Goal: Task Accomplishment & Management: Use online tool/utility

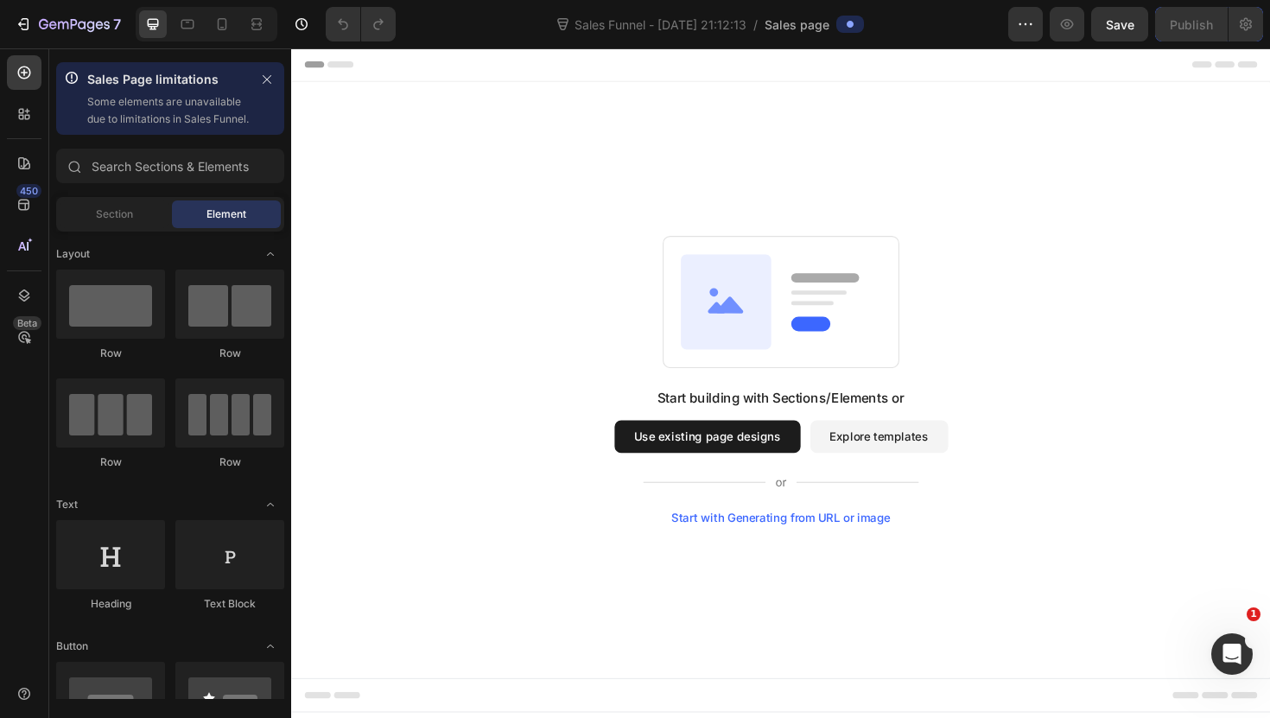
click at [846, 475] on button "Explore templates" at bounding box center [913, 459] width 146 height 35
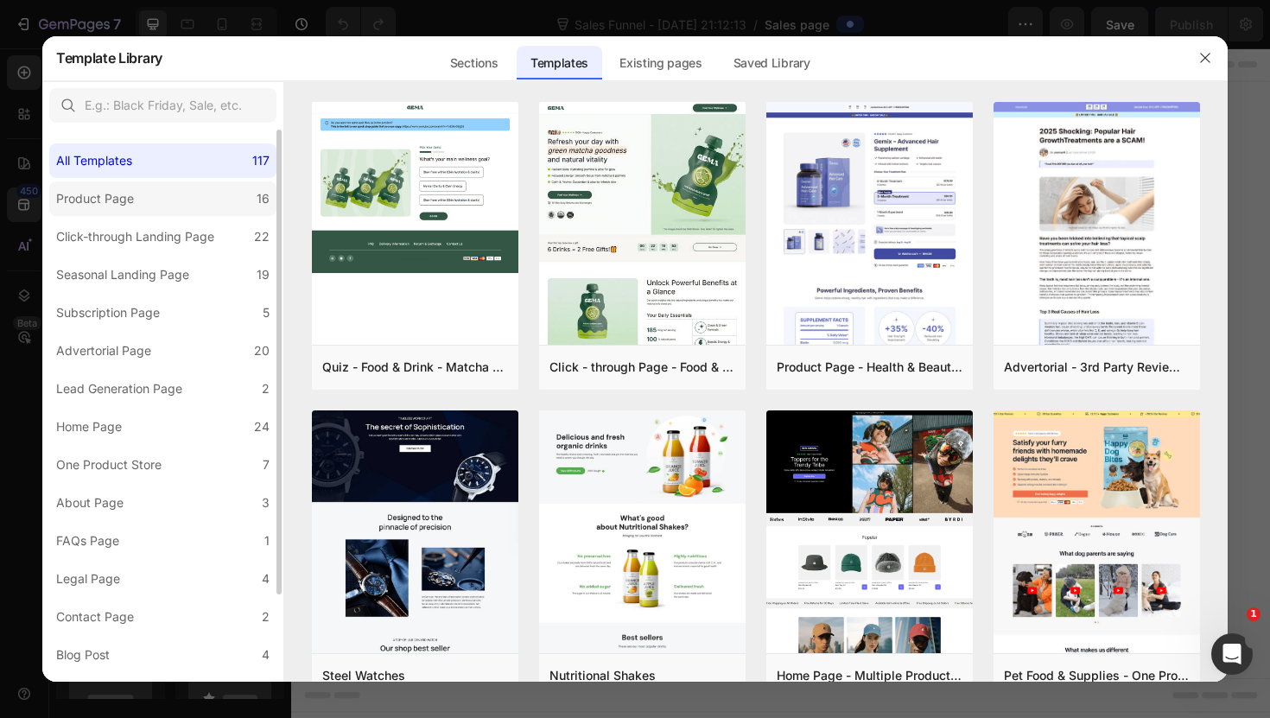
click at [204, 198] on label "Product Page 16" at bounding box center [162, 198] width 227 height 35
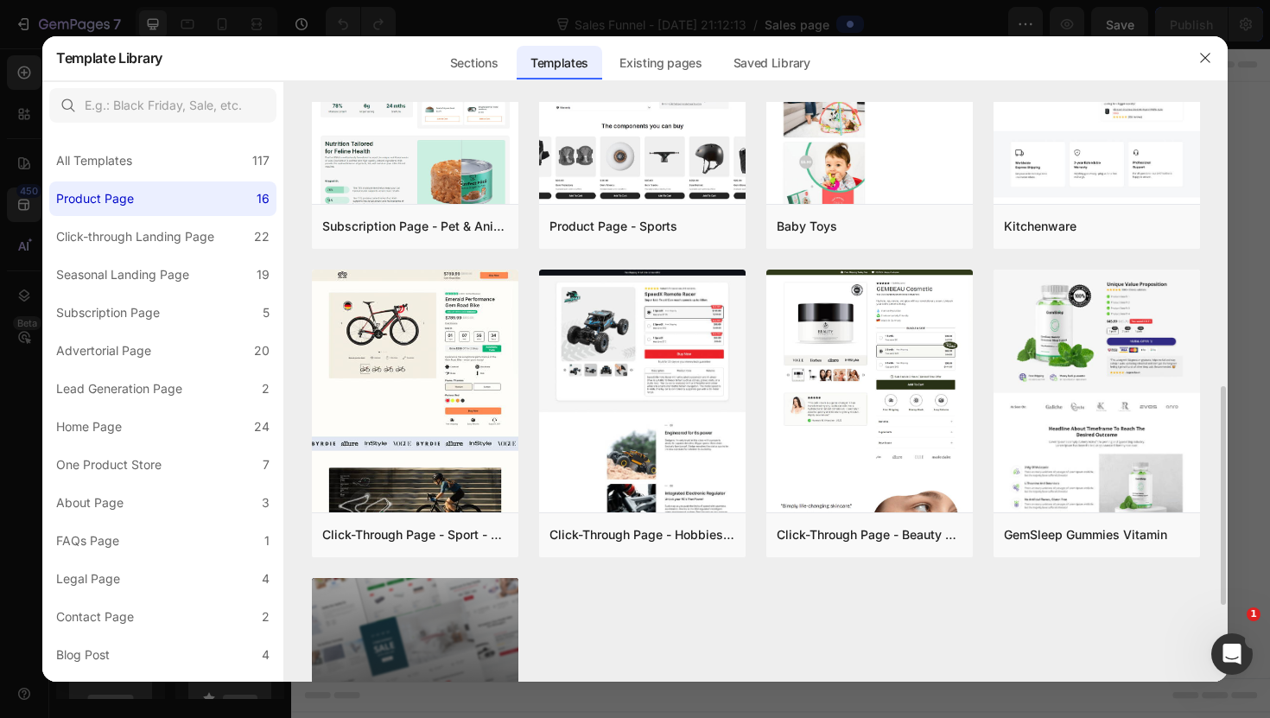
scroll to position [767, 0]
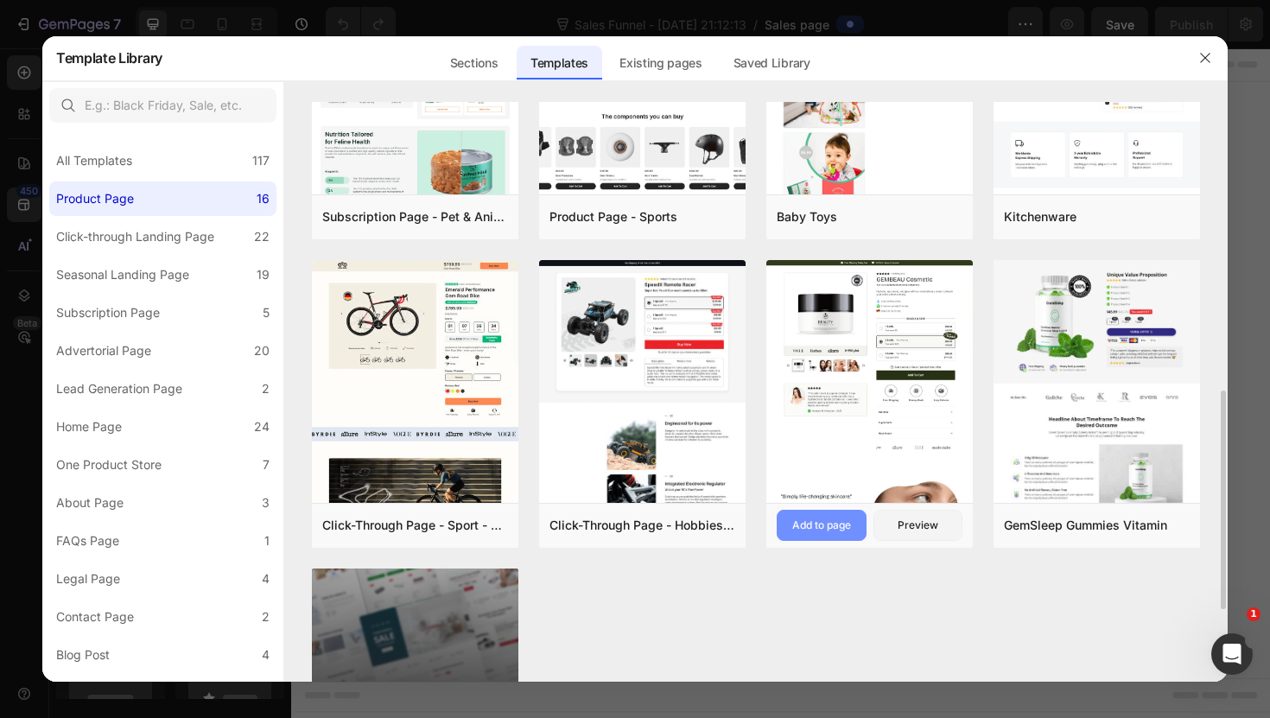
click at [852, 527] on button "Add to page" at bounding box center [821, 525] width 90 height 31
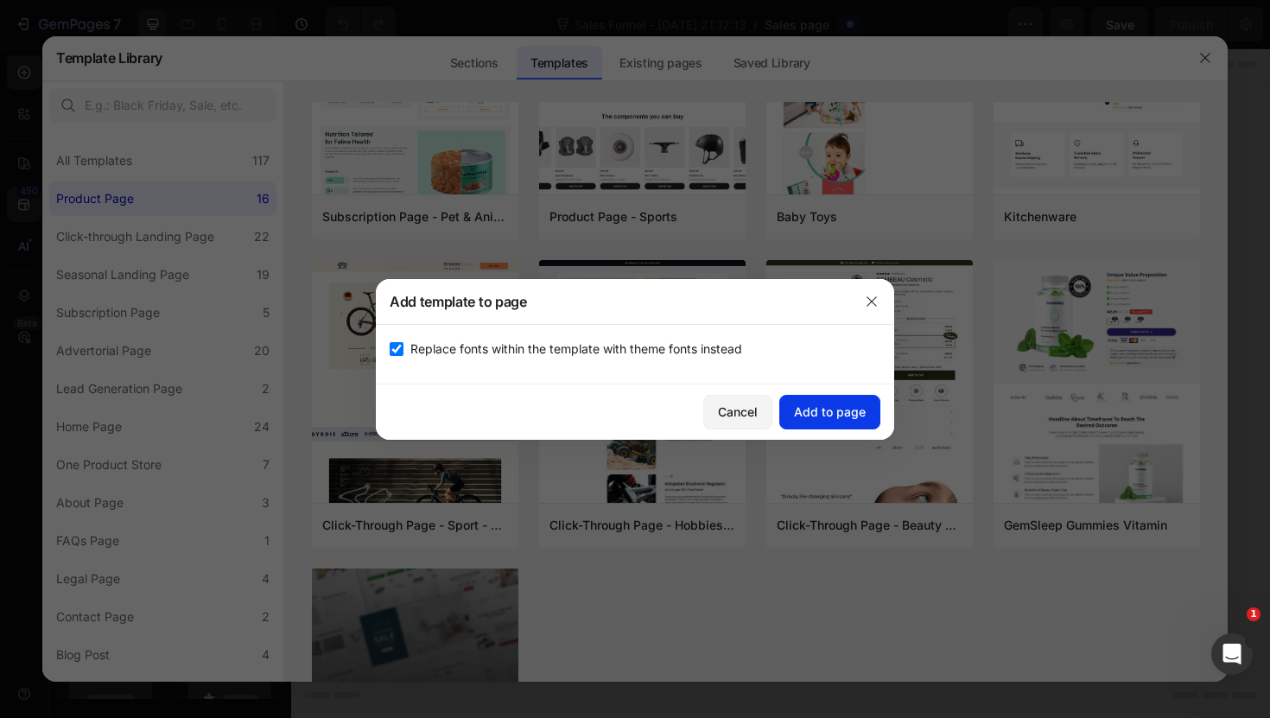
click at [843, 402] on div "Add to page" at bounding box center [830, 411] width 72 height 18
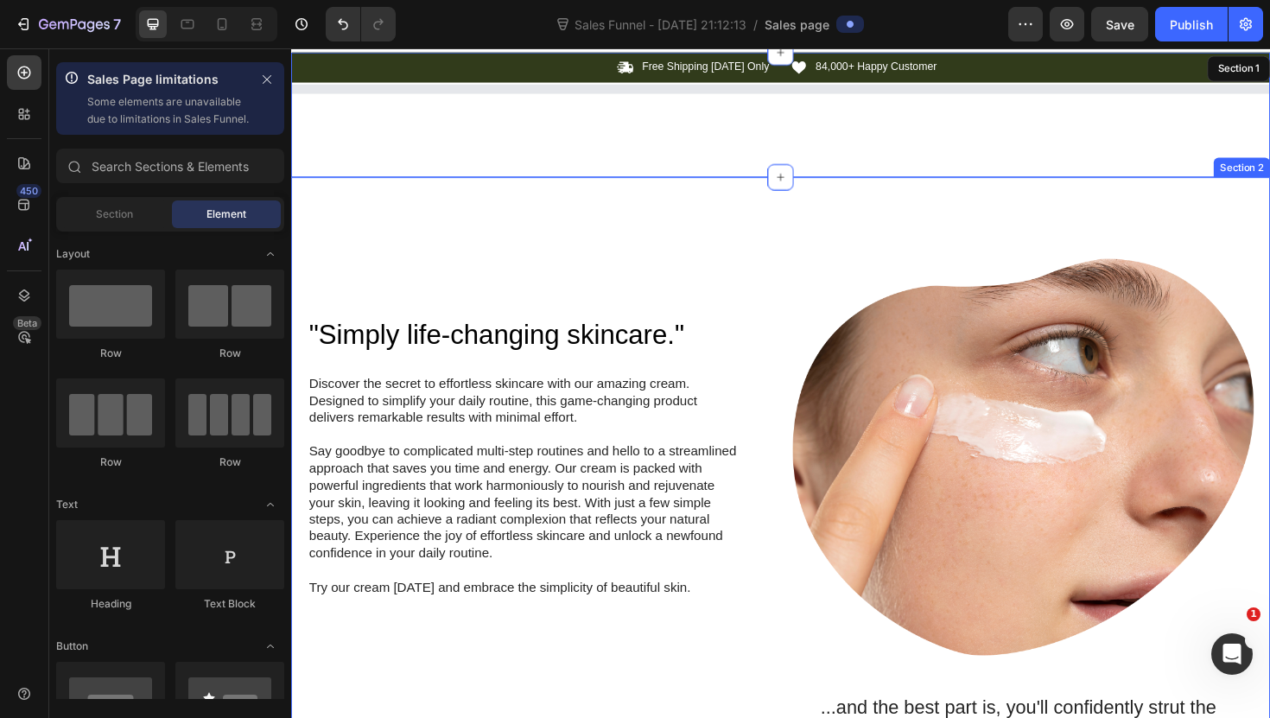
scroll to position [35, 0]
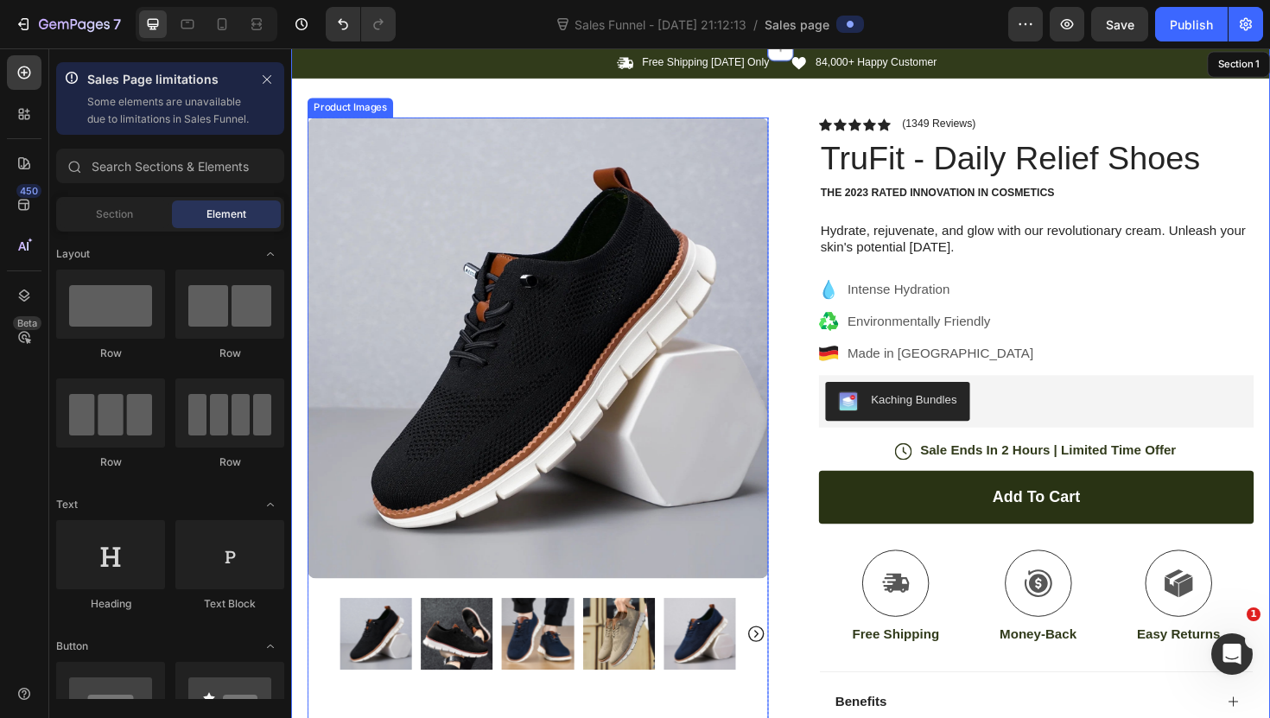
click at [548, 254] on img at bounding box center [552, 366] width 488 height 488
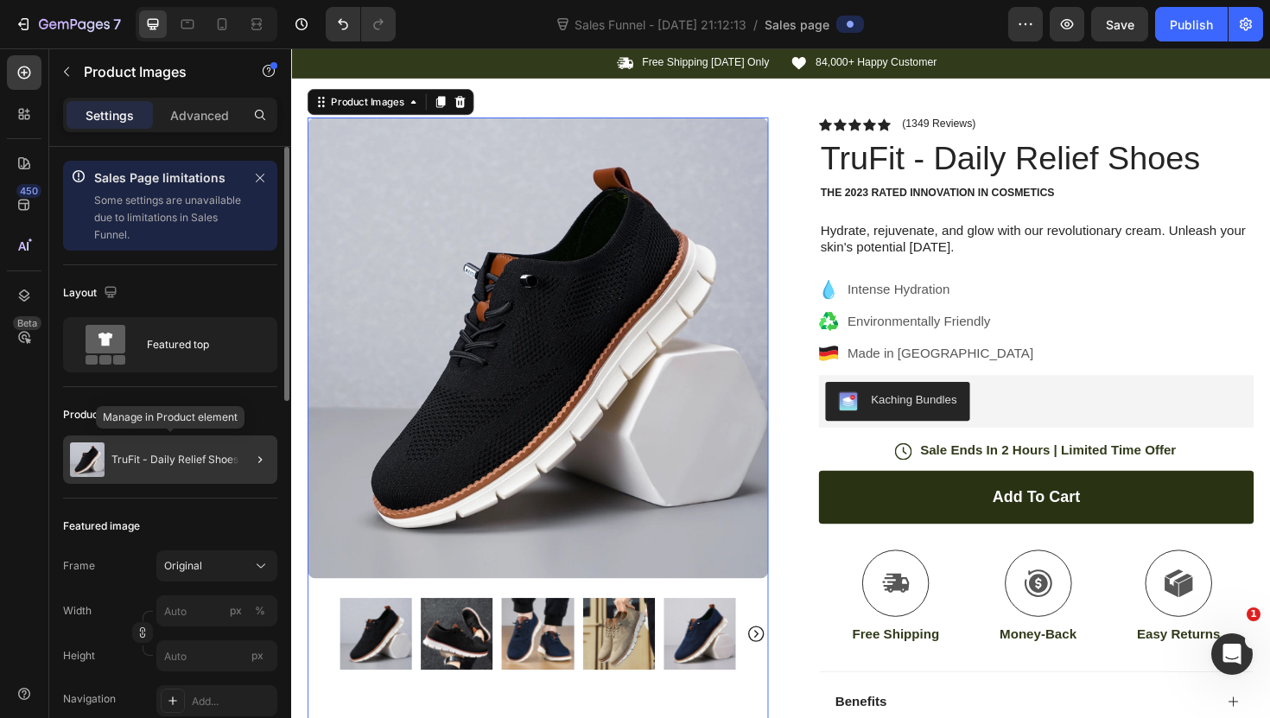
click at [193, 446] on div "TruFit - Daily Relief Shoes" at bounding box center [170, 459] width 214 height 48
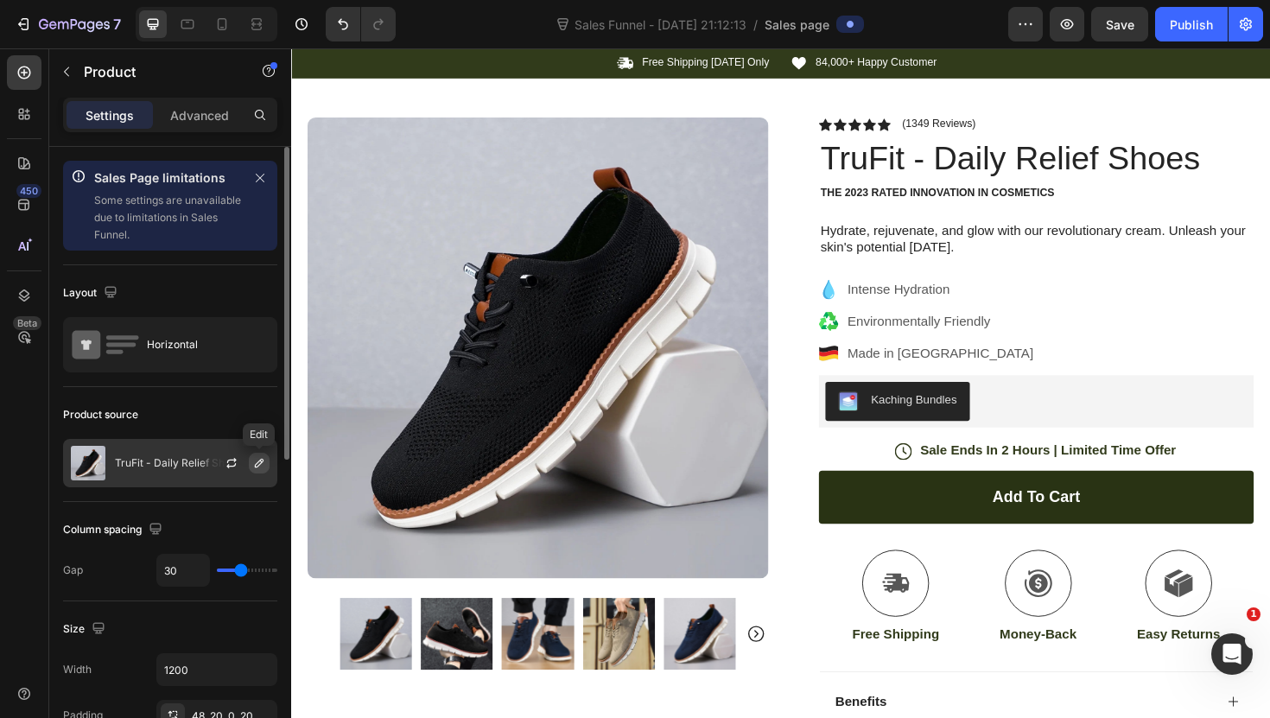
click at [252, 458] on icon "button" at bounding box center [259, 463] width 14 height 14
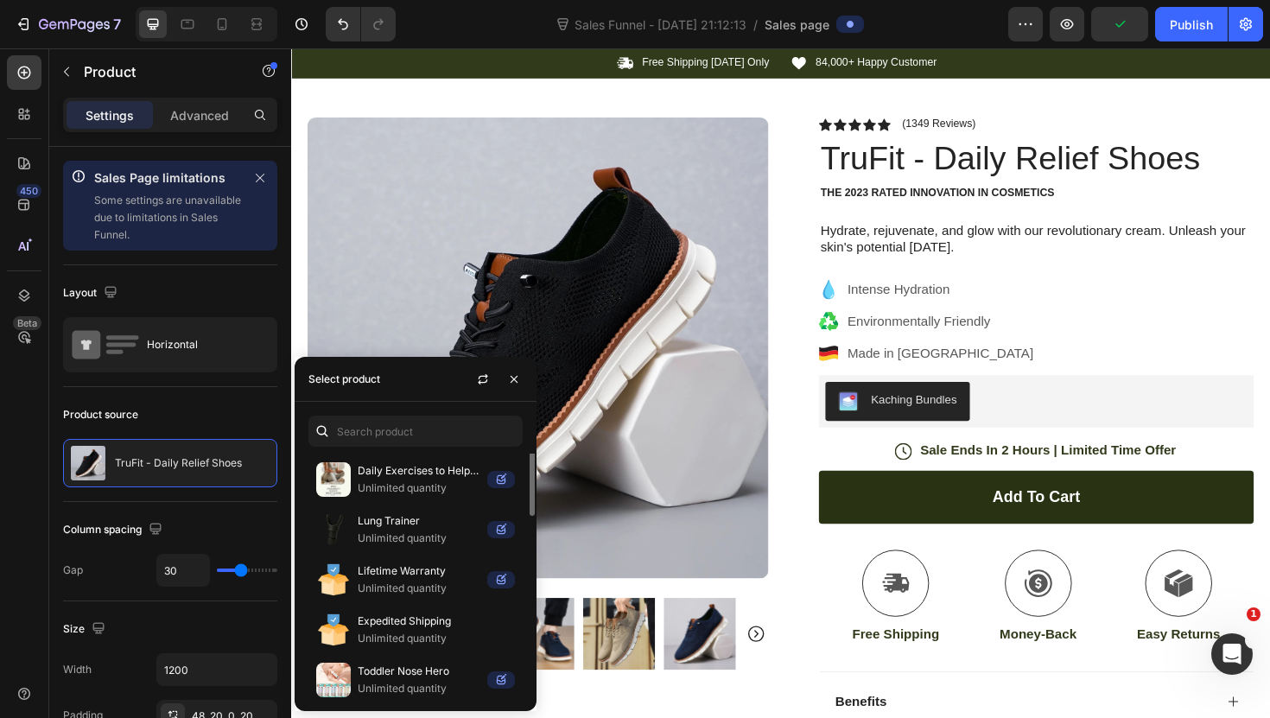
scroll to position [0, 0]
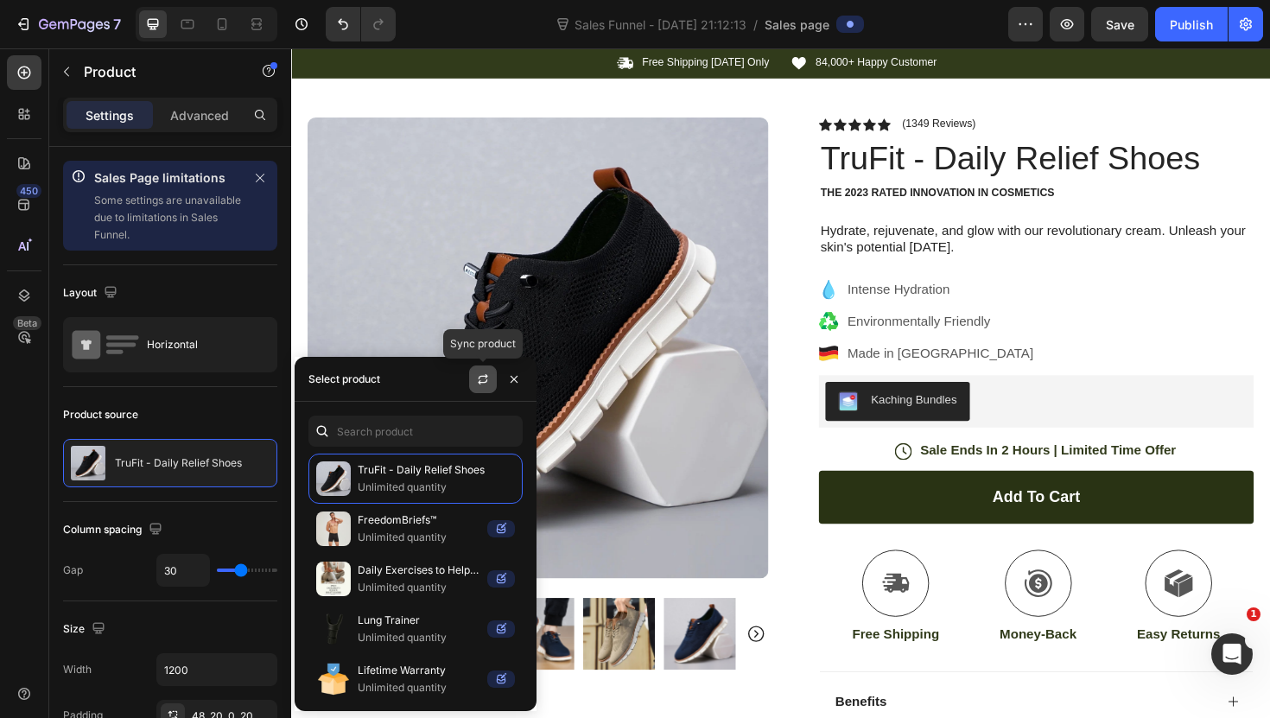
click at [474, 374] on button "button" at bounding box center [483, 379] width 28 height 28
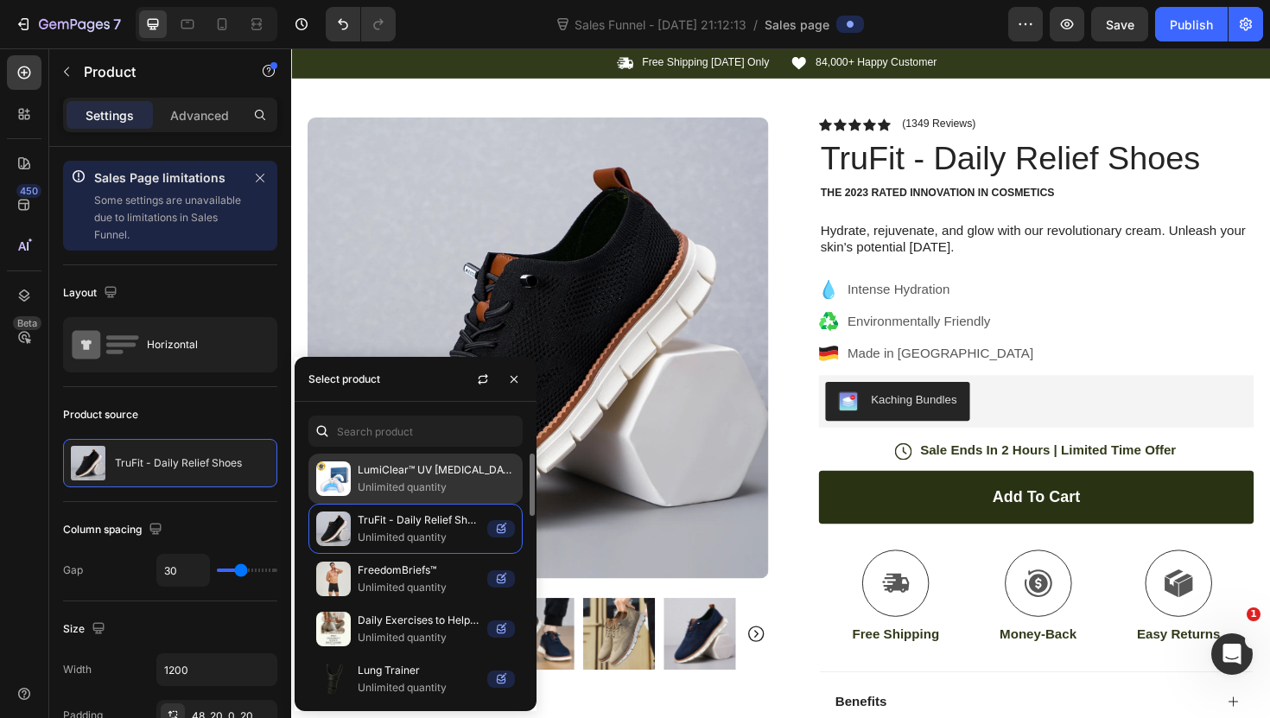
click at [401, 504] on div "LumiClear™ UV [MEDICAL_DATA] Device Unlimited quantity" at bounding box center [415, 529] width 214 height 50
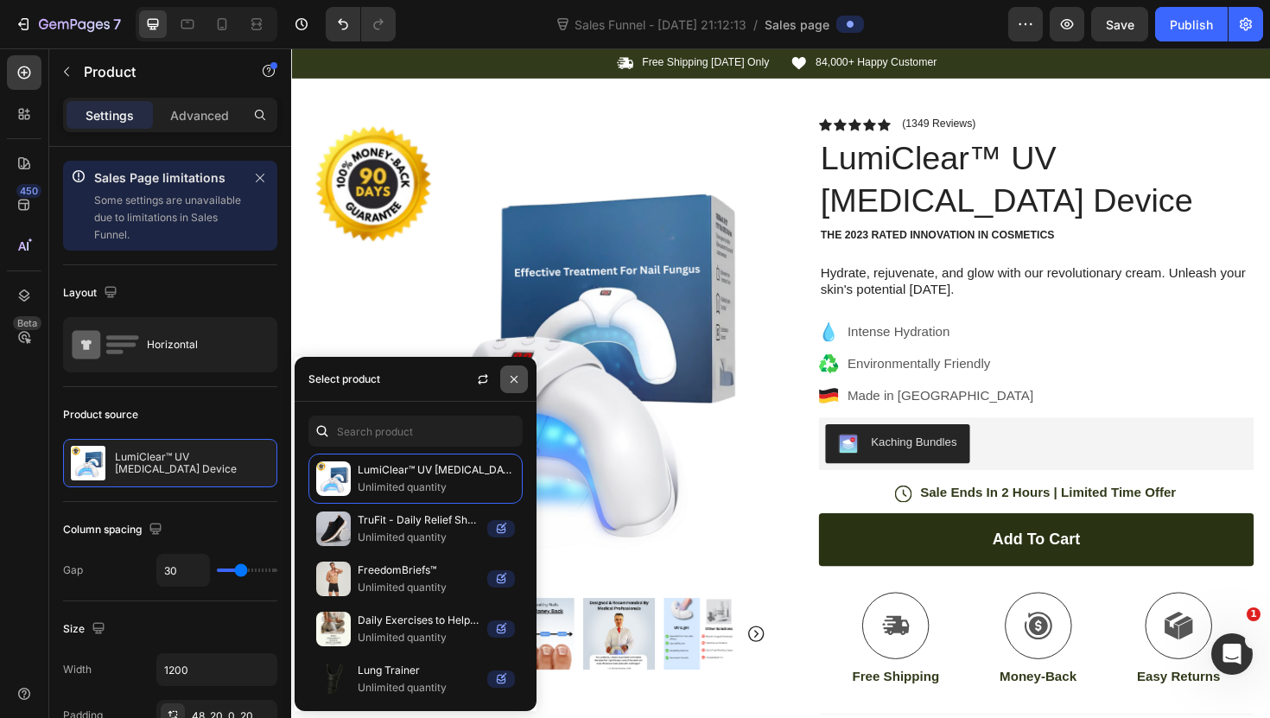
click at [516, 374] on icon "button" at bounding box center [514, 379] width 14 height 14
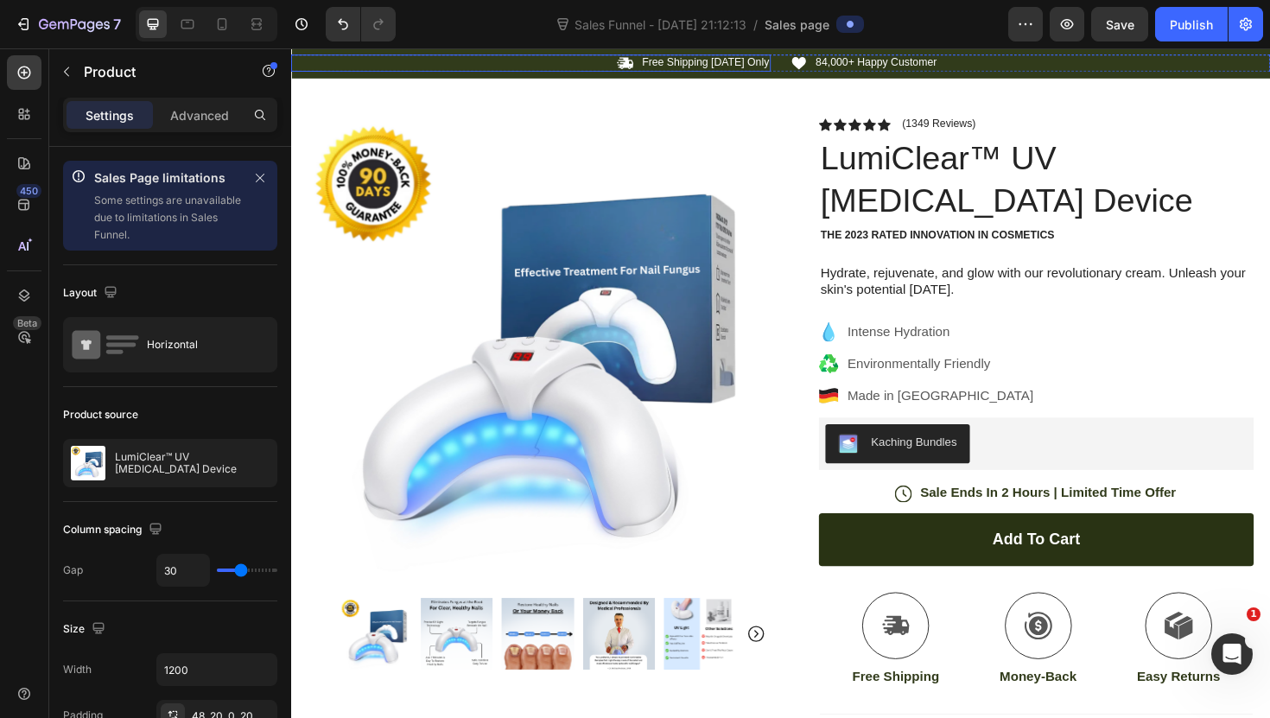
click at [559, 72] on div "Icon Free Shipping [DATE] Only Text Block Row" at bounding box center [545, 64] width 508 height 18
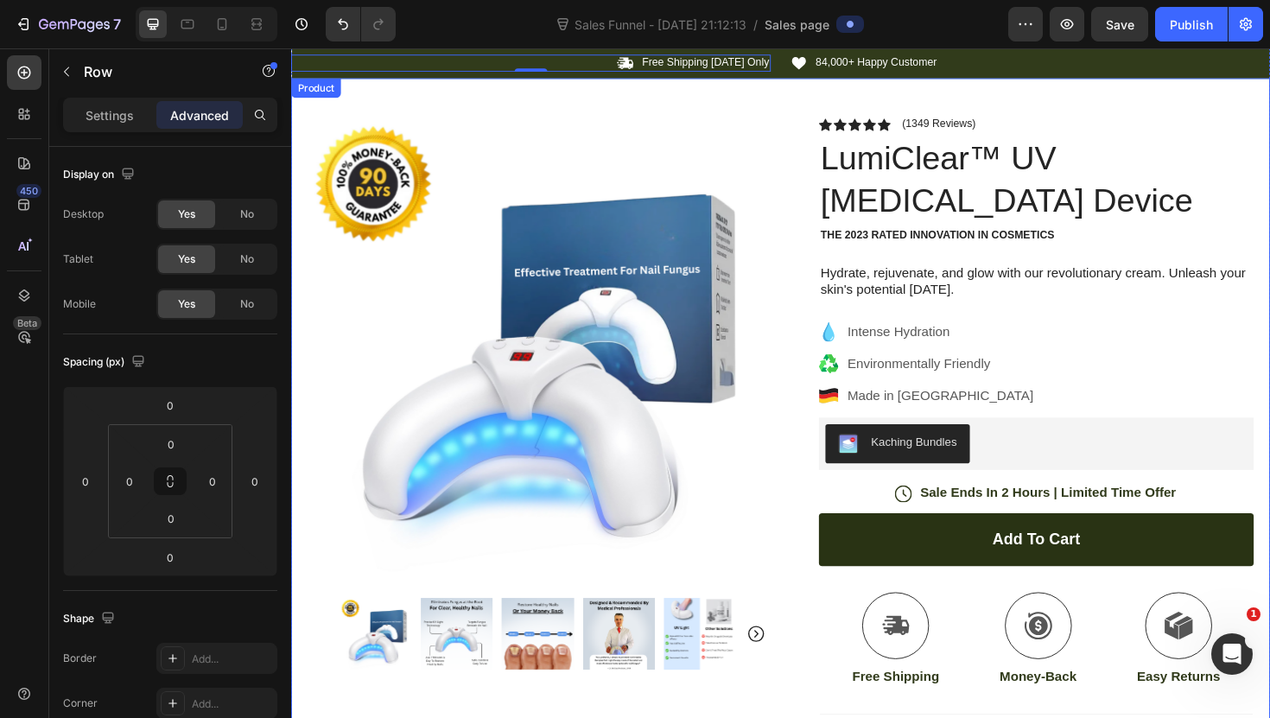
click at [488, 82] on div "Product Images Image Icon Icon Icon Icon Icon Icon List “This skin cream is a g…" at bounding box center [809, 526] width 1036 height 893
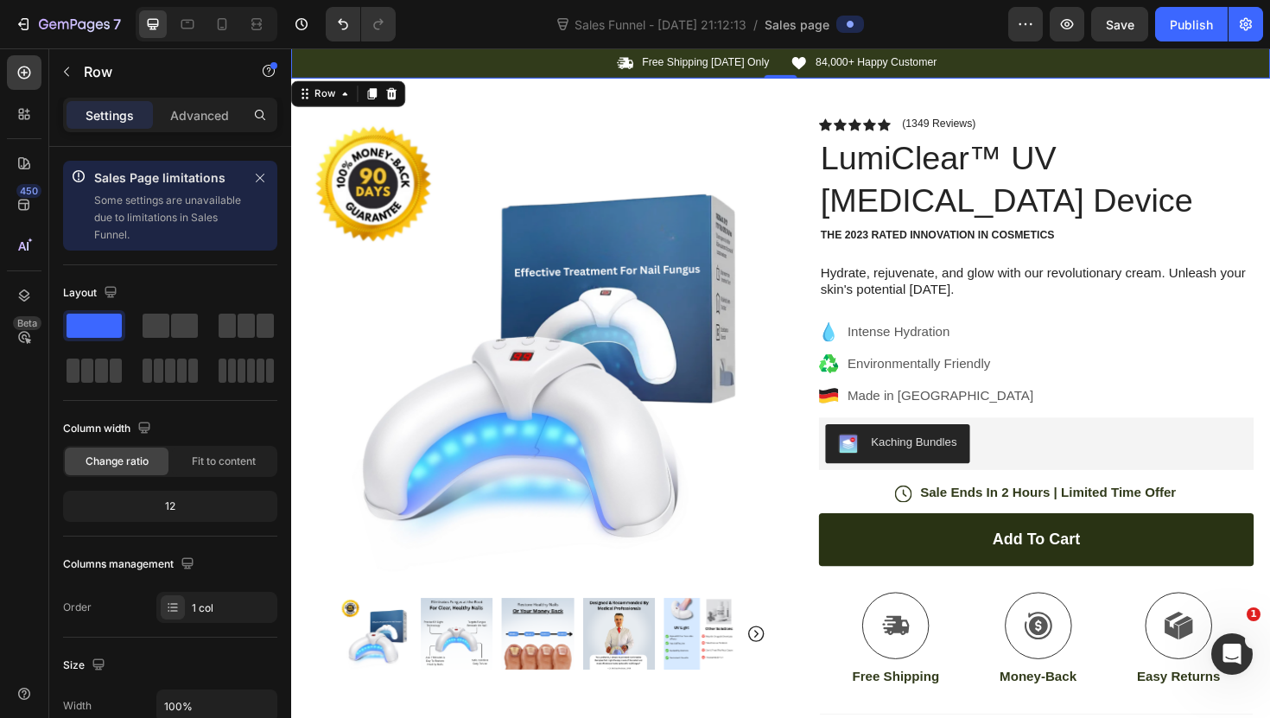
click at [490, 79] on div "Icon Free Shipping [DATE] Only Text Block Row Icon 84,000+ Happy Customer Text …" at bounding box center [809, 64] width 1036 height 32
click at [398, 92] on icon at bounding box center [397, 97] width 11 height 12
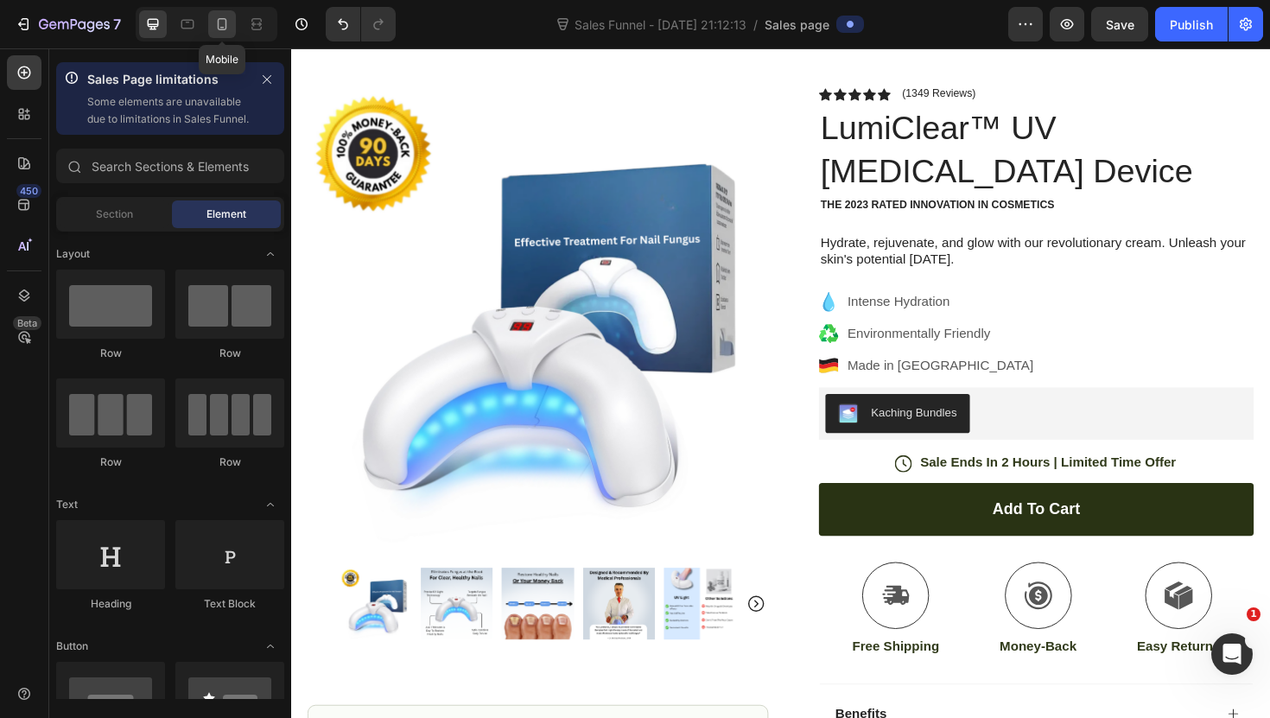
click at [225, 32] on icon at bounding box center [221, 24] width 17 height 17
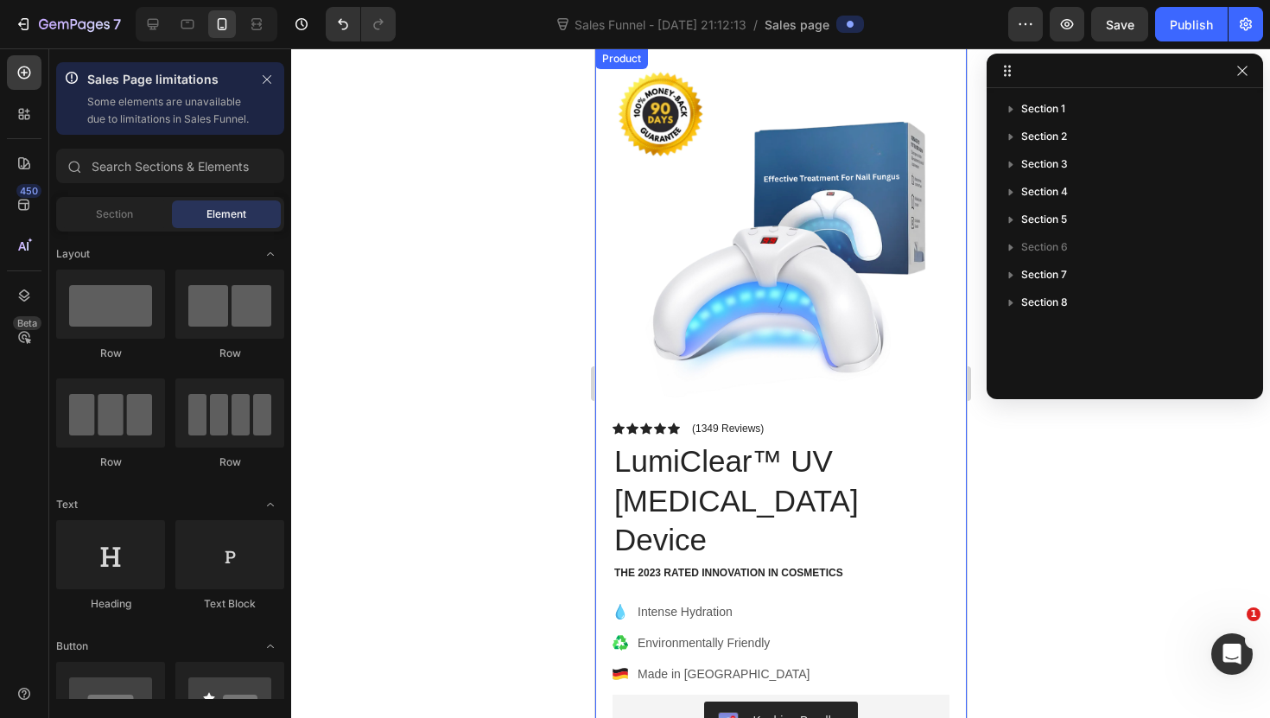
click at [580, 493] on div at bounding box center [780, 382] width 979 height 669
click at [1243, 72] on icon "button" at bounding box center [1242, 71] width 14 height 14
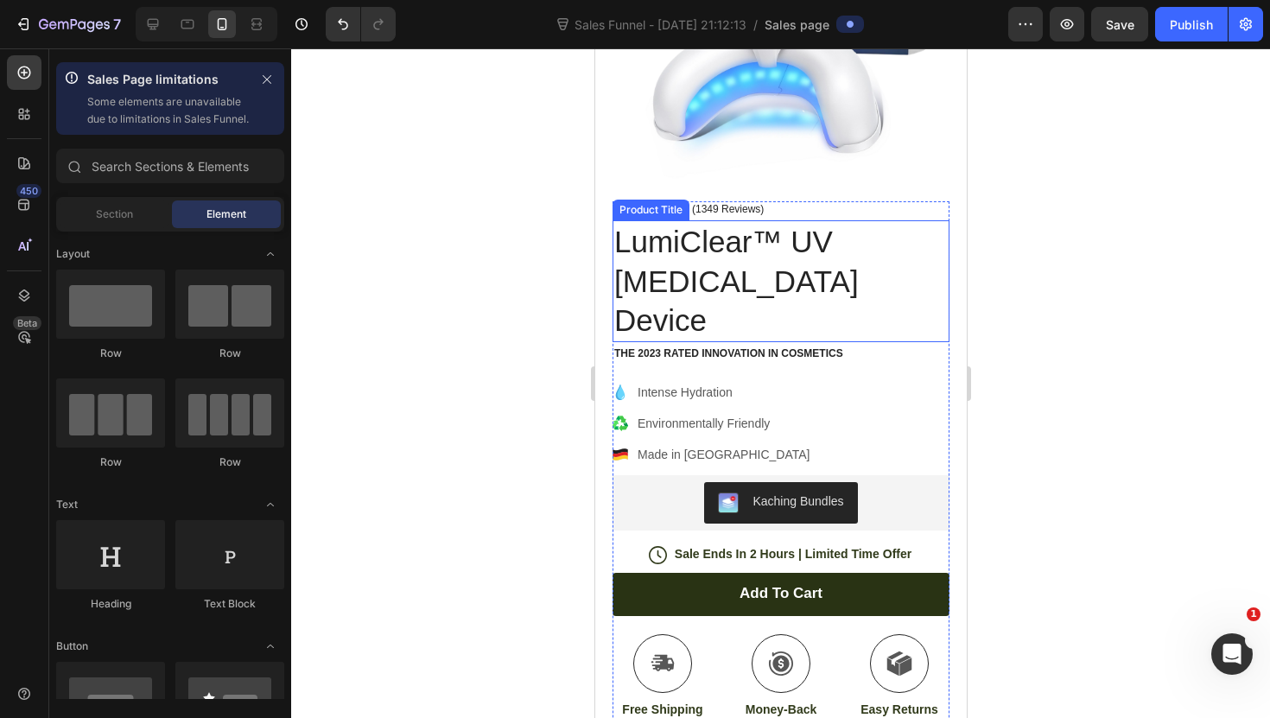
scroll to position [266, 0]
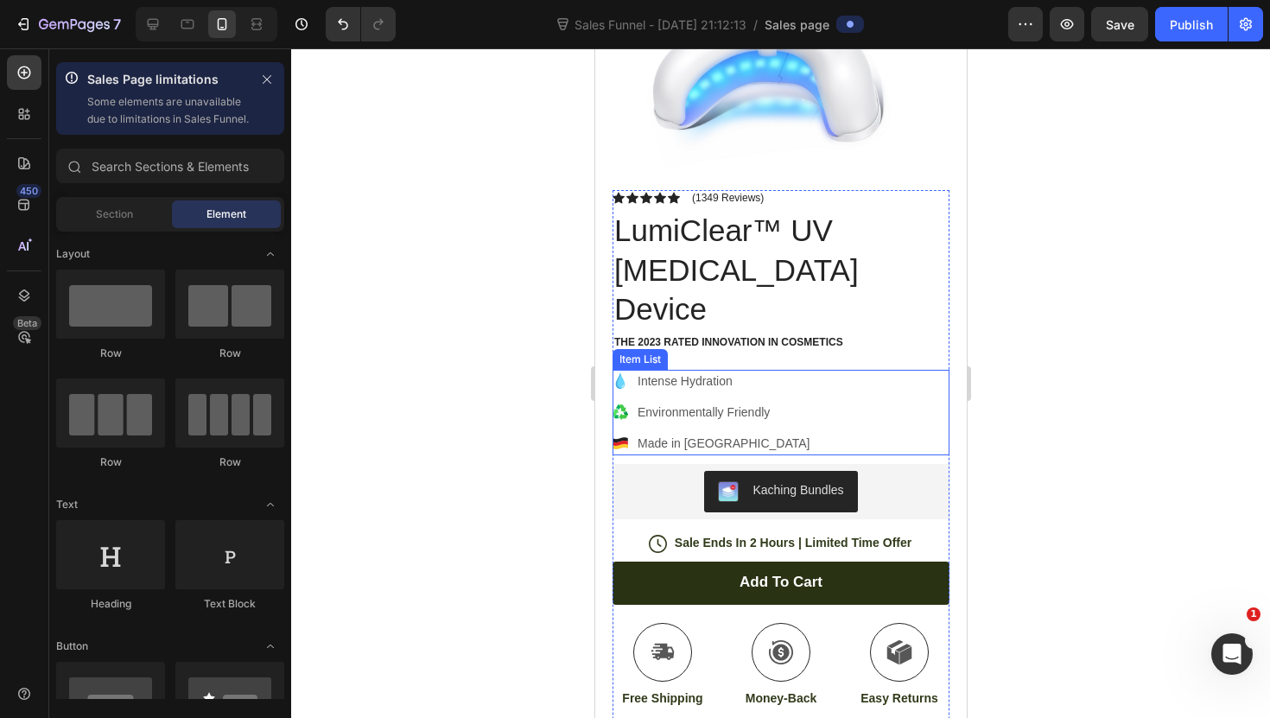
click at [623, 373] on icon at bounding box center [619, 381] width 16 height 16
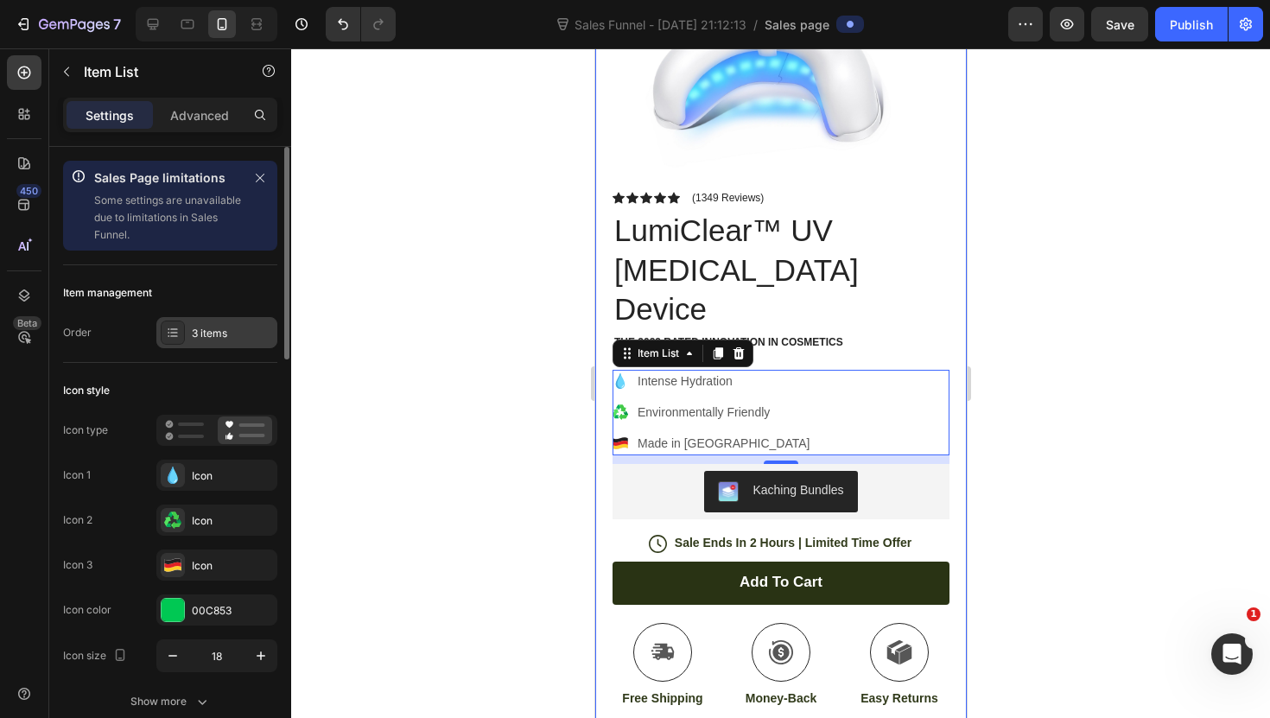
click at [217, 335] on div "3 items" at bounding box center [232, 334] width 81 height 16
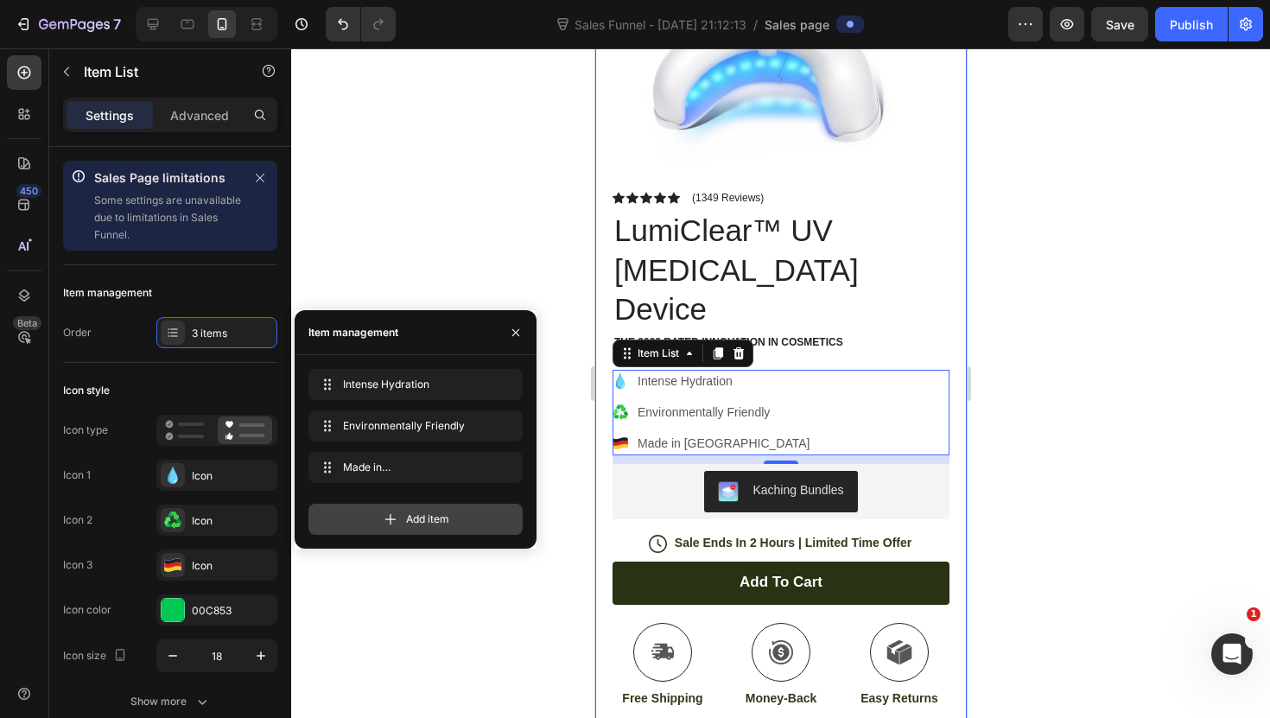
click at [399, 509] on div "Add item" at bounding box center [415, 519] width 214 height 31
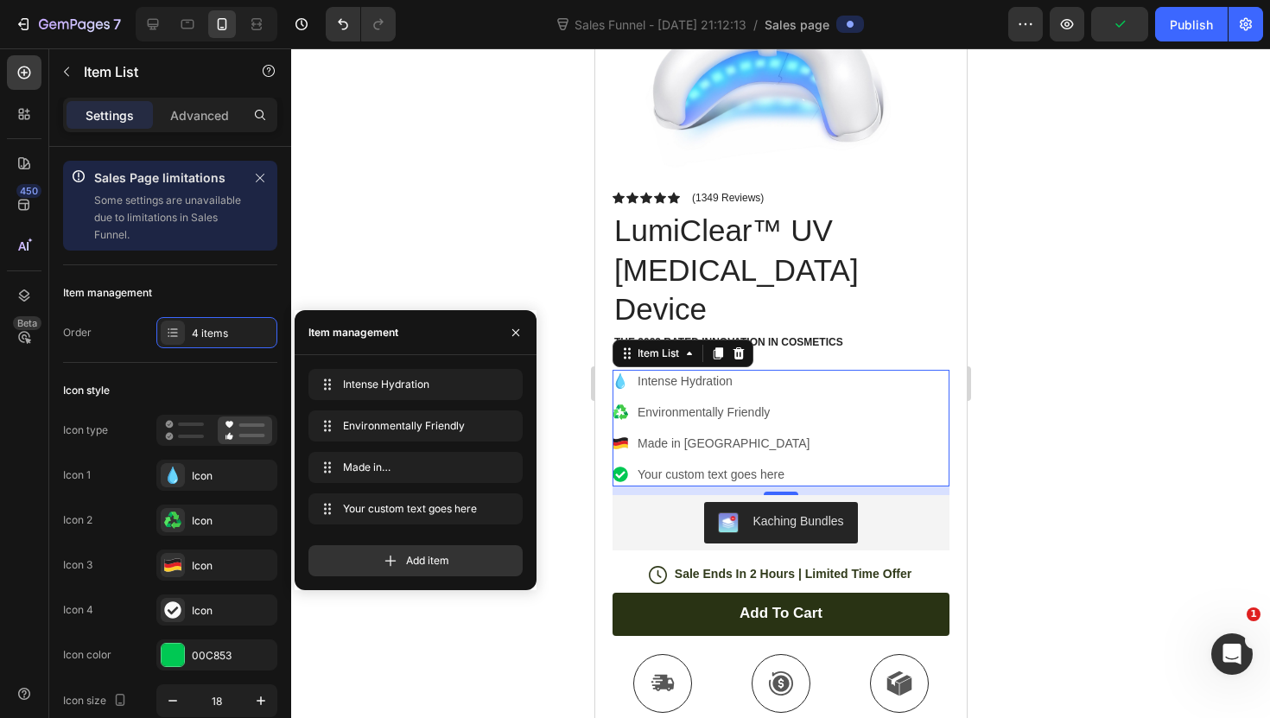
click at [716, 463] on div "Your custom text goes here" at bounding box center [722, 474] width 177 height 23
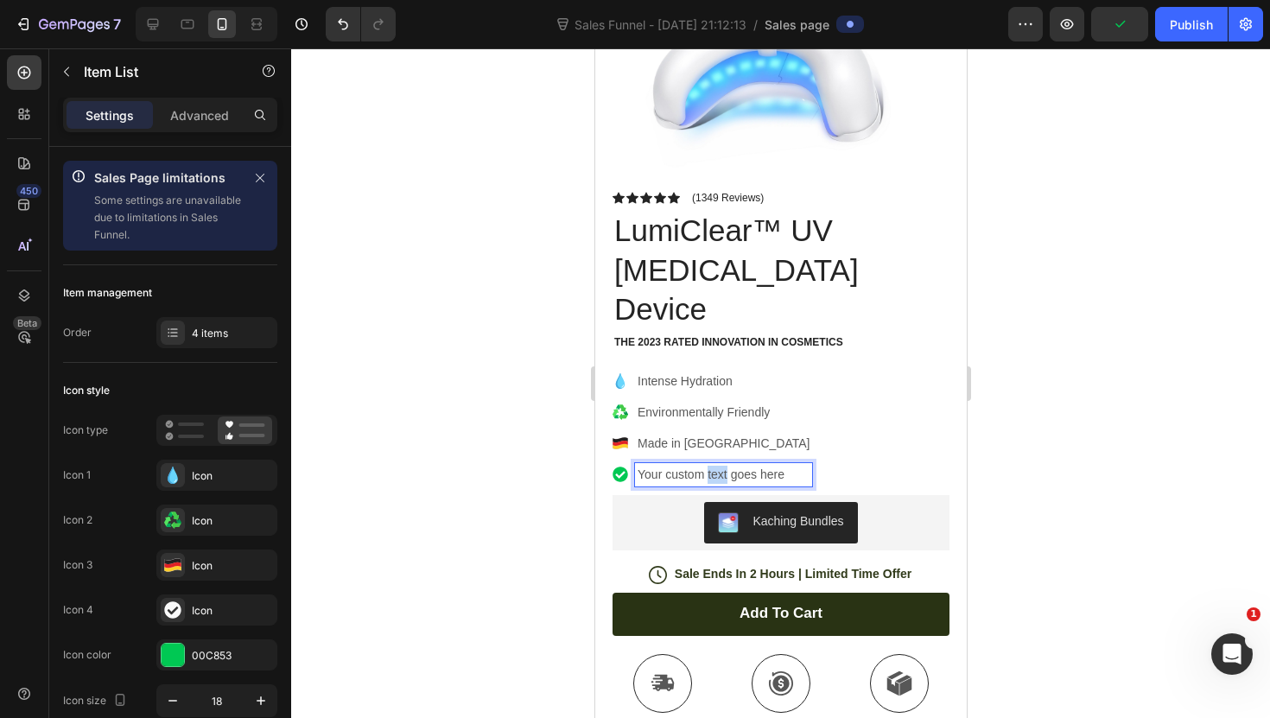
click at [716, 466] on p "Your custom text goes here" at bounding box center [723, 475] width 172 height 18
click at [706, 434] on p "Made in [GEOGRAPHIC_DATA]" at bounding box center [764, 443] width 254 height 18
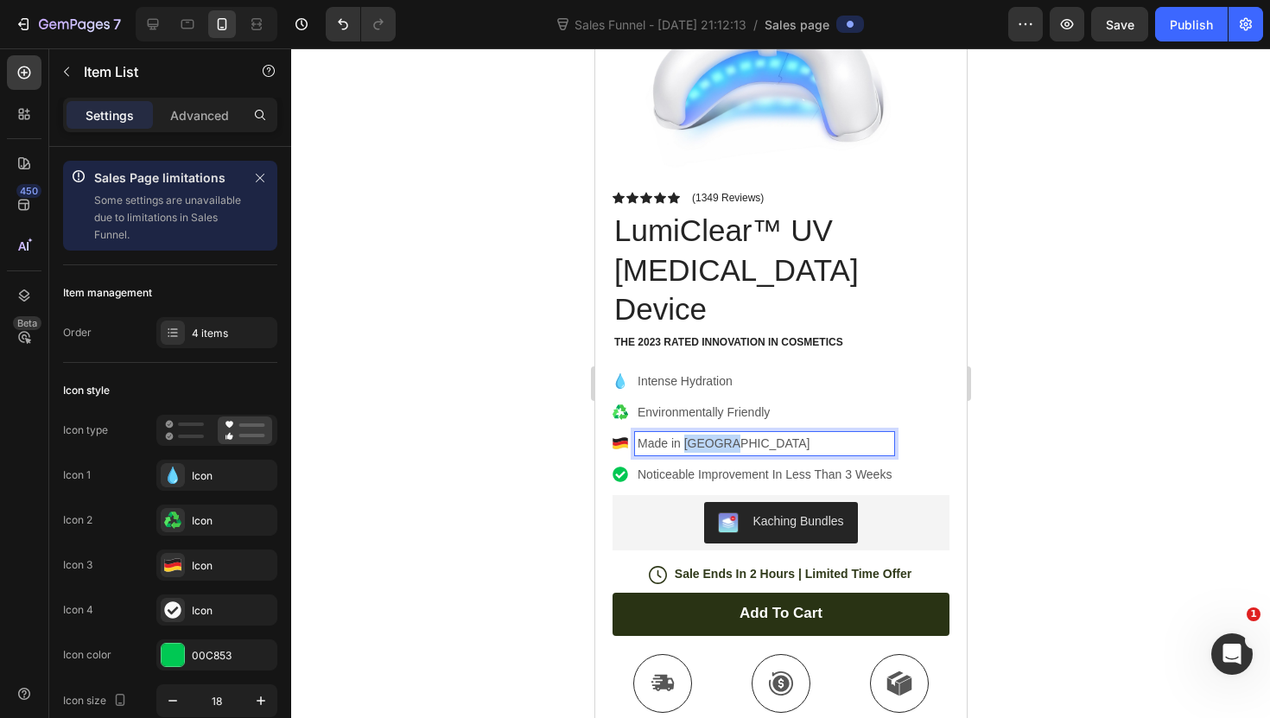
click at [706, 434] on p "Made in [GEOGRAPHIC_DATA]" at bounding box center [764, 443] width 254 height 18
click at [575, 438] on div at bounding box center [780, 382] width 979 height 669
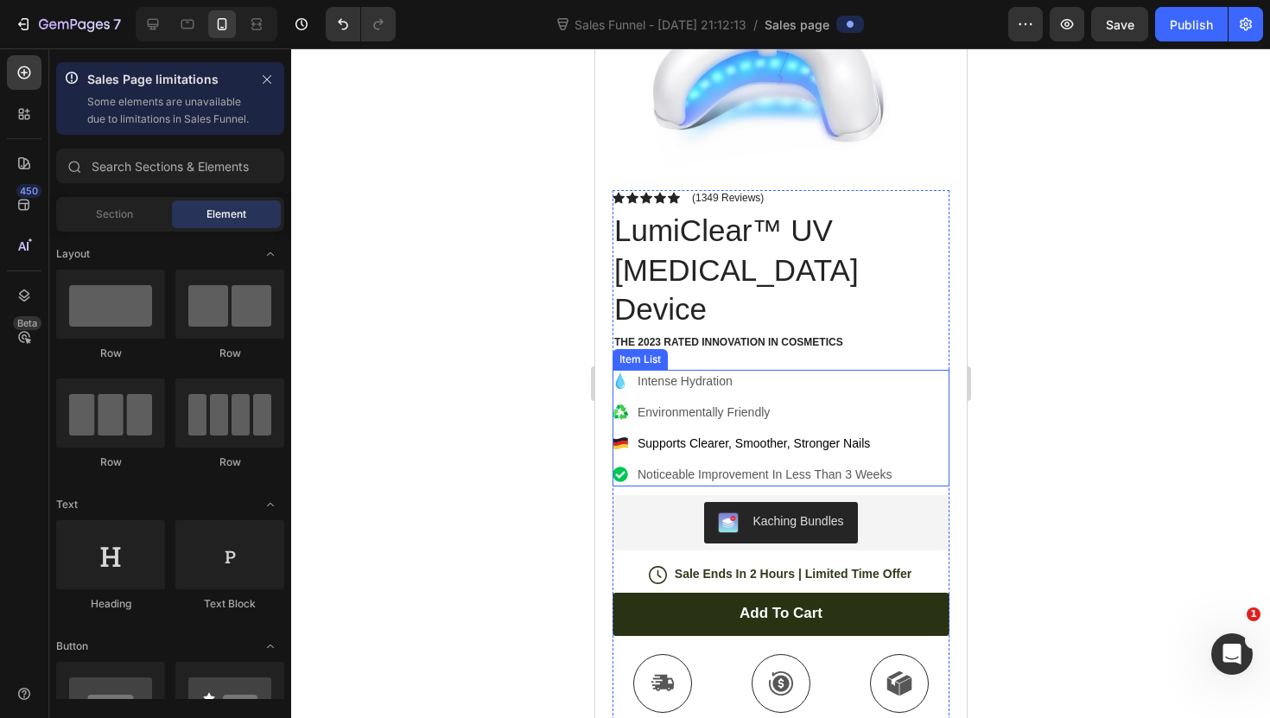
click at [695, 403] on p "Environmentally Friendly" at bounding box center [764, 412] width 254 height 18
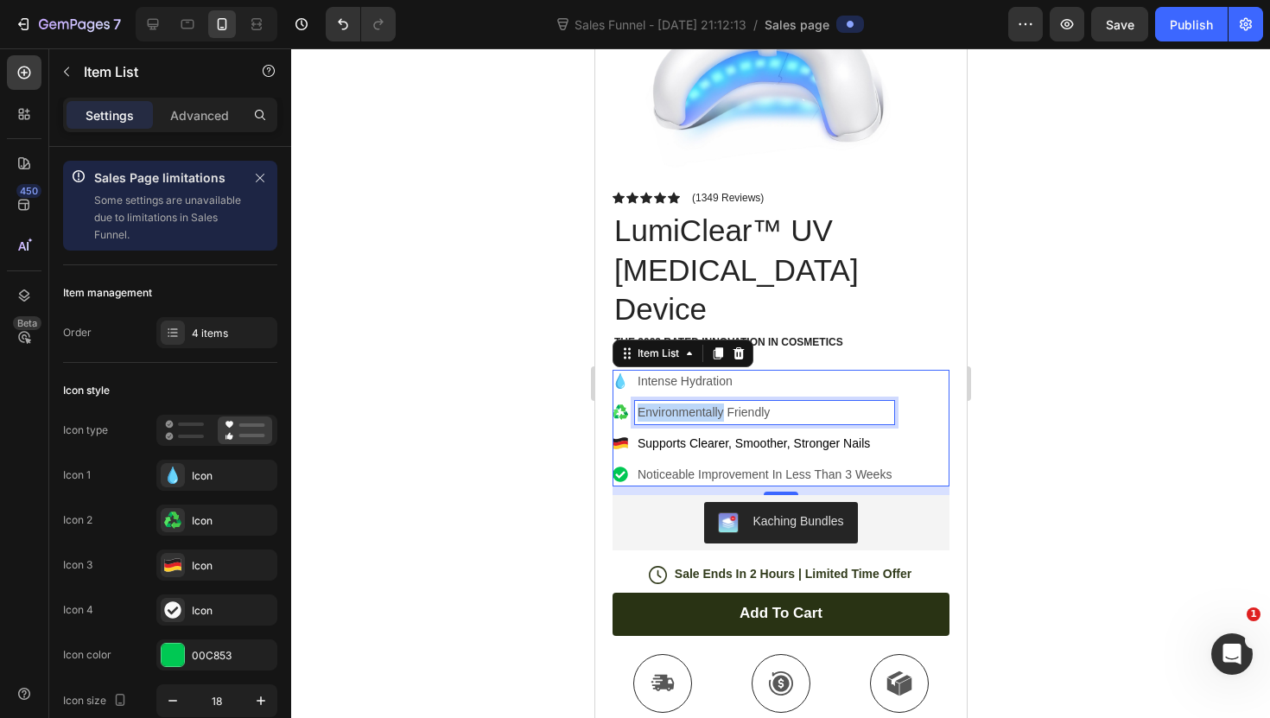
click at [684, 403] on p "Environmentally Friendly" at bounding box center [764, 412] width 254 height 18
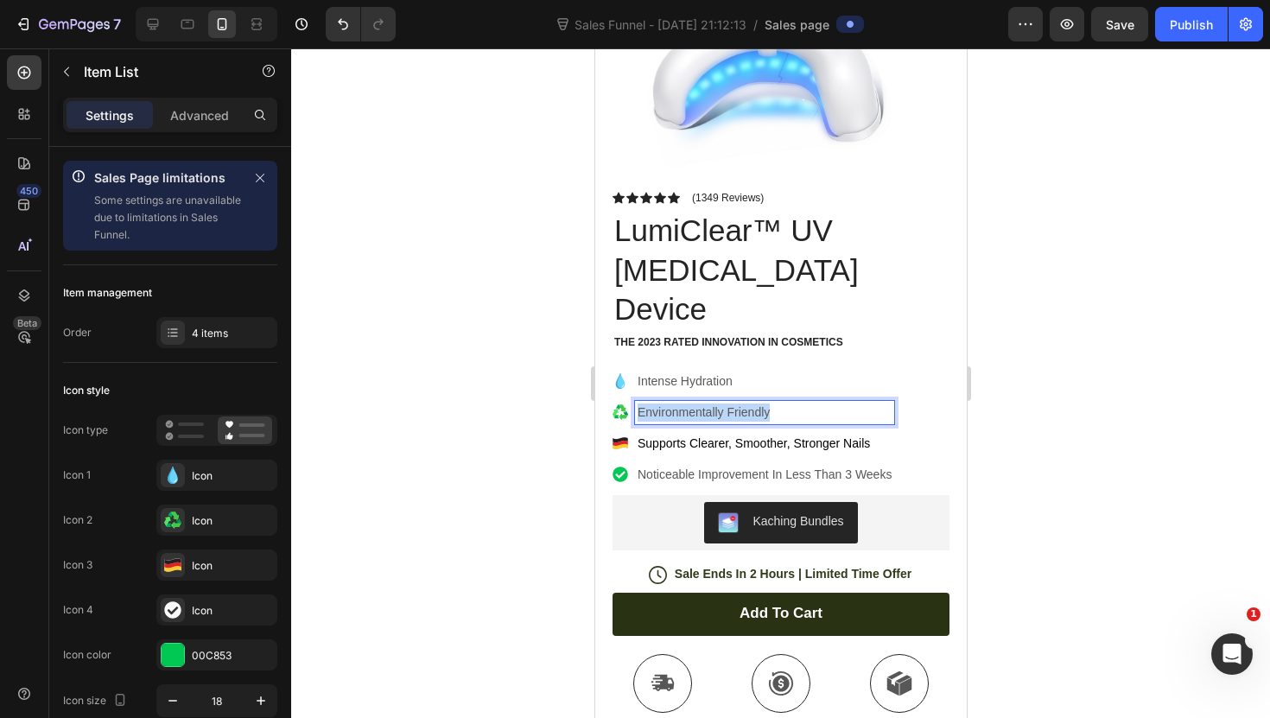
click at [684, 403] on p "Environmentally Friendly" at bounding box center [764, 412] width 254 height 18
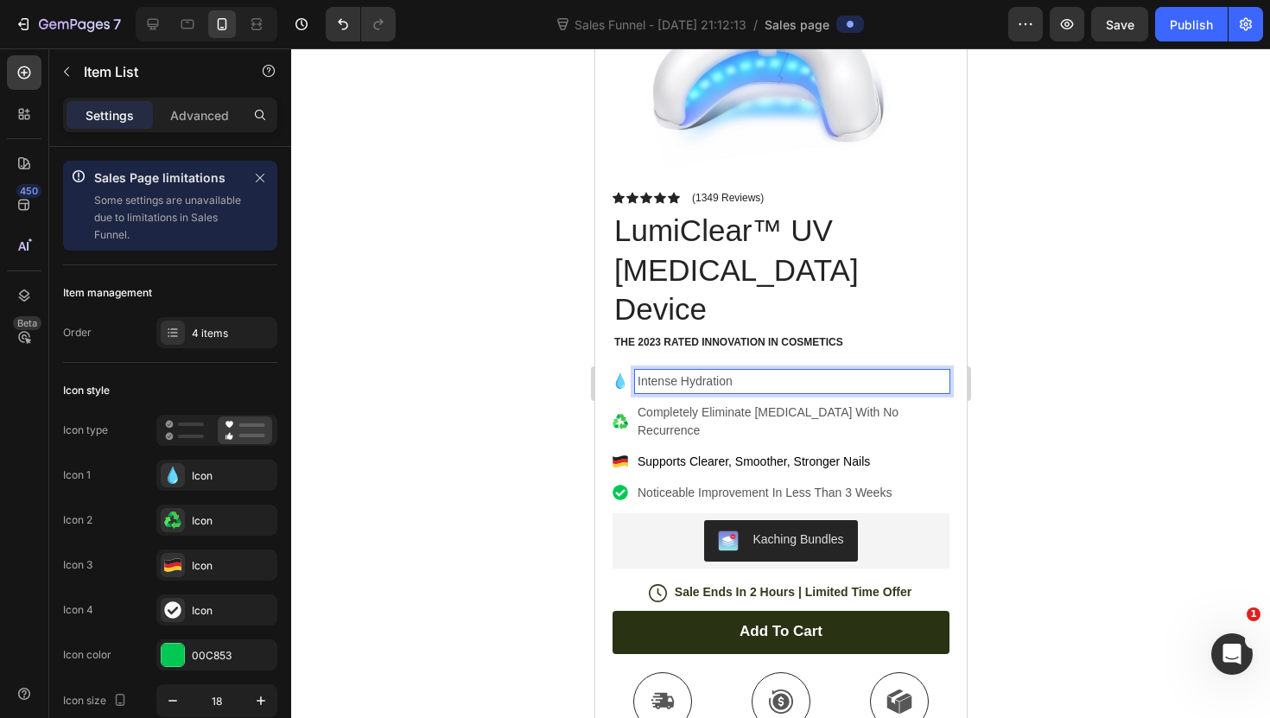
click at [696, 372] on p "Intense Hydration" at bounding box center [791, 381] width 309 height 18
click at [489, 400] on div at bounding box center [780, 382] width 979 height 669
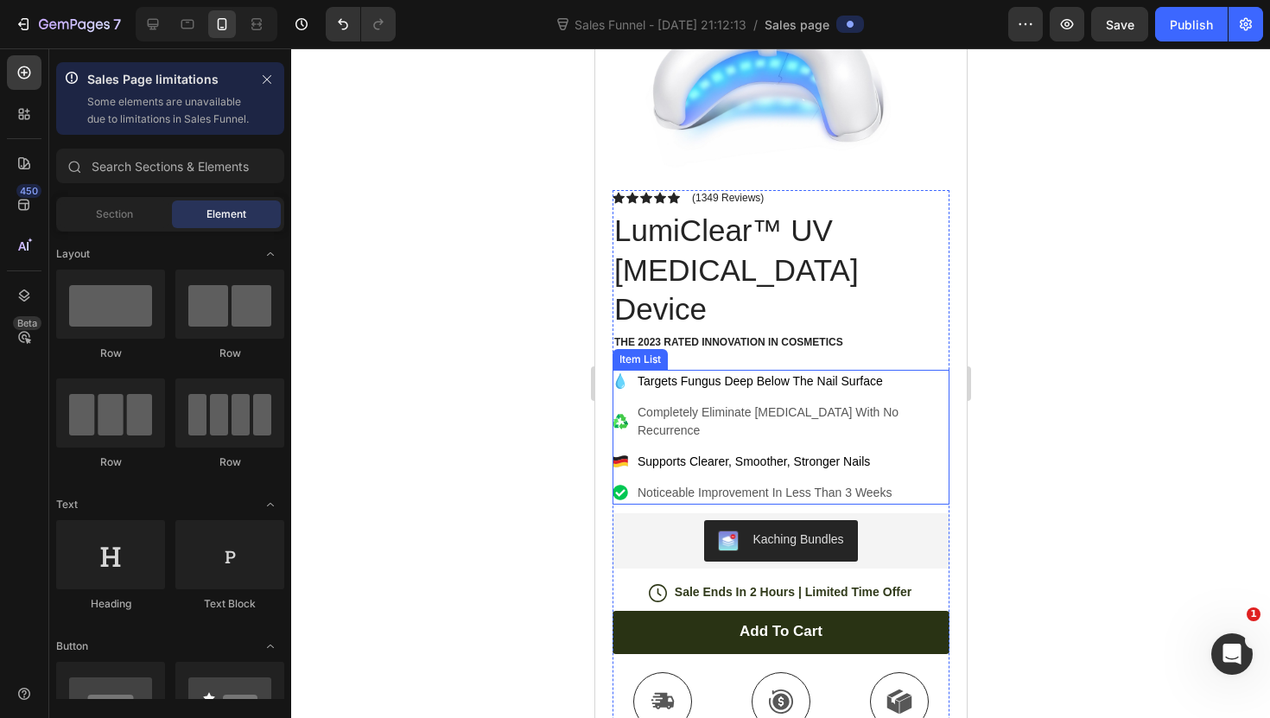
click at [632, 481] on div "Noticeable Improvement In Less Than 3 Weeks" at bounding box center [779, 492] width 337 height 23
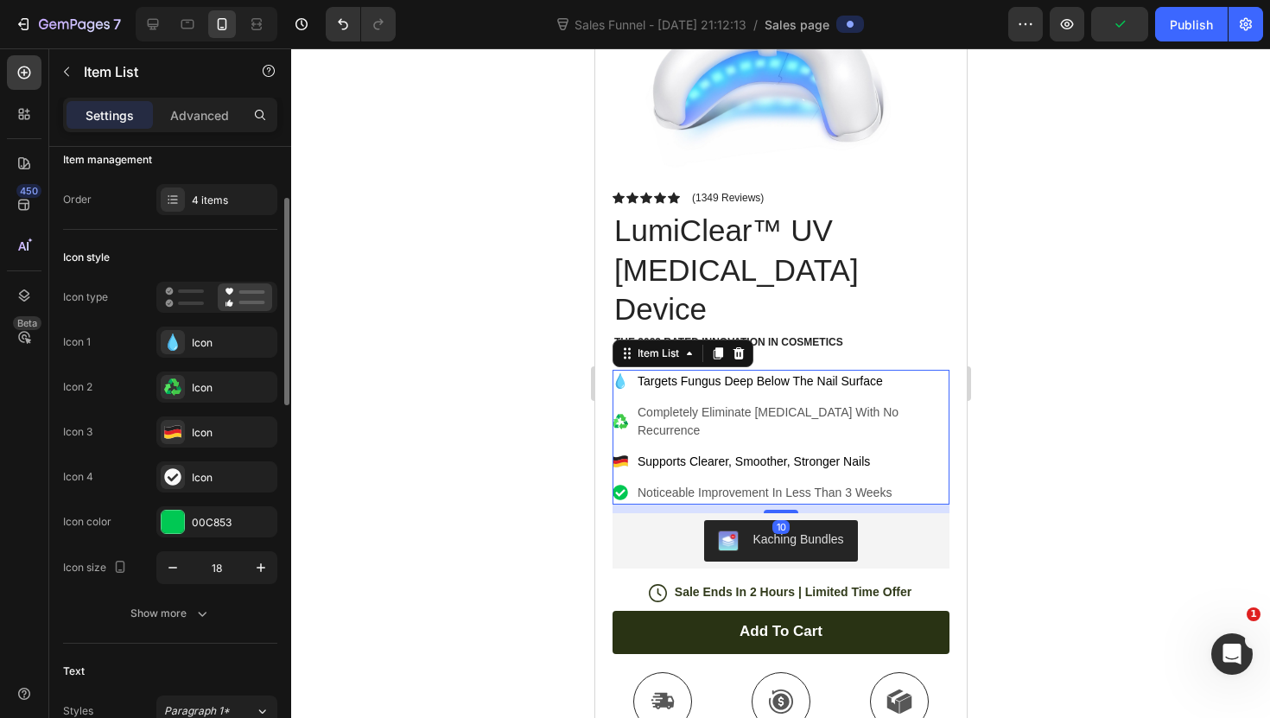
scroll to position [138, 0]
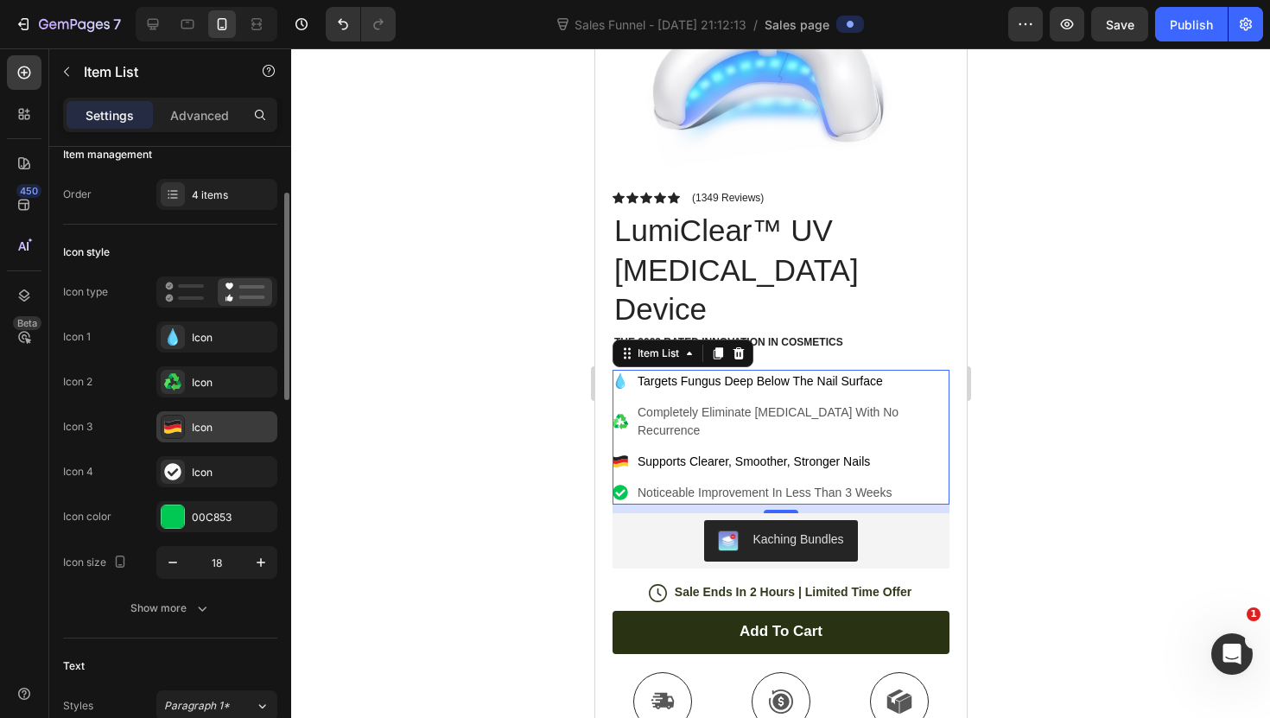
click at [179, 437] on div at bounding box center [173, 427] width 24 height 24
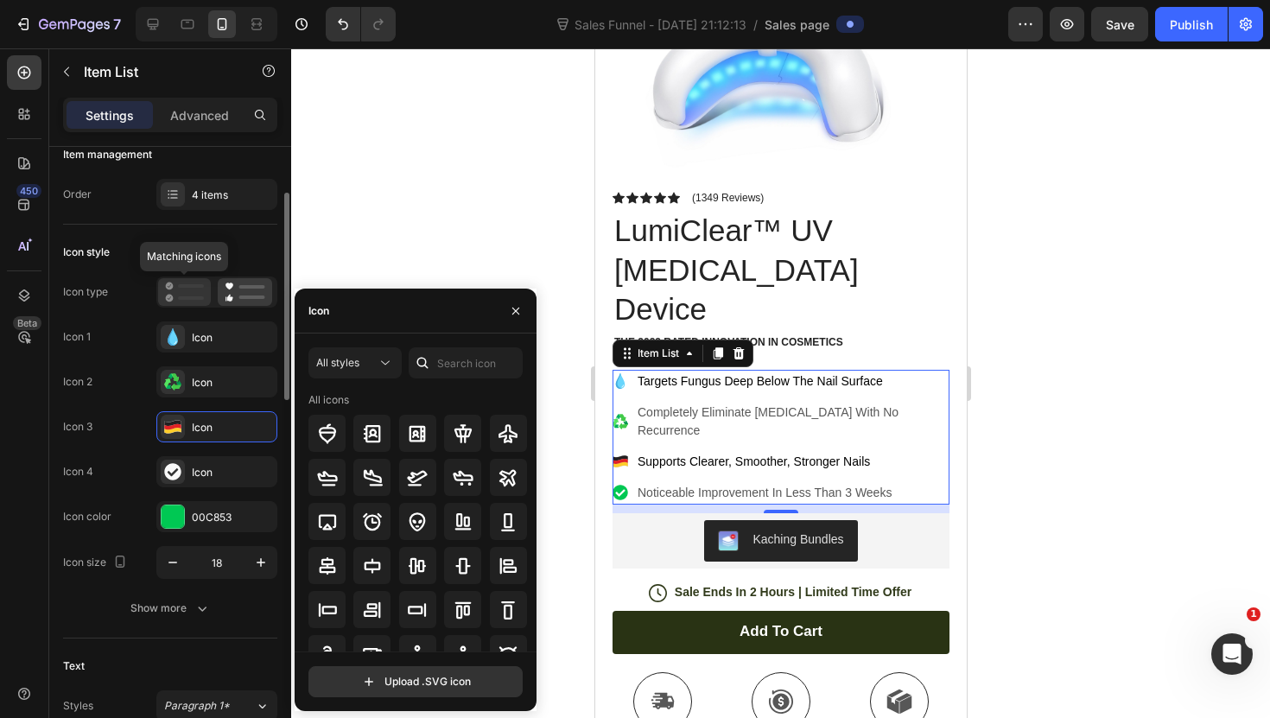
click at [191, 296] on rect at bounding box center [191, 297] width 26 height 3
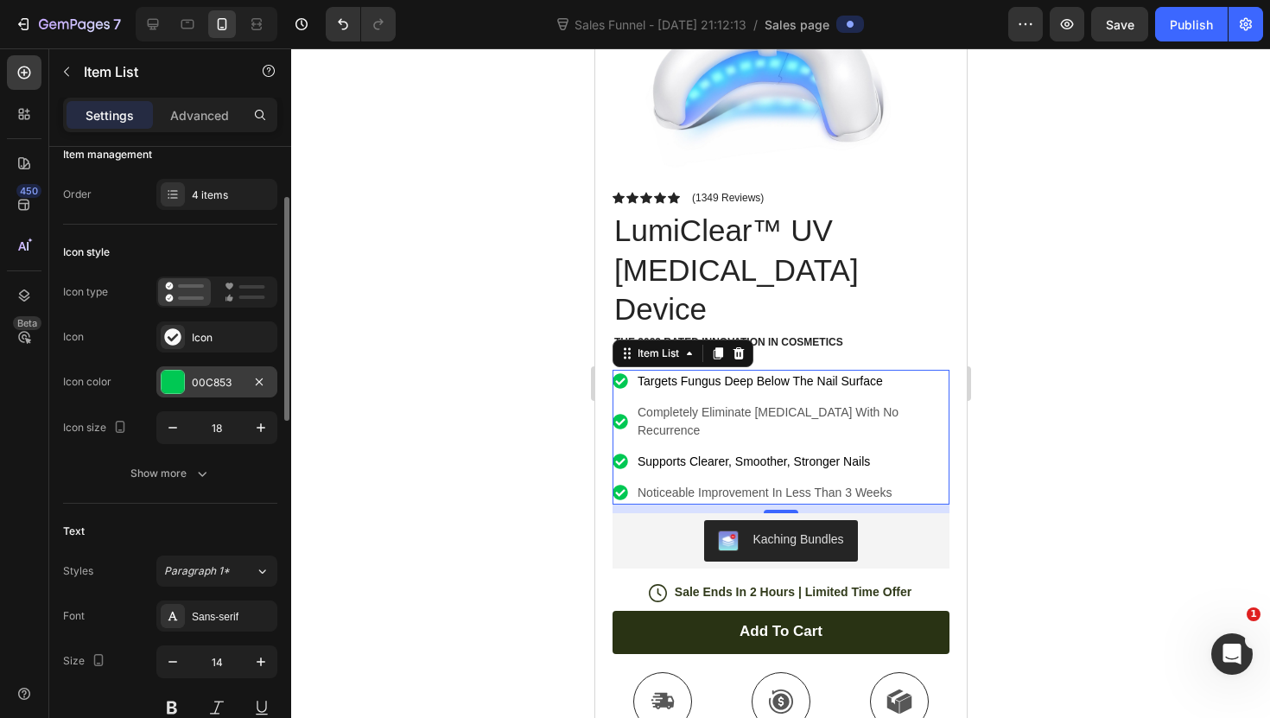
click at [198, 384] on div "00C853" at bounding box center [217, 383] width 50 height 16
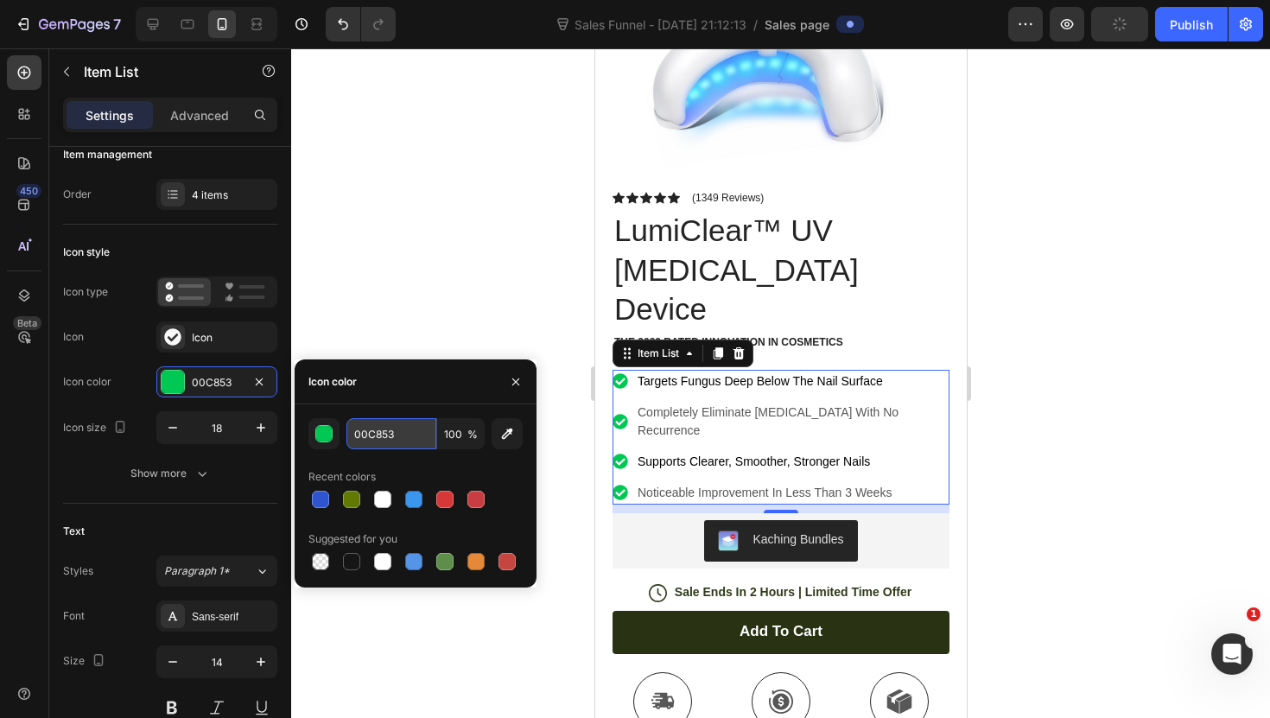
click at [378, 442] on input "00C853" at bounding box center [391, 433] width 90 height 31
paste input "5594E7"
type input "5594E7"
click at [419, 310] on div at bounding box center [780, 382] width 979 height 669
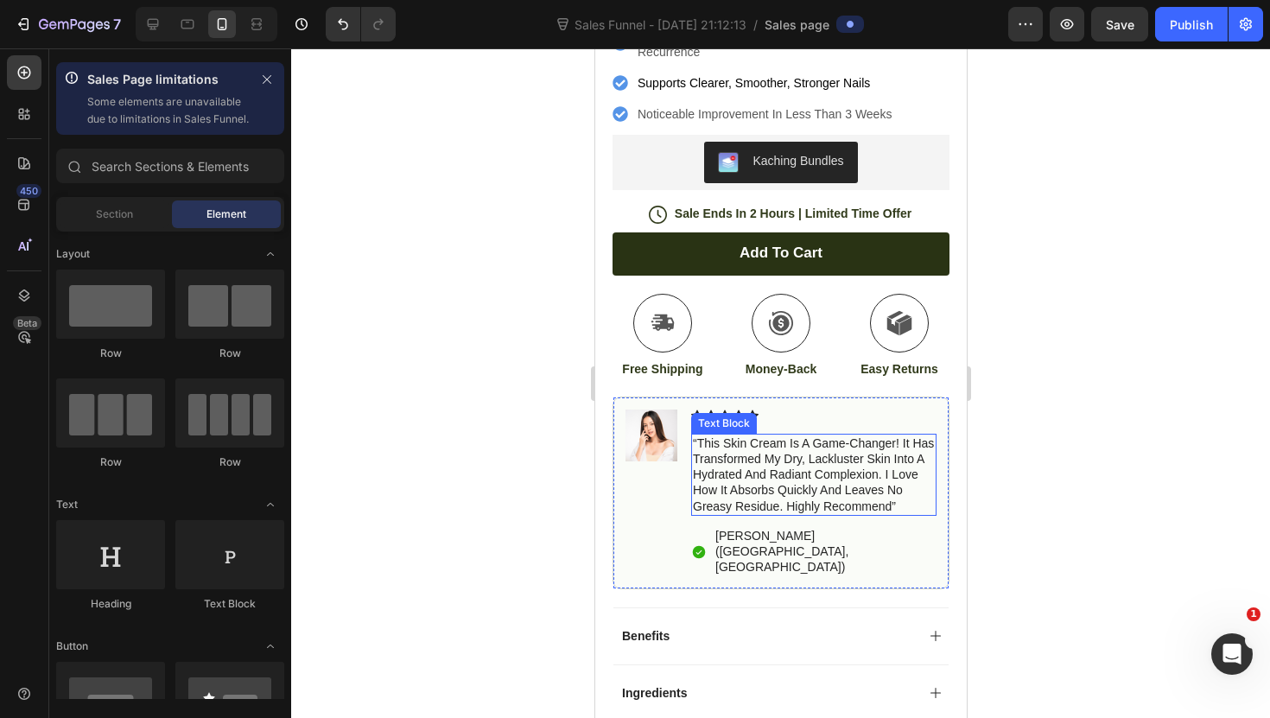
scroll to position [645, 0]
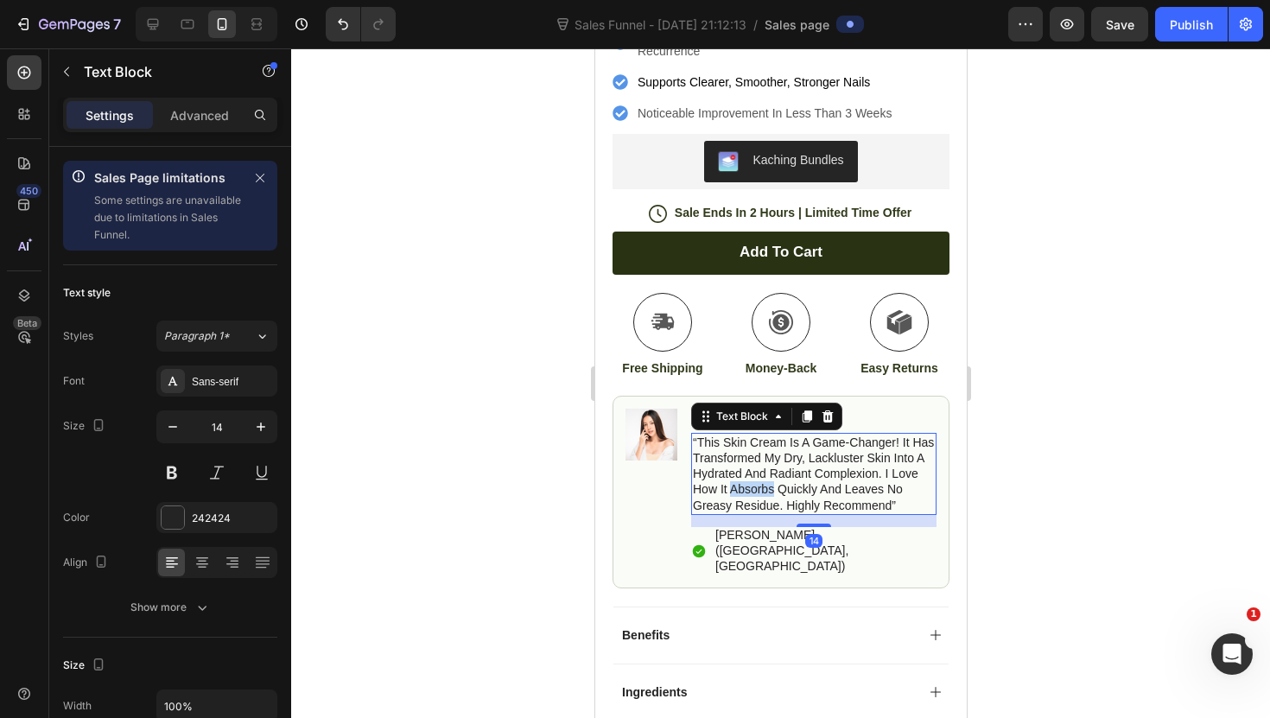
click at [738, 434] on p "“this skin cream is a game-changer! it has transformed my dry, lackluster skin …" at bounding box center [813, 473] width 242 height 79
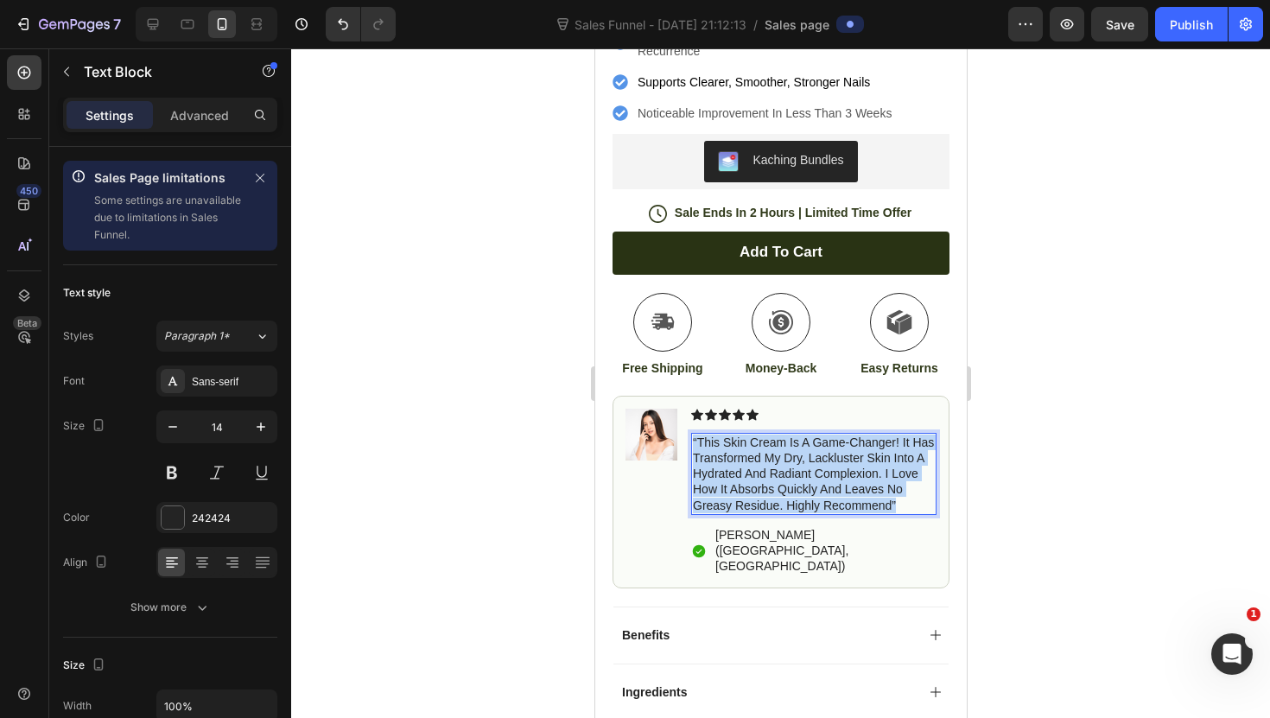
click at [738, 434] on p "“this skin cream is a game-changer! it has transformed my dry, lackluster skin …" at bounding box center [813, 473] width 242 height 79
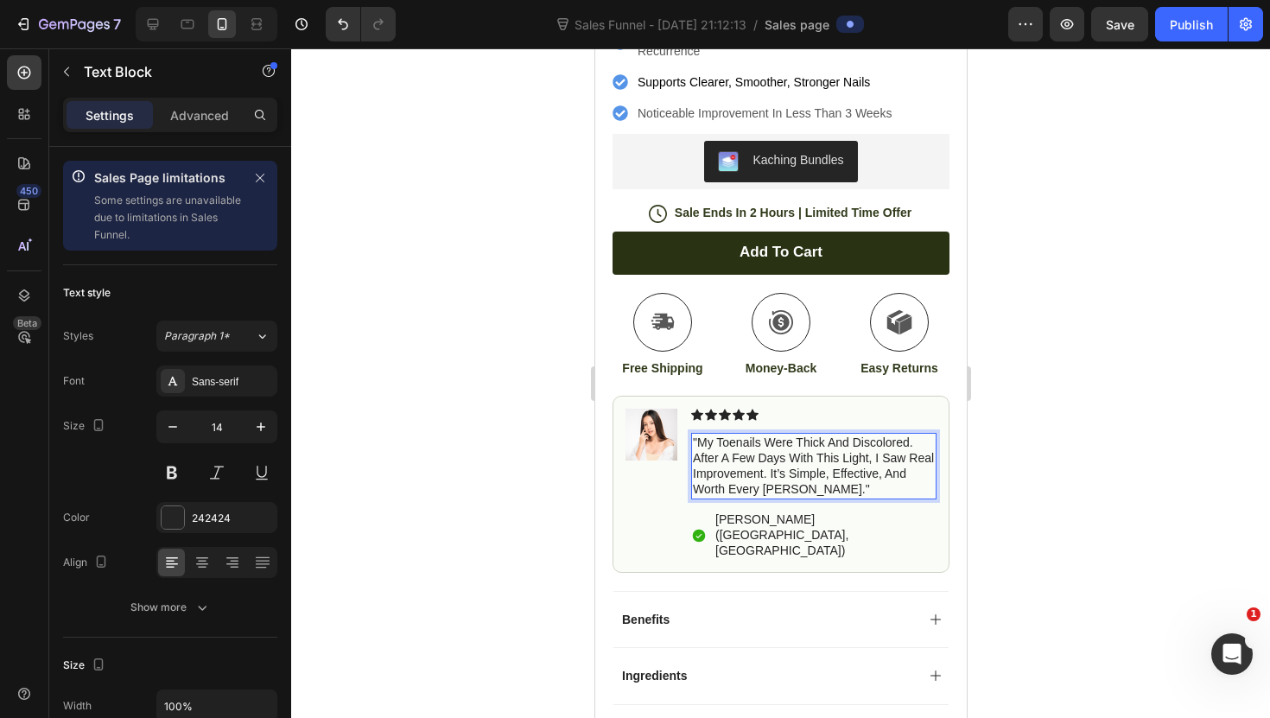
click at [552, 471] on div at bounding box center [780, 382] width 979 height 669
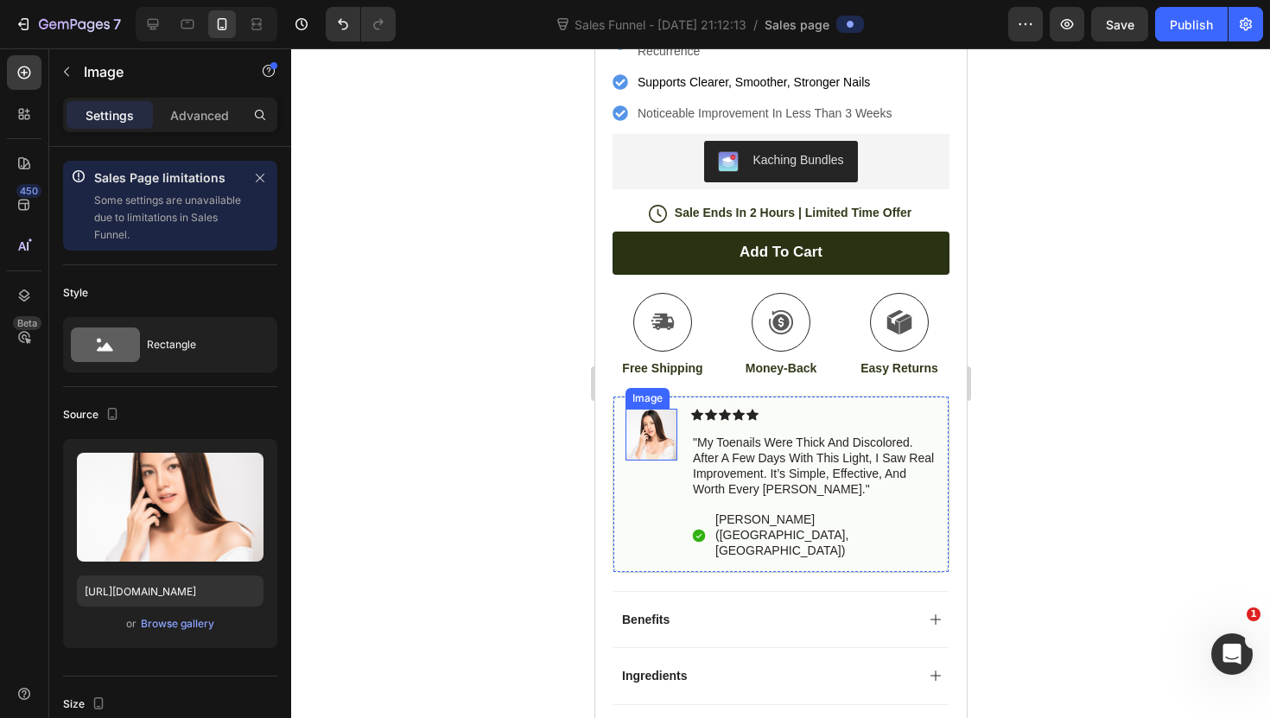
click at [656, 409] on img at bounding box center [650, 435] width 52 height 52
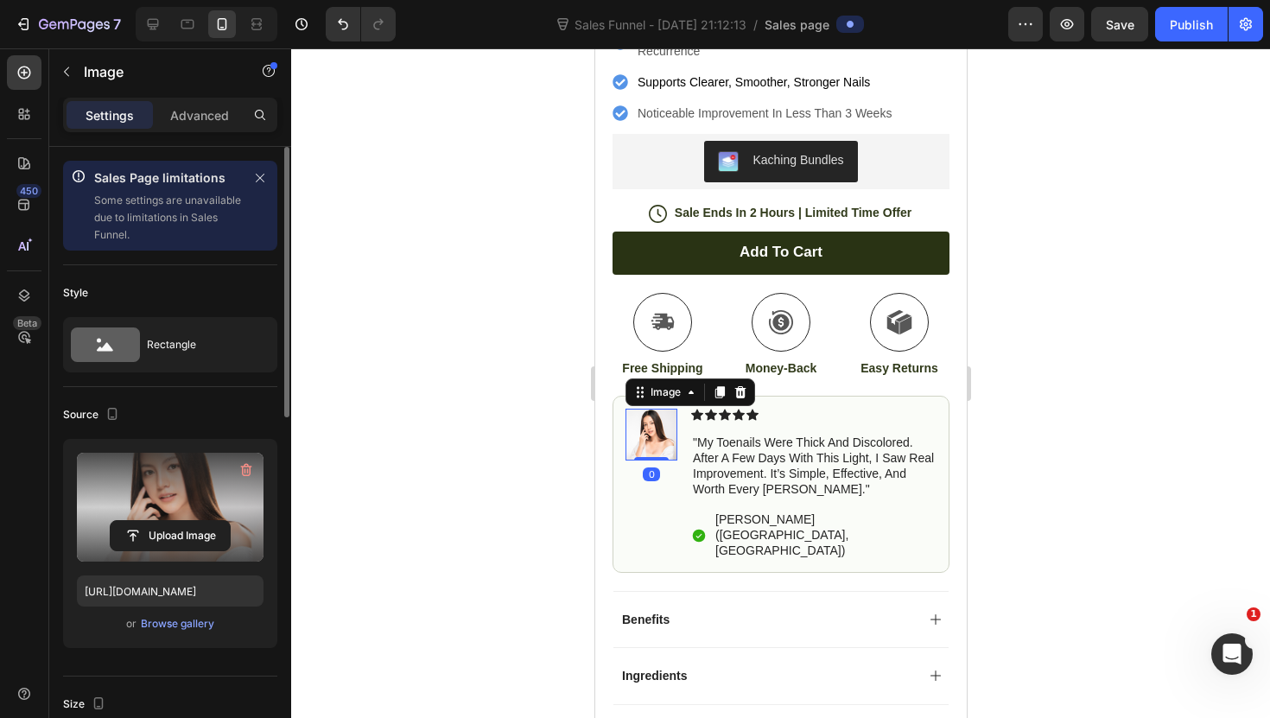
click at [216, 497] on label at bounding box center [170, 507] width 187 height 109
click at [216, 521] on input "file" at bounding box center [170, 535] width 119 height 29
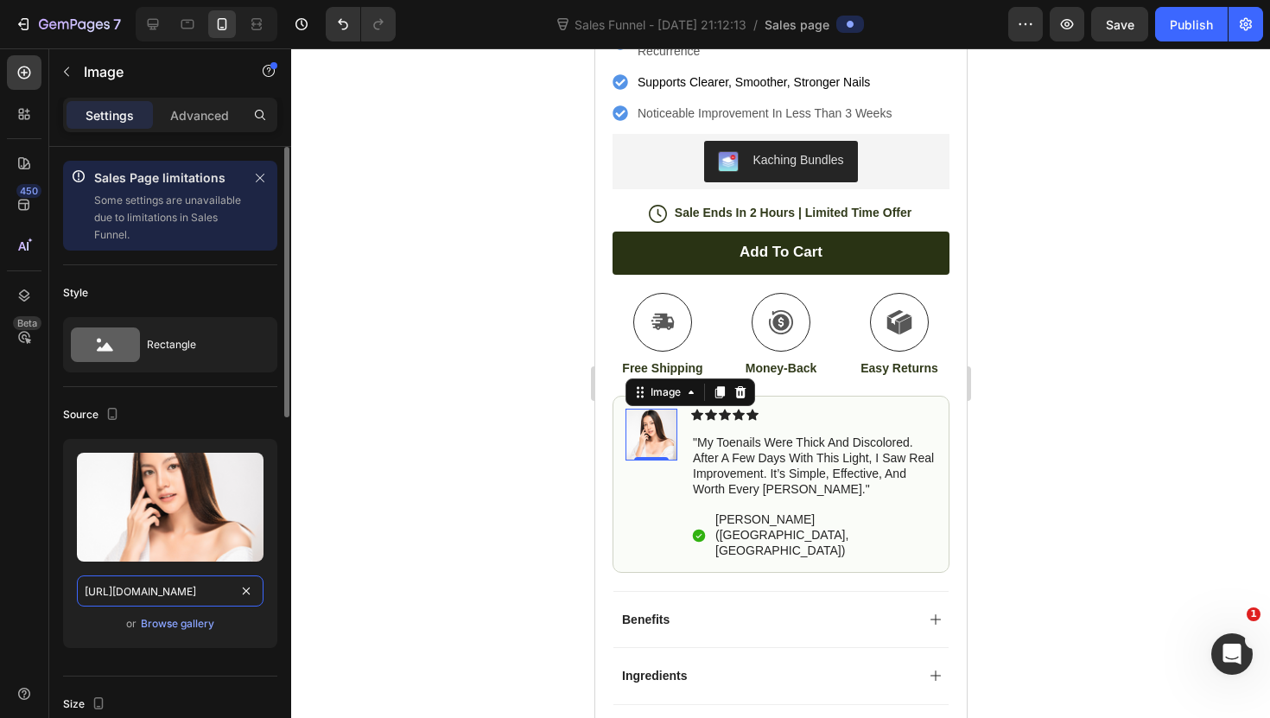
click at [212, 601] on input "[URL][DOMAIN_NAME]" at bounding box center [170, 590] width 187 height 31
paste input "14/3303/5053/files/[URL][DOMAIN_NAME]"
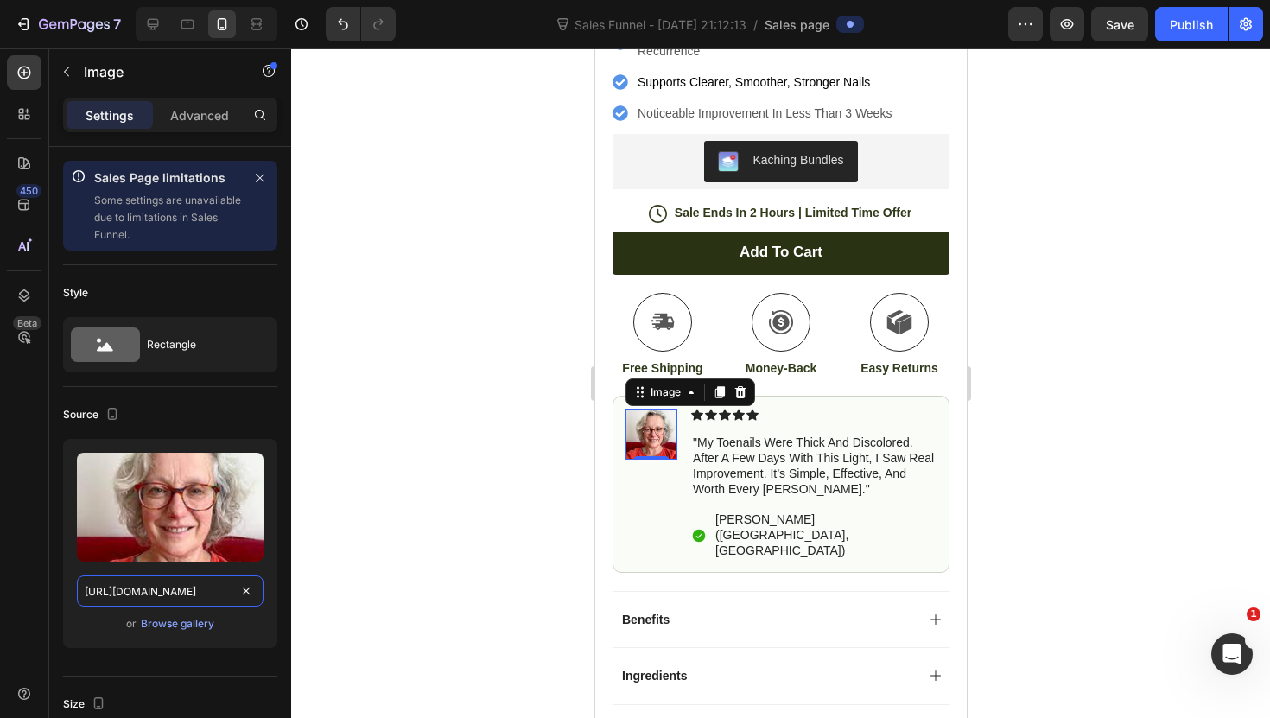
type input "[URL][DOMAIN_NAME]"
click at [338, 594] on div at bounding box center [780, 382] width 979 height 669
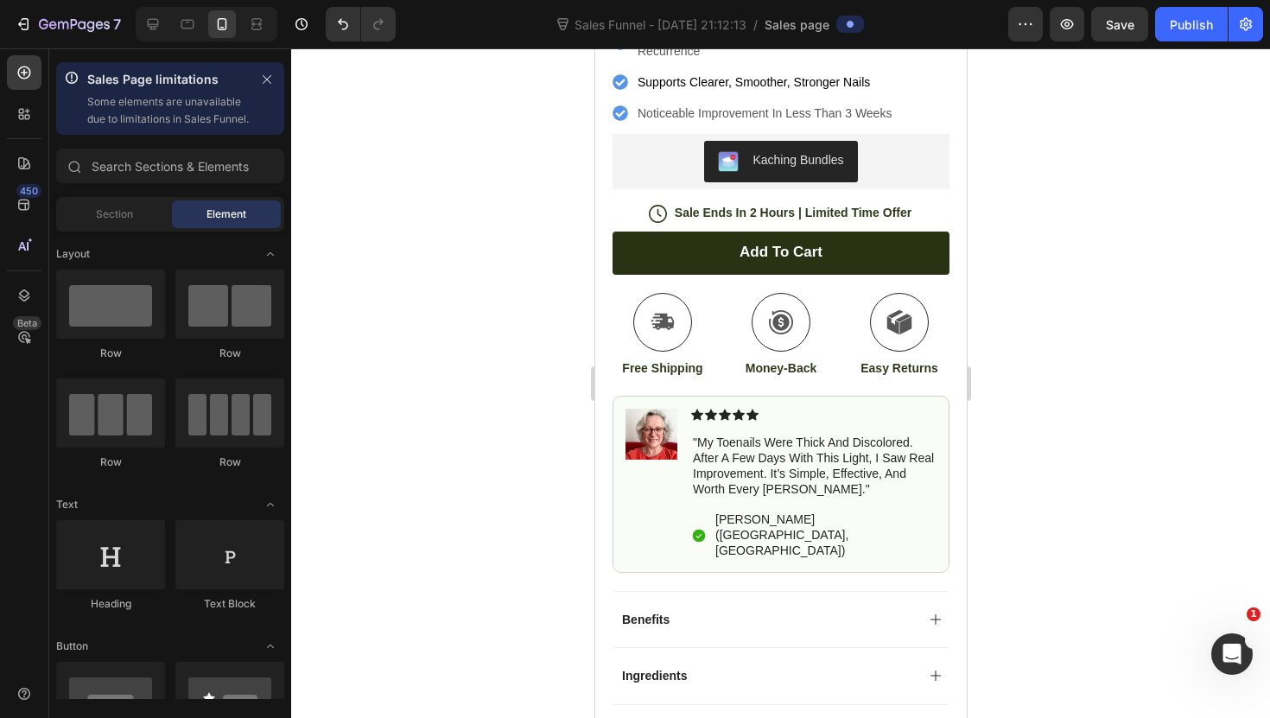
click at [571, 418] on div at bounding box center [780, 382] width 979 height 669
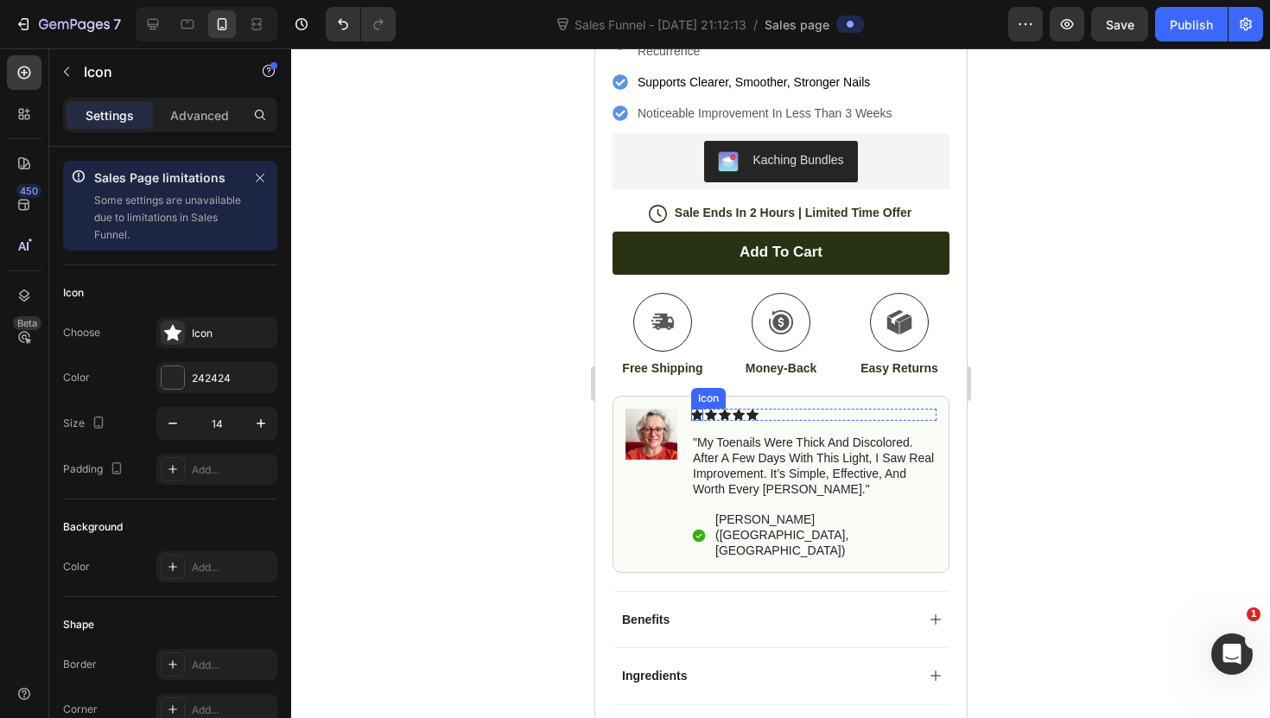
click at [698, 409] on icon at bounding box center [696, 414] width 12 height 11
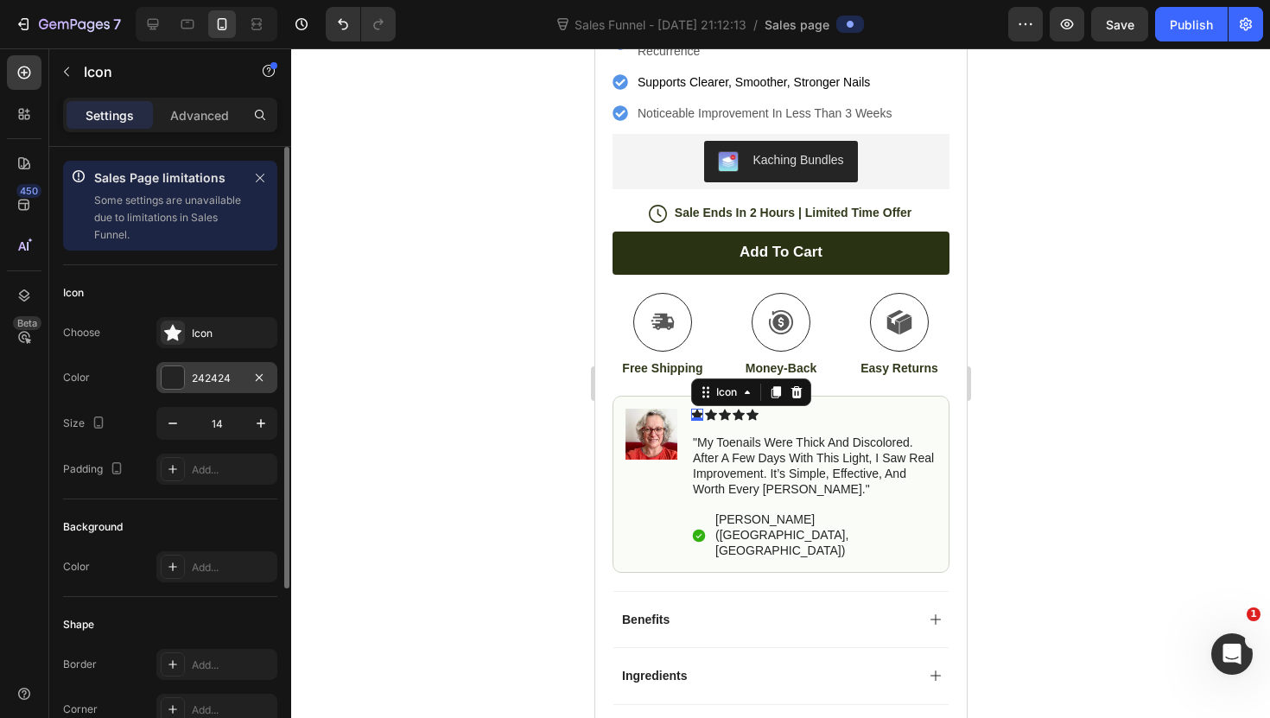
click at [219, 381] on div "242424" at bounding box center [217, 379] width 50 height 16
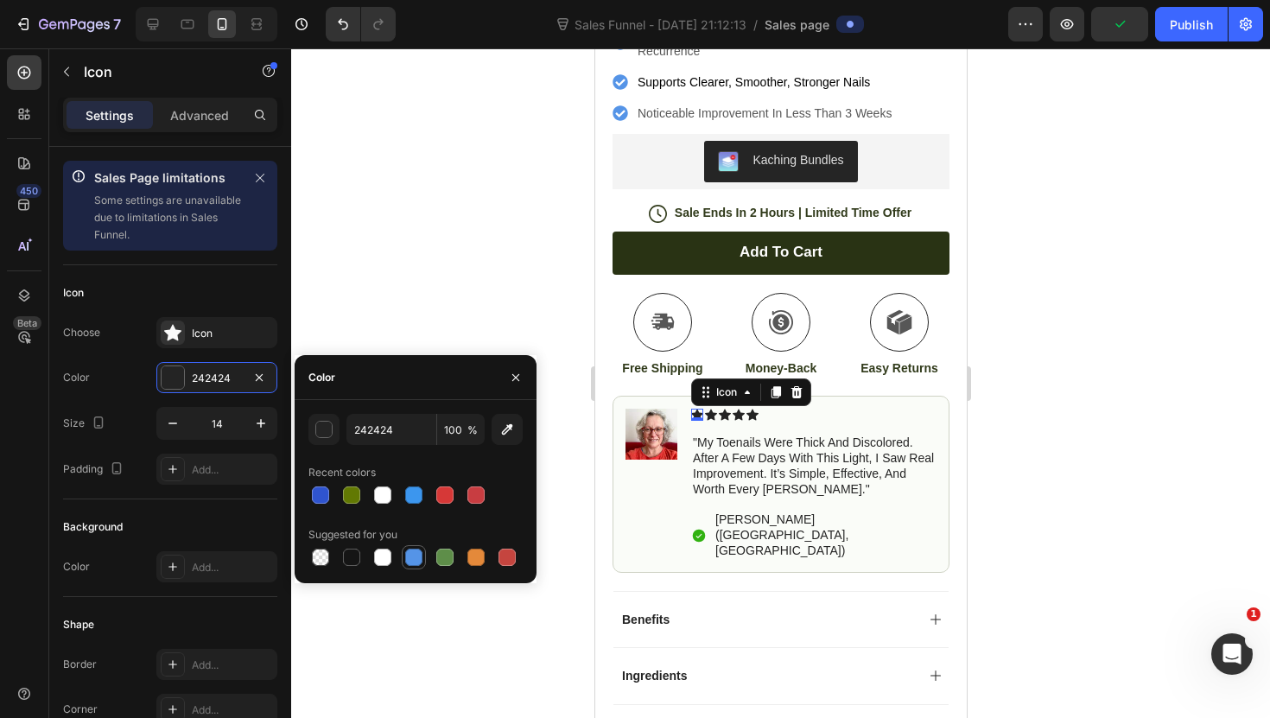
click at [415, 548] on div at bounding box center [413, 557] width 21 height 21
click at [413, 491] on div at bounding box center [413, 494] width 17 height 17
click at [415, 550] on div at bounding box center [413, 556] width 17 height 17
type input "5594E7"
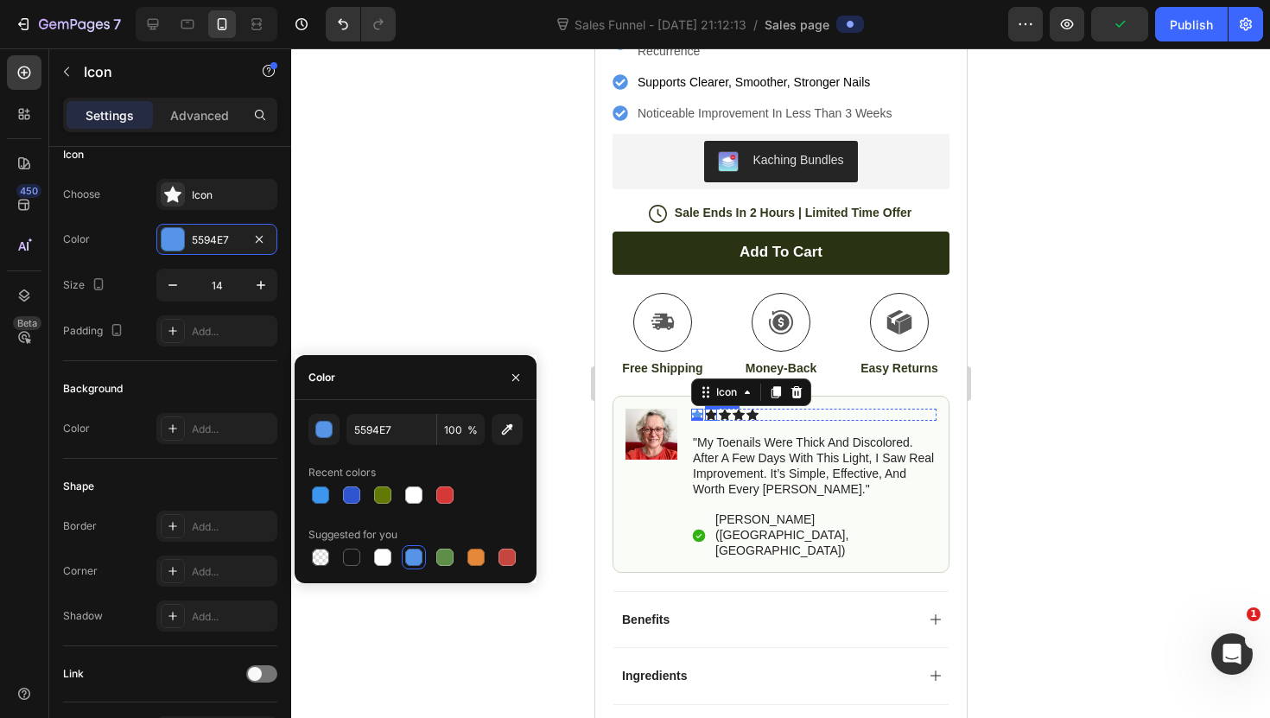
click at [712, 409] on icon at bounding box center [710, 415] width 12 height 12
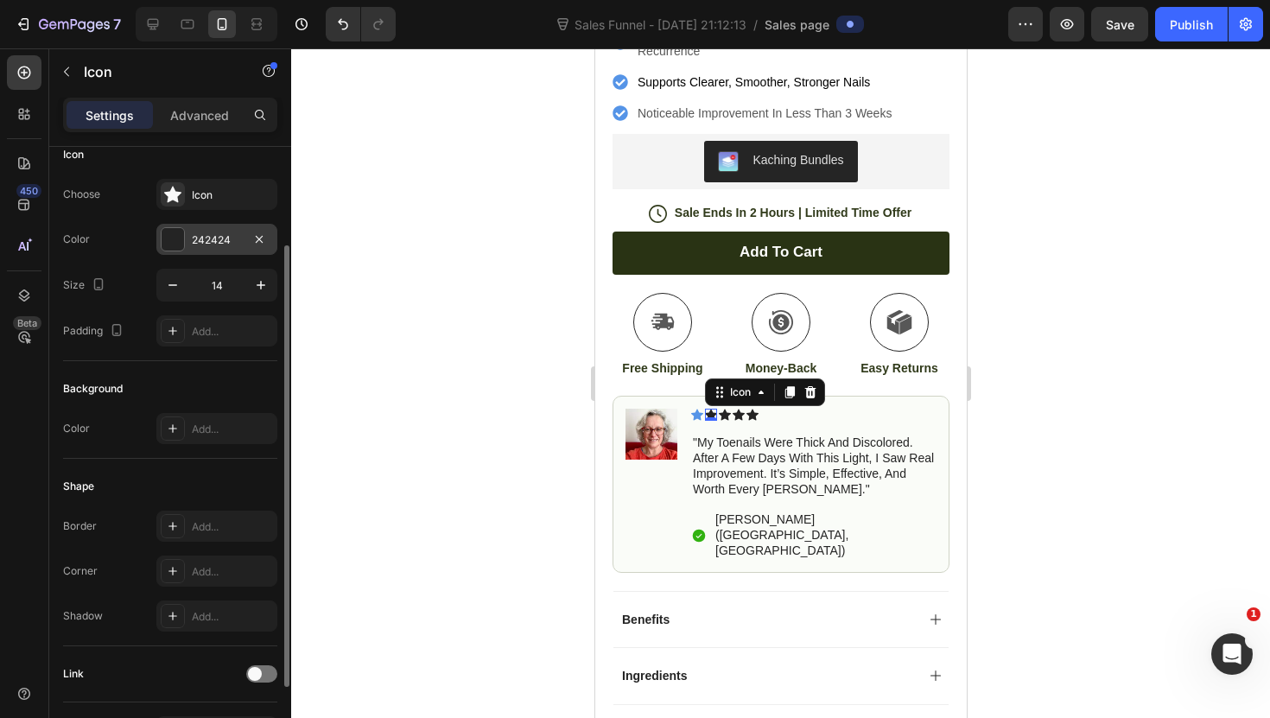
click at [200, 252] on div "242424" at bounding box center [216, 239] width 121 height 31
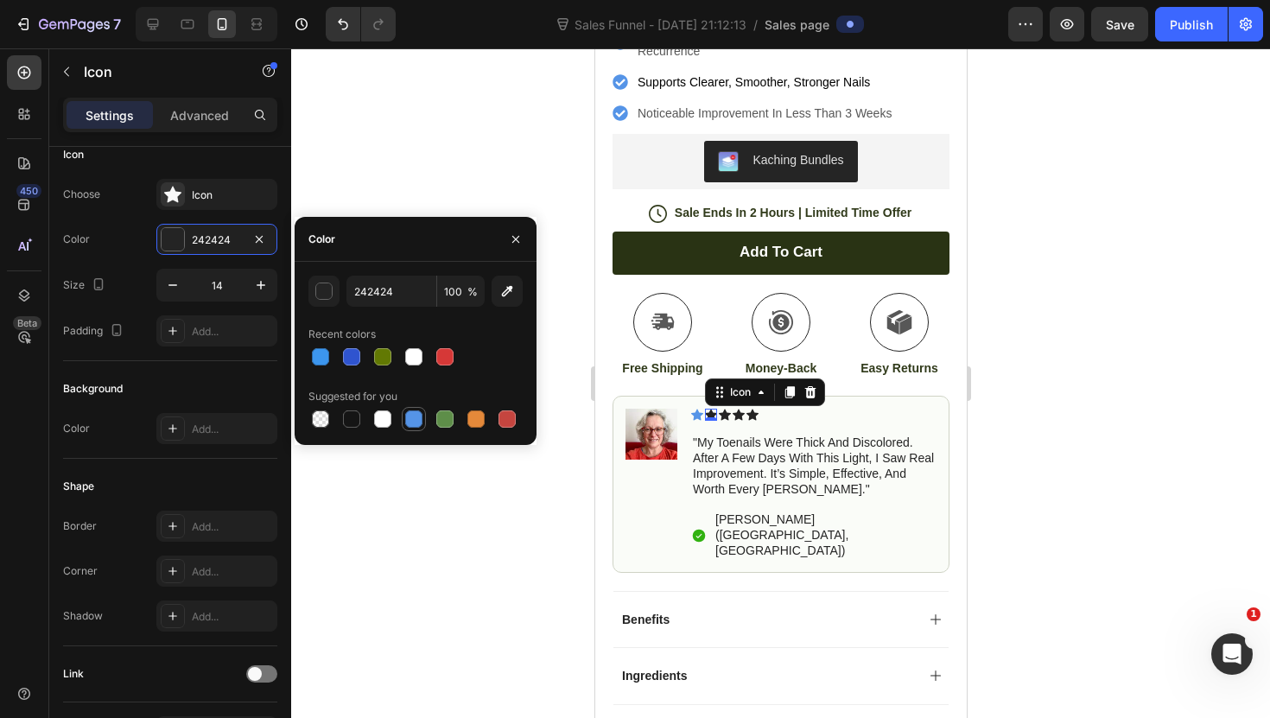
drag, startPoint x: 410, startPoint y: 425, endPoint x: 424, endPoint y: 428, distance: 14.1
click at [411, 425] on div at bounding box center [413, 418] width 17 height 17
type input "5594E7"
click at [727, 409] on icon at bounding box center [724, 415] width 12 height 12
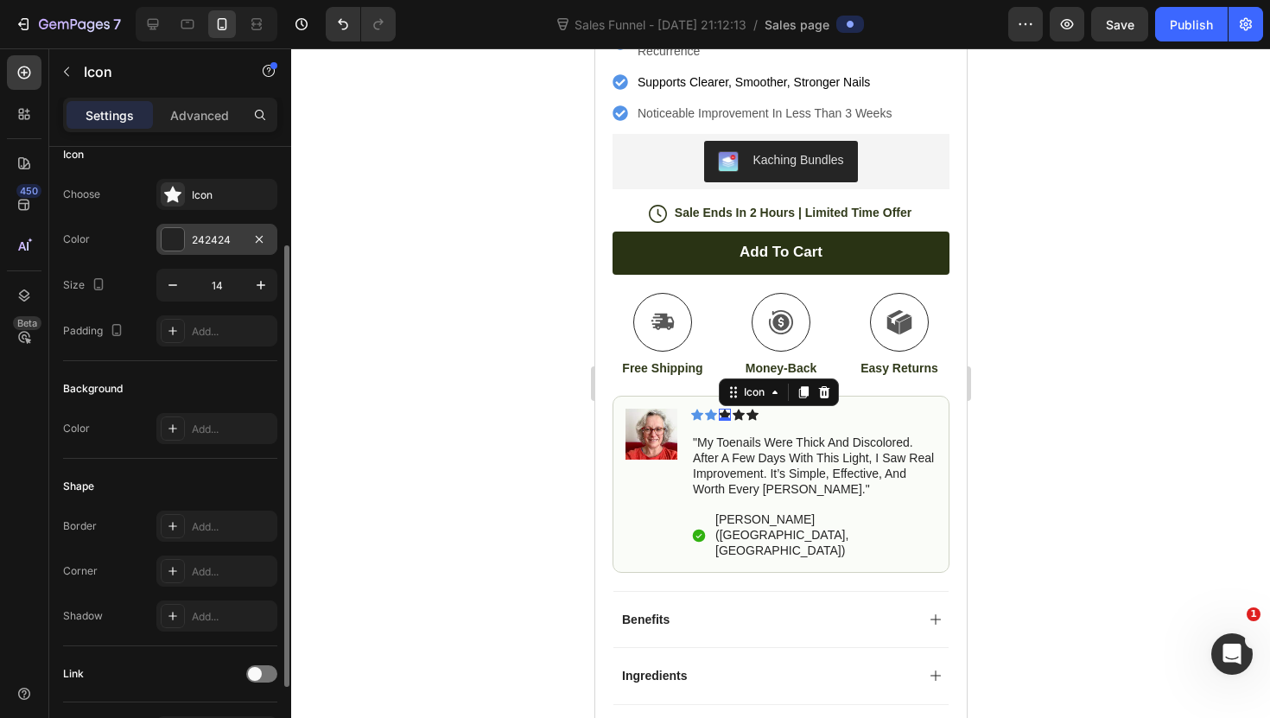
click at [228, 247] on div "242424" at bounding box center [217, 240] width 50 height 16
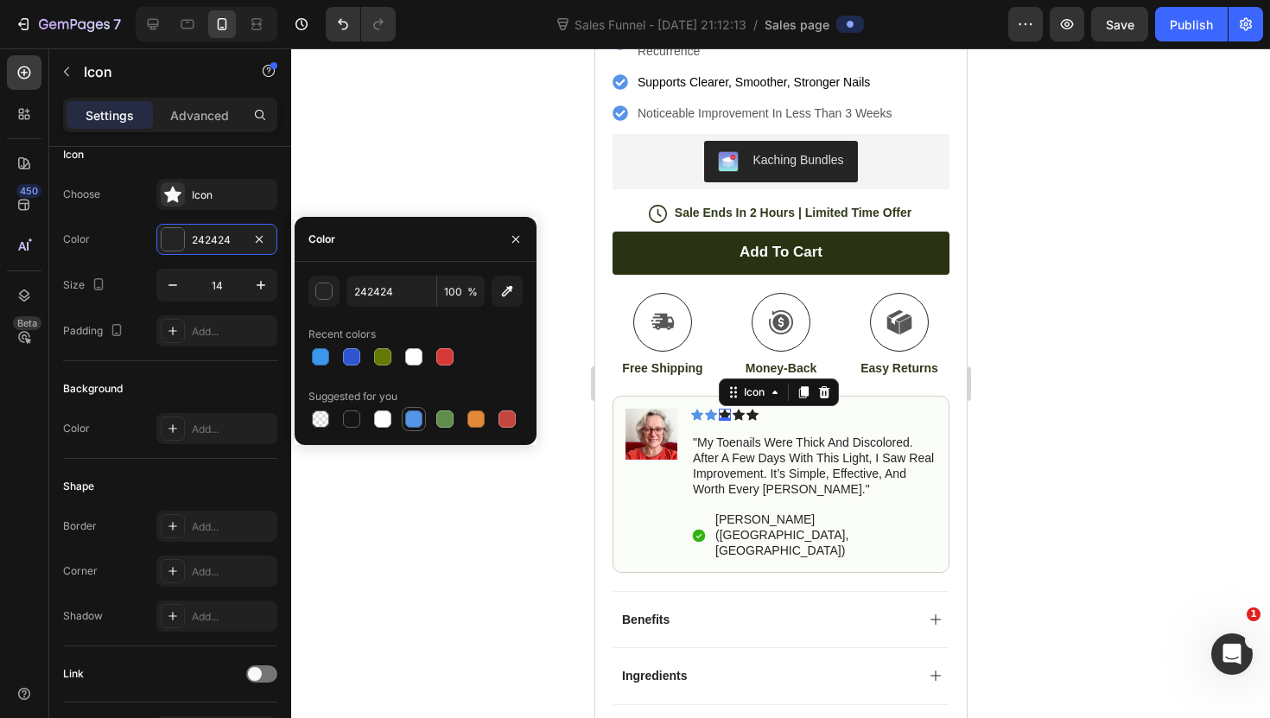
click at [411, 421] on div at bounding box center [413, 418] width 17 height 17
type input "5594E7"
click at [753, 409] on div "Icon" at bounding box center [751, 415] width 12 height 12
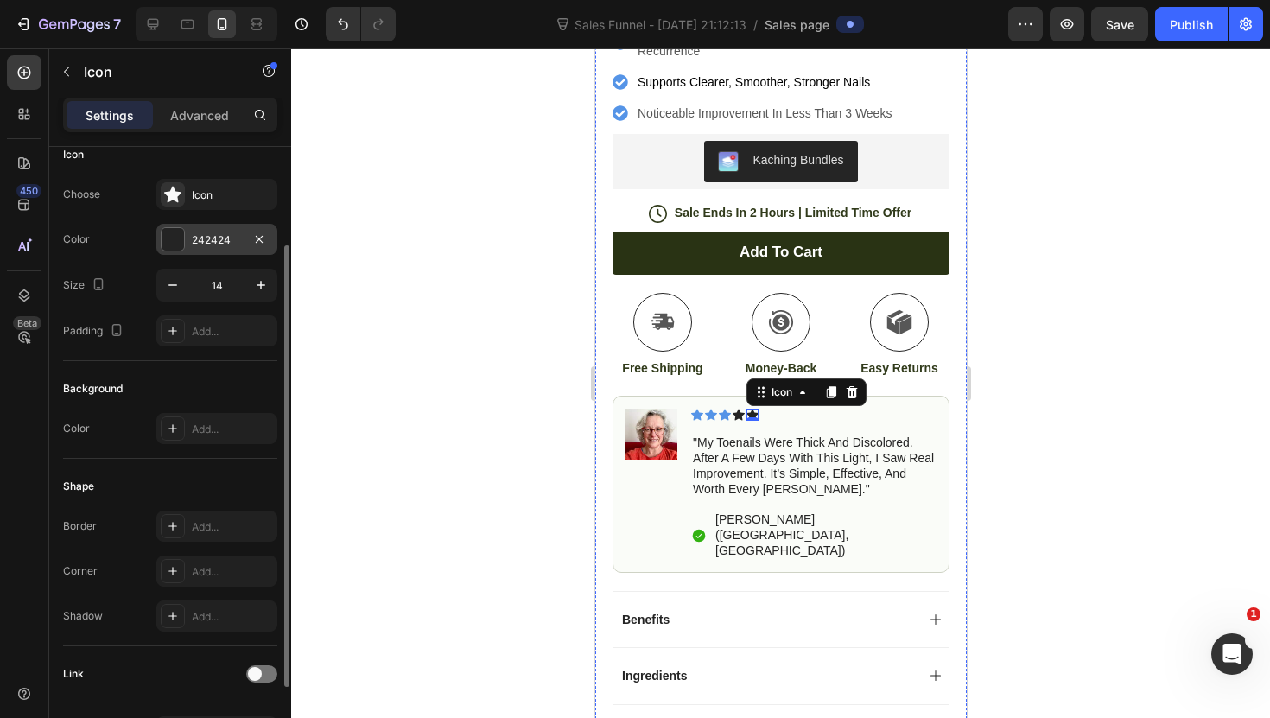
click at [218, 229] on div "242424" at bounding box center [216, 239] width 121 height 31
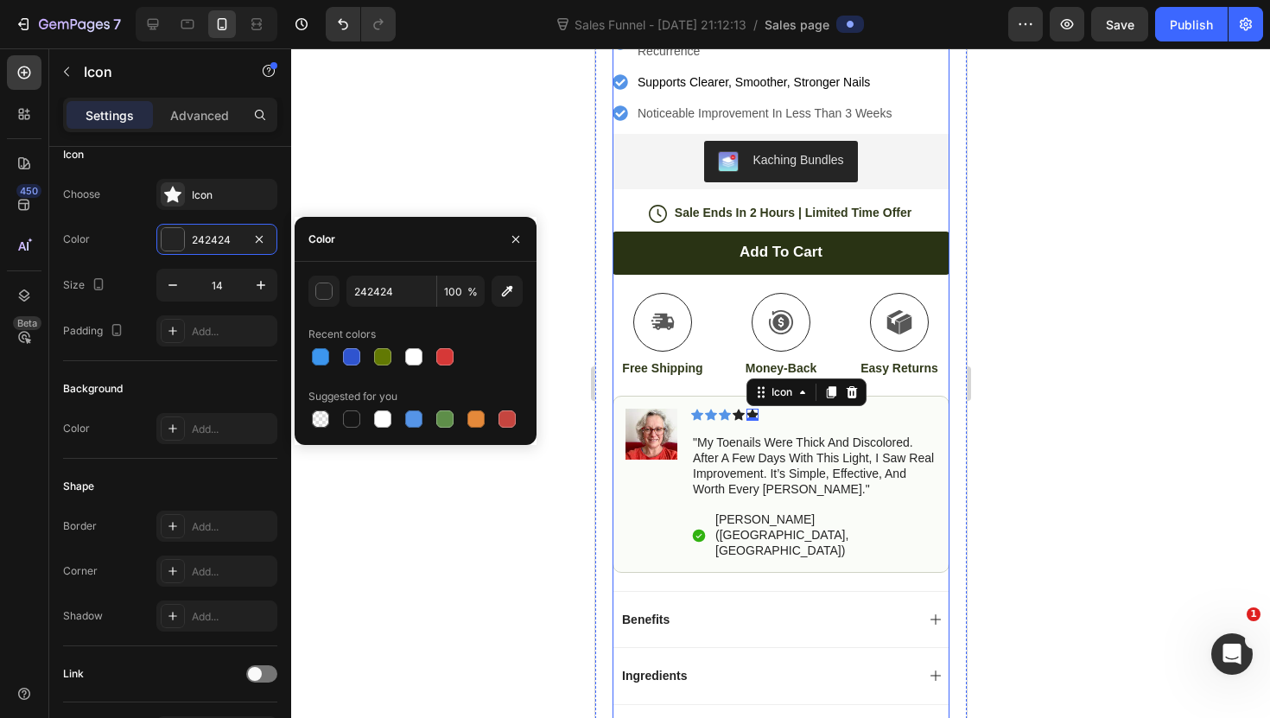
drag, startPoint x: 411, startPoint y: 429, endPoint x: 428, endPoint y: 428, distance: 17.4
click at [411, 429] on div at bounding box center [414, 419] width 24 height 24
type input "5594E7"
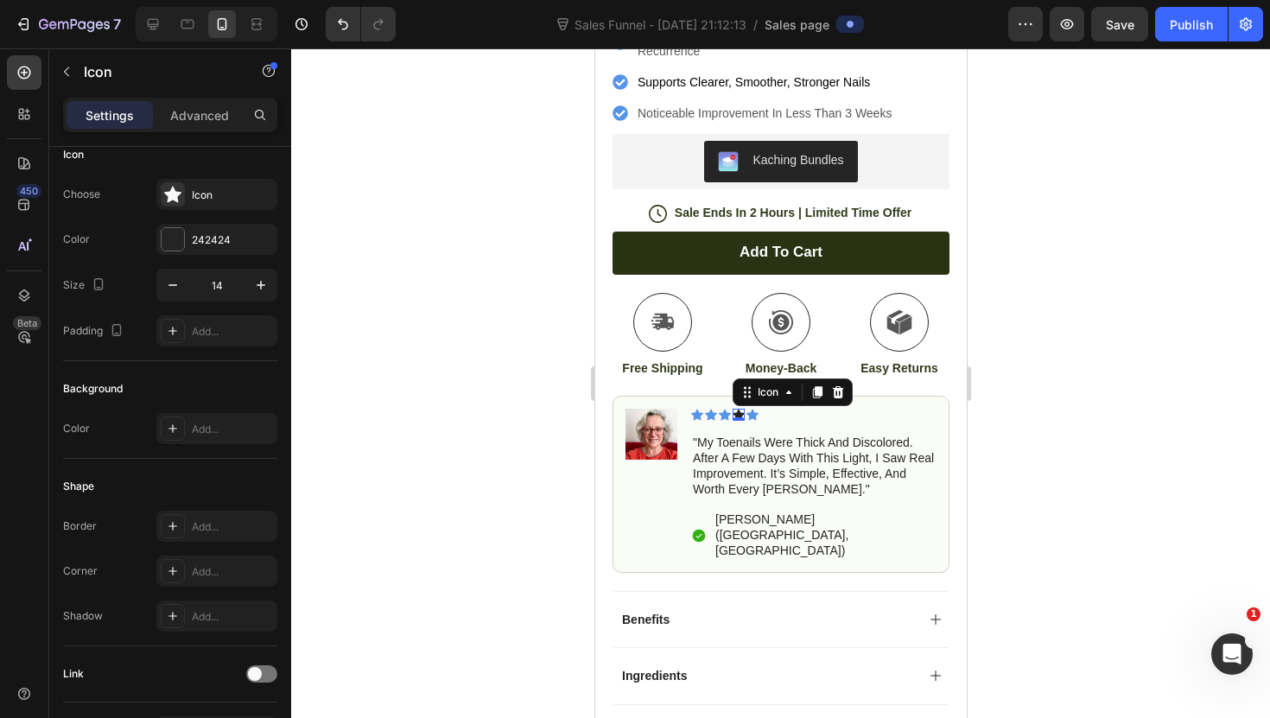
drag, startPoint x: 738, startPoint y: 356, endPoint x: 727, endPoint y: 354, distance: 11.4
click at [737, 409] on div "Icon 0" at bounding box center [738, 415] width 12 height 12
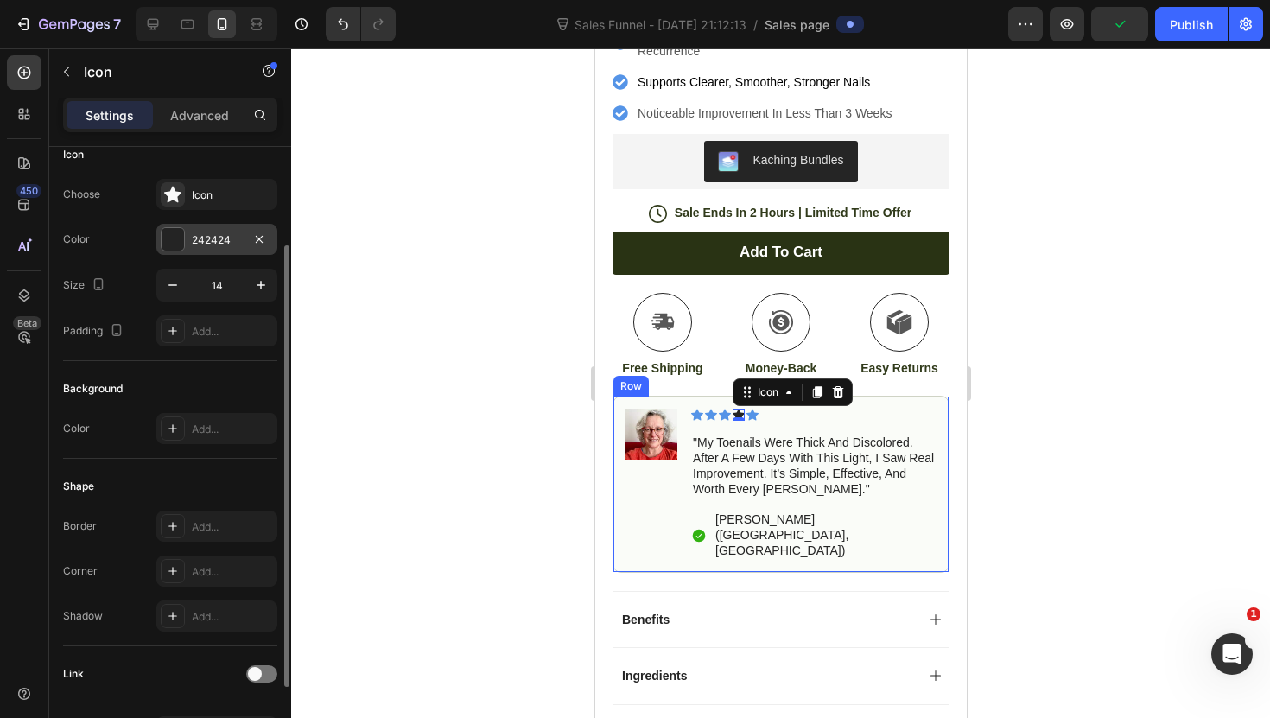
click at [201, 225] on div "242424" at bounding box center [216, 239] width 121 height 31
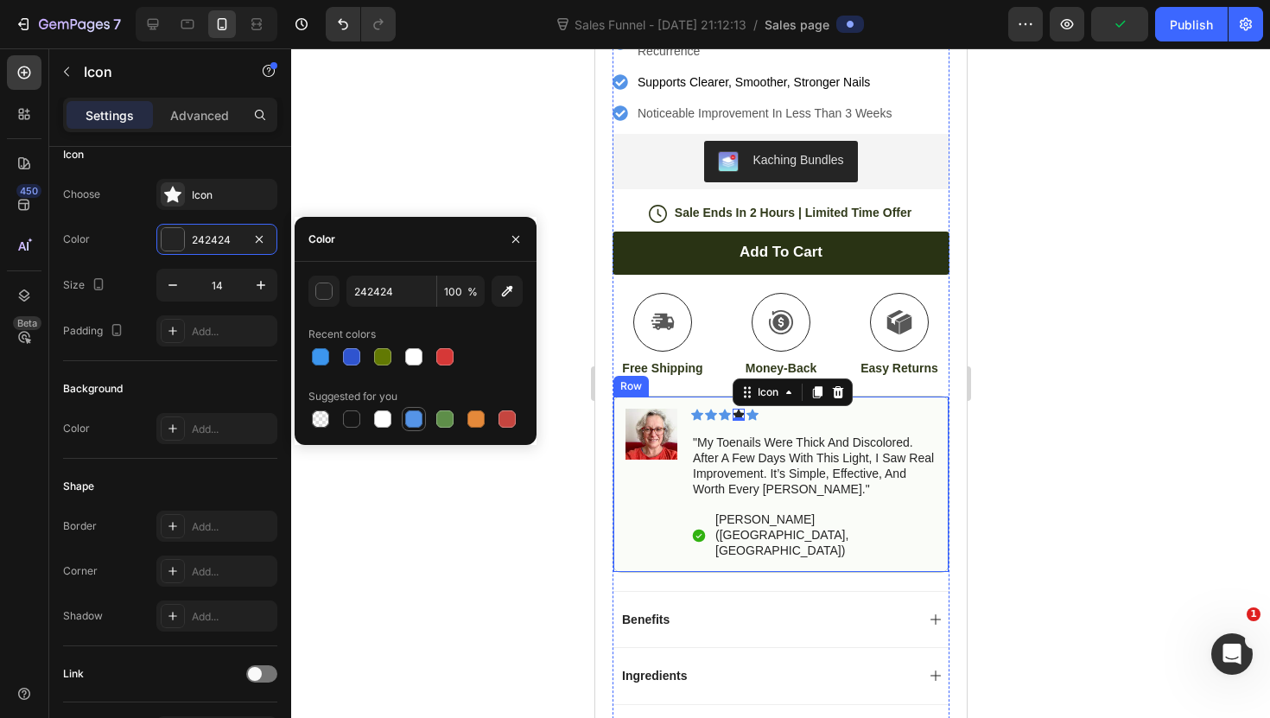
click at [416, 409] on div at bounding box center [413, 419] width 21 height 21
type input "5594E7"
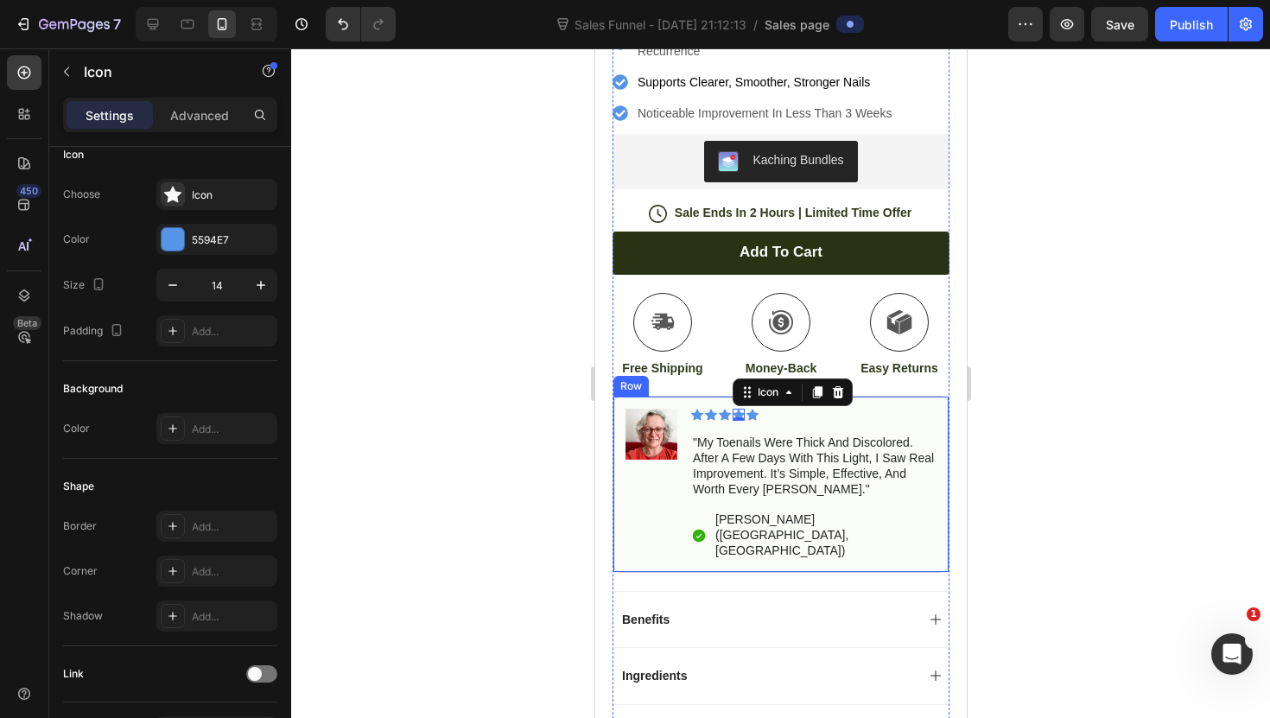
click at [507, 457] on div at bounding box center [780, 382] width 979 height 669
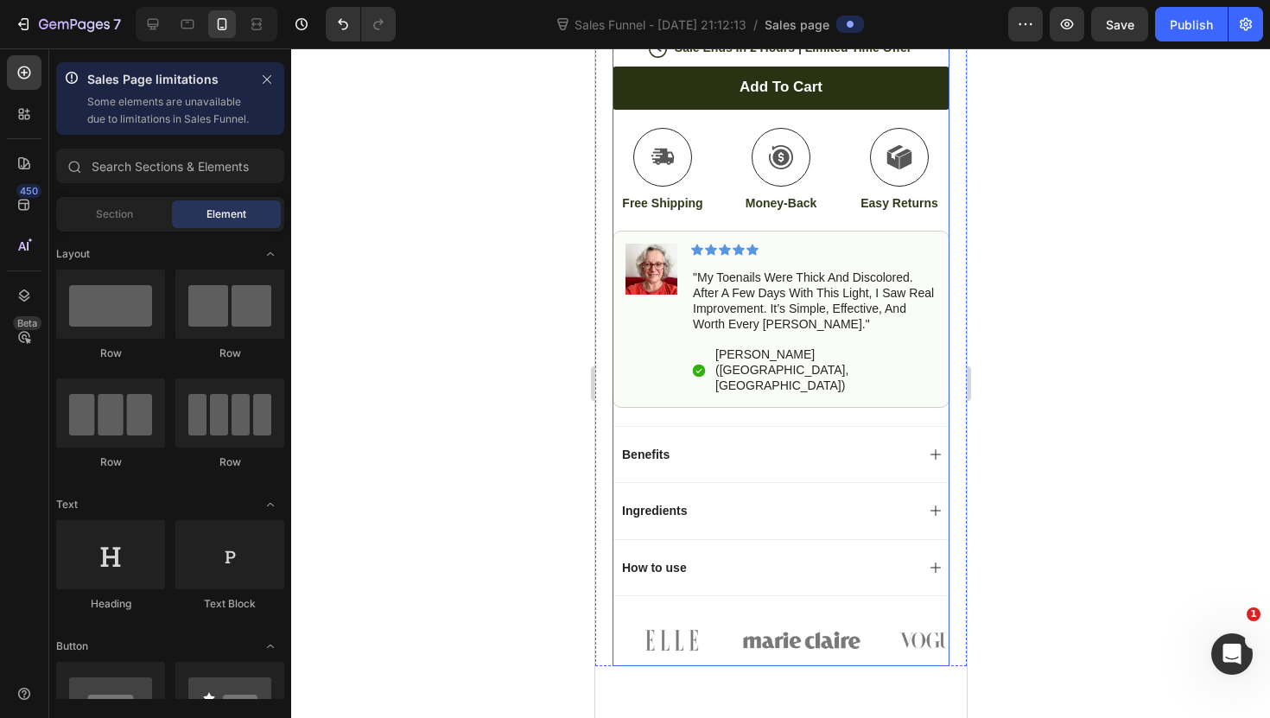
scroll to position [907, 0]
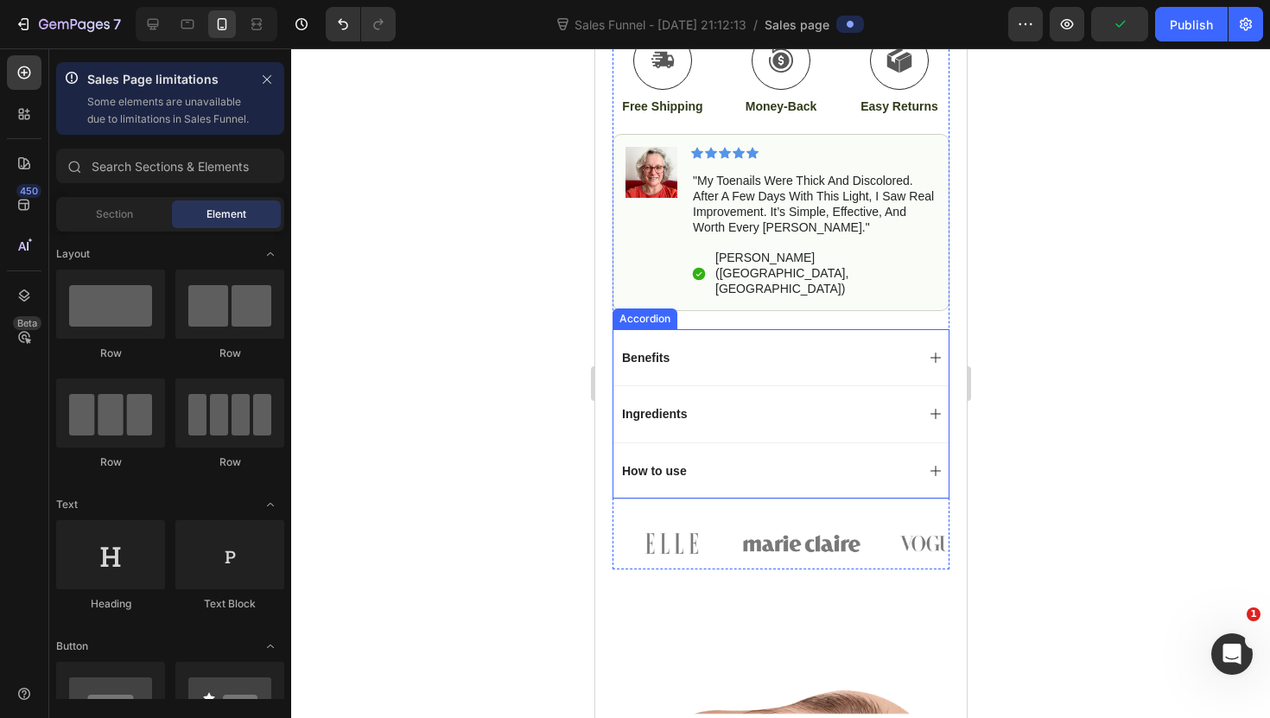
click at [615, 442] on div "How to use" at bounding box center [779, 470] width 335 height 56
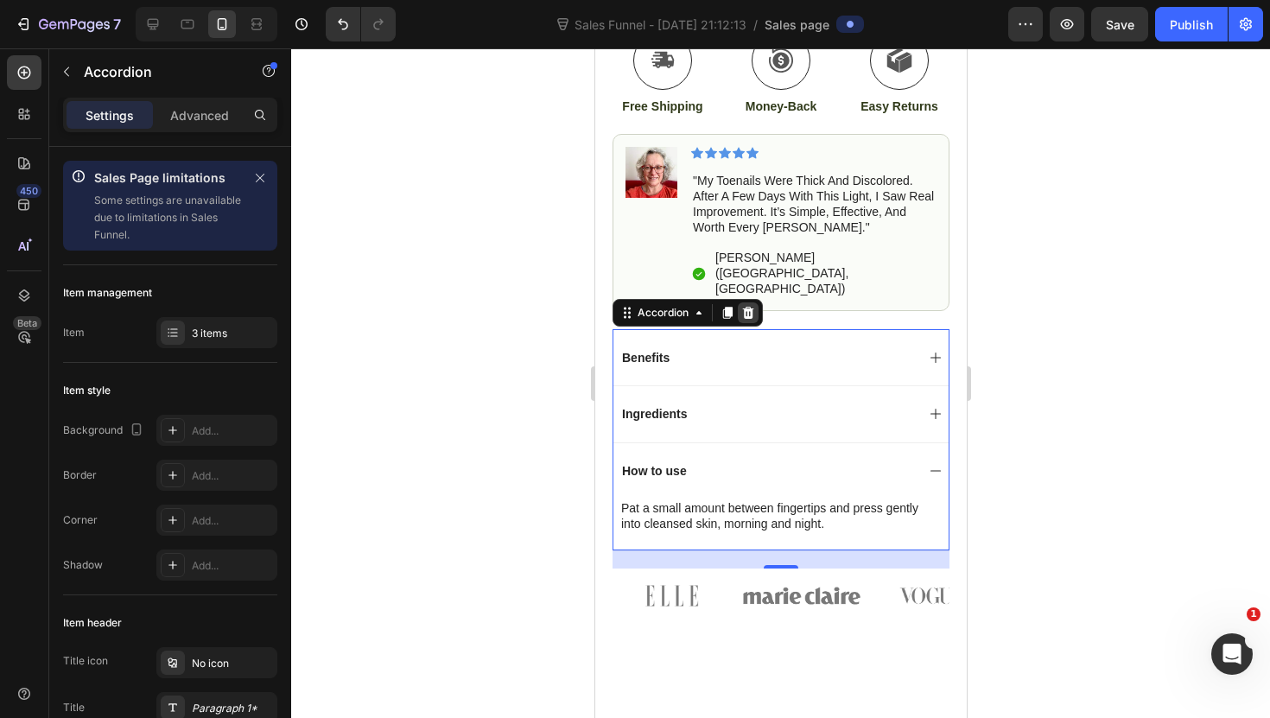
click at [745, 307] on icon at bounding box center [747, 313] width 11 height 12
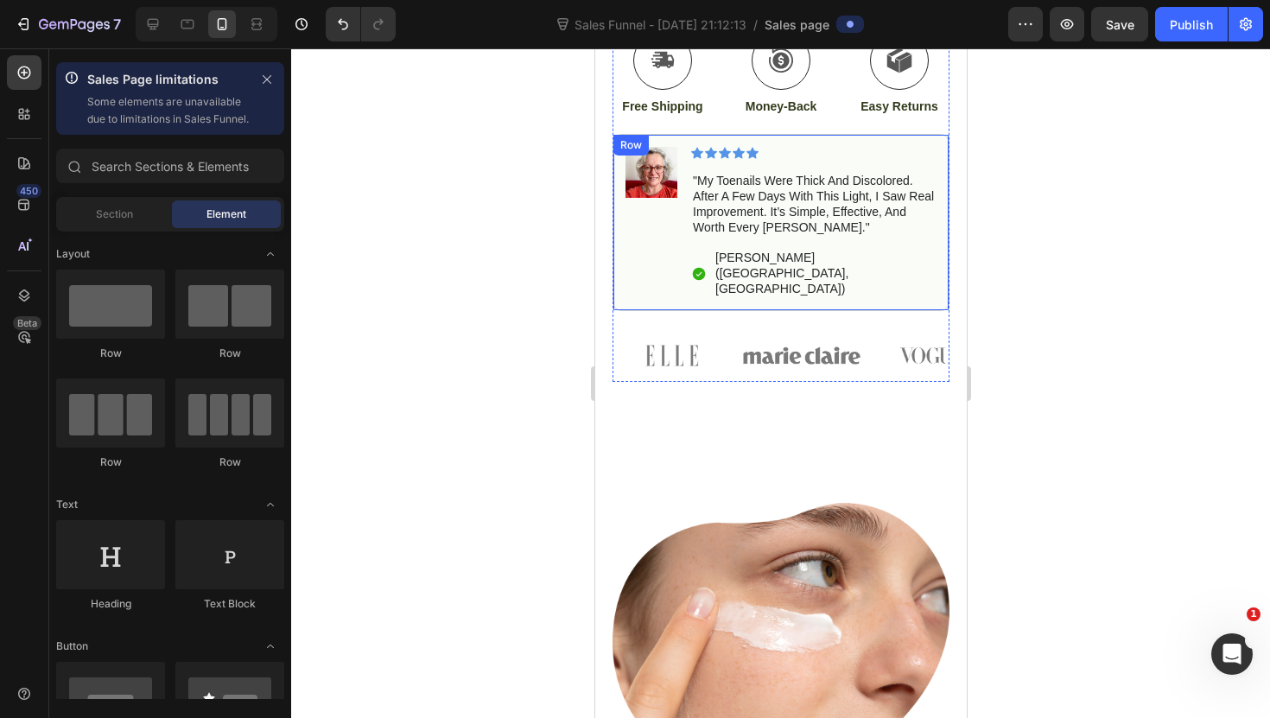
click at [777, 219] on div "Image Icon Icon Icon Icon Icon Icon List "my toenails were thick and discolored…" at bounding box center [779, 222] width 337 height 177
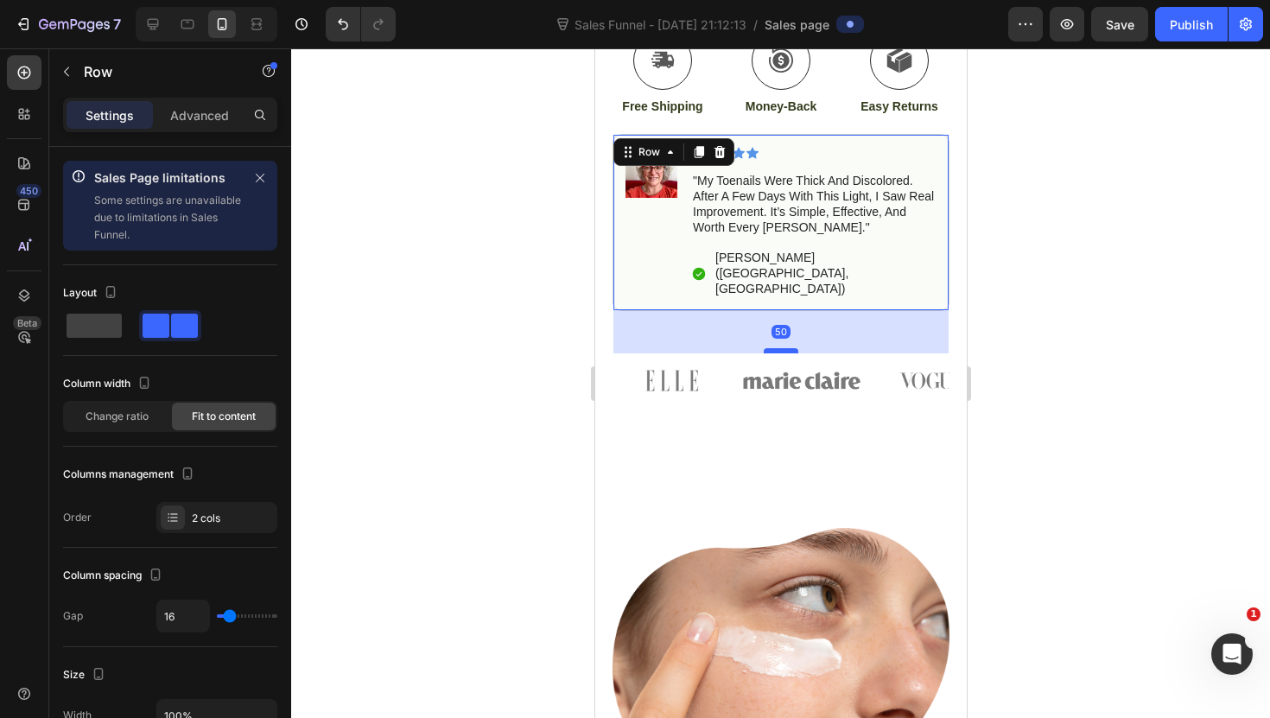
drag, startPoint x: 776, startPoint y: 236, endPoint x: 784, endPoint y: 261, distance: 26.2
click at [784, 348] on div at bounding box center [780, 350] width 35 height 5
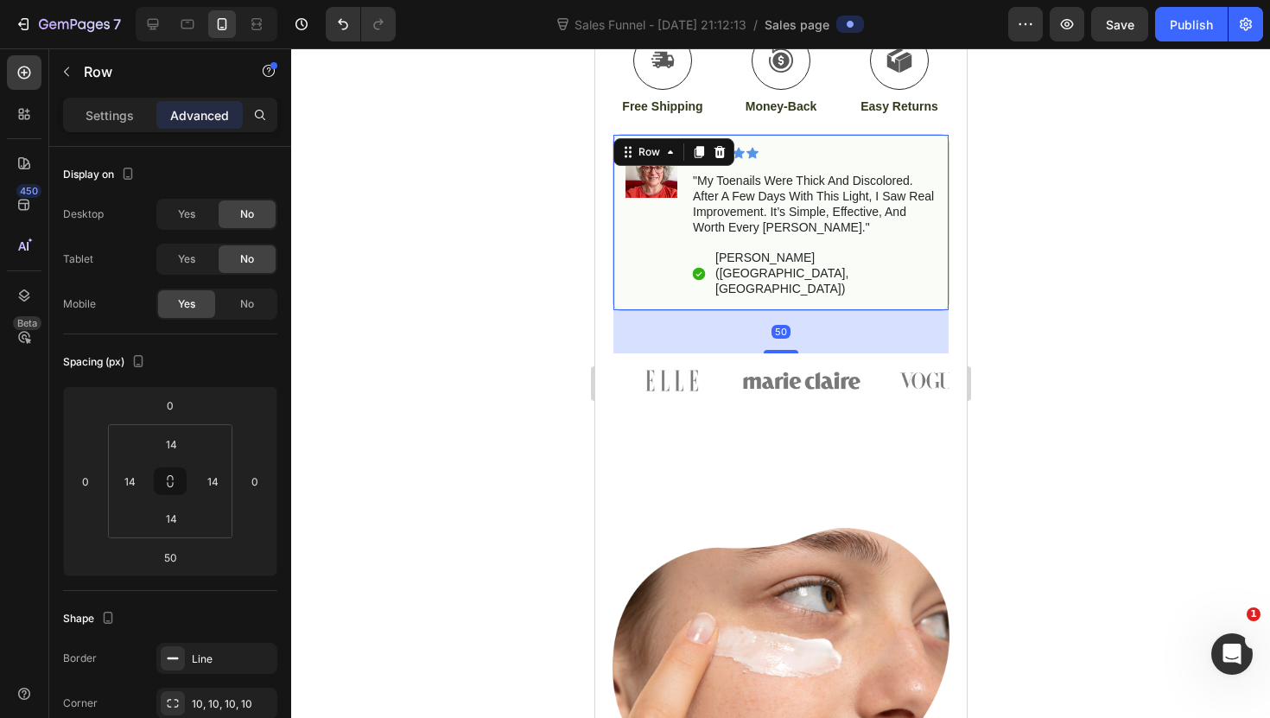
click at [561, 241] on div at bounding box center [780, 382] width 979 height 669
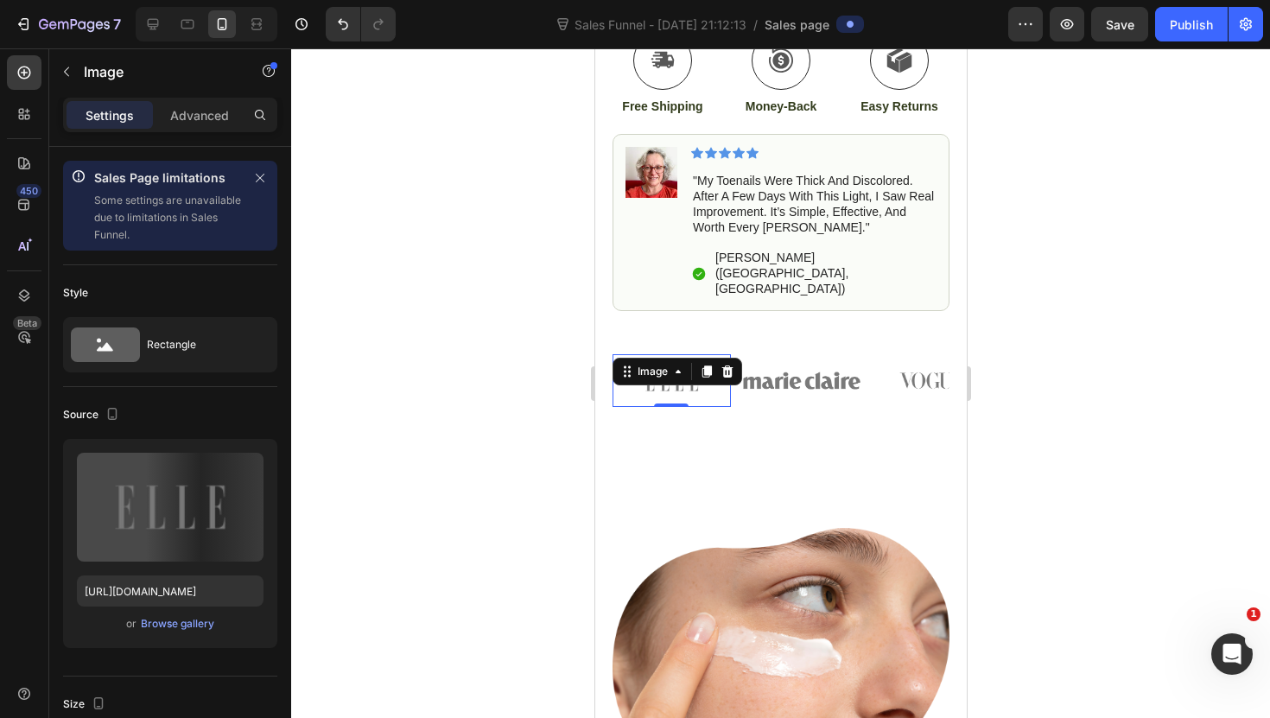
click at [694, 354] on div "Image 0" at bounding box center [670, 380] width 118 height 52
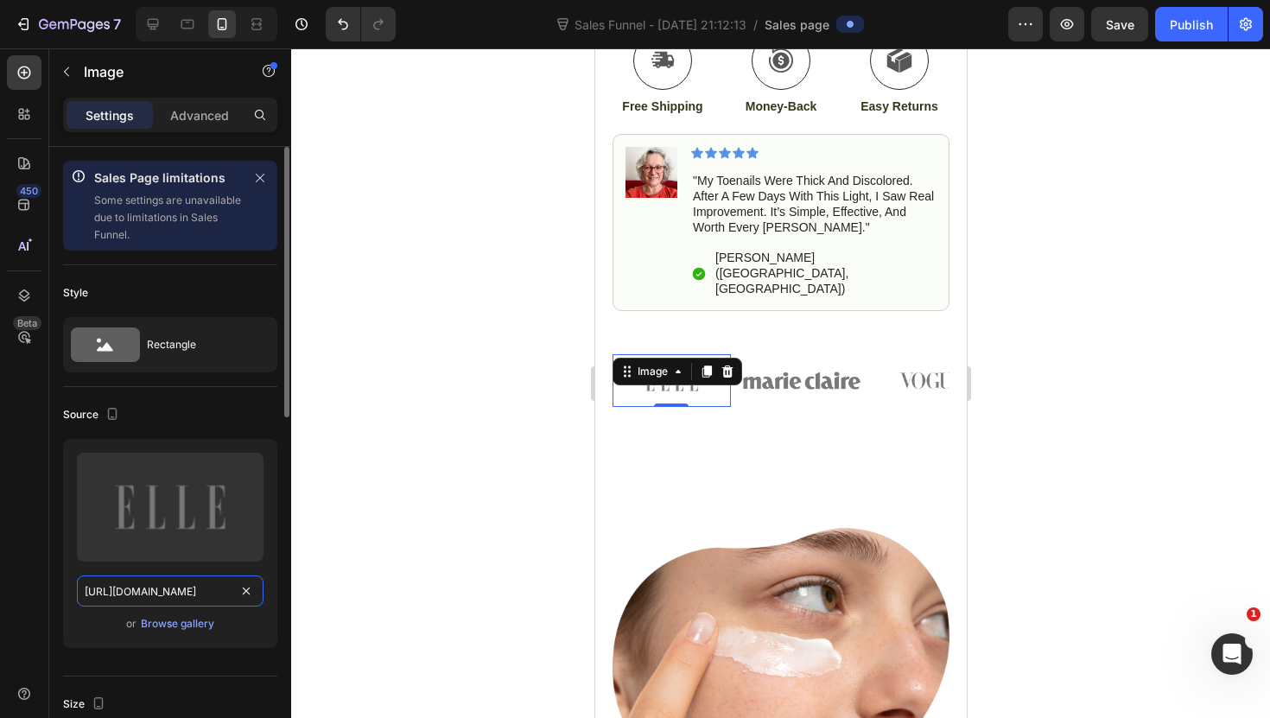
click at [188, 597] on input "[URL][DOMAIN_NAME]" at bounding box center [170, 590] width 187 height 31
paste input "14/3303/5053/files/gempages_518785439750947622-c1fe5c52-2b49-4f17-a703-5d3e7442…"
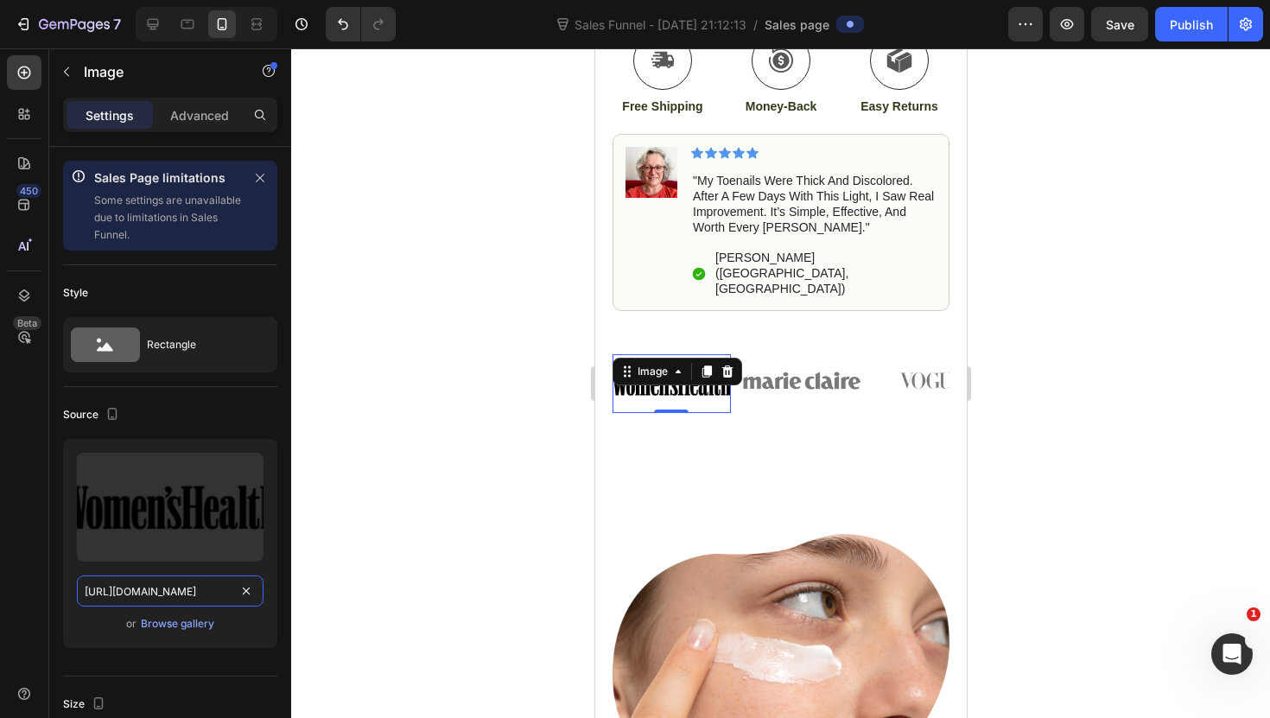
type input "[URL][DOMAIN_NAME]"
click at [345, 556] on div at bounding box center [780, 382] width 979 height 669
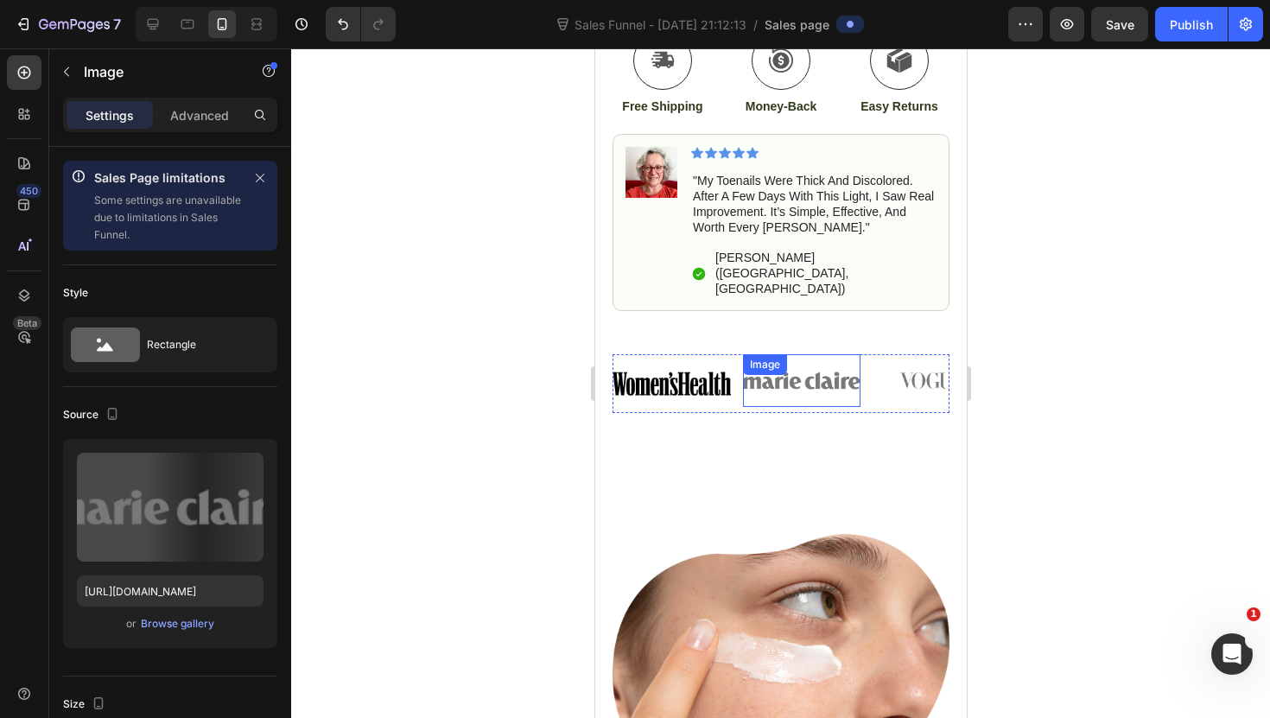
click at [801, 354] on div "Image" at bounding box center [801, 380] width 118 height 52
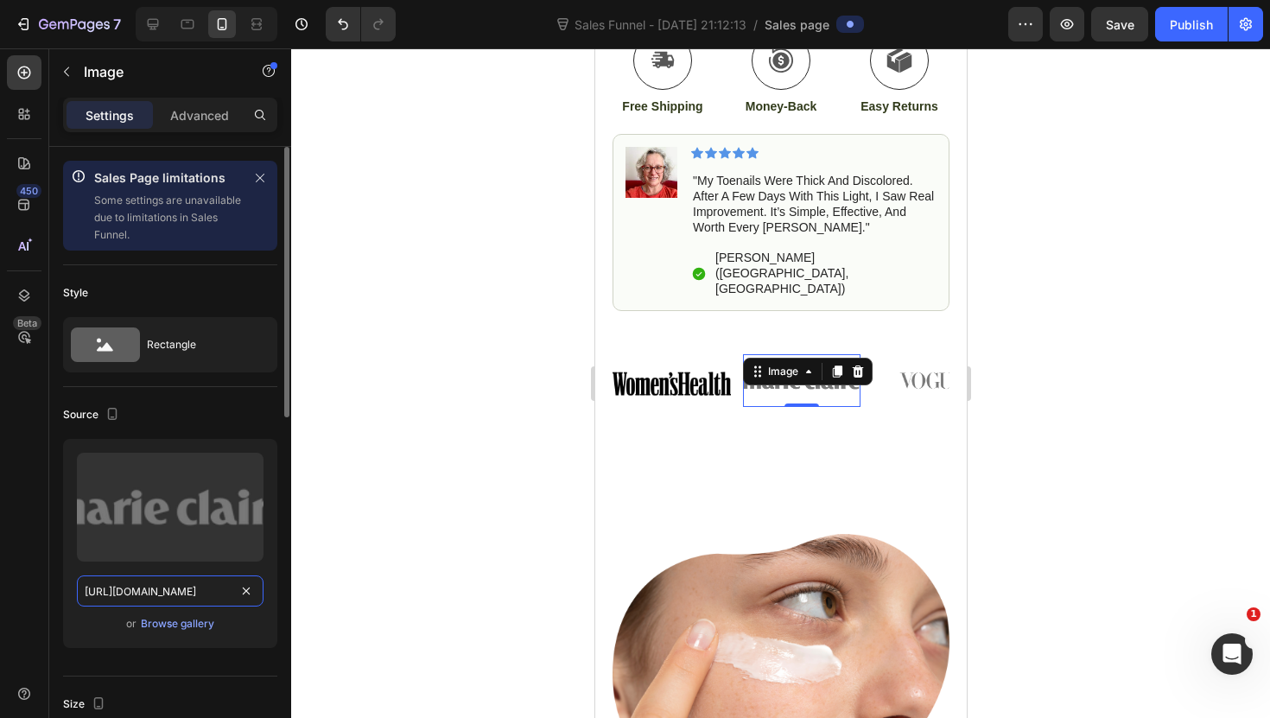
click at [169, 593] on input "[URL][DOMAIN_NAME]" at bounding box center [170, 590] width 187 height 31
paste input "14/3303/5053/files/gempages_518785439750947622-5c8b3057-4fd5-4f4c-8533-48448c5d…"
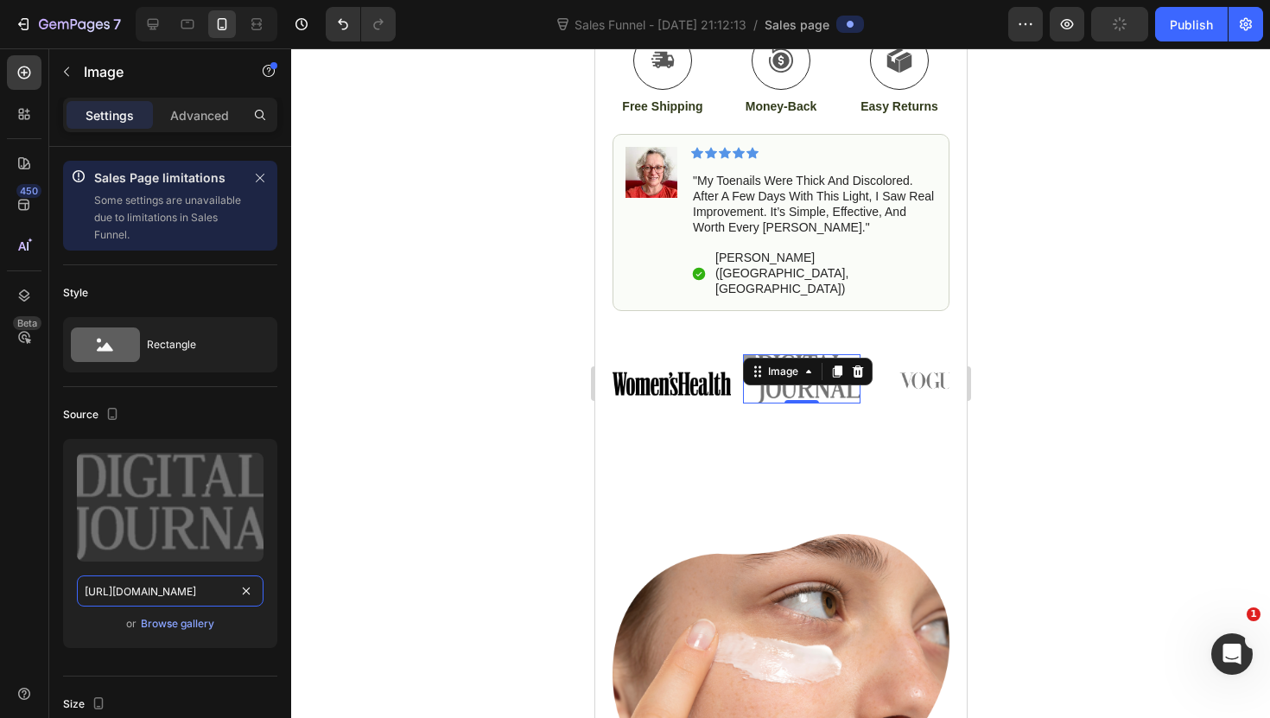
type input "[URL][DOMAIN_NAME]"
click at [361, 585] on div at bounding box center [780, 382] width 979 height 669
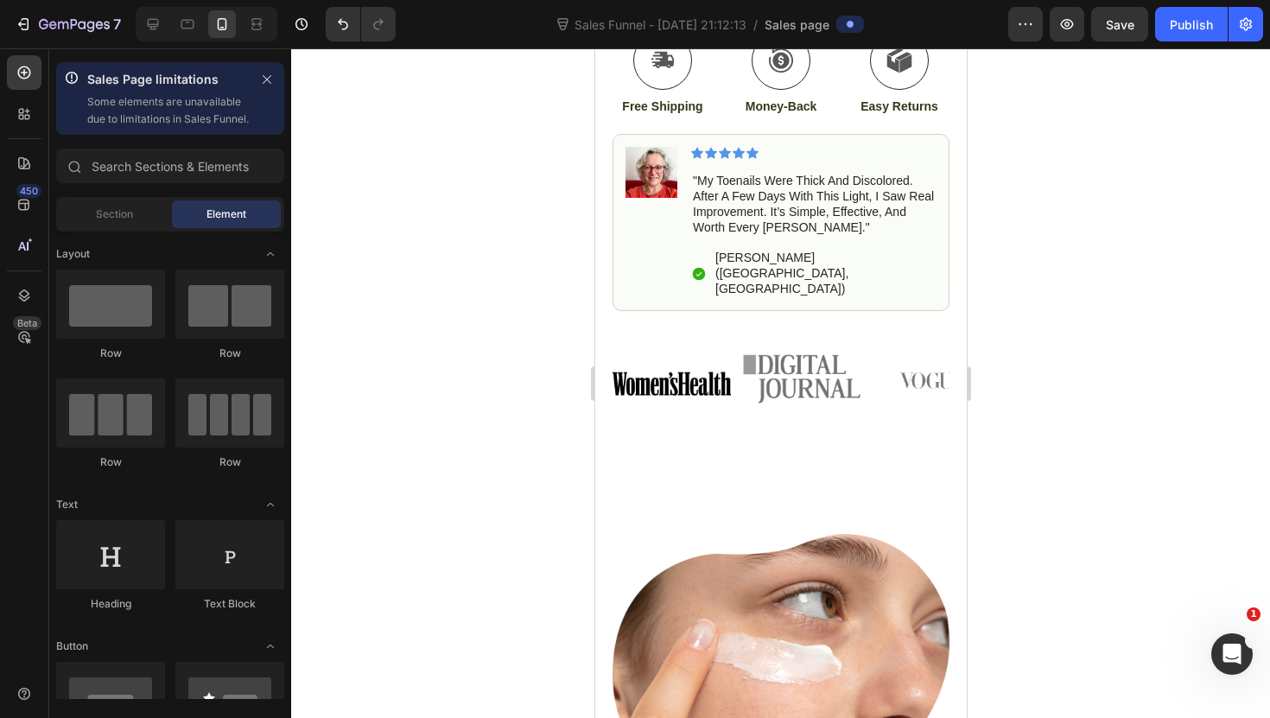
click at [419, 325] on div at bounding box center [780, 382] width 979 height 669
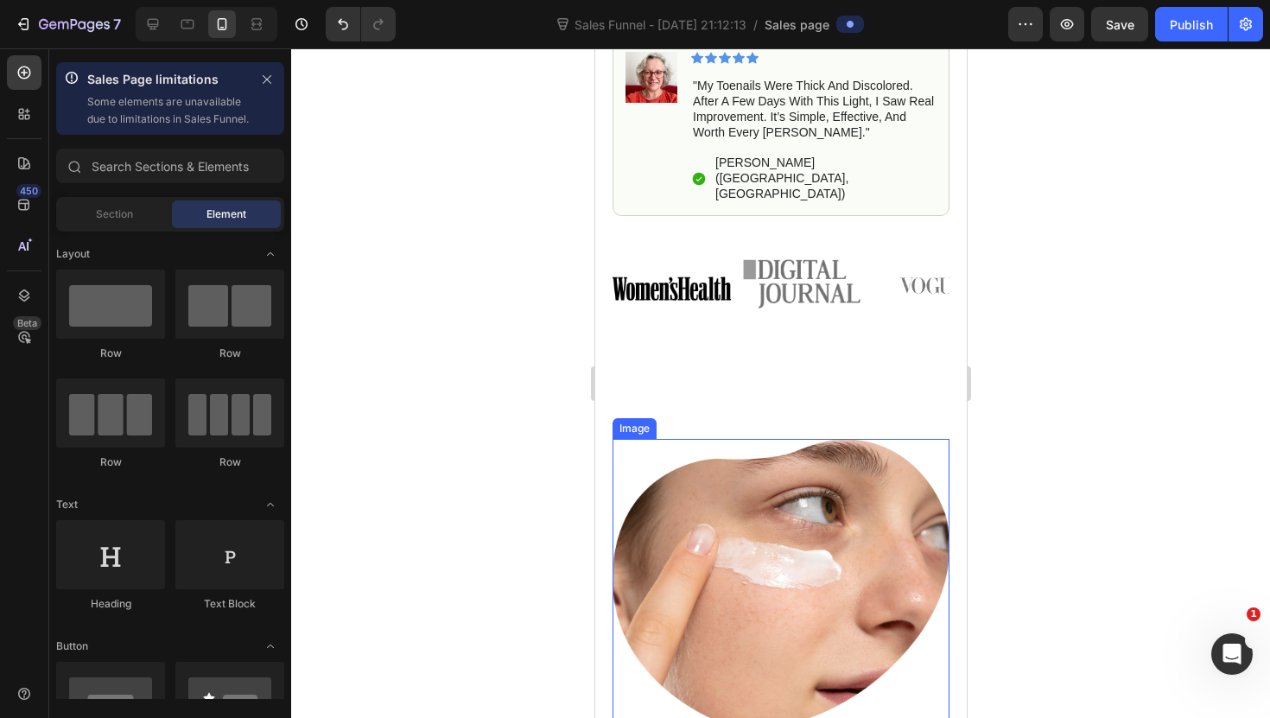
scroll to position [1069, 0]
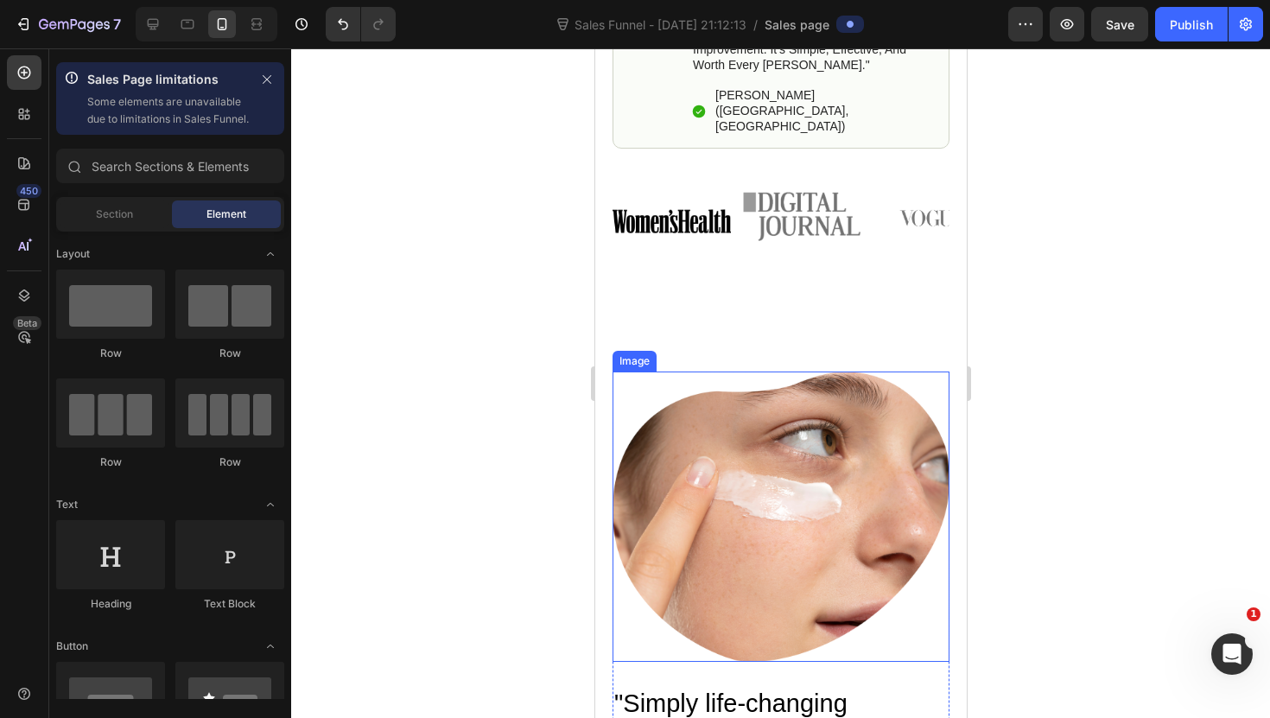
click at [691, 439] on img at bounding box center [779, 515] width 337 height 289
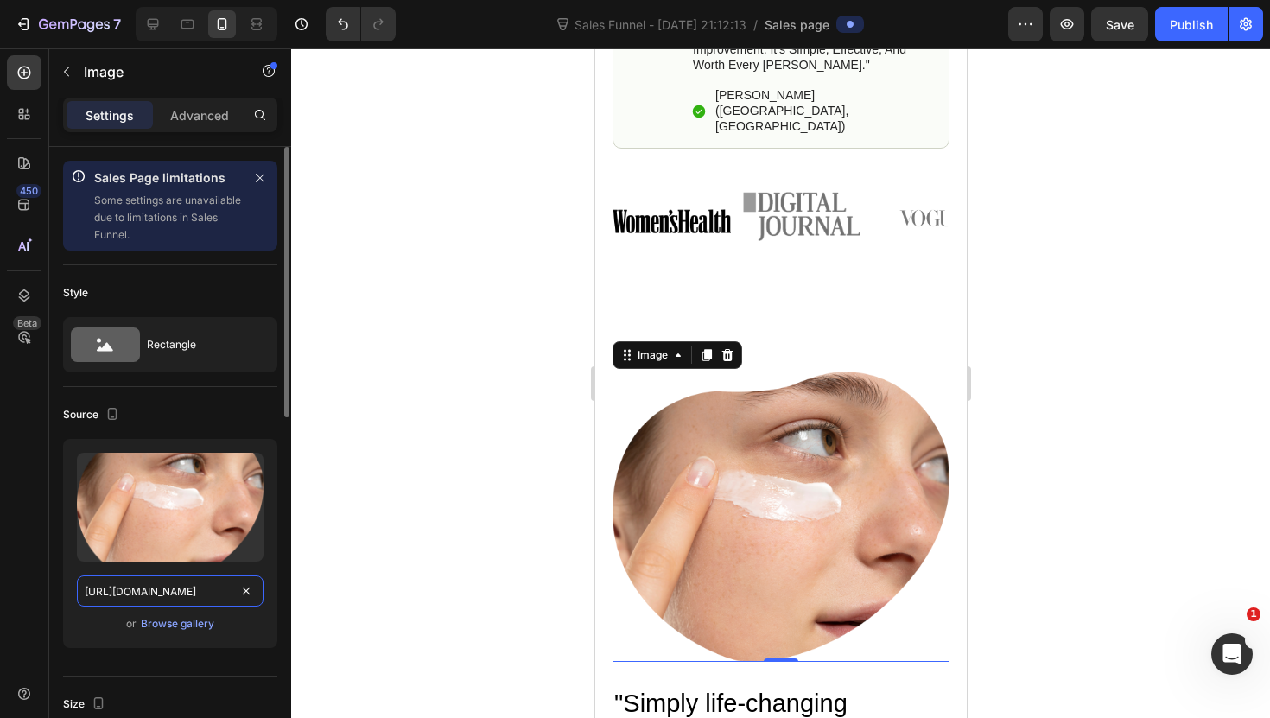
click at [181, 600] on input "[URL][DOMAIN_NAME]" at bounding box center [170, 590] width 187 height 31
paste input "videos/c/o/v/964abba505a544a9a33df26a64aa0a53.mov"
type input "[URL][DOMAIN_NAME]"
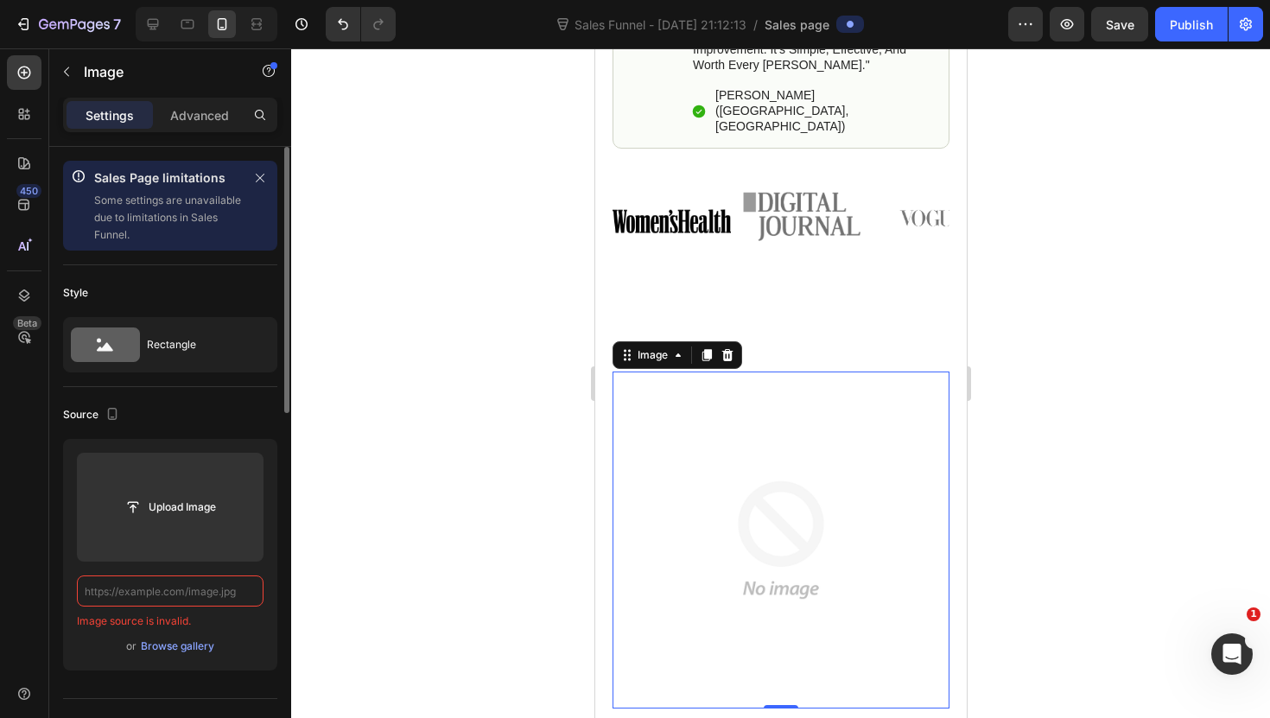
scroll to position [0, 0]
click at [727, 348] on icon at bounding box center [726, 355] width 14 height 14
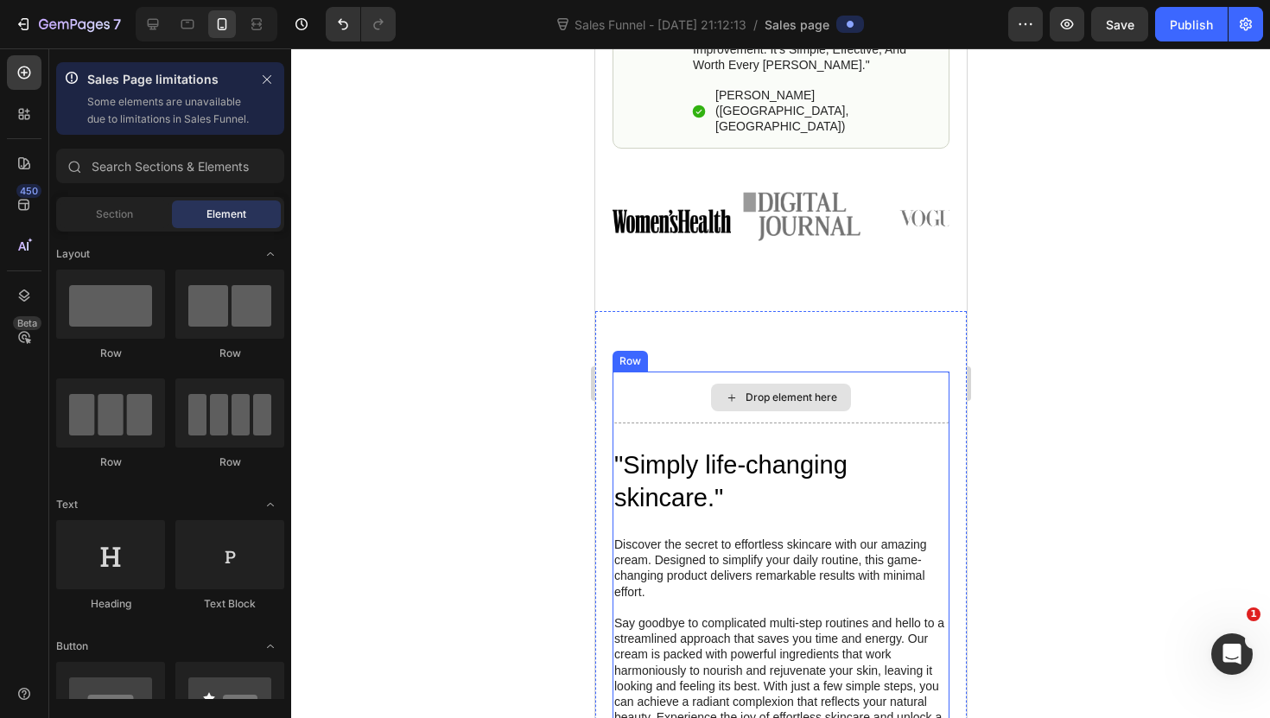
click at [713, 383] on div "Drop element here" at bounding box center [780, 397] width 140 height 28
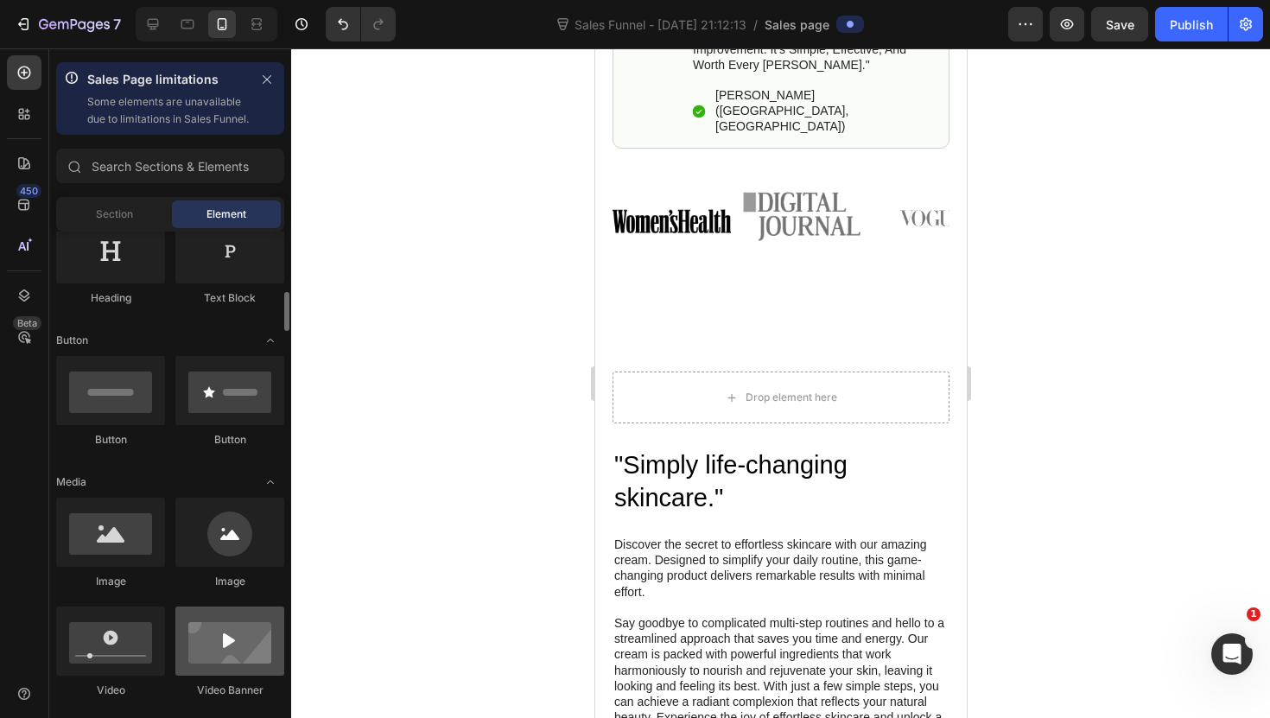
scroll to position [346, 0]
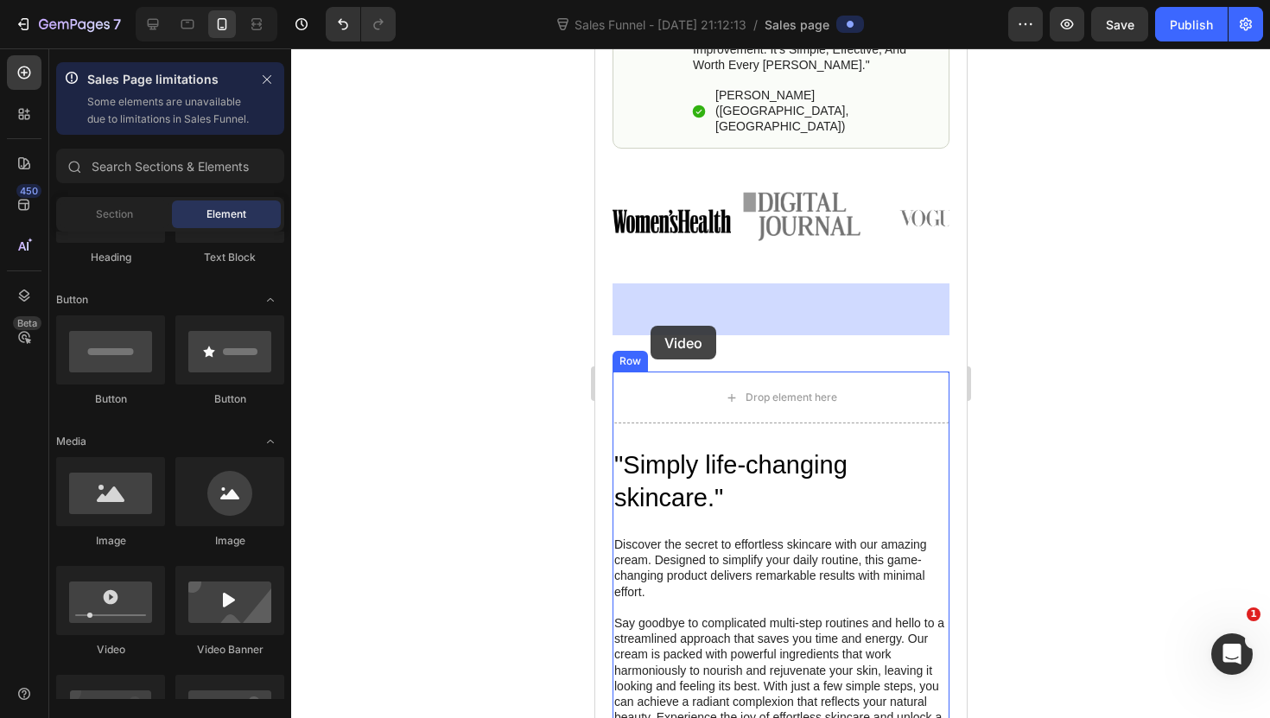
drag, startPoint x: 713, startPoint y: 663, endPoint x: 649, endPoint y: 326, distance: 343.7
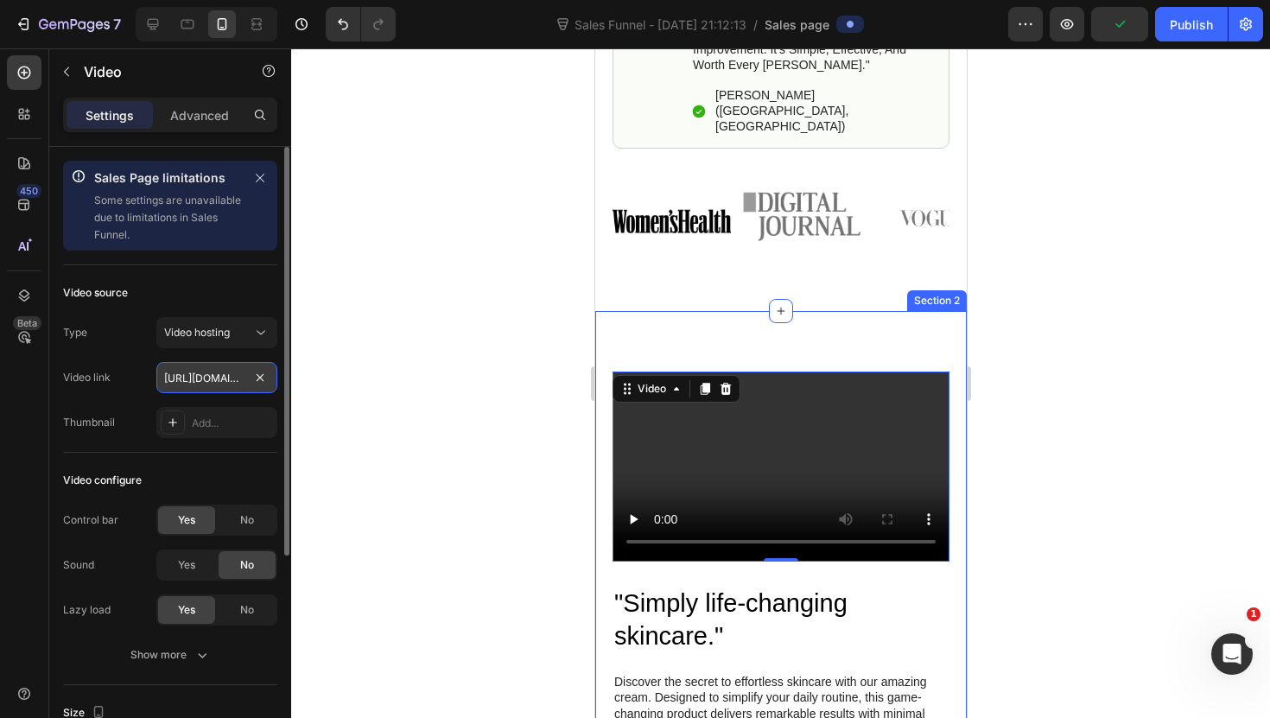
click at [215, 368] on input "[URL][DOMAIN_NAME]" at bounding box center [216, 377] width 121 height 31
paste input "964abba505a544a9a33df26a64aa0a53.mov"
type input "[URL][DOMAIN_NAME]"
click at [371, 400] on div at bounding box center [780, 382] width 979 height 669
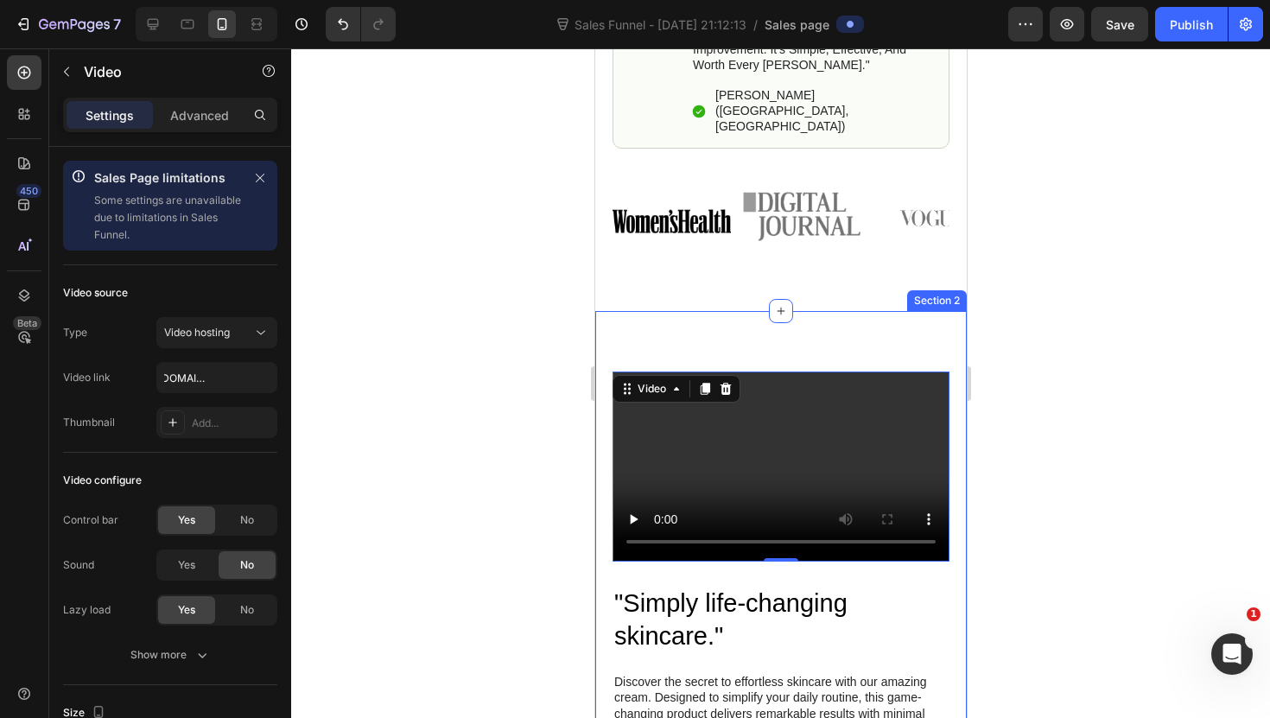
scroll to position [0, 0]
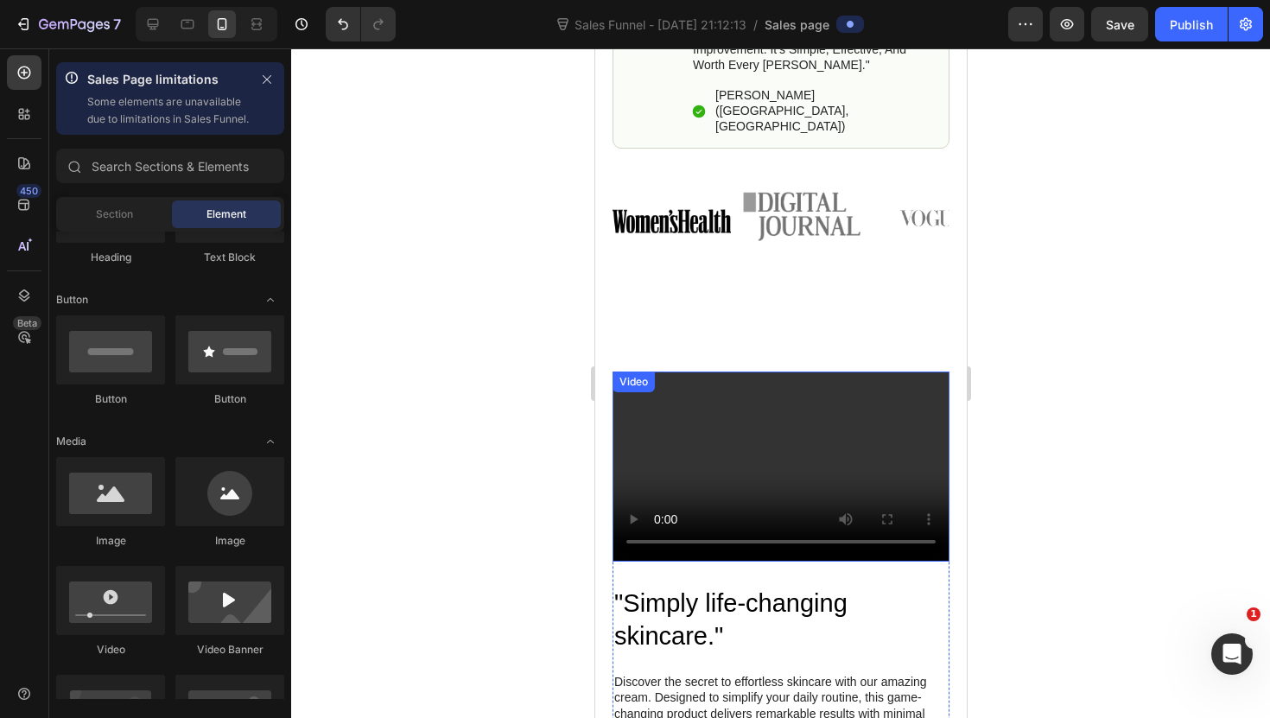
click at [765, 391] on video at bounding box center [779, 465] width 337 height 189
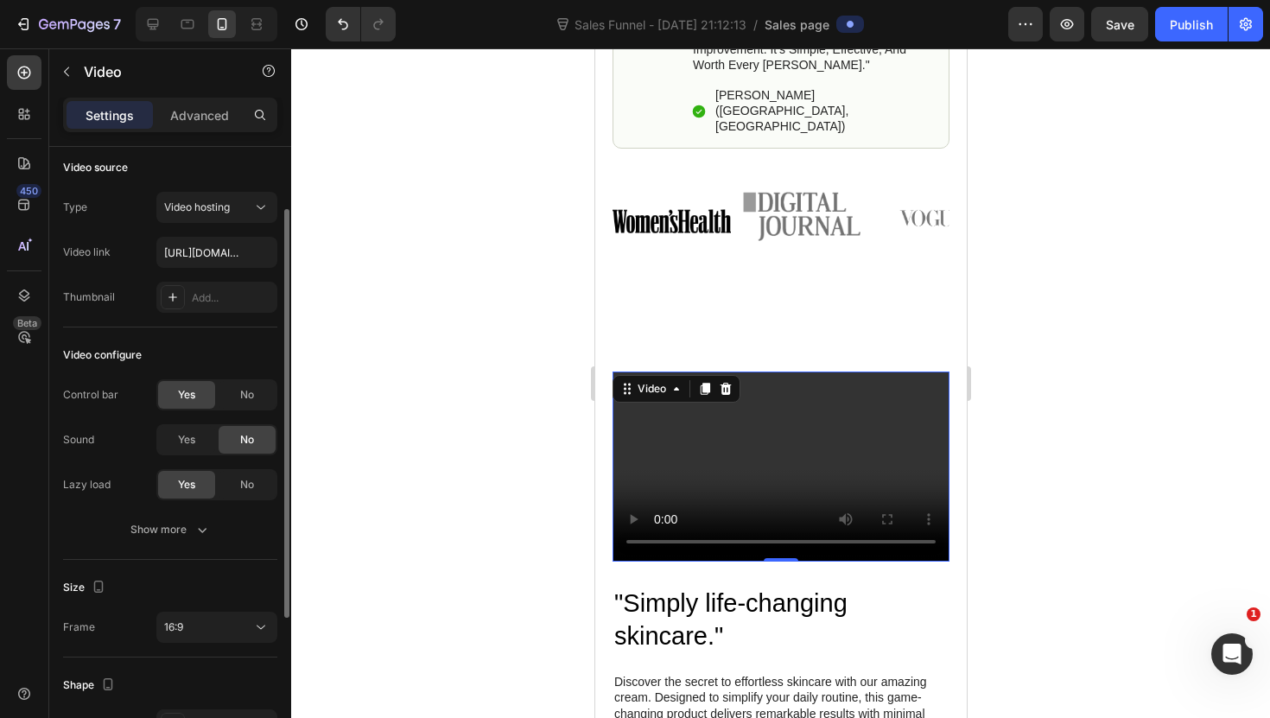
scroll to position [129, 0]
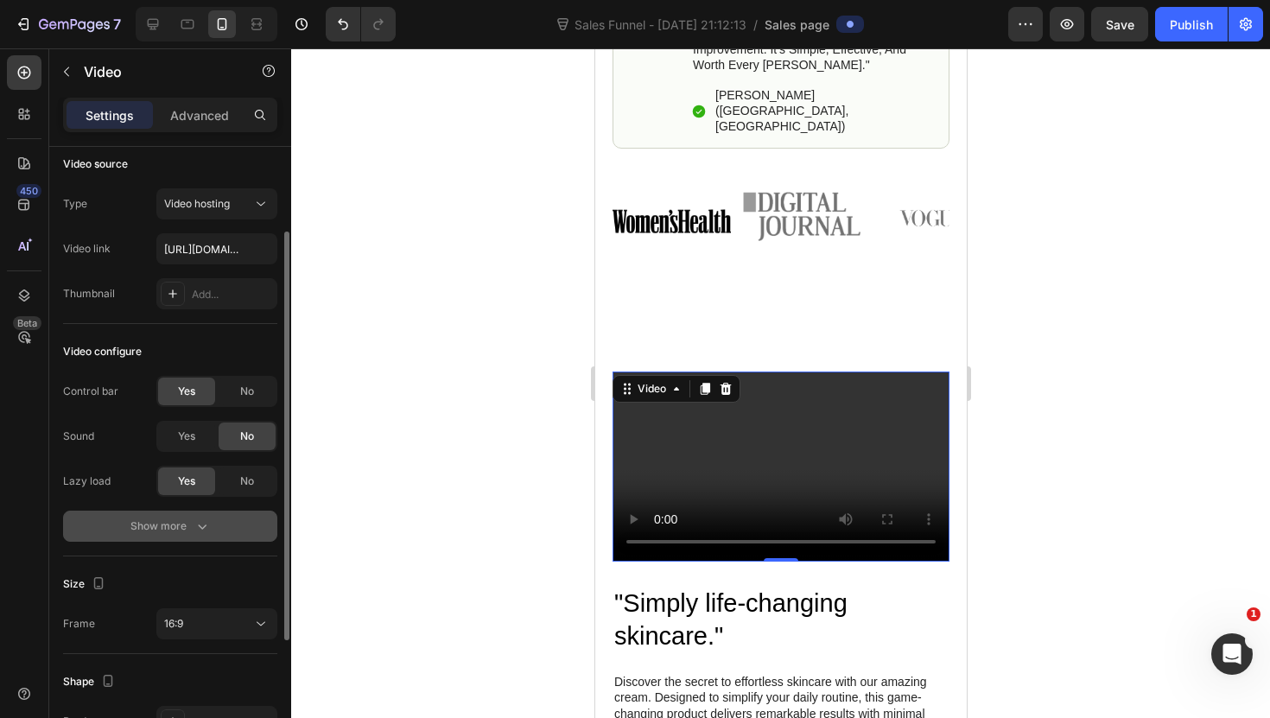
click at [206, 529] on icon "button" at bounding box center [201, 525] width 17 height 17
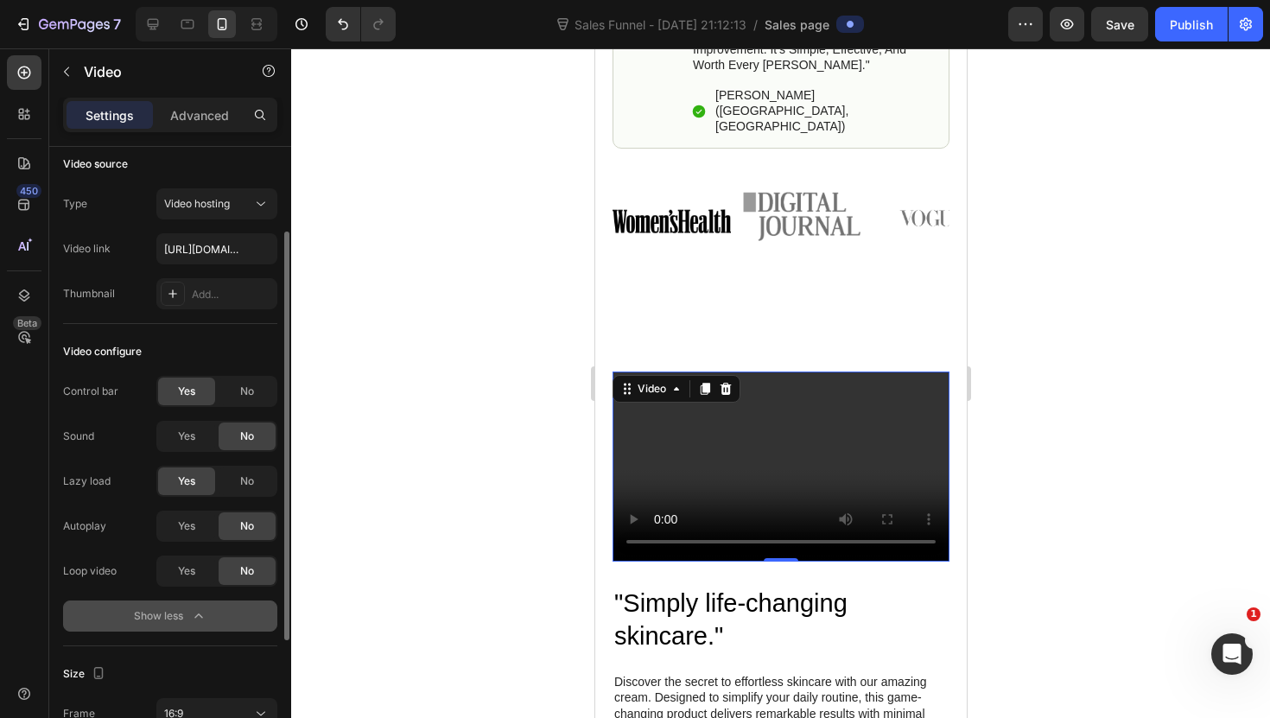
click at [204, 539] on div "Yes" at bounding box center [186, 526] width 57 height 28
click at [201, 573] on div "Yes" at bounding box center [186, 571] width 57 height 28
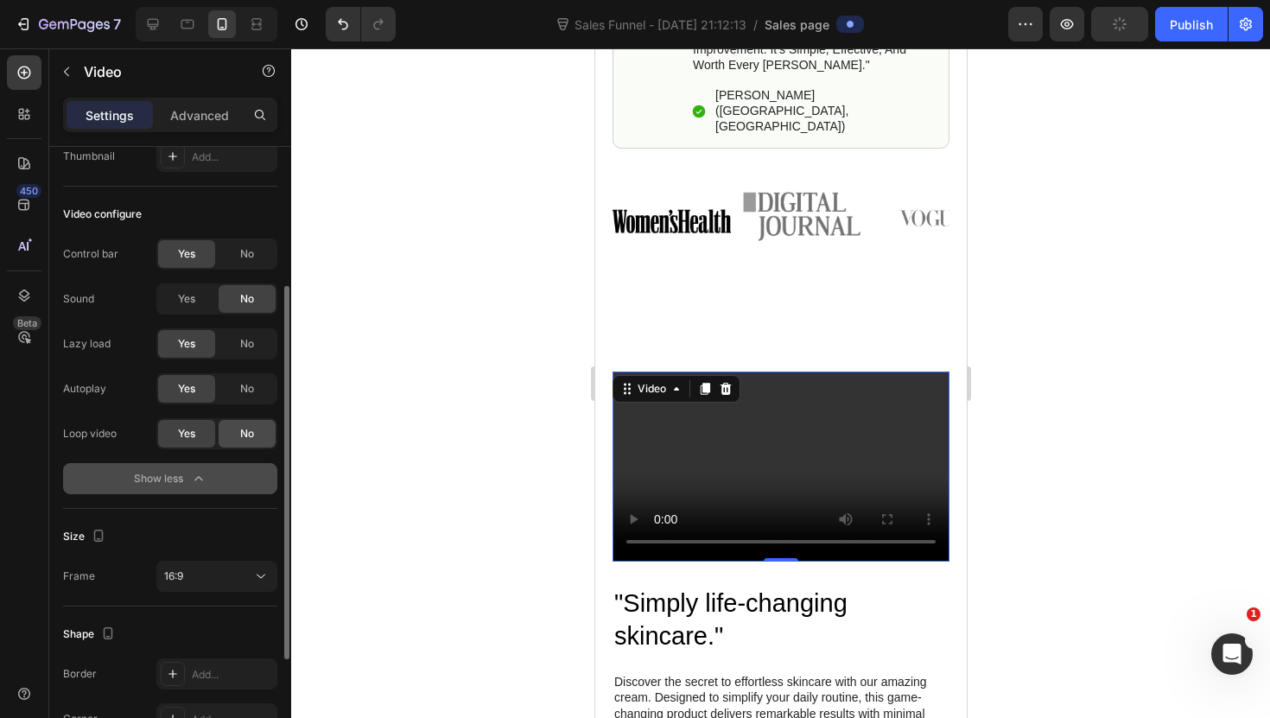
scroll to position [269, 0]
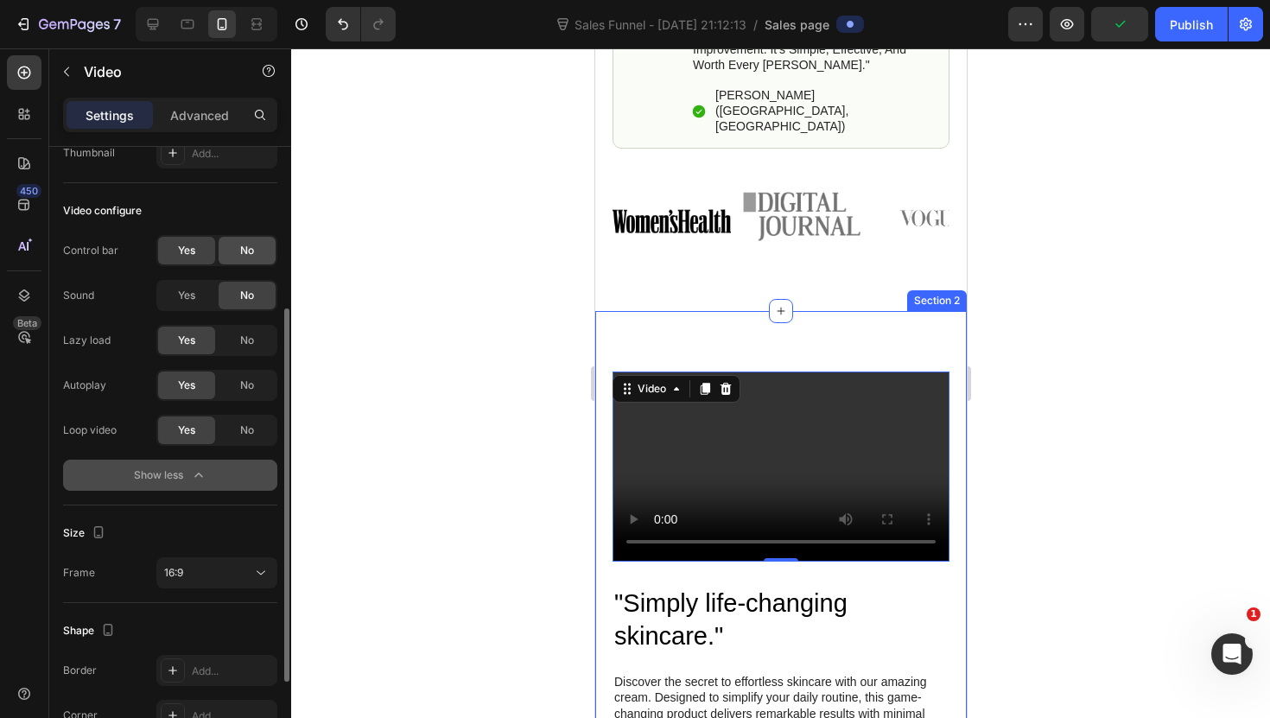
click at [254, 257] on span "No" at bounding box center [247, 251] width 14 height 16
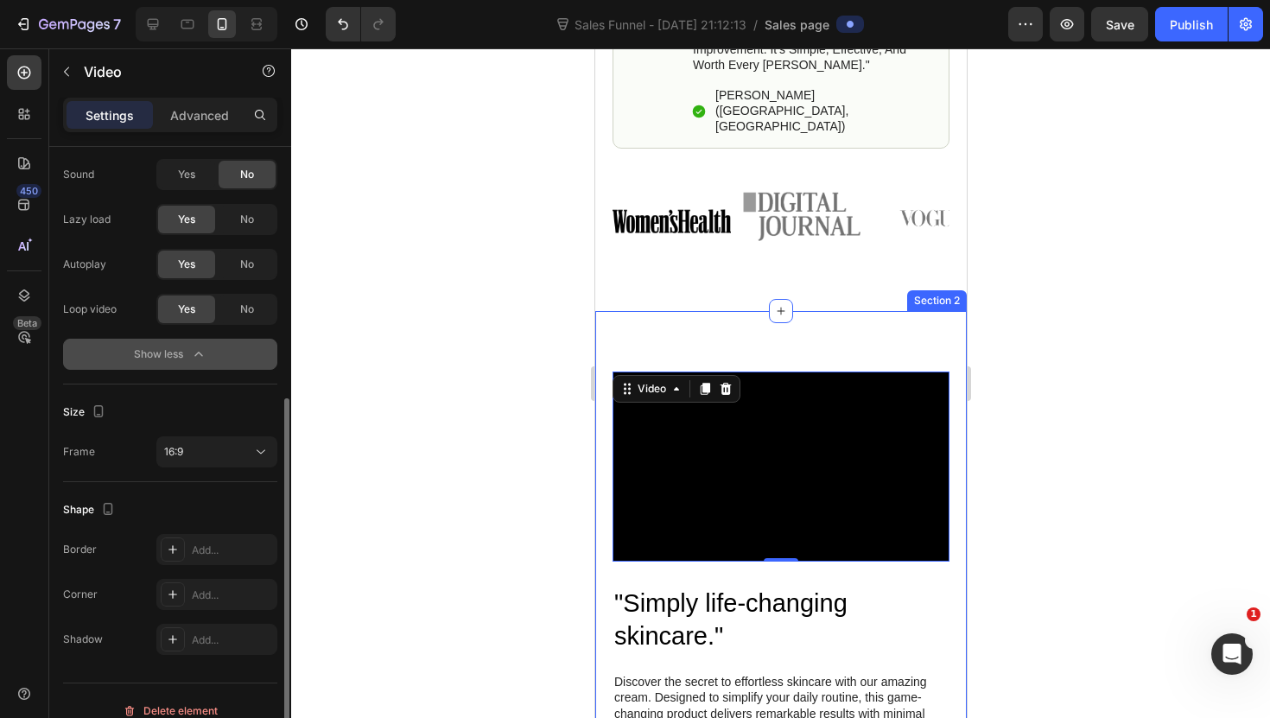
scroll to position [403, 0]
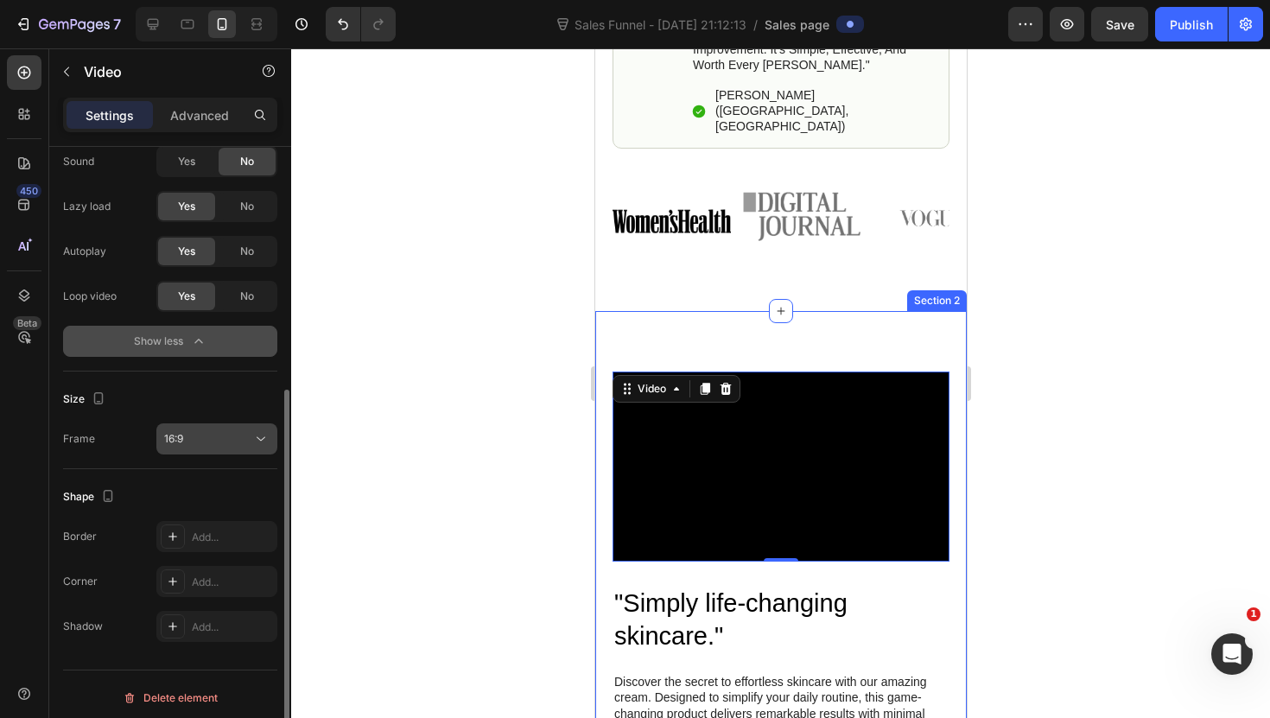
click at [231, 434] on div "16:9" at bounding box center [208, 439] width 88 height 16
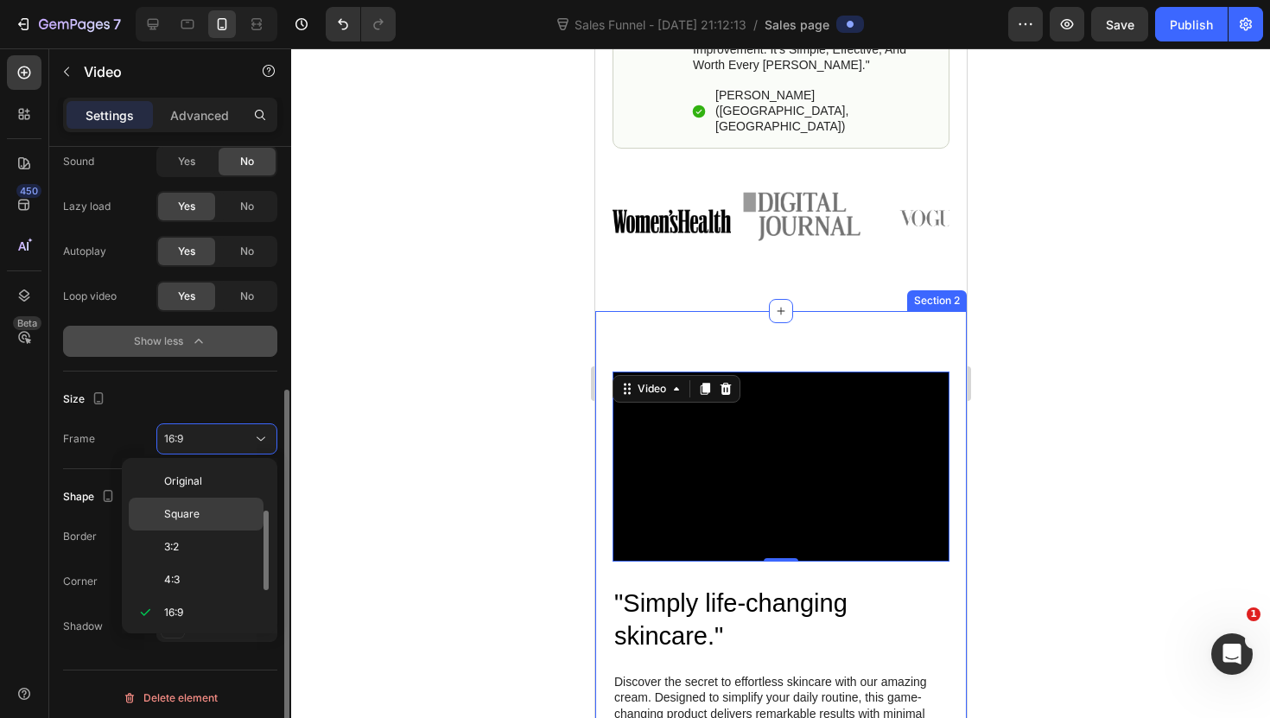
scroll to position [31, 0]
click at [238, 478] on p "Square" at bounding box center [210, 483] width 92 height 16
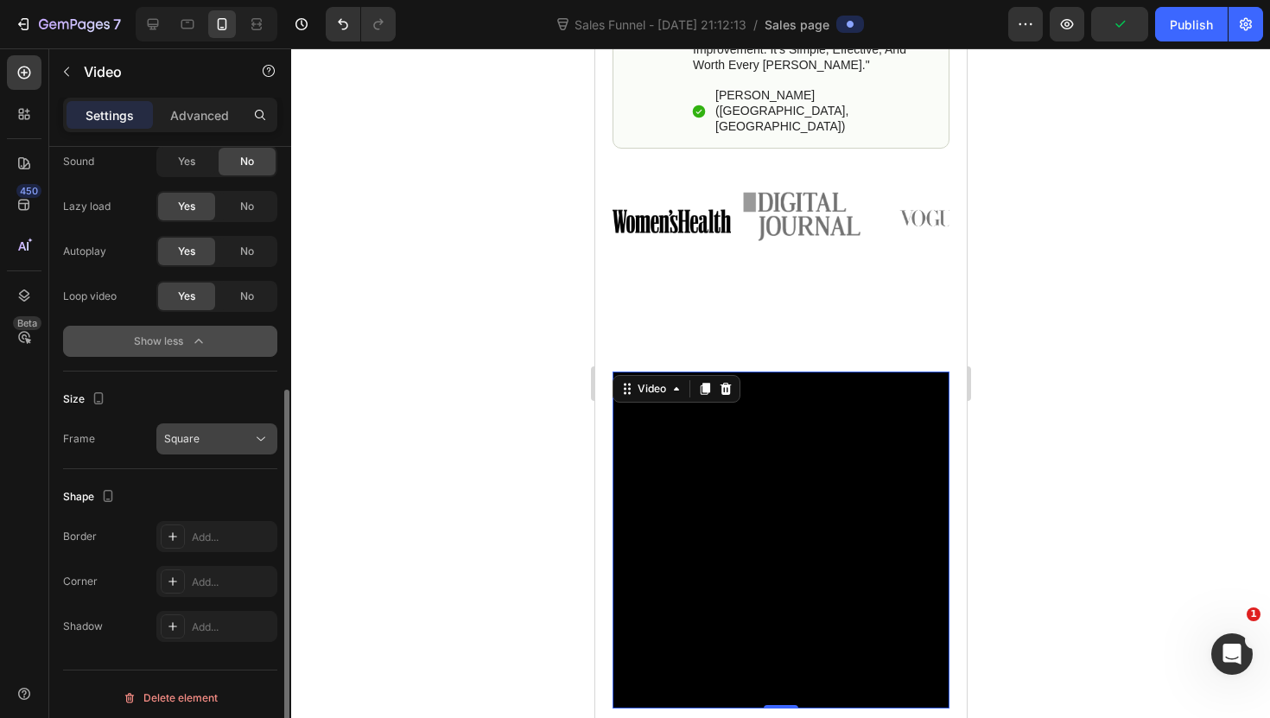
click at [226, 439] on div "Square" at bounding box center [208, 439] width 88 height 16
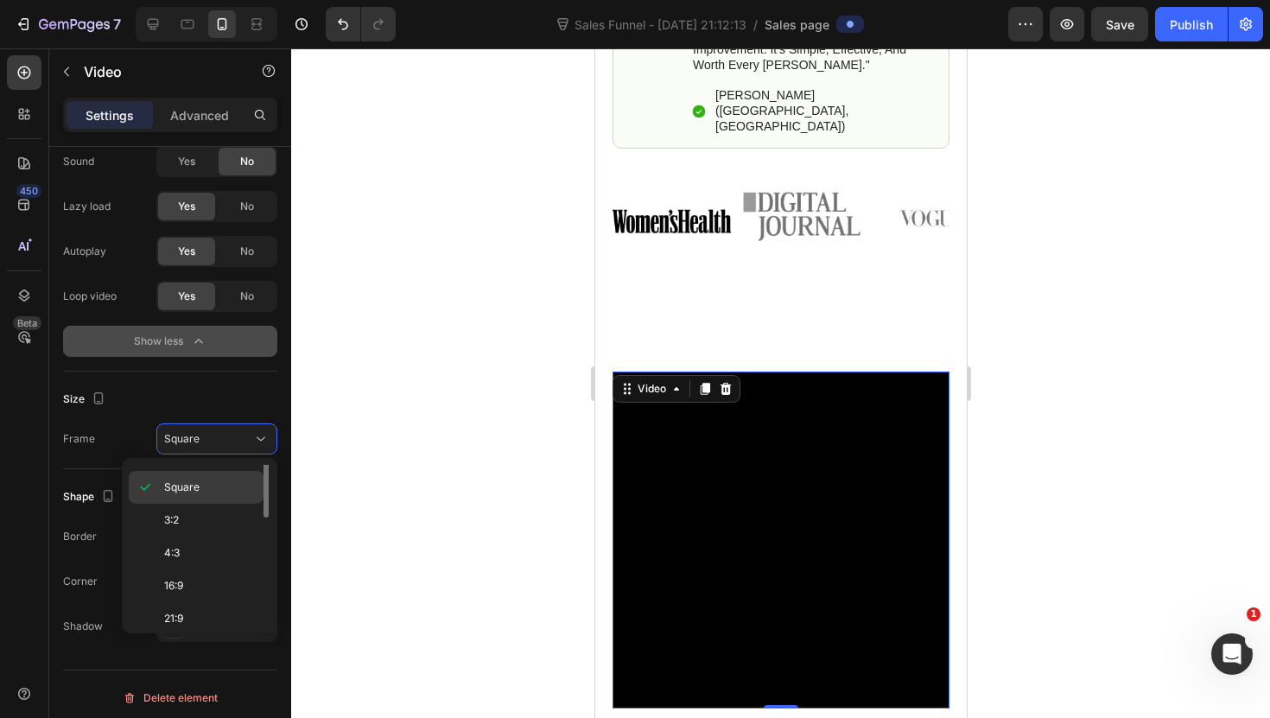
scroll to position [0, 0]
click at [238, 485] on p "Original" at bounding box center [210, 481] width 92 height 16
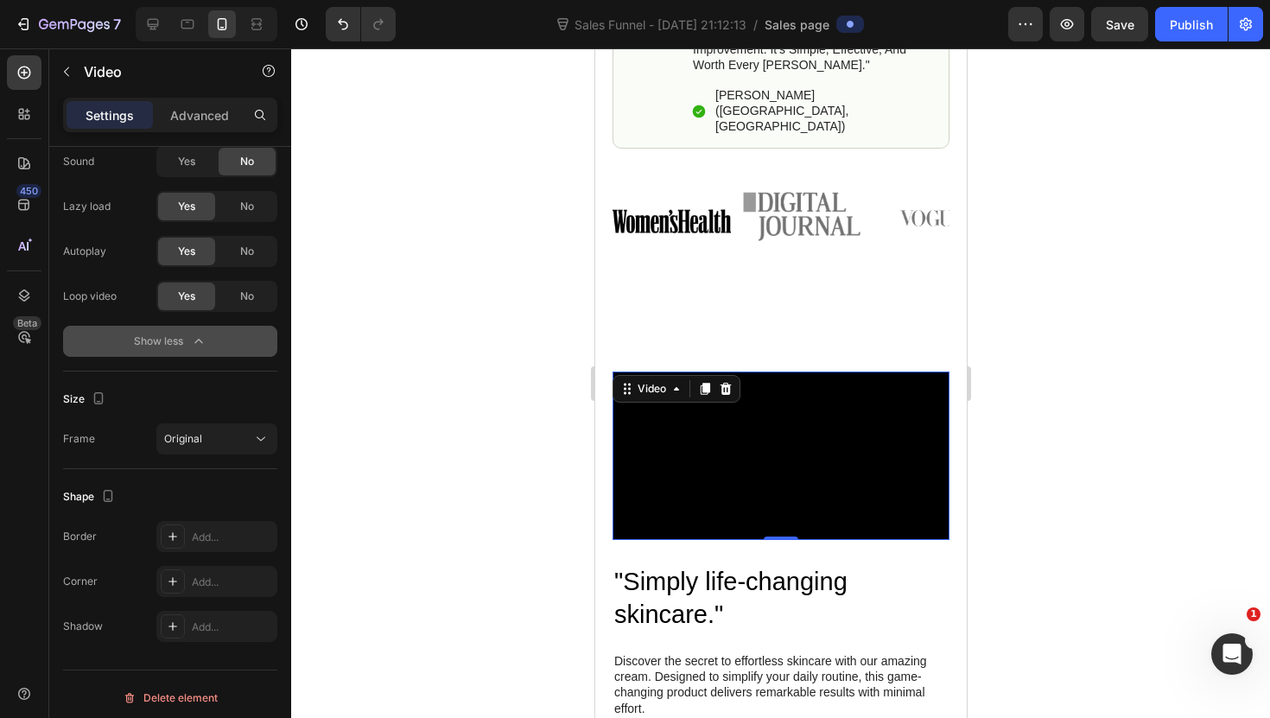
click at [430, 412] on div at bounding box center [780, 382] width 979 height 669
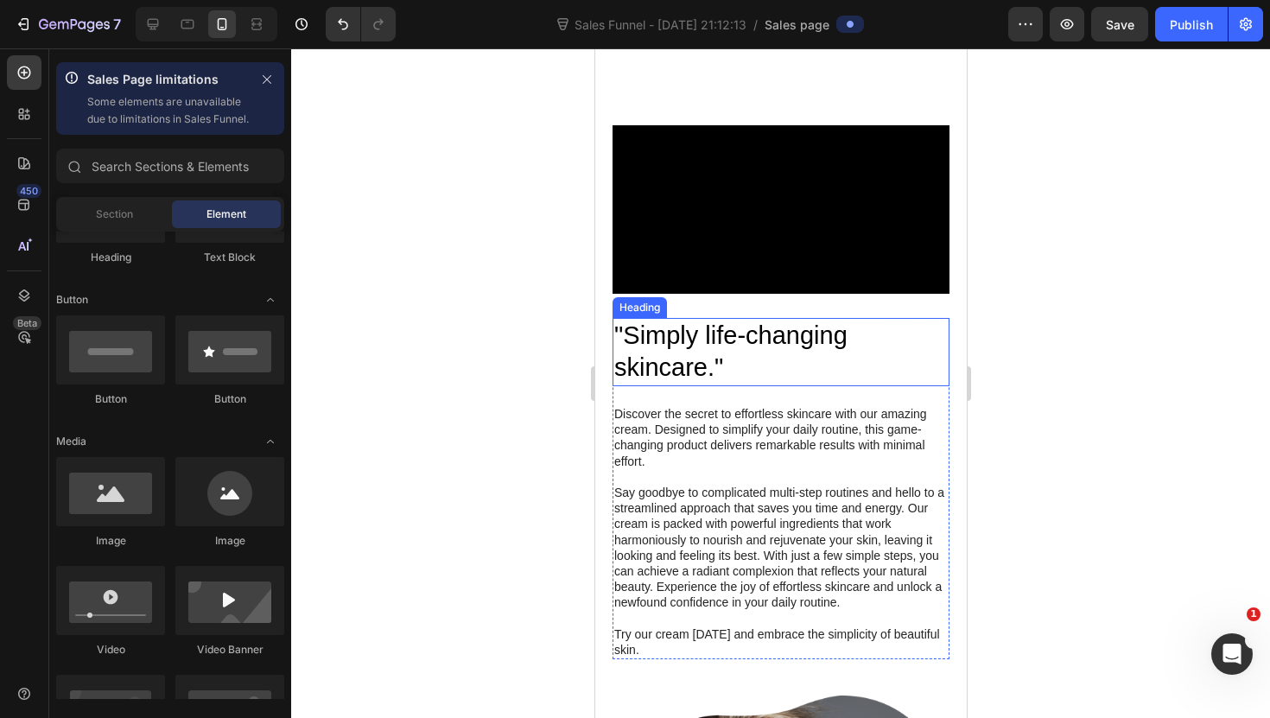
scroll to position [1245, 0]
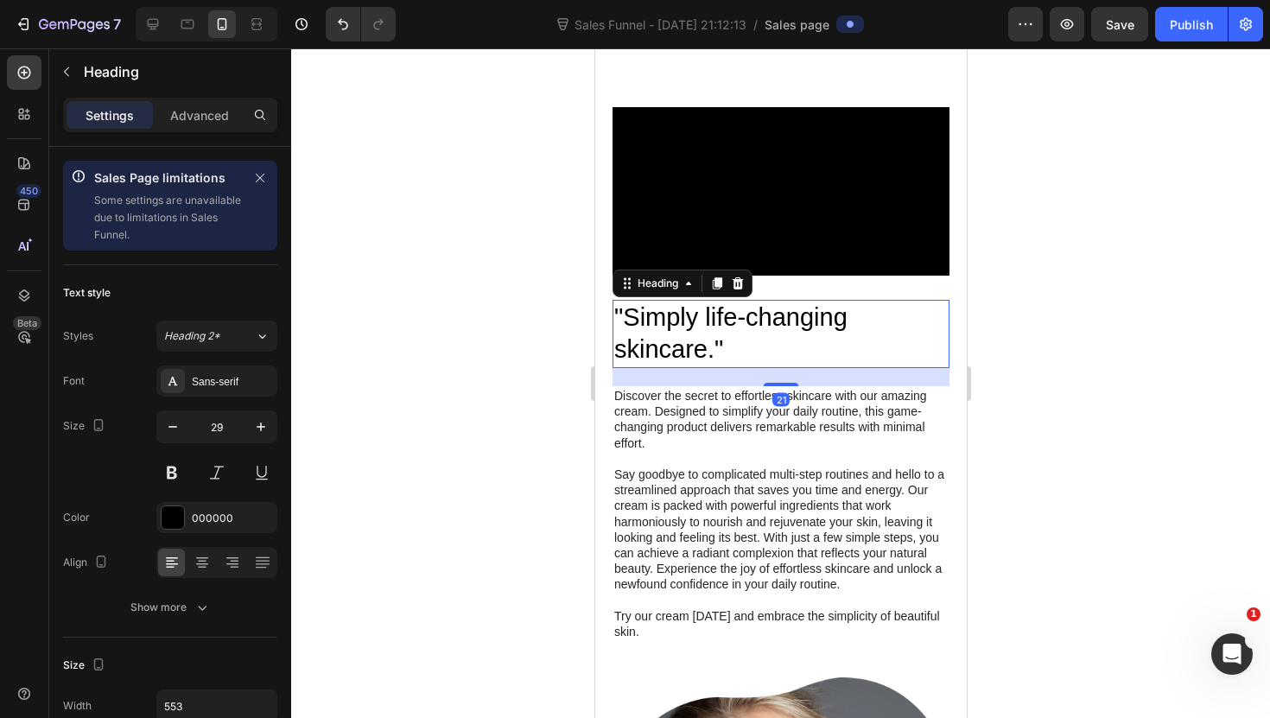
click at [664, 368] on h2 ""Simply life-changing skincare."" at bounding box center [779, 334] width 337 height 68
click at [763, 368] on h2 ""Simply life-changing skincare."" at bounding box center [779, 334] width 337 height 68
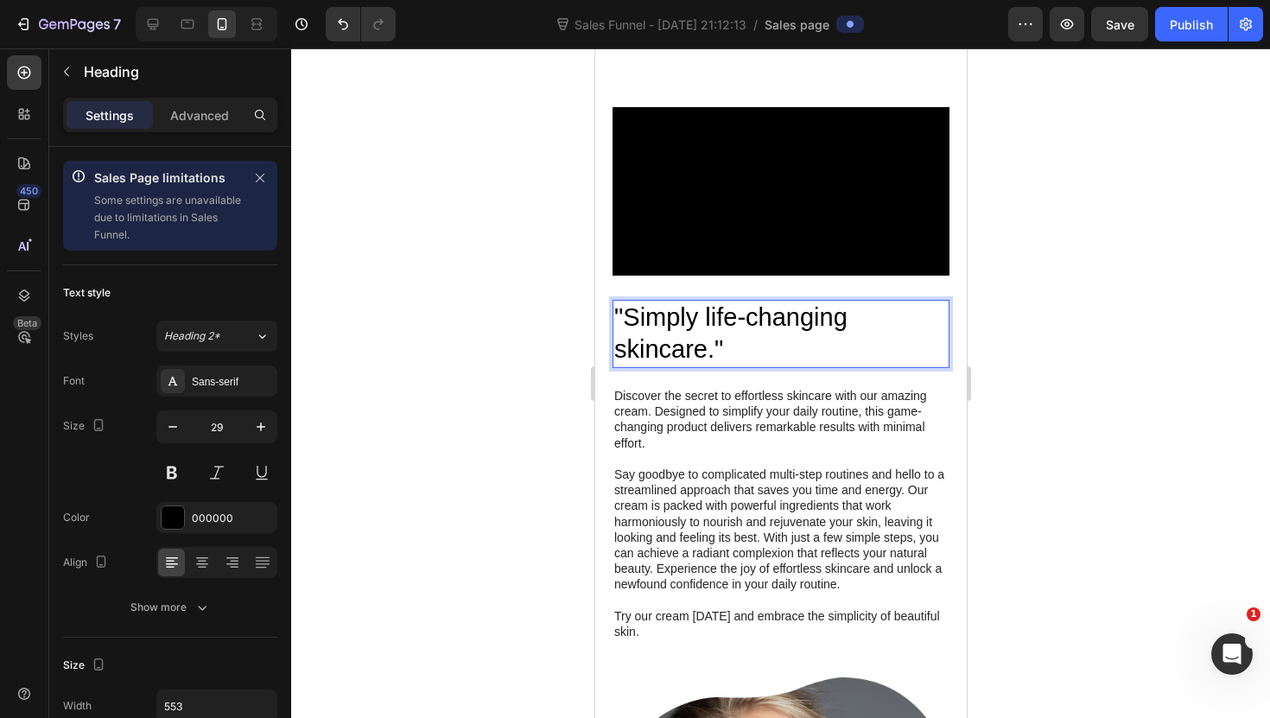
click at [763, 366] on p ""Simply life-changing skincare."" at bounding box center [779, 333] width 333 height 65
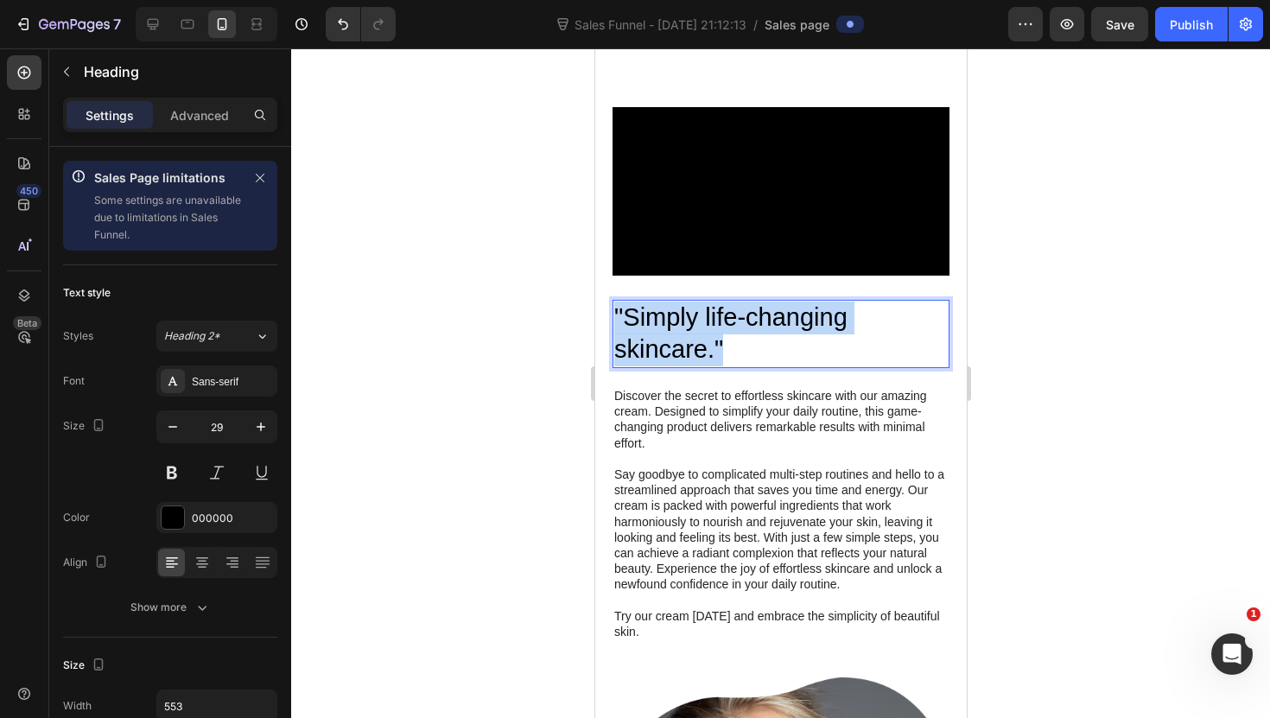
click at [763, 366] on p ""Simply life-changing skincare."" at bounding box center [779, 333] width 333 height 65
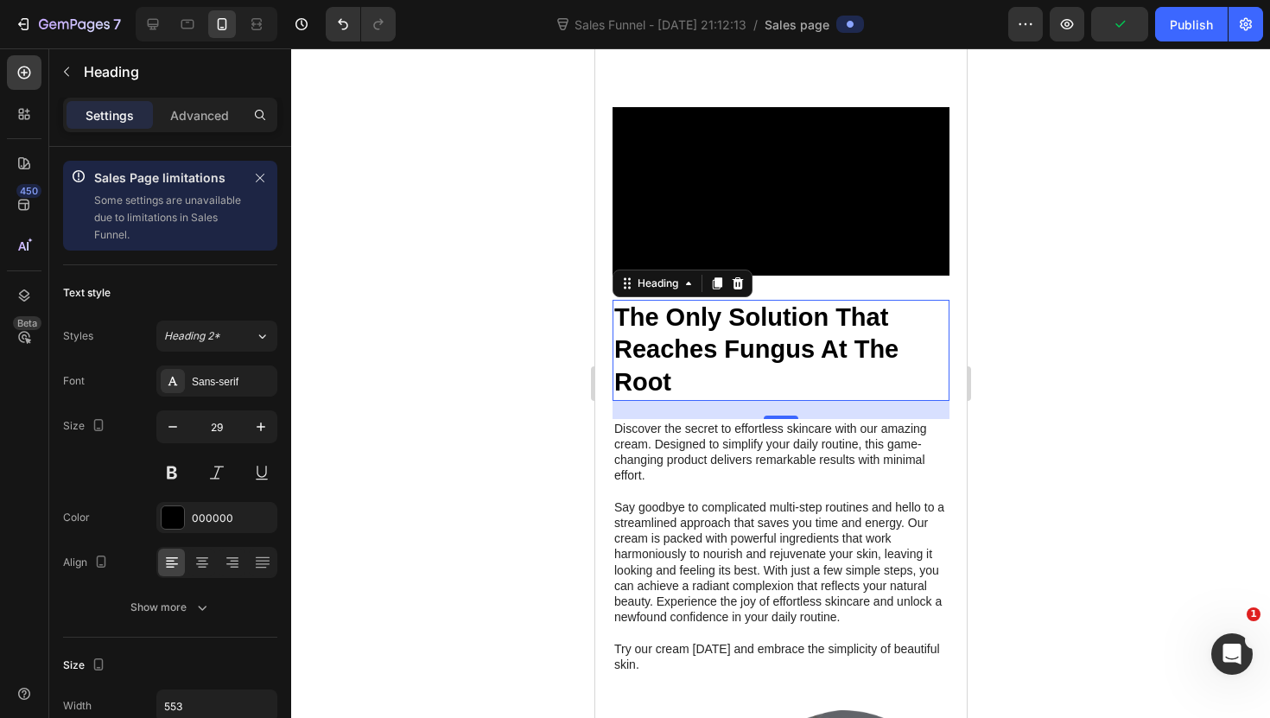
click at [554, 480] on div at bounding box center [780, 382] width 979 height 669
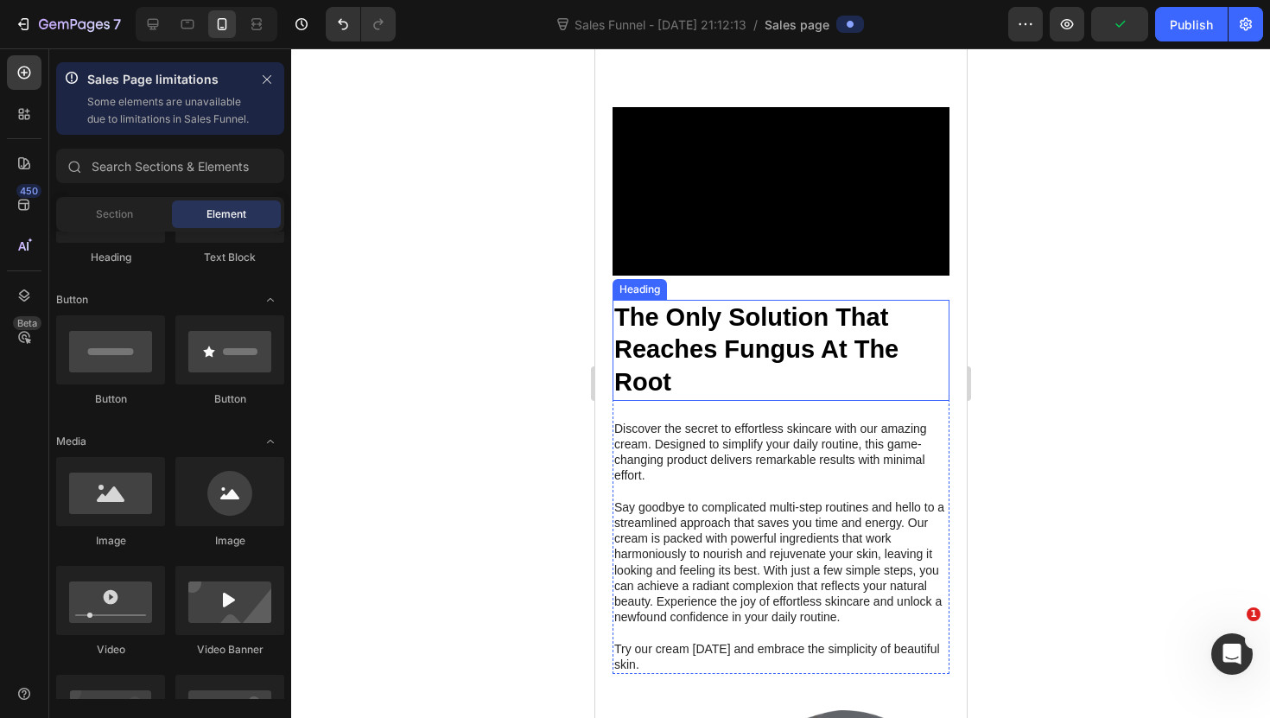
drag, startPoint x: 634, startPoint y: 453, endPoint x: 617, endPoint y: 457, distance: 17.6
click at [634, 396] on strong "The Only Solution That Reaches Fungus At The Root" at bounding box center [755, 349] width 284 height 92
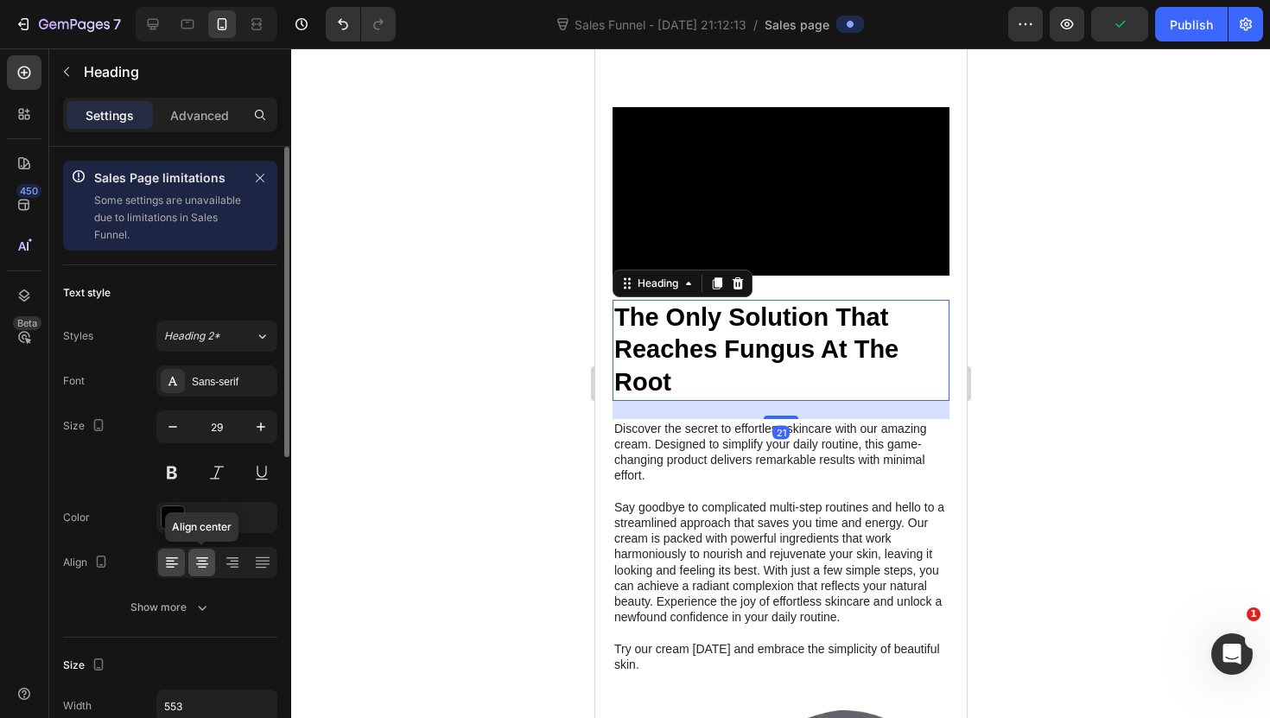
click at [206, 563] on icon at bounding box center [202, 564] width 12 height 2
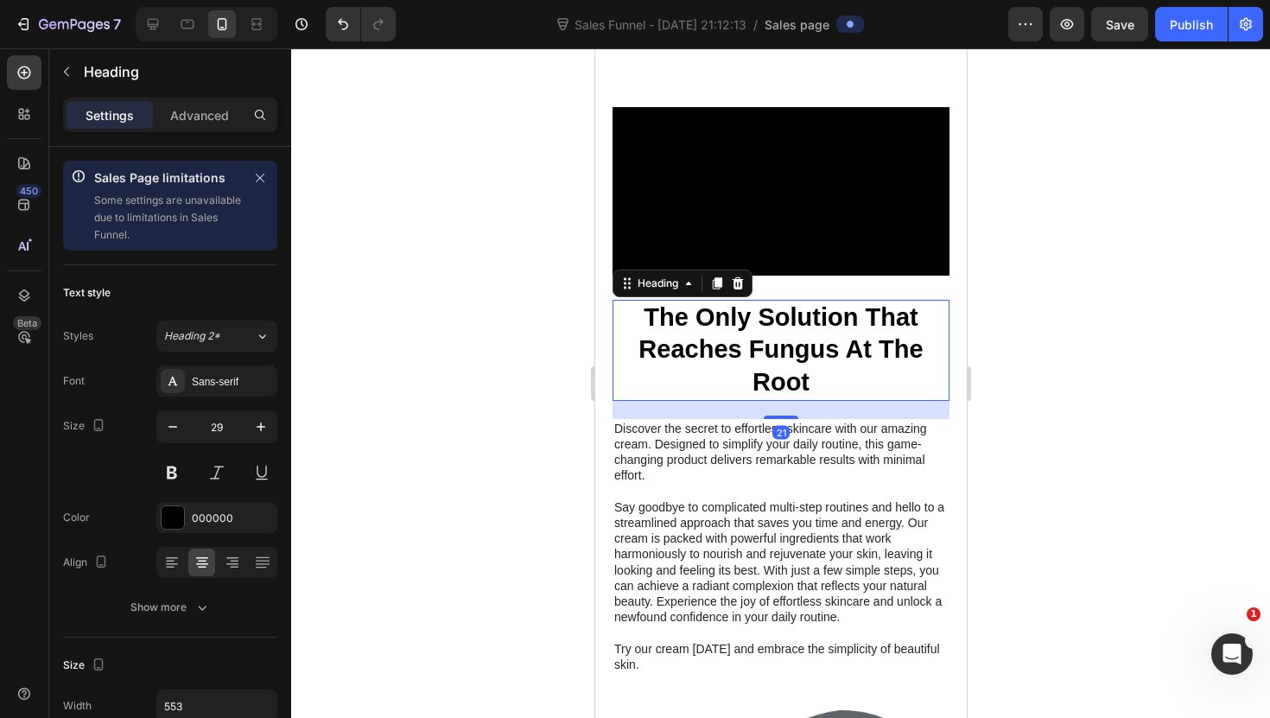
click at [563, 518] on div at bounding box center [780, 382] width 979 height 669
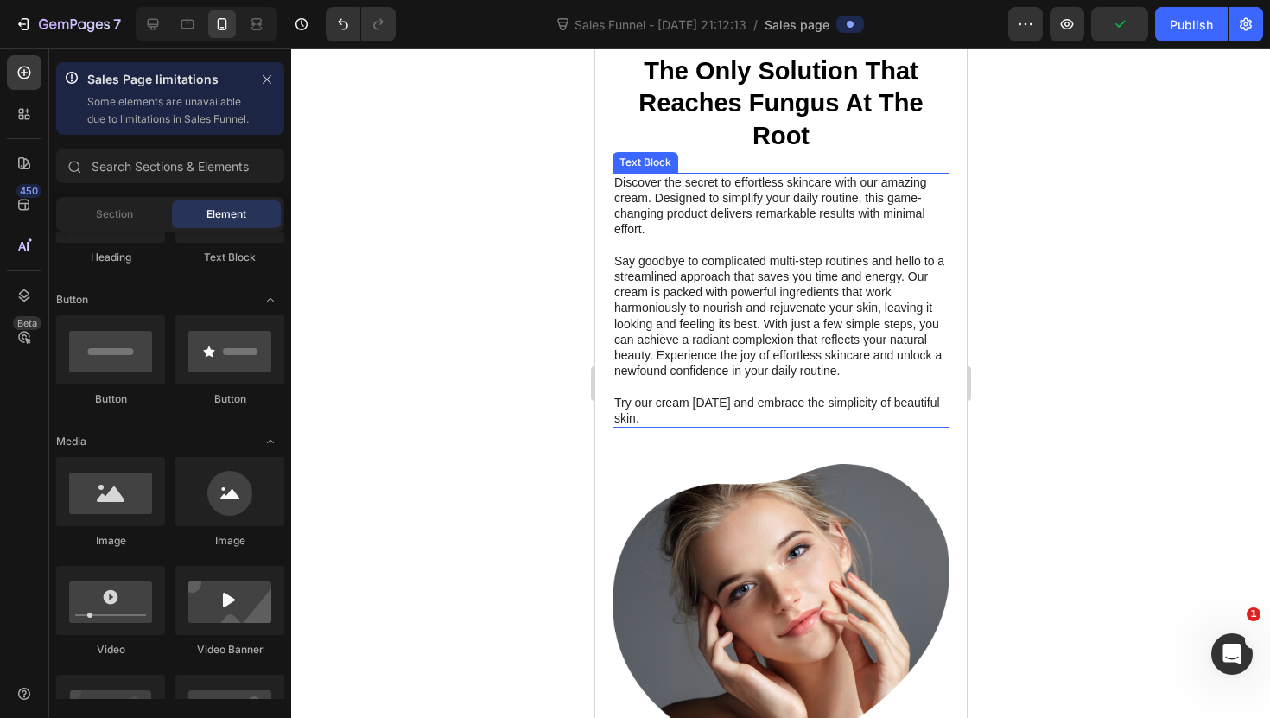
scroll to position [1516, 0]
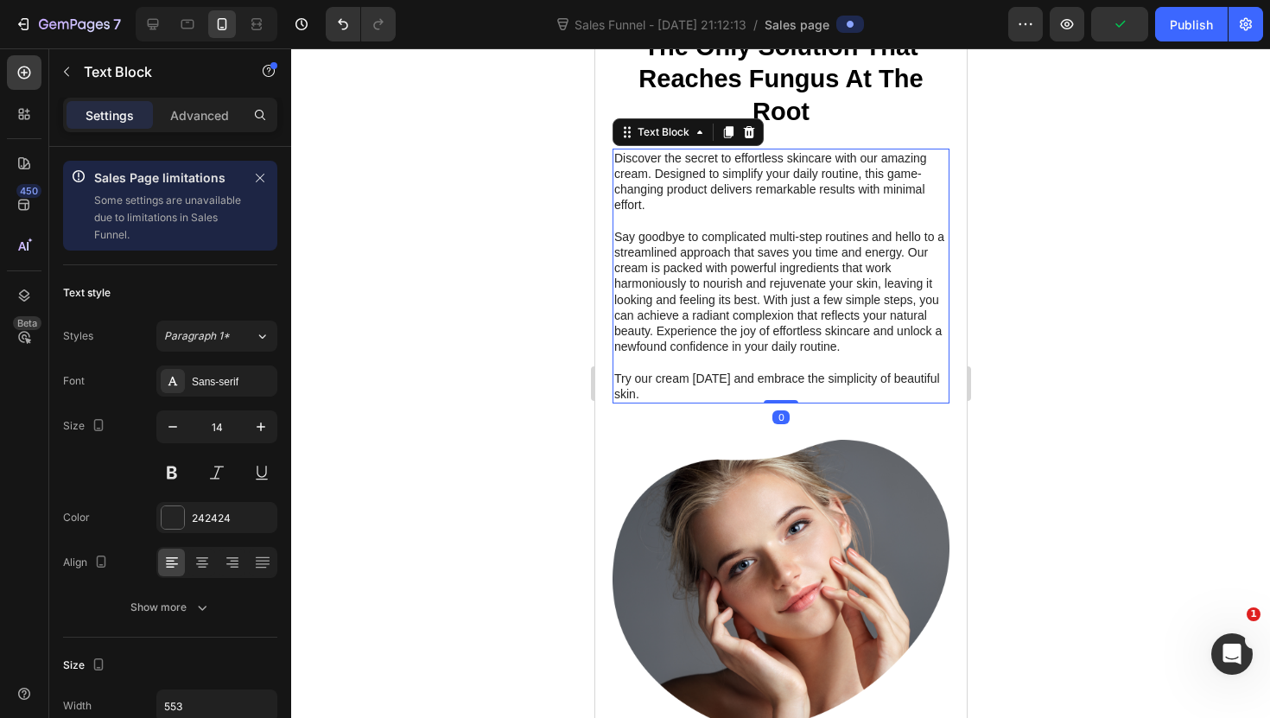
click at [775, 402] on p "Try our cream [DATE] and embrace the simplicity of beautiful skin." at bounding box center [779, 386] width 333 height 31
click at [714, 402] on p "Try our cream [DATE] and embrace the simplicity of beautiful skin." at bounding box center [779, 386] width 333 height 31
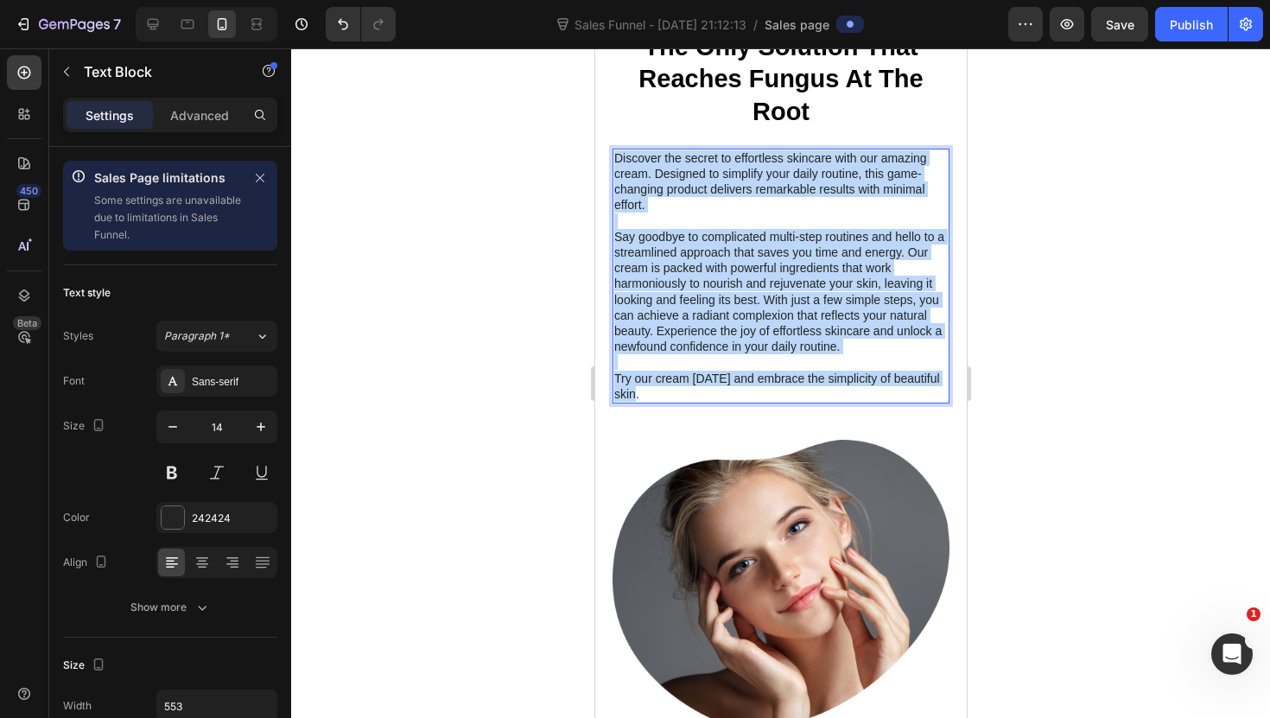
drag, startPoint x: 683, startPoint y: 476, endPoint x: 614, endPoint y: 240, distance: 245.7
click at [614, 240] on div "Discover the secret to effortless skincare with our amazing cream. Designed to …" at bounding box center [779, 276] width 337 height 255
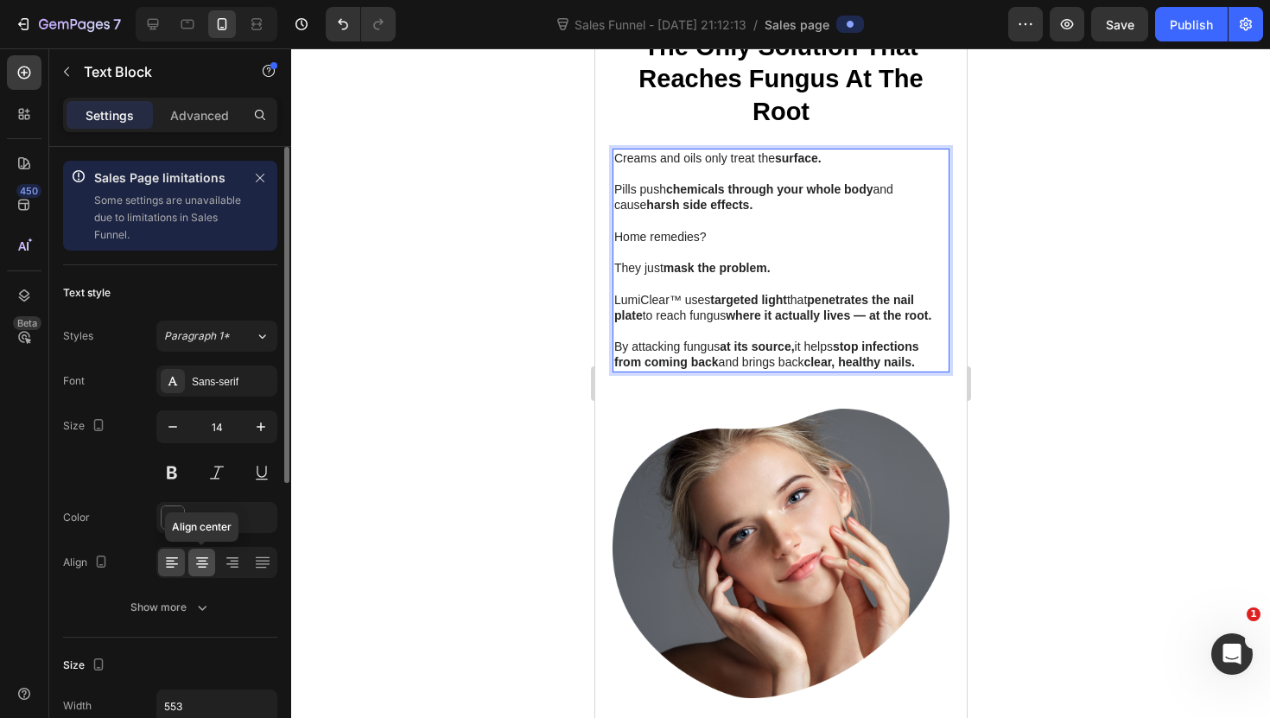
click at [207, 556] on icon at bounding box center [201, 562] width 17 height 17
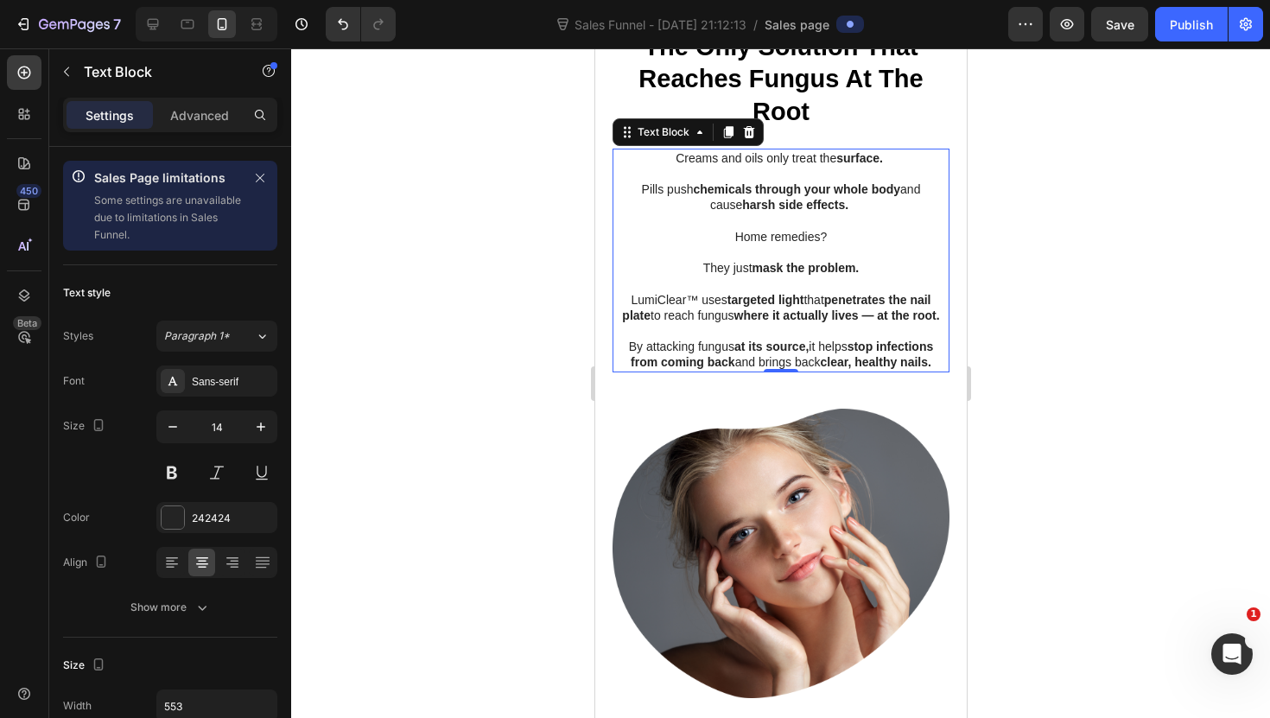
click at [500, 465] on div at bounding box center [780, 382] width 979 height 669
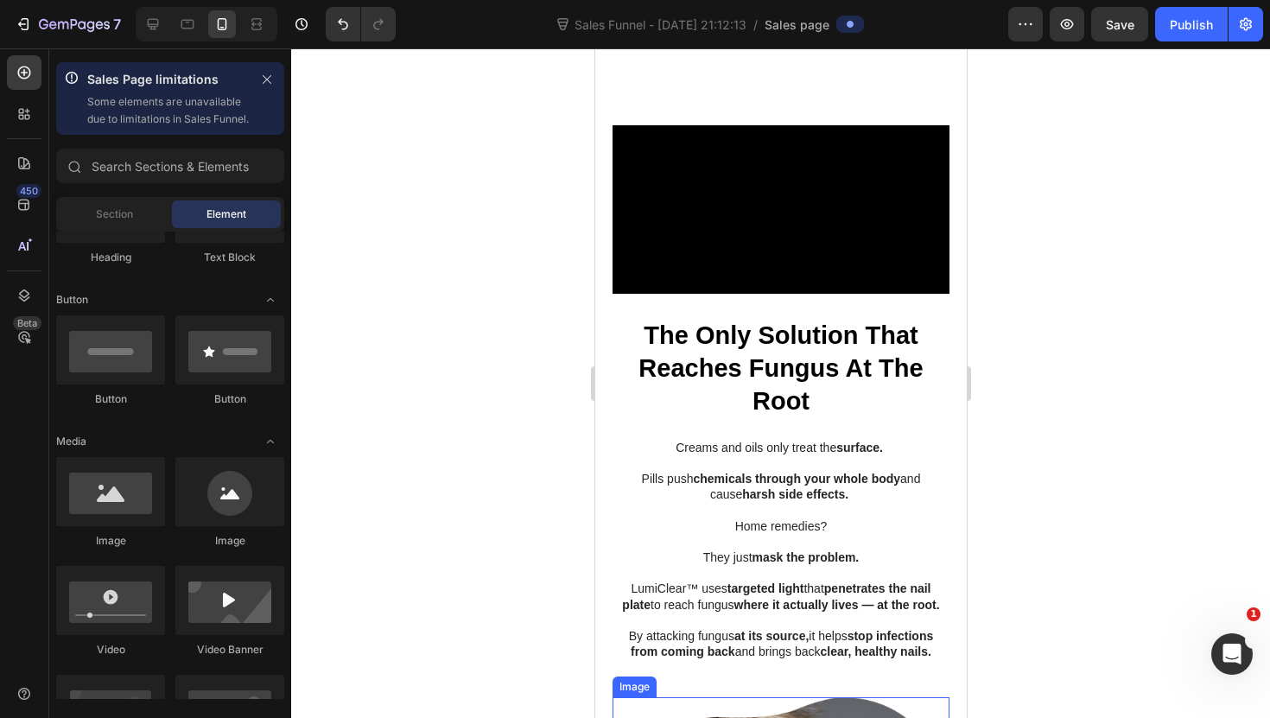
scroll to position [1123, 0]
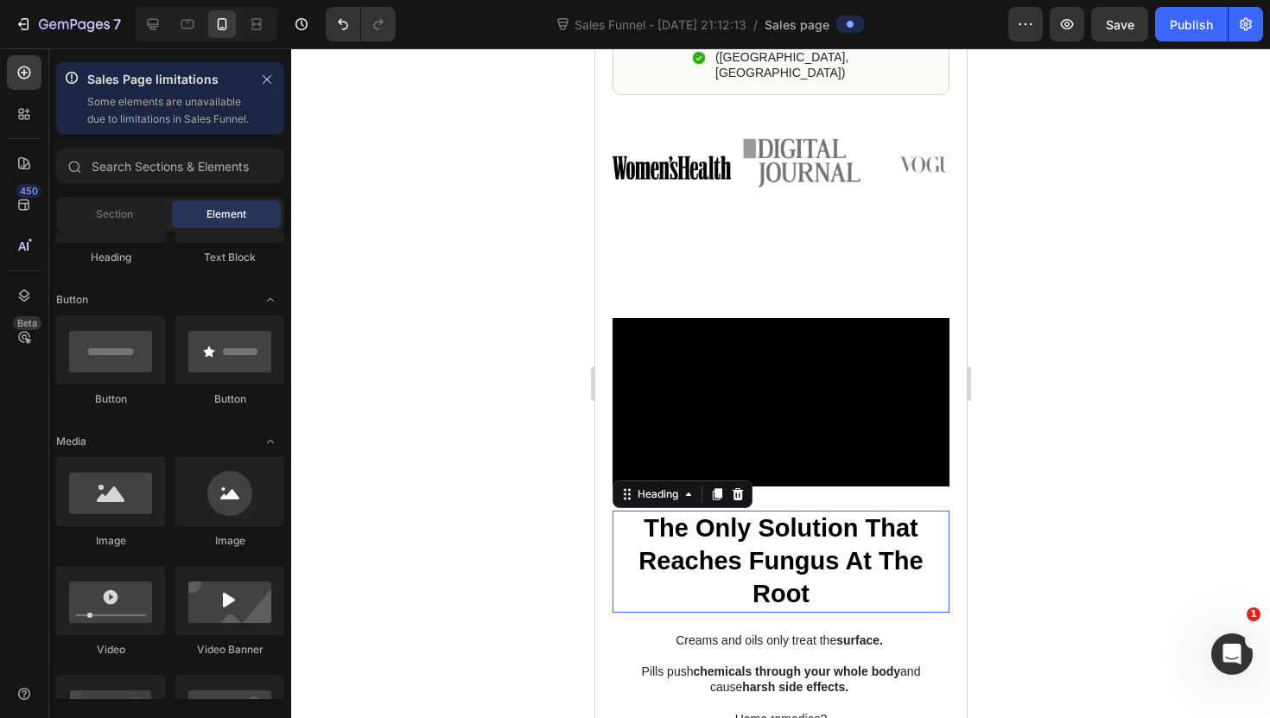
click at [816, 521] on strong "The Only Solution That Reaches Fungus At The Root" at bounding box center [779, 560] width 284 height 92
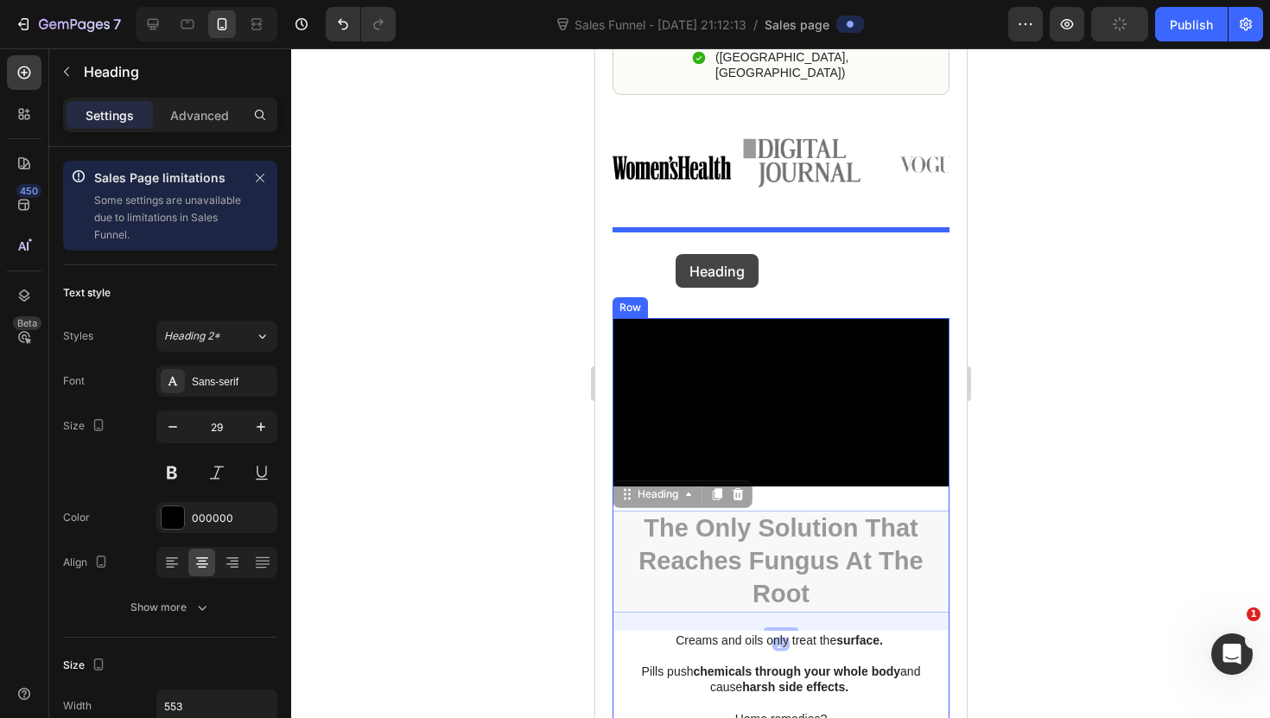
drag, startPoint x: 631, startPoint y: 496, endPoint x: 675, endPoint y: 252, distance: 247.3
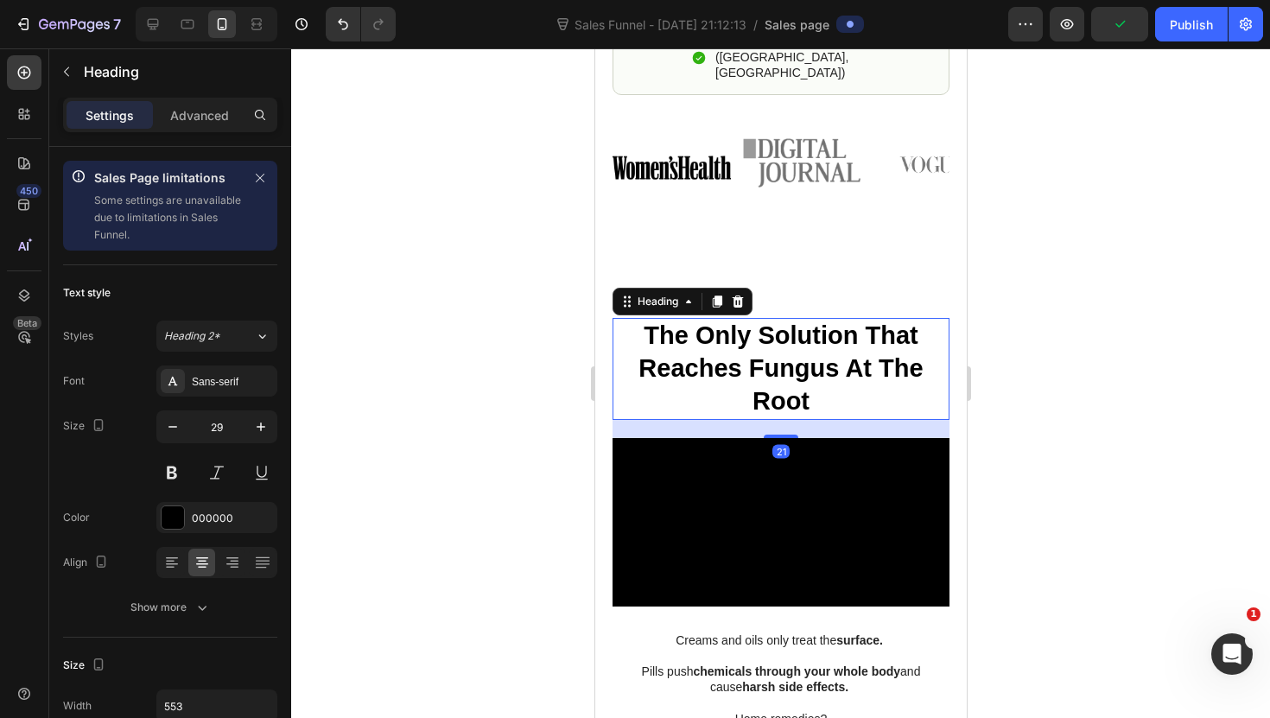
click at [541, 455] on div at bounding box center [780, 382] width 979 height 669
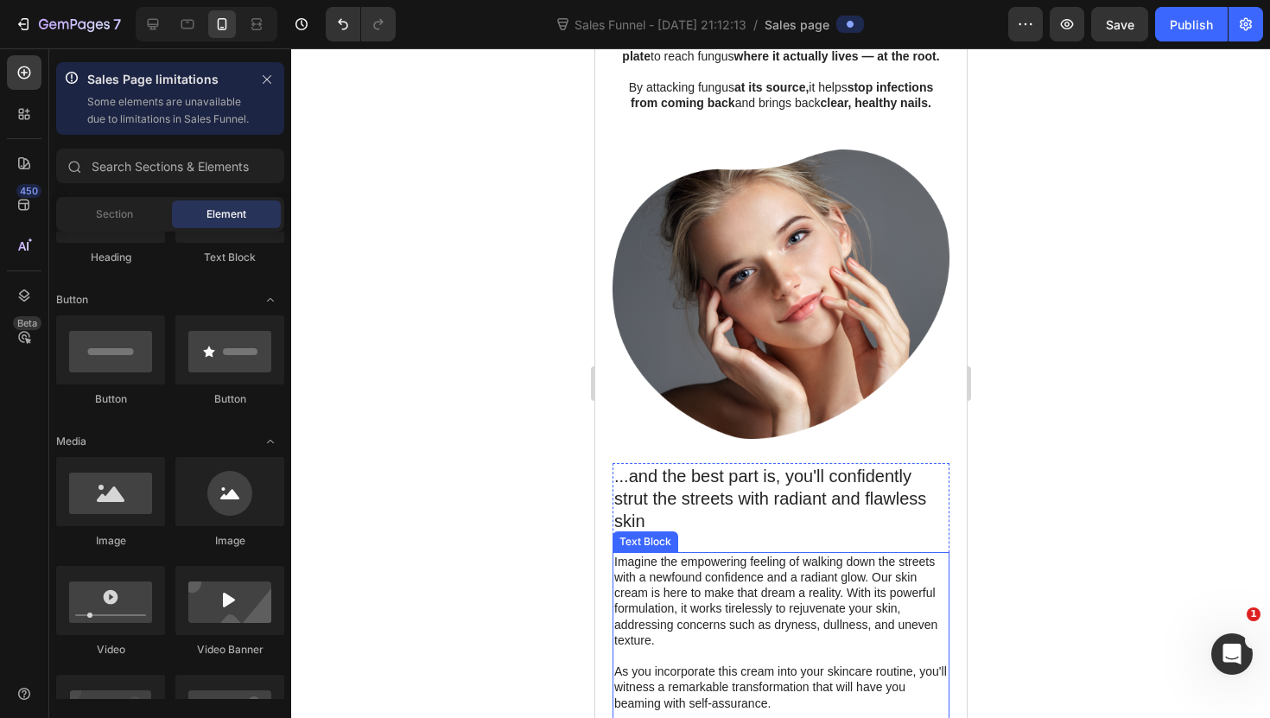
scroll to position [1774, 0]
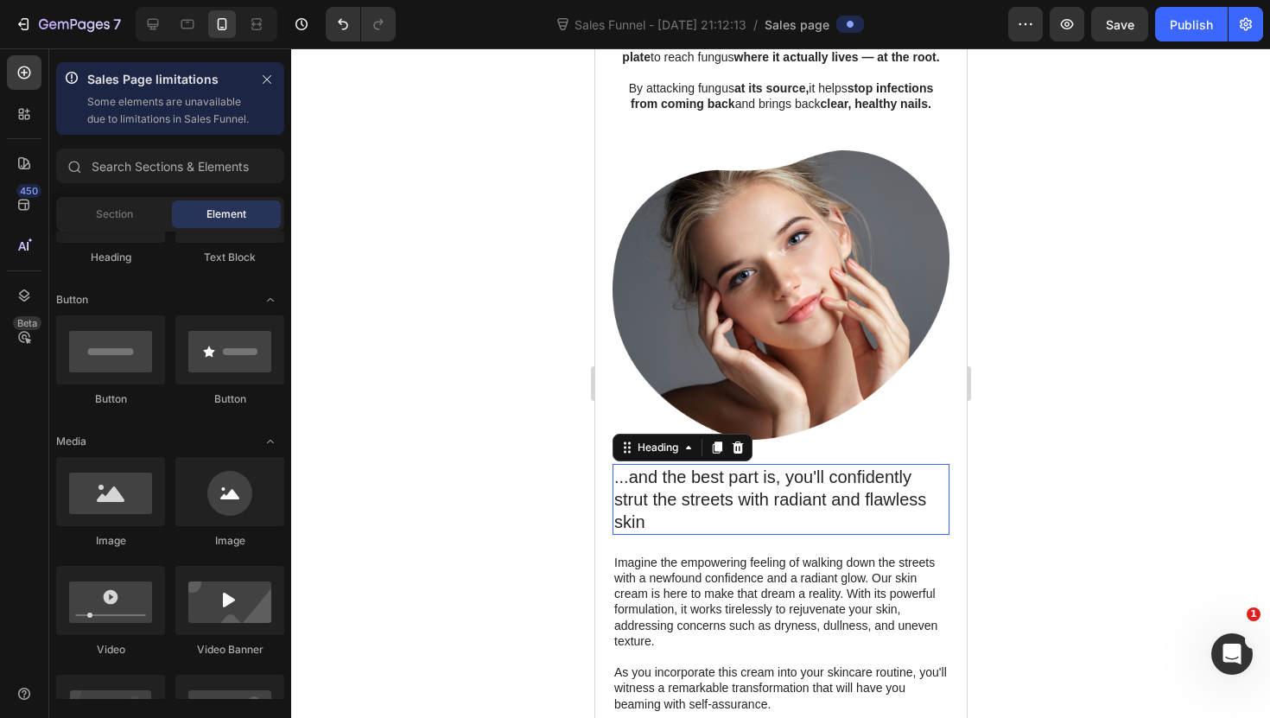
click at [749, 535] on h2 "...and the best part is, you'll confidently strut the streets with radiant and …" at bounding box center [779, 499] width 337 height 71
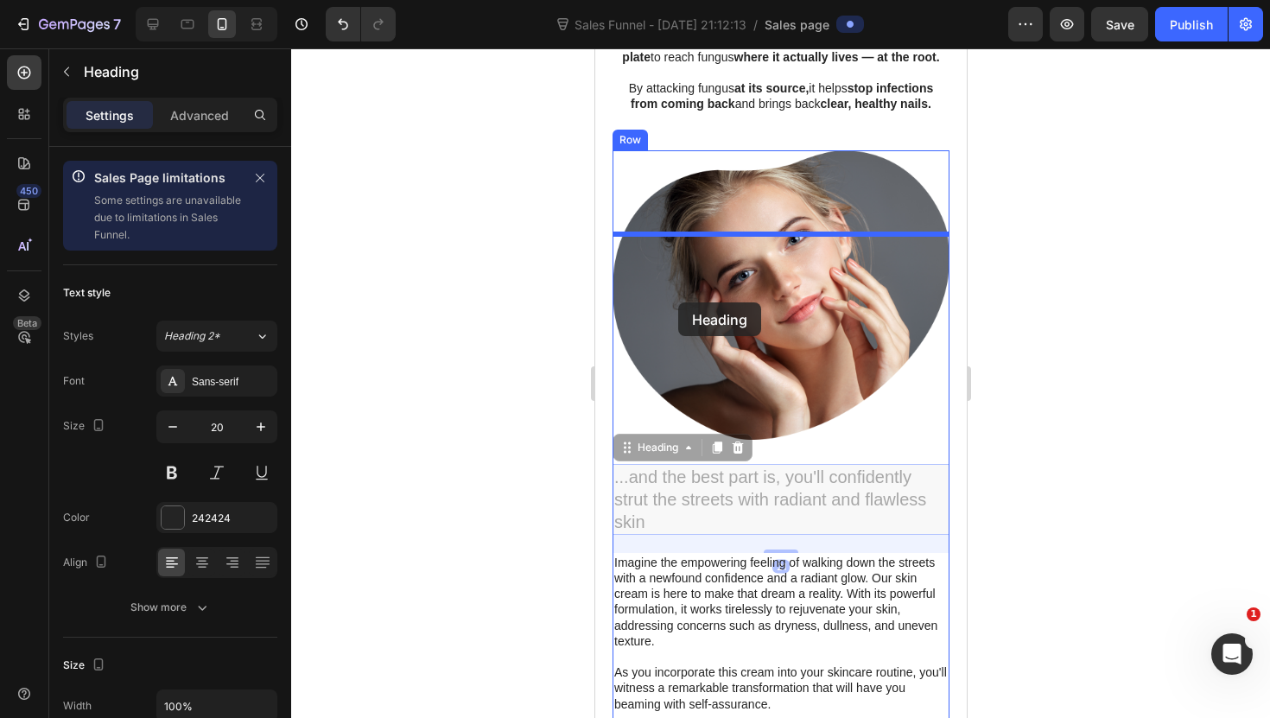
drag, startPoint x: 637, startPoint y: 536, endPoint x: 677, endPoint y: 302, distance: 237.5
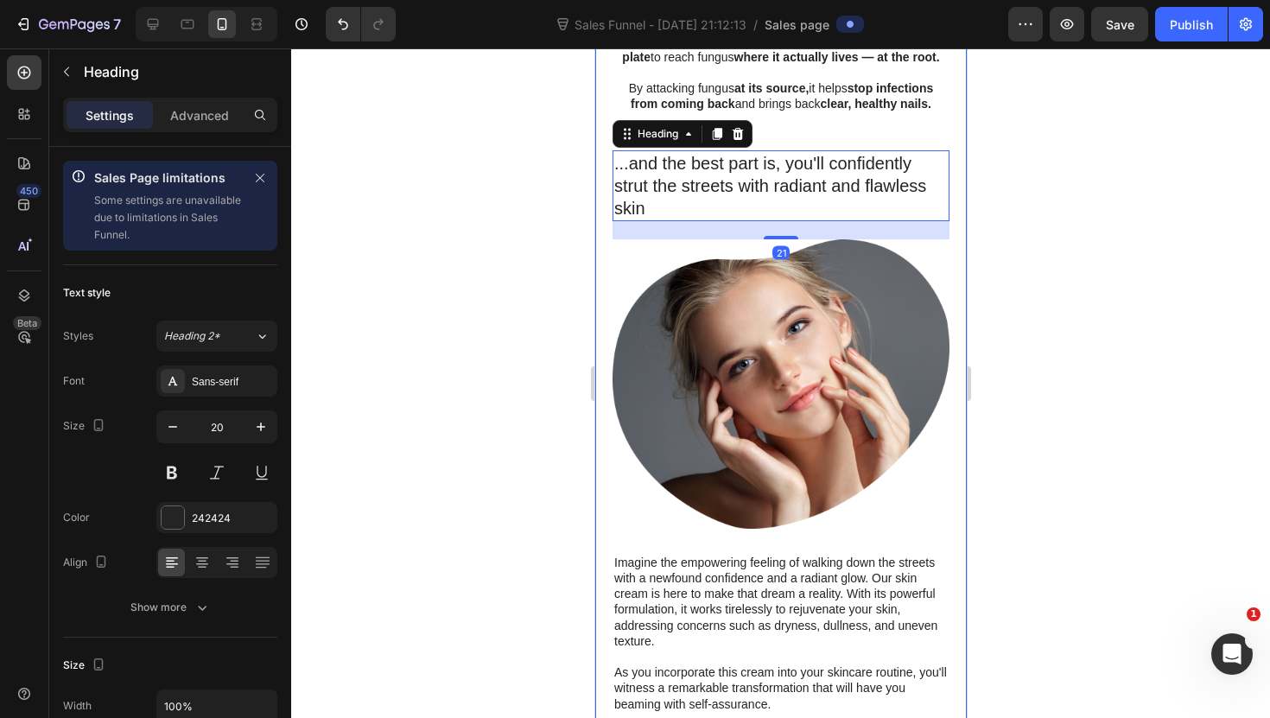
click at [447, 454] on div at bounding box center [780, 382] width 979 height 669
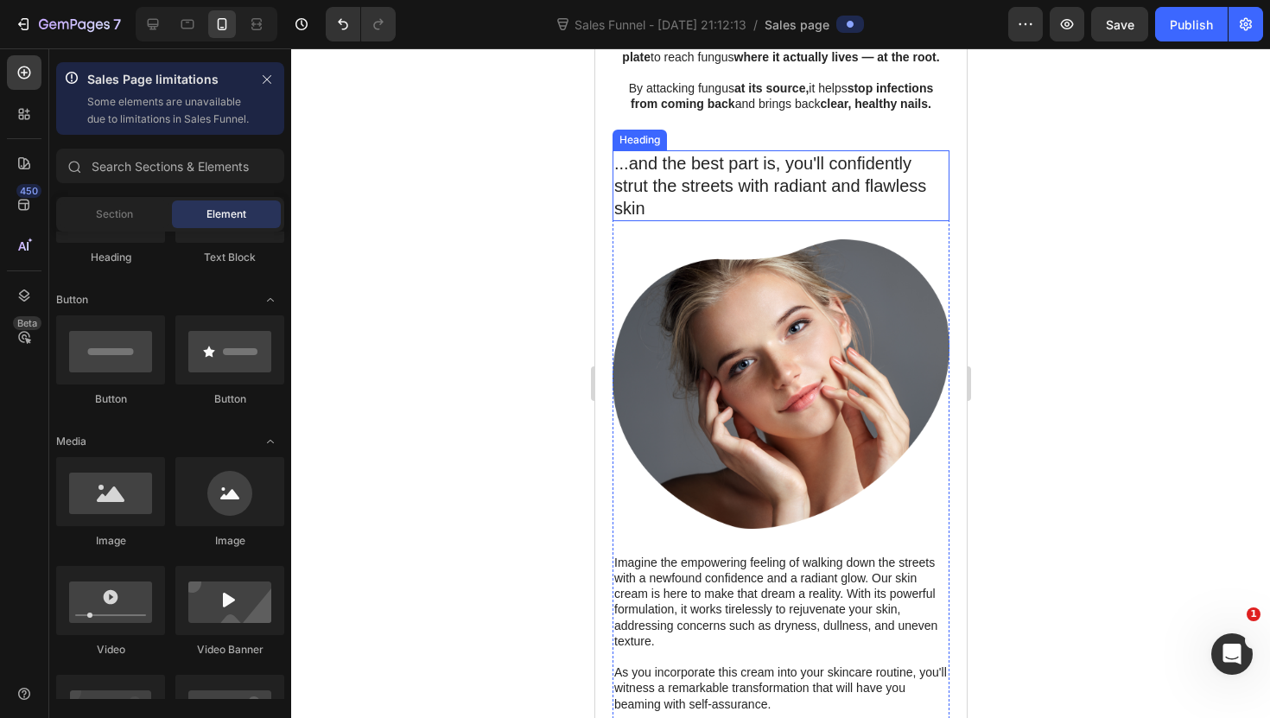
click at [643, 221] on h2 "...and the best part is, you'll confidently strut the streets with radiant and …" at bounding box center [779, 185] width 337 height 71
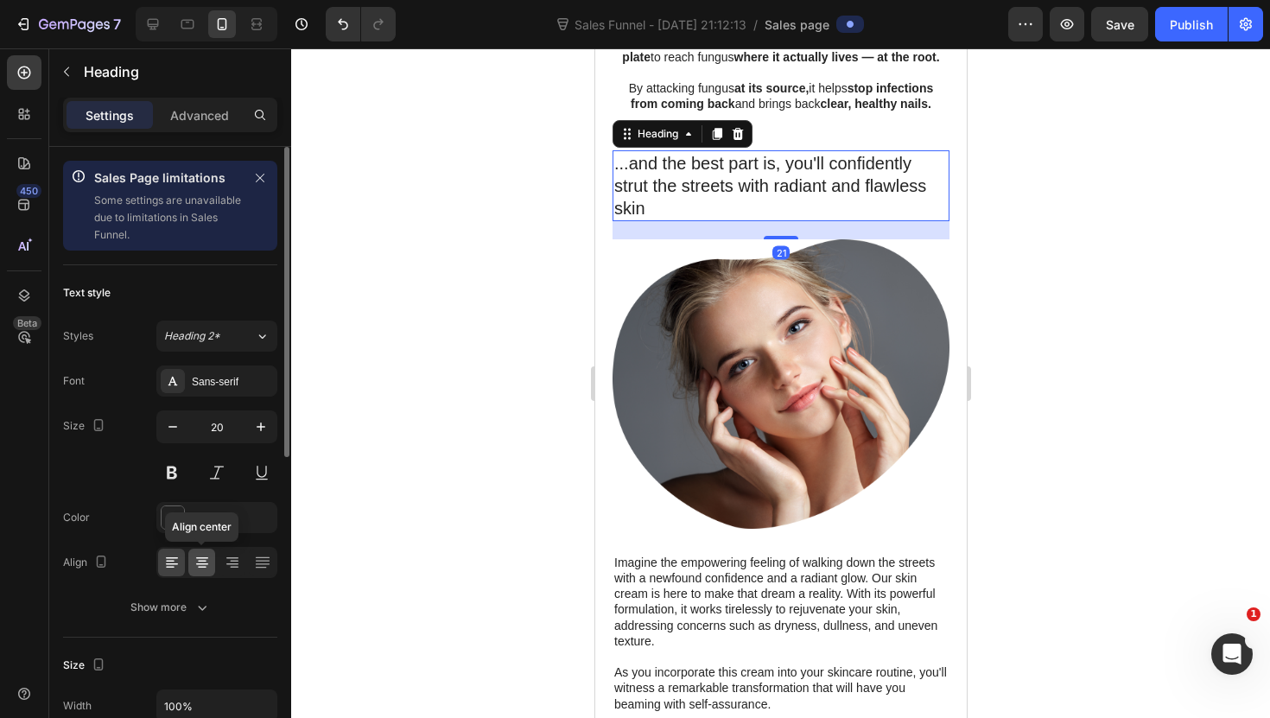
click at [212, 565] on div at bounding box center [201, 562] width 27 height 28
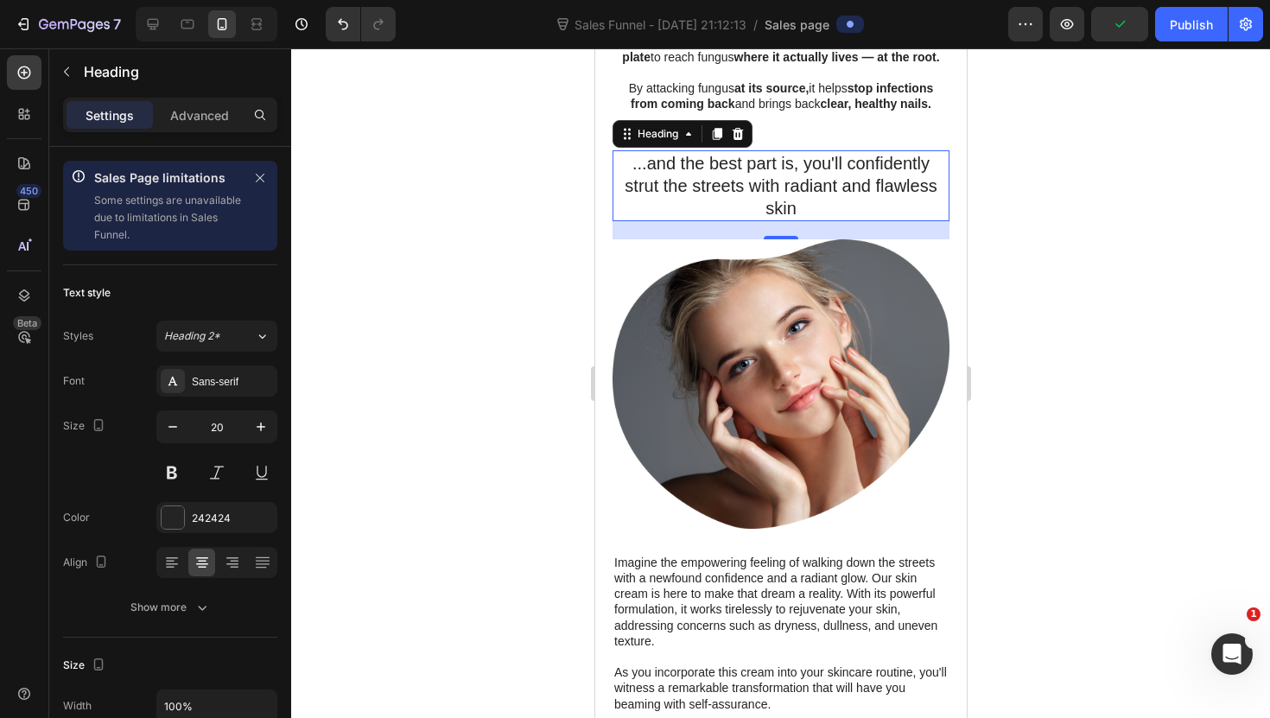
click at [709, 221] on h2 "...and the best part is, you'll confidently strut the streets with radiant and …" at bounding box center [779, 185] width 337 height 71
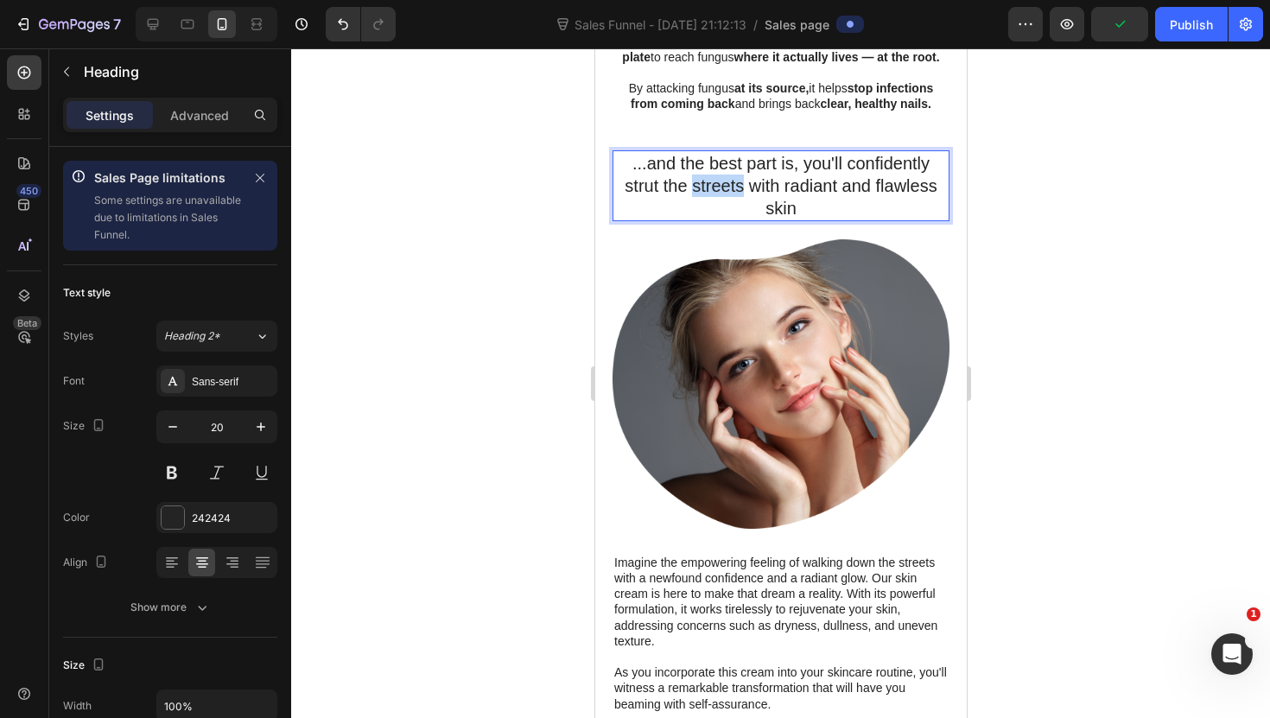
click at [709, 219] on p "...and the best part is, you'll confidently strut the streets with radiant and …" at bounding box center [779, 185] width 333 height 67
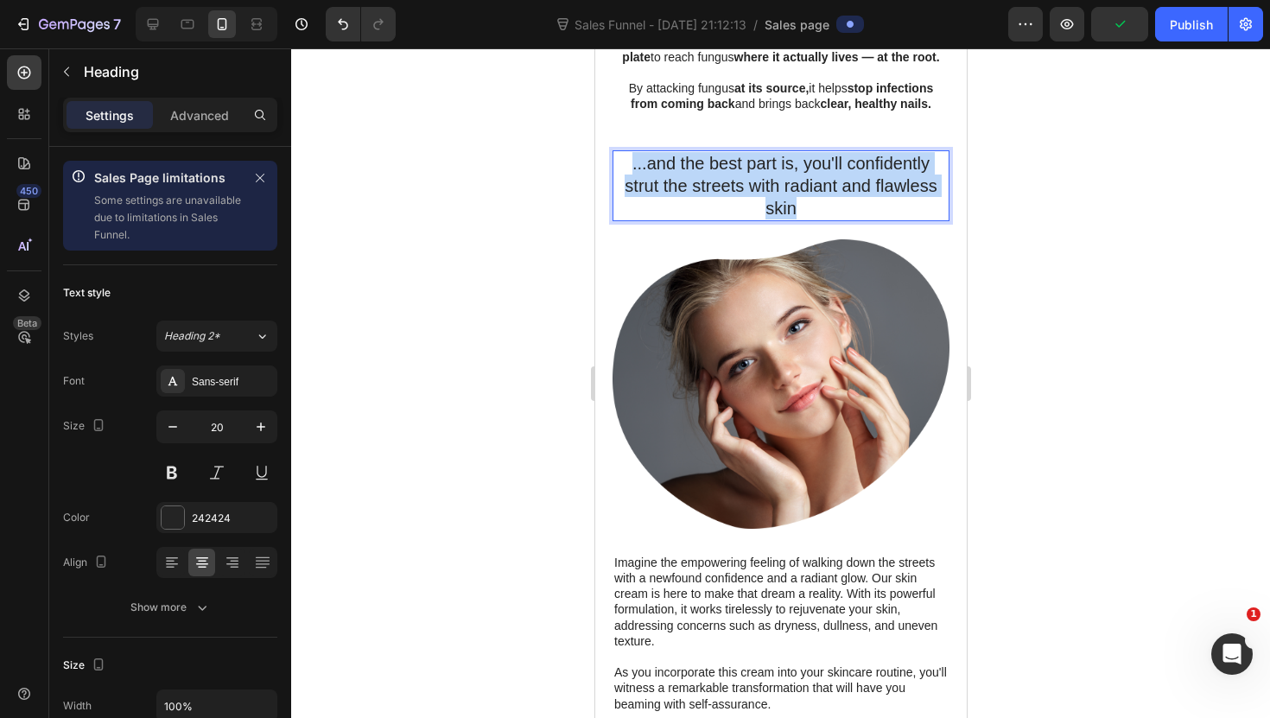
click at [709, 219] on p "...and the best part is, you'll confidently strut the streets with radiant and …" at bounding box center [779, 185] width 333 height 67
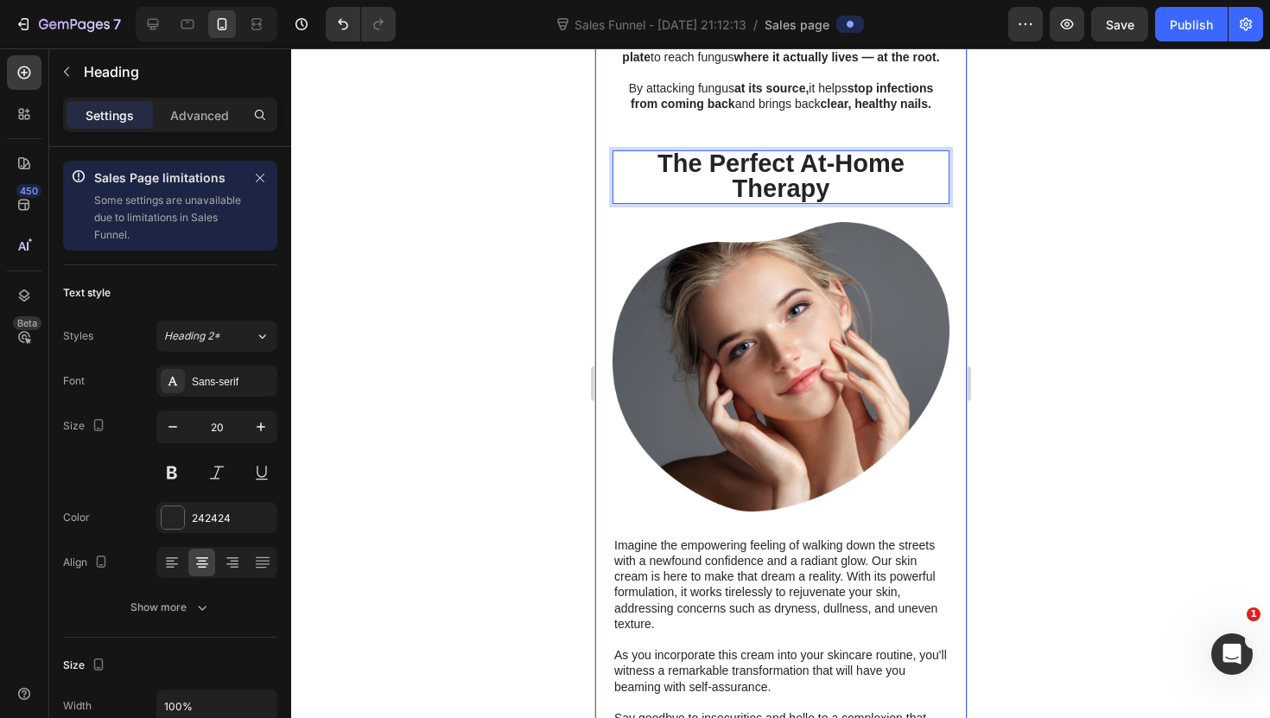
click at [485, 377] on div at bounding box center [780, 382] width 979 height 669
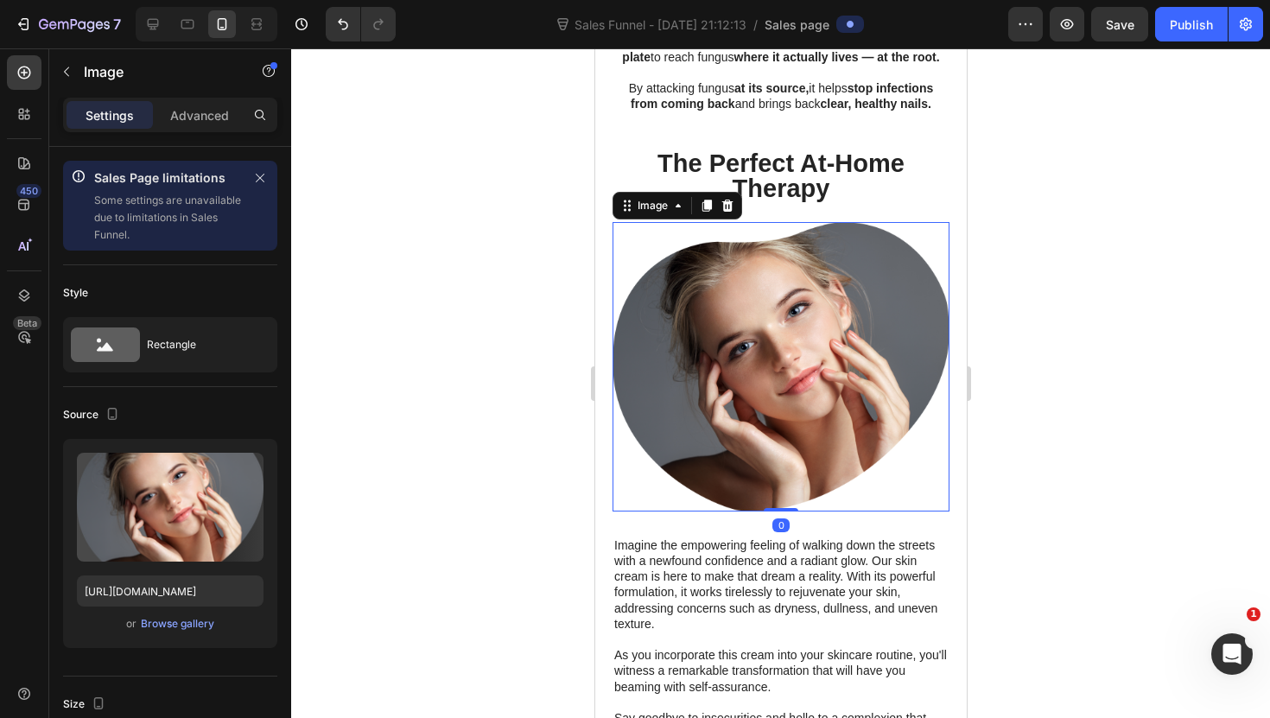
click at [757, 477] on img at bounding box center [779, 366] width 337 height 289
click at [189, 586] on input "[URL][DOMAIN_NAME]" at bounding box center [170, 590] width 187 height 31
paste input "videos/c/o/v/e5bb0bd59d3b4739bf6fb7709838edf4.mov"
type input "[URL][DOMAIN_NAME]"
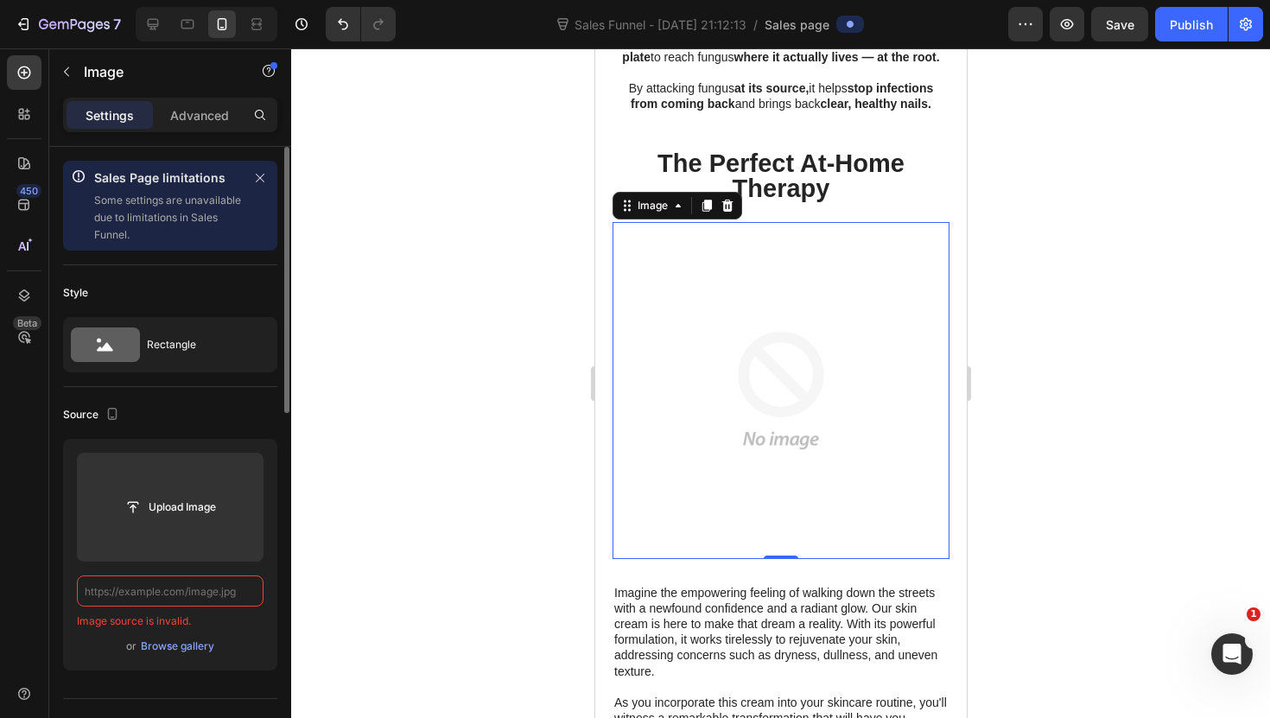
scroll to position [0, 0]
click at [731, 211] on icon at bounding box center [726, 205] width 11 height 12
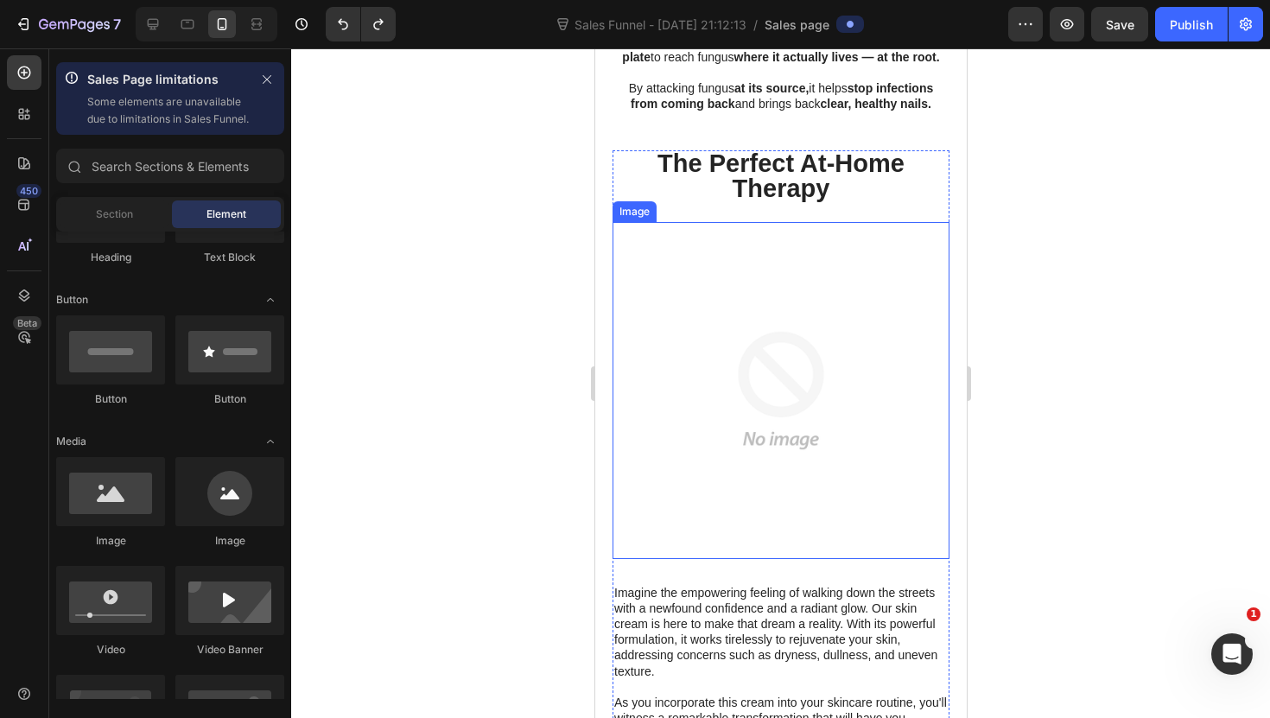
click at [733, 422] on img at bounding box center [779, 390] width 337 height 337
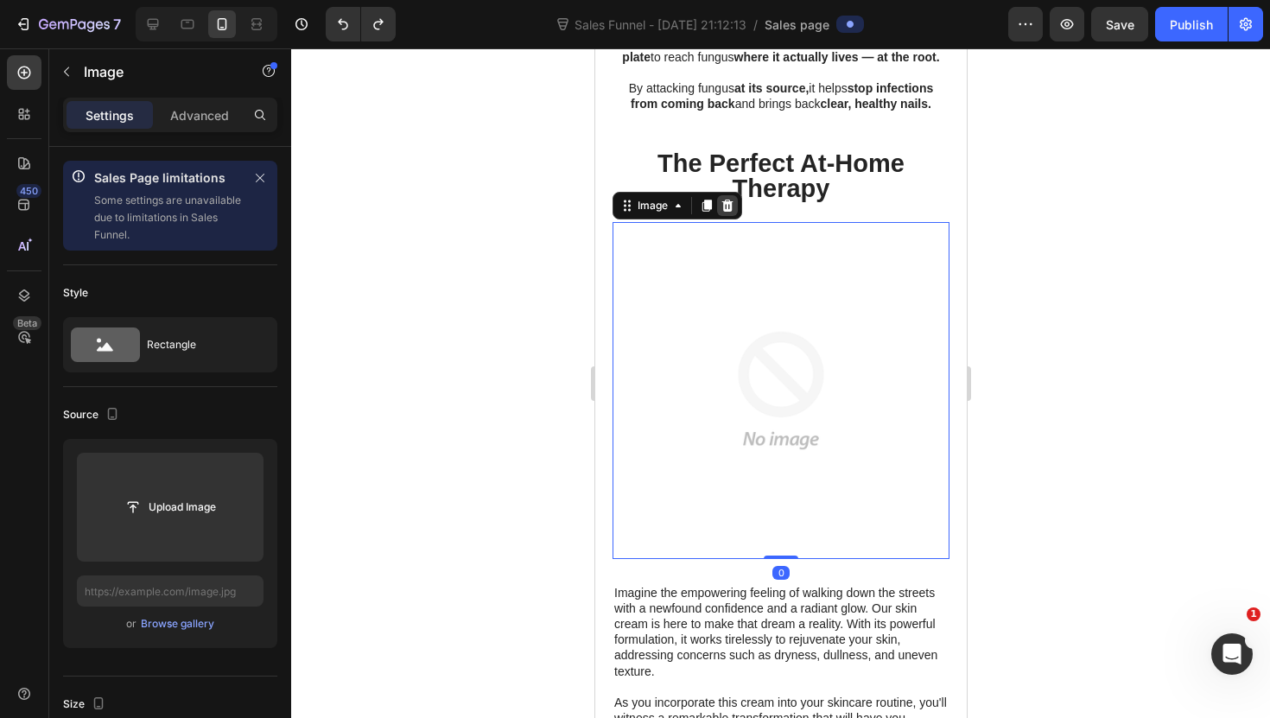
click at [724, 212] on icon at bounding box center [726, 206] width 14 height 14
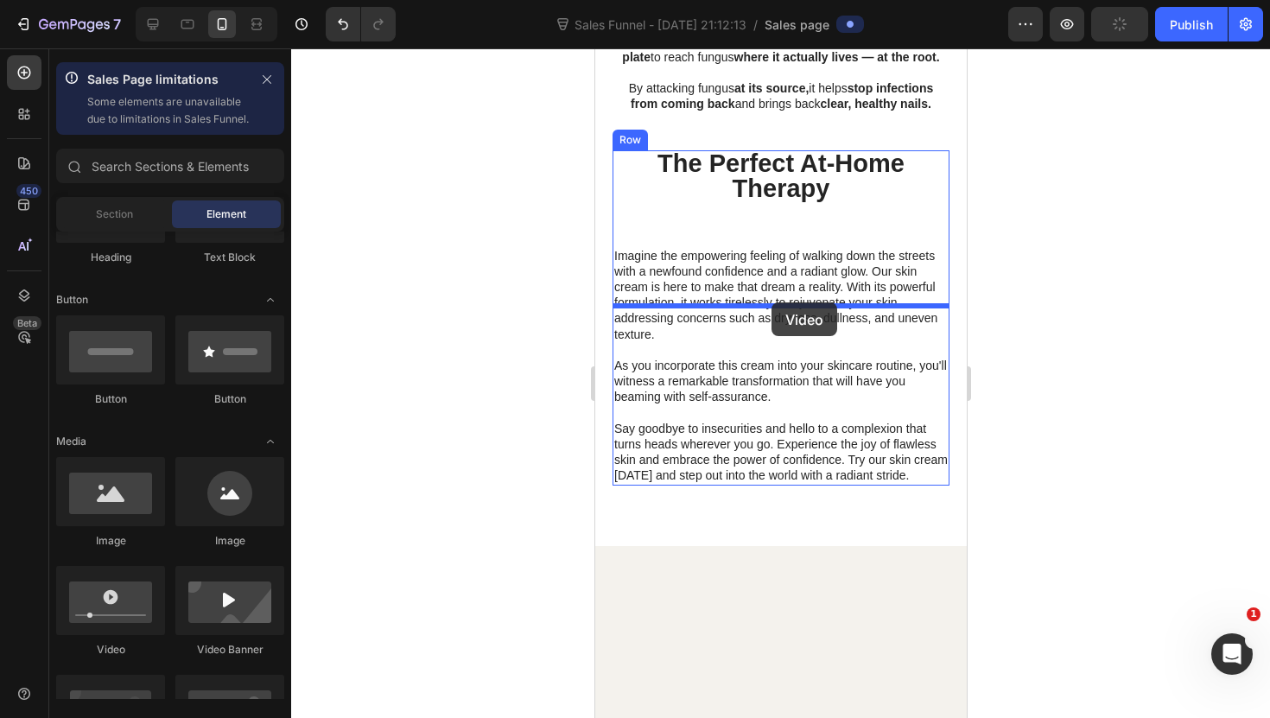
drag, startPoint x: 717, startPoint y: 663, endPoint x: 770, endPoint y: 302, distance: 365.0
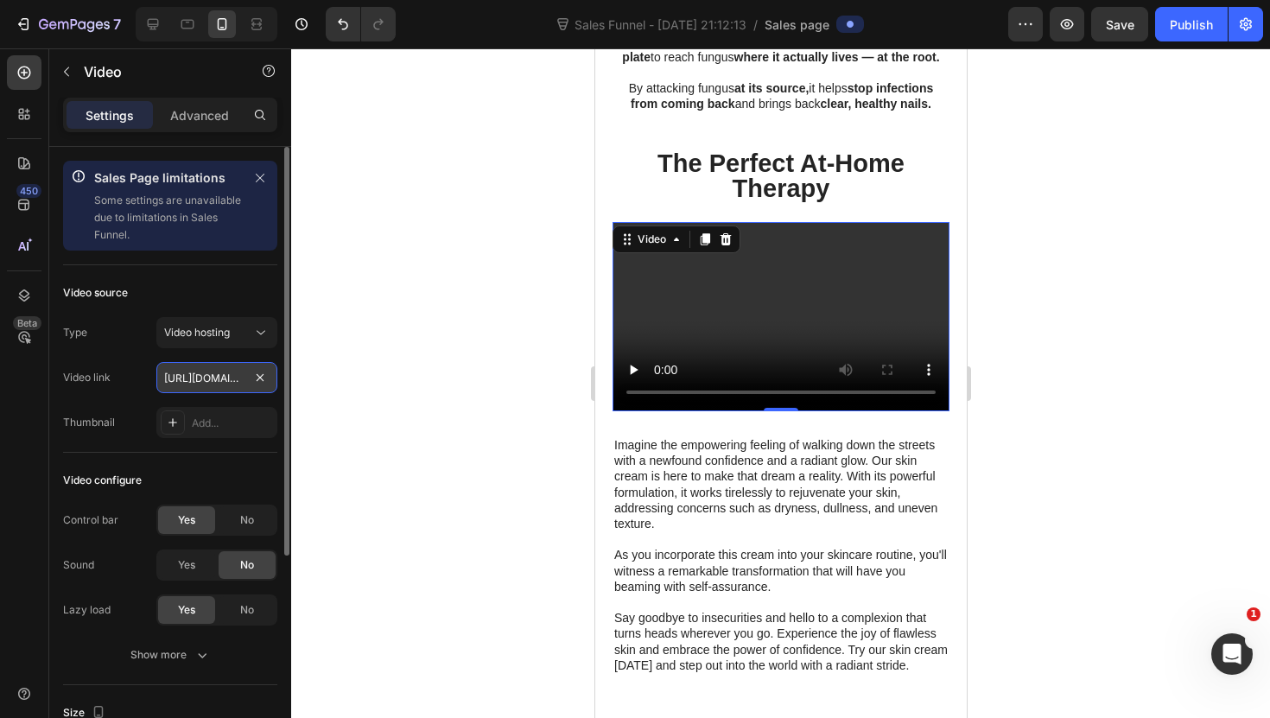
click at [239, 384] on input "[URL][DOMAIN_NAME]" at bounding box center [216, 377] width 121 height 31
paste input "e5bb0bd59d3b4739bf6fb7709838edf4.mov"
type input "[URL][DOMAIN_NAME]"
click at [405, 411] on div at bounding box center [780, 382] width 979 height 669
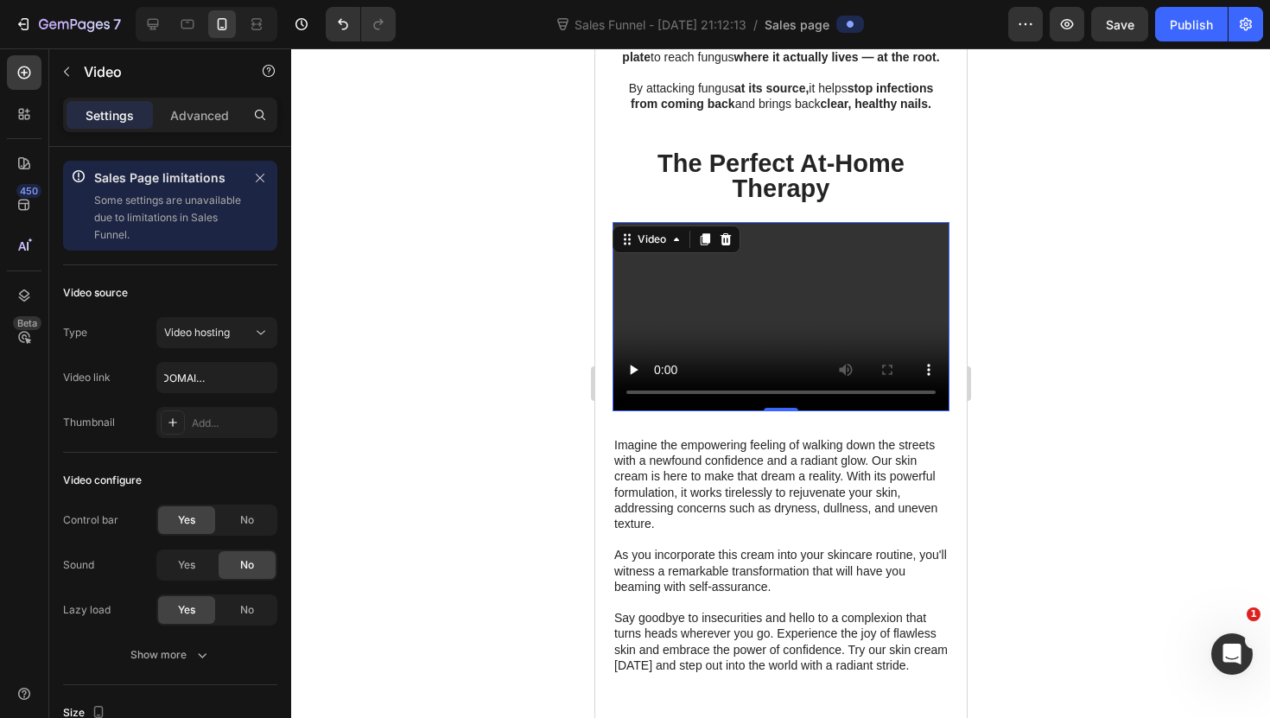
scroll to position [0, 0]
click at [728, 409] on video at bounding box center [779, 316] width 337 height 189
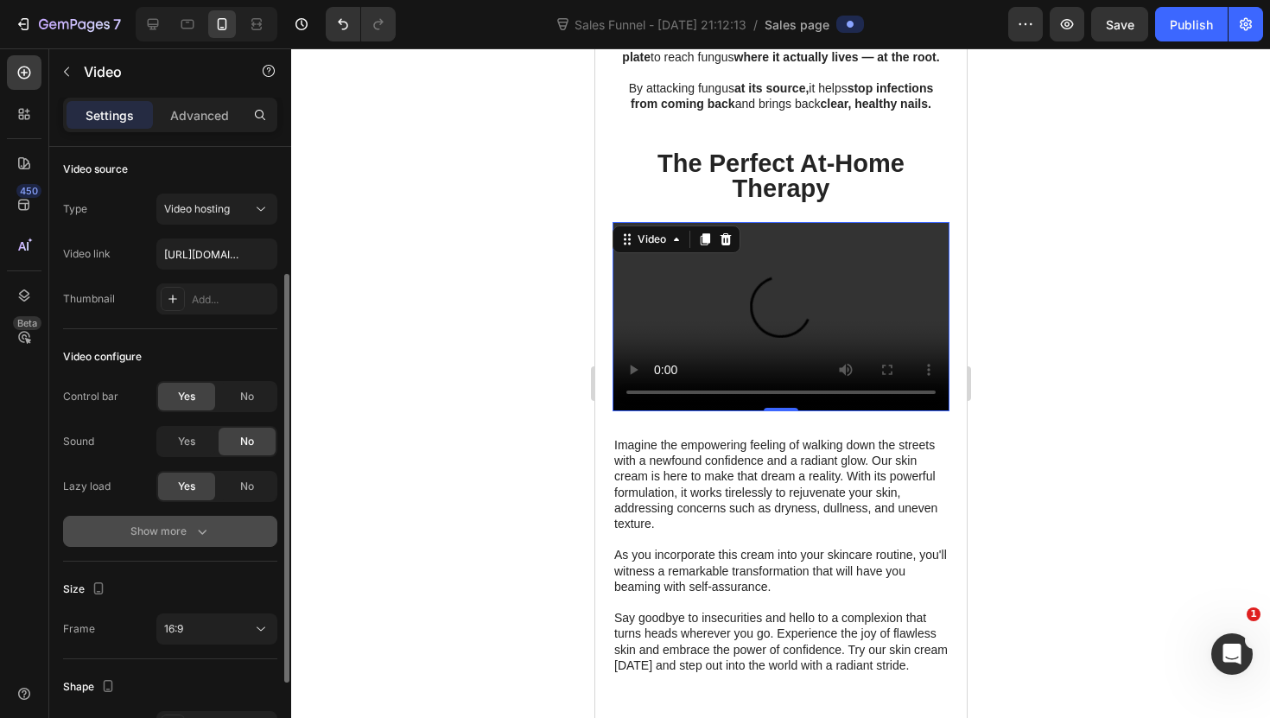
scroll to position [154, 0]
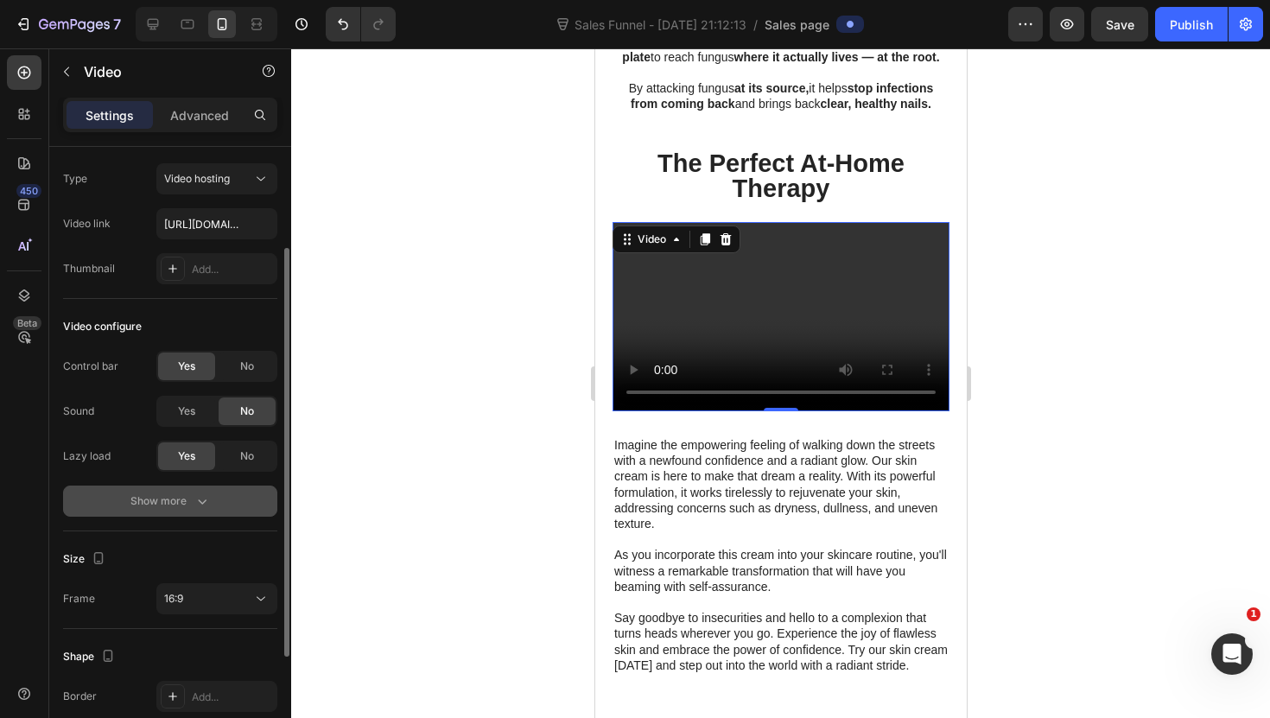
click at [231, 499] on button "Show more" at bounding box center [170, 500] width 214 height 31
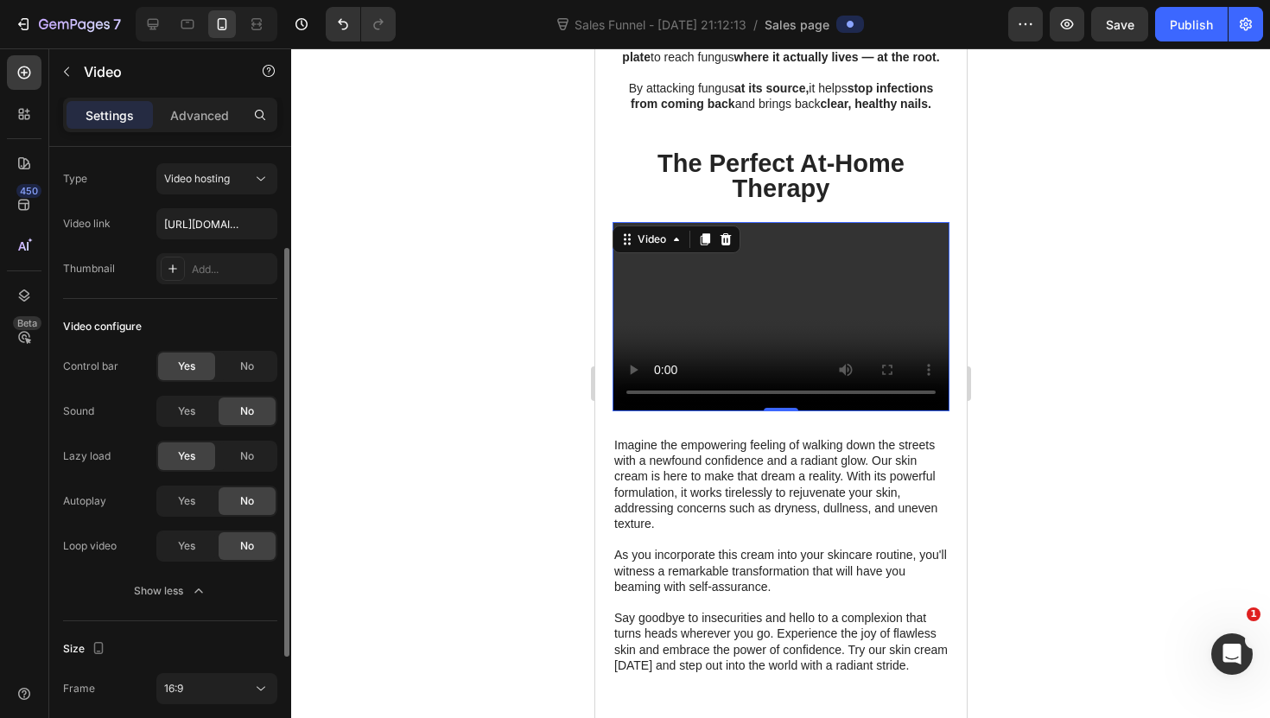
click at [196, 516] on div "Yes No" at bounding box center [216, 500] width 121 height 31
click at [196, 510] on div "Yes" at bounding box center [186, 501] width 57 height 28
click at [200, 543] on div "Yes" at bounding box center [186, 546] width 57 height 28
click at [236, 366] on div "No" at bounding box center [247, 366] width 57 height 28
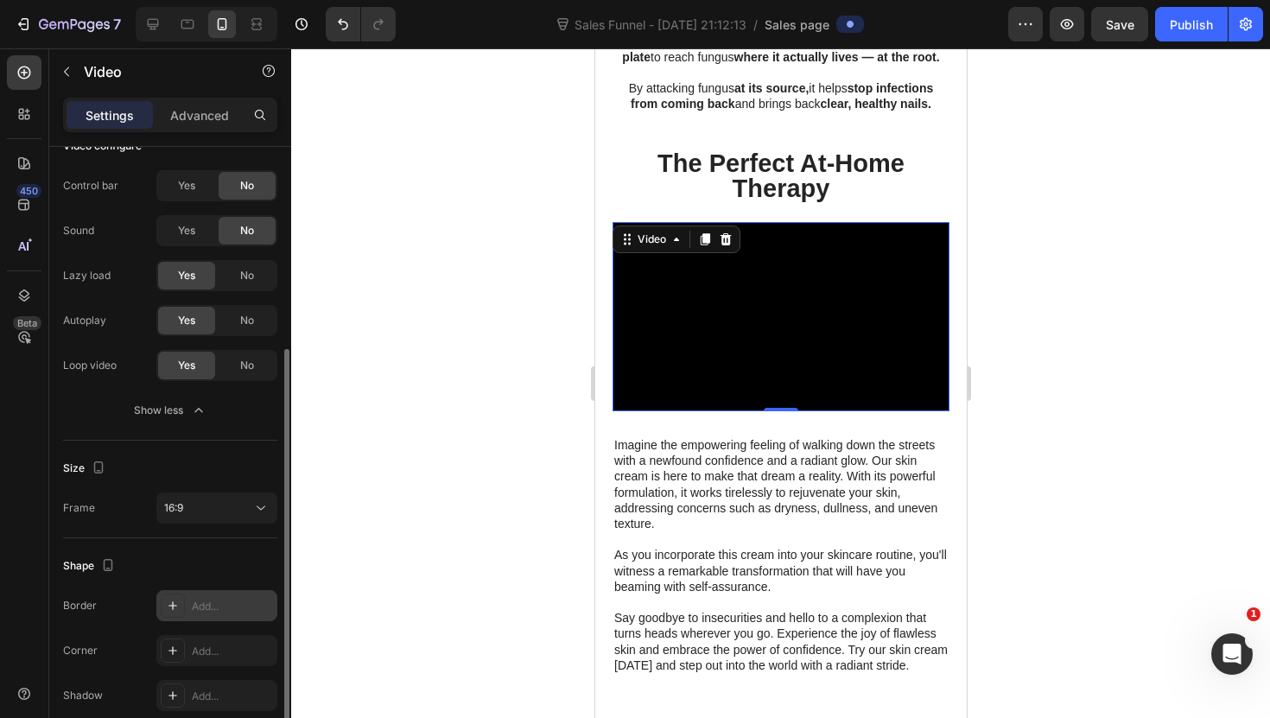
scroll to position [335, 0]
click at [224, 503] on div "16:9" at bounding box center [208, 507] width 88 height 16
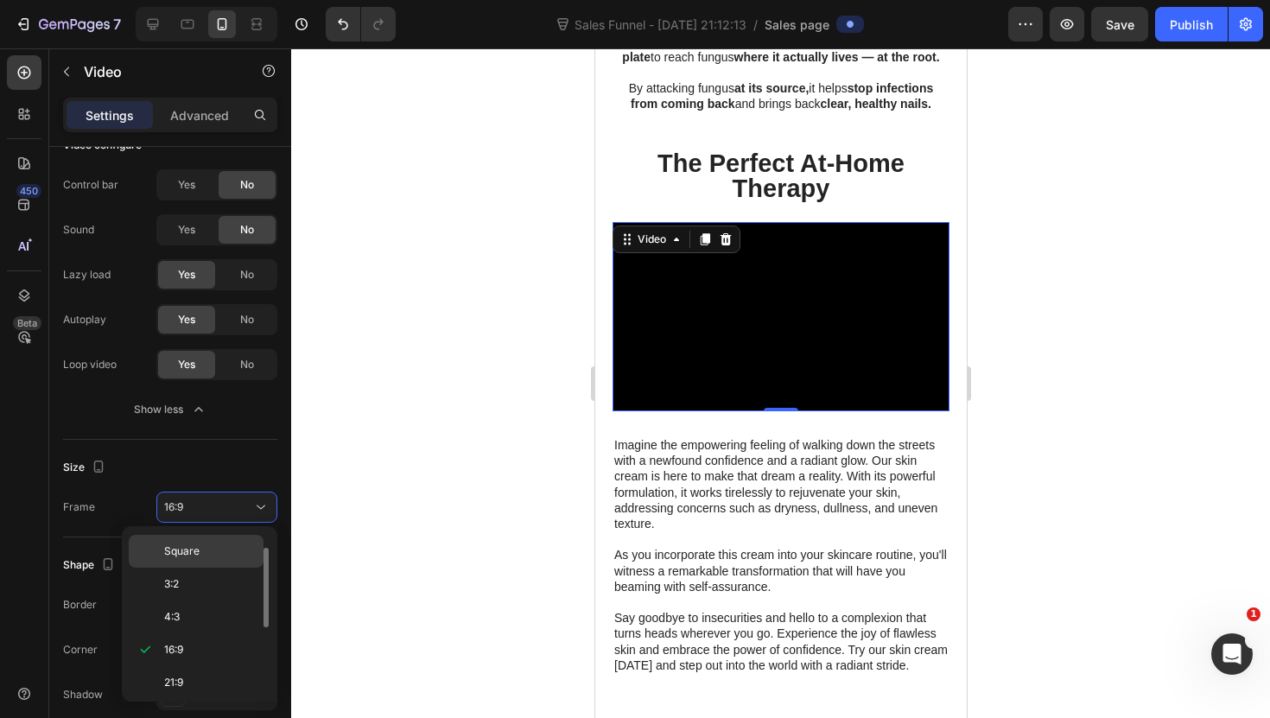
scroll to position [0, 0]
click at [217, 553] on p "Original" at bounding box center [210, 550] width 92 height 16
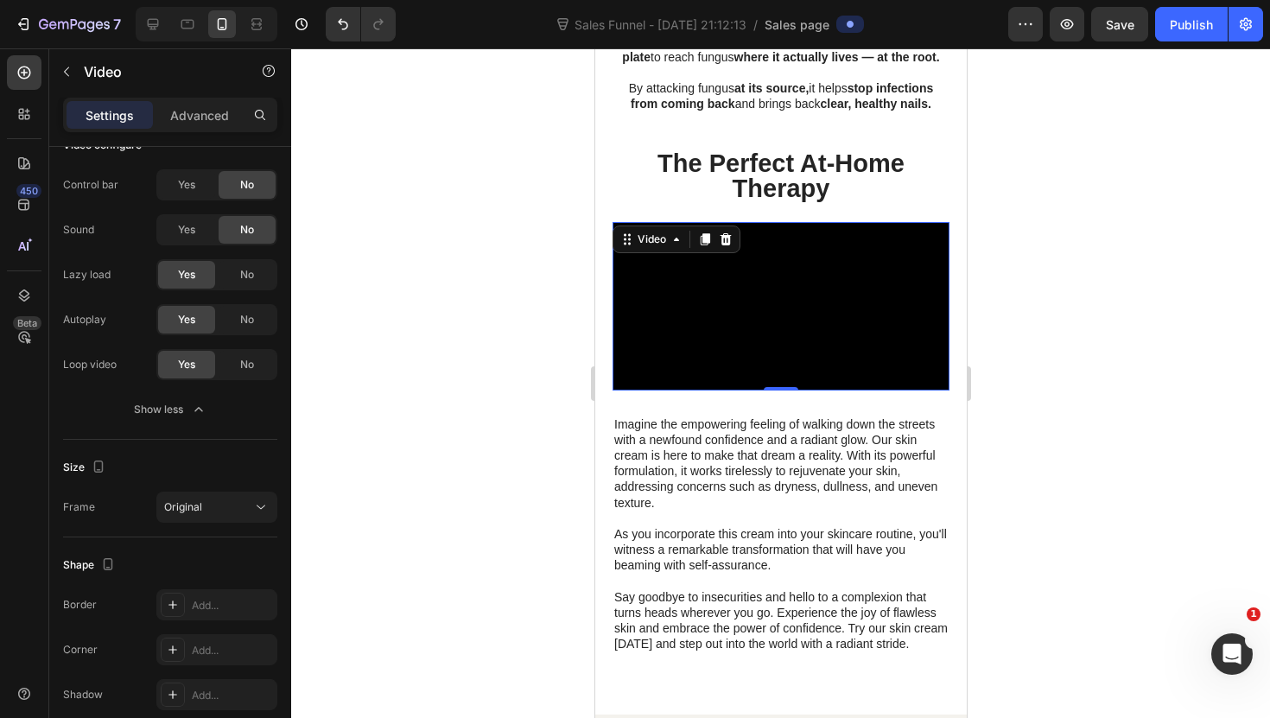
click at [350, 513] on div at bounding box center [780, 382] width 979 height 669
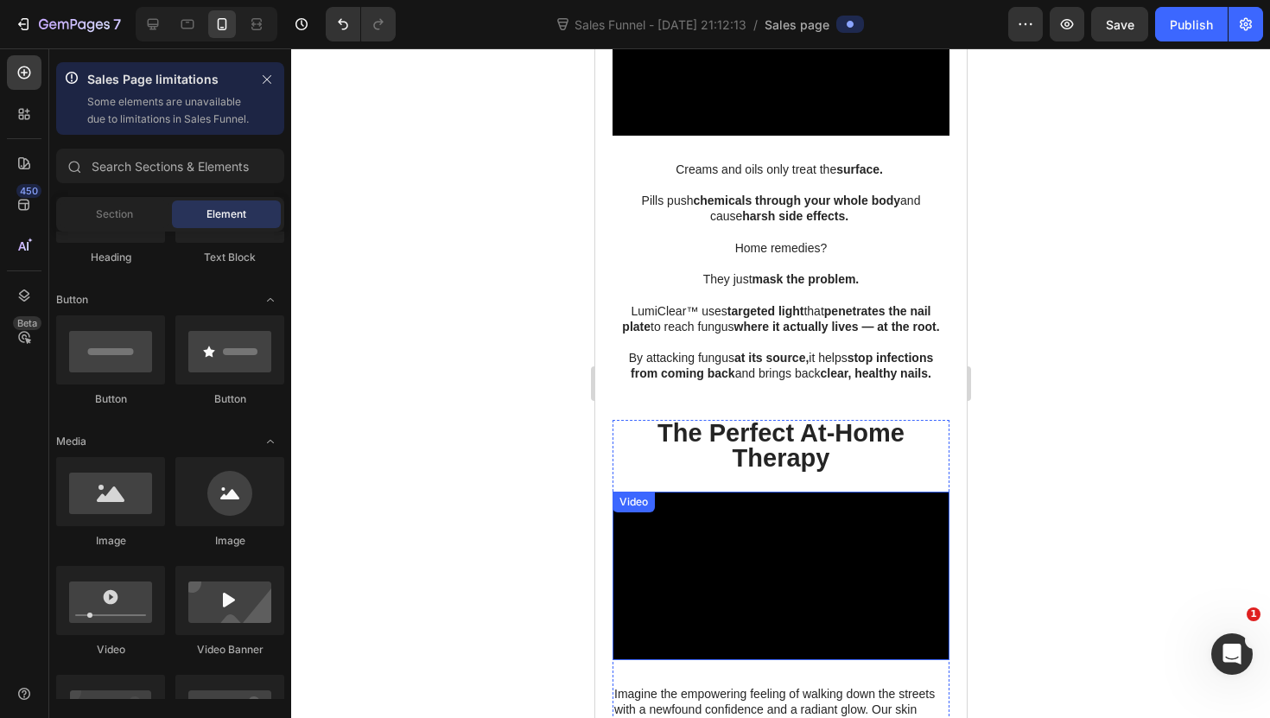
scroll to position [1497, 0]
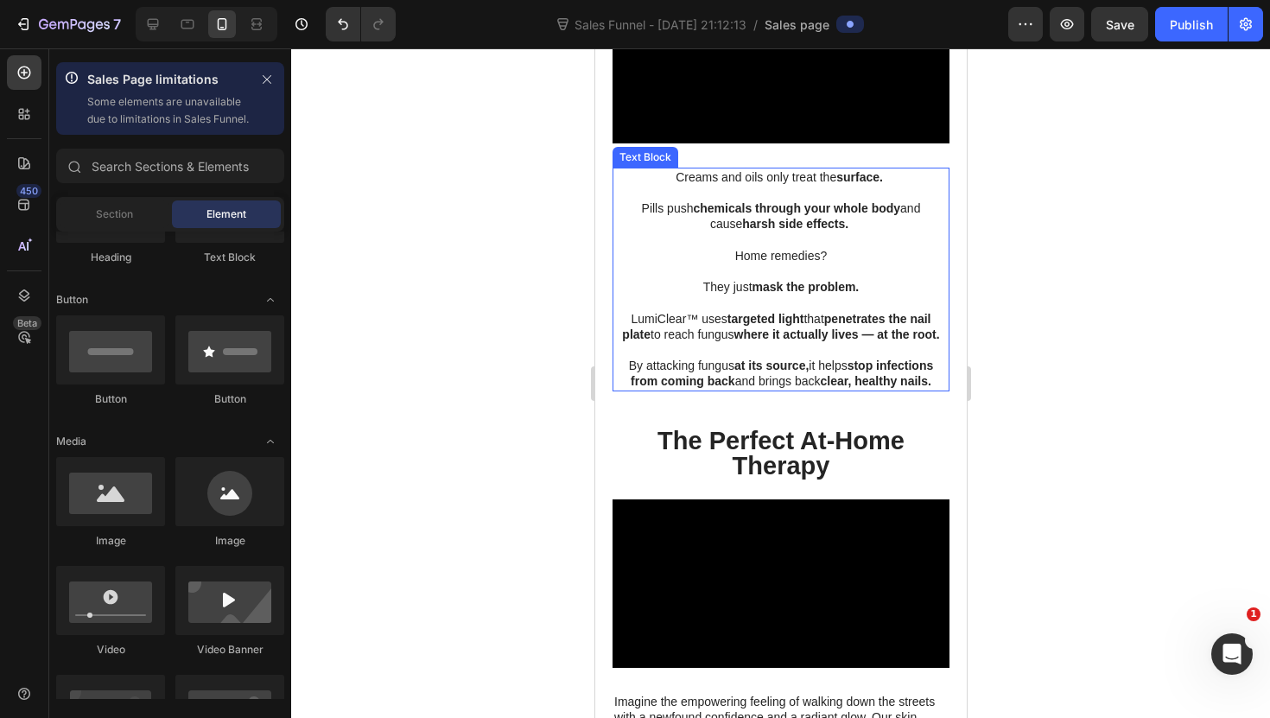
click at [719, 389] on p "By attacking fungus at its source, it helps stop infections from coming back an…" at bounding box center [779, 373] width 333 height 31
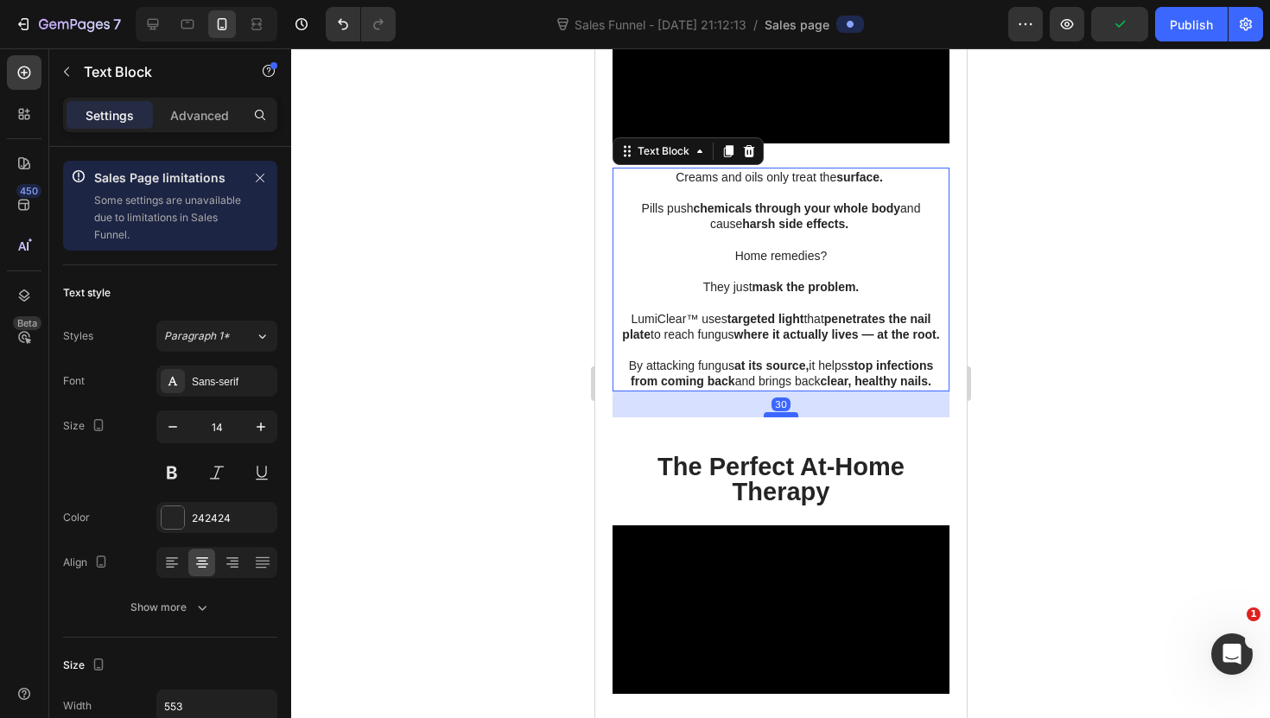
drag, startPoint x: 774, startPoint y: 472, endPoint x: 776, endPoint y: 497, distance: 26.0
click at [776, 417] on div at bounding box center [780, 414] width 35 height 5
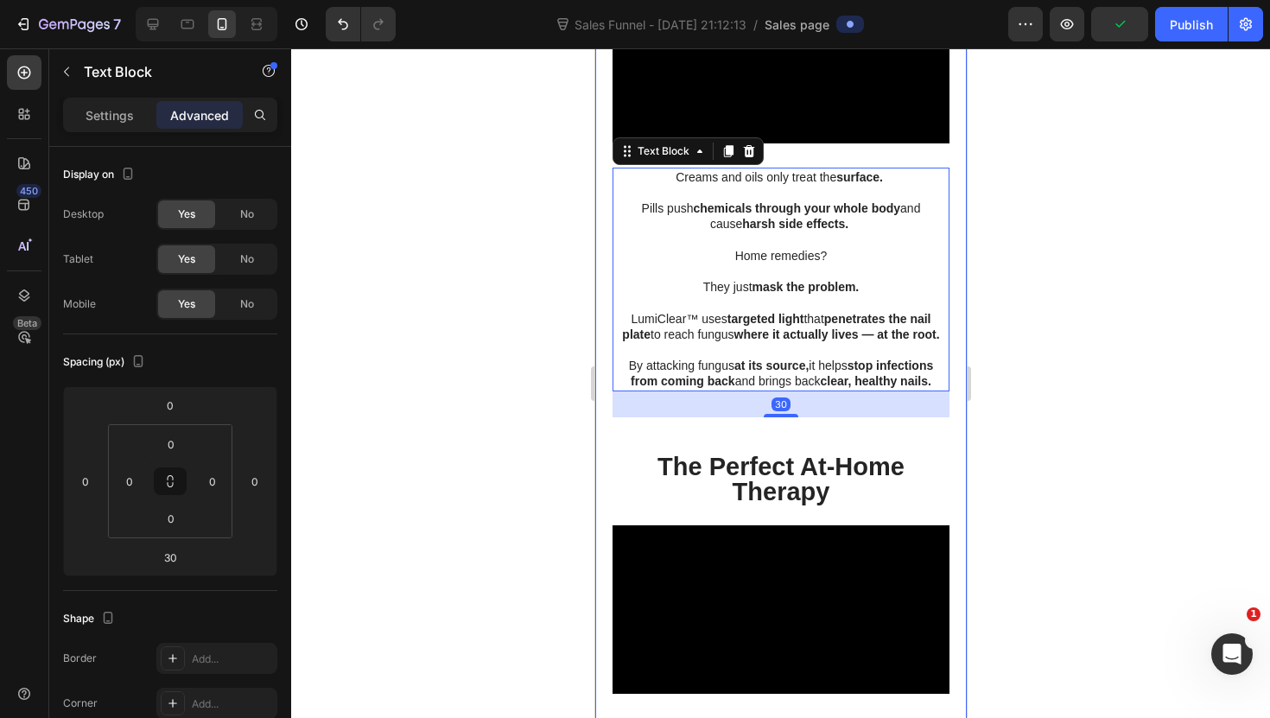
click at [485, 518] on div at bounding box center [780, 382] width 979 height 669
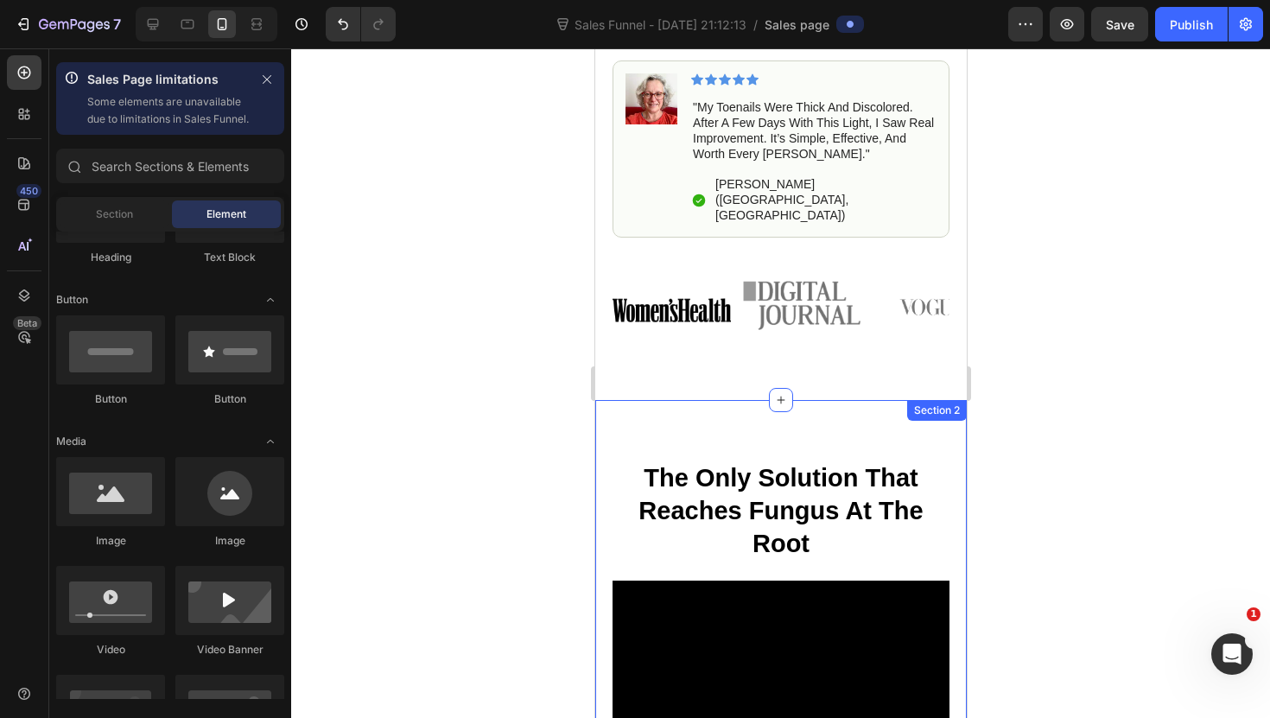
scroll to position [983, 0]
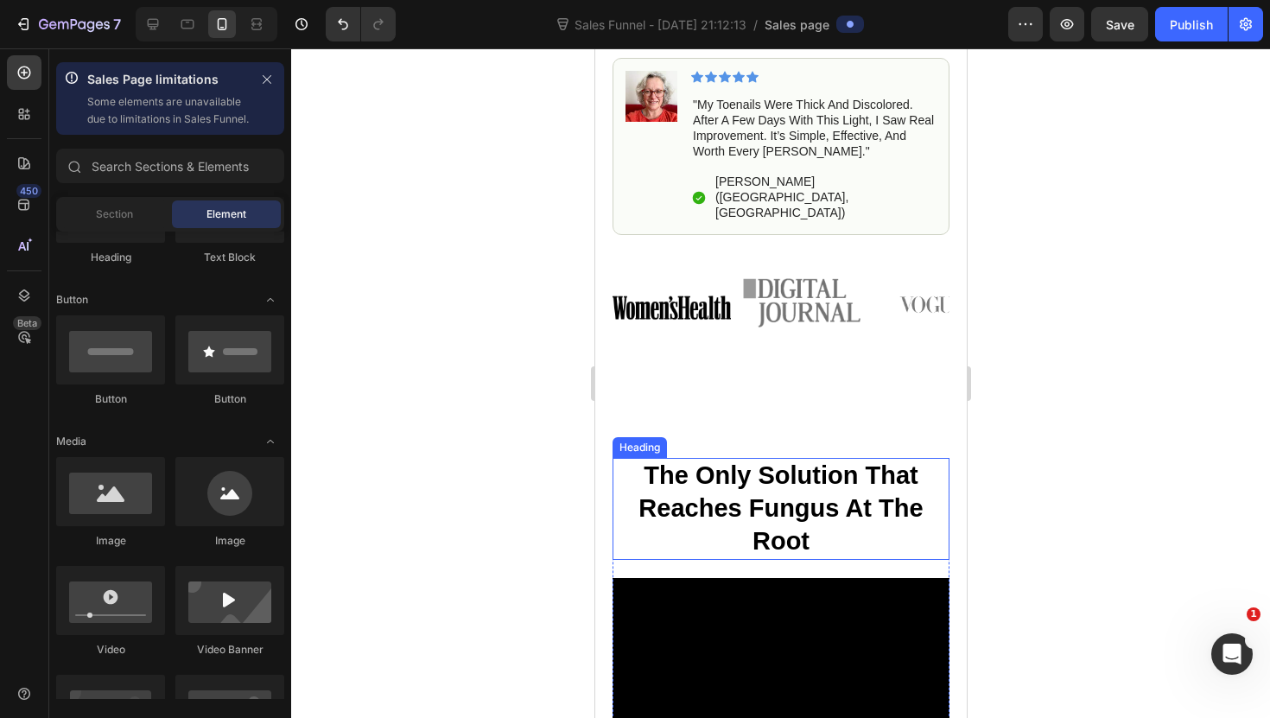
click at [759, 461] on strong "The Only Solution That Reaches Fungus At The Root" at bounding box center [779, 507] width 284 height 92
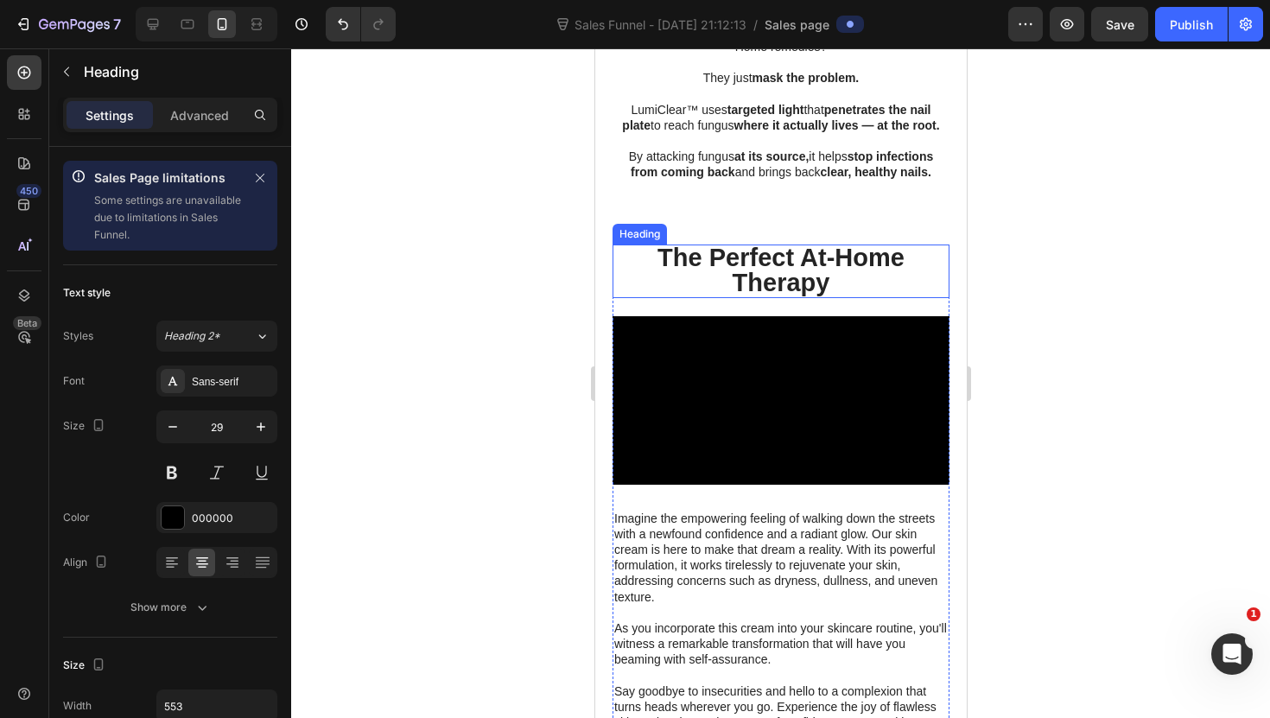
scroll to position [335, 0]
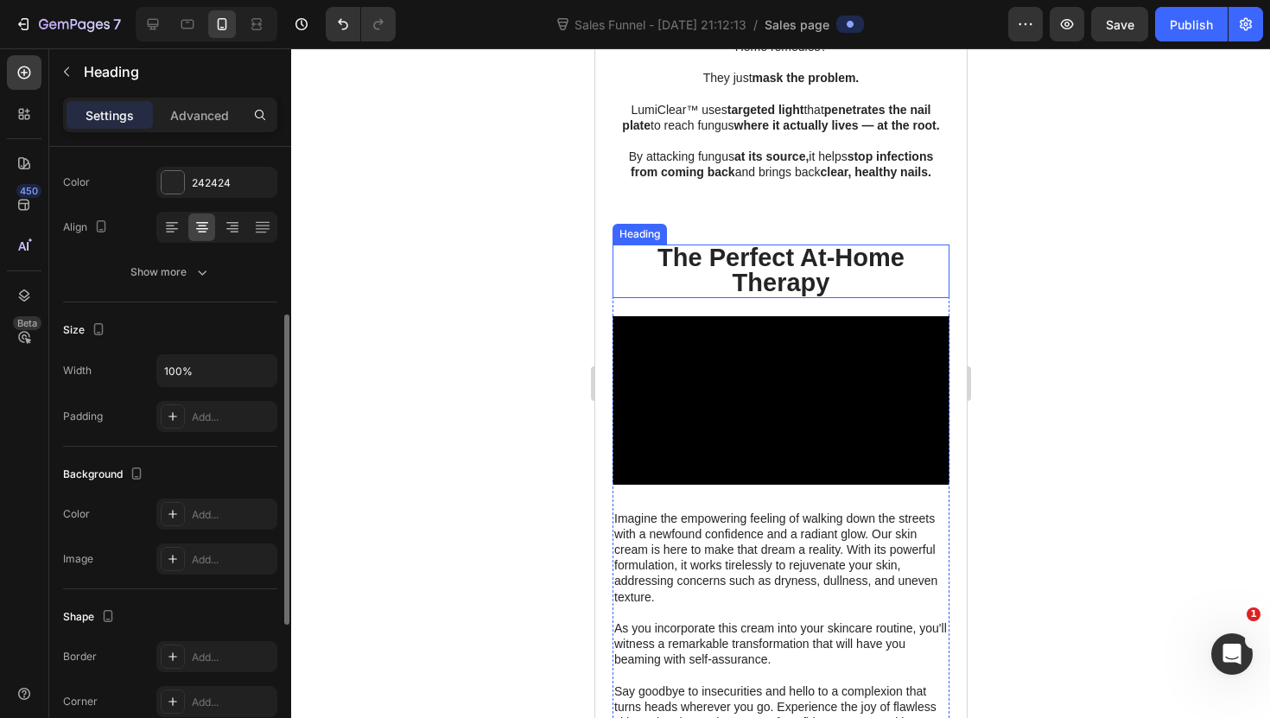
click at [774, 296] on strong "The Perfect At-Home Therapy" at bounding box center [779, 270] width 247 height 53
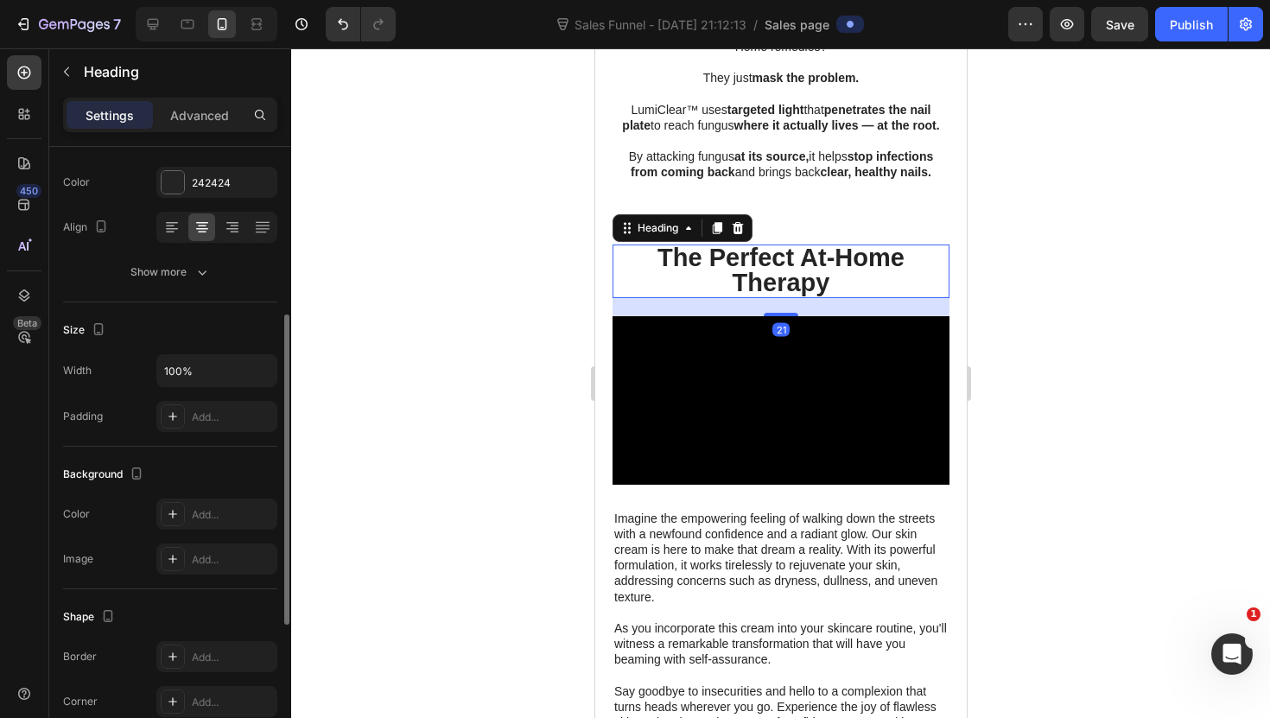
click at [485, 427] on div at bounding box center [780, 382] width 979 height 669
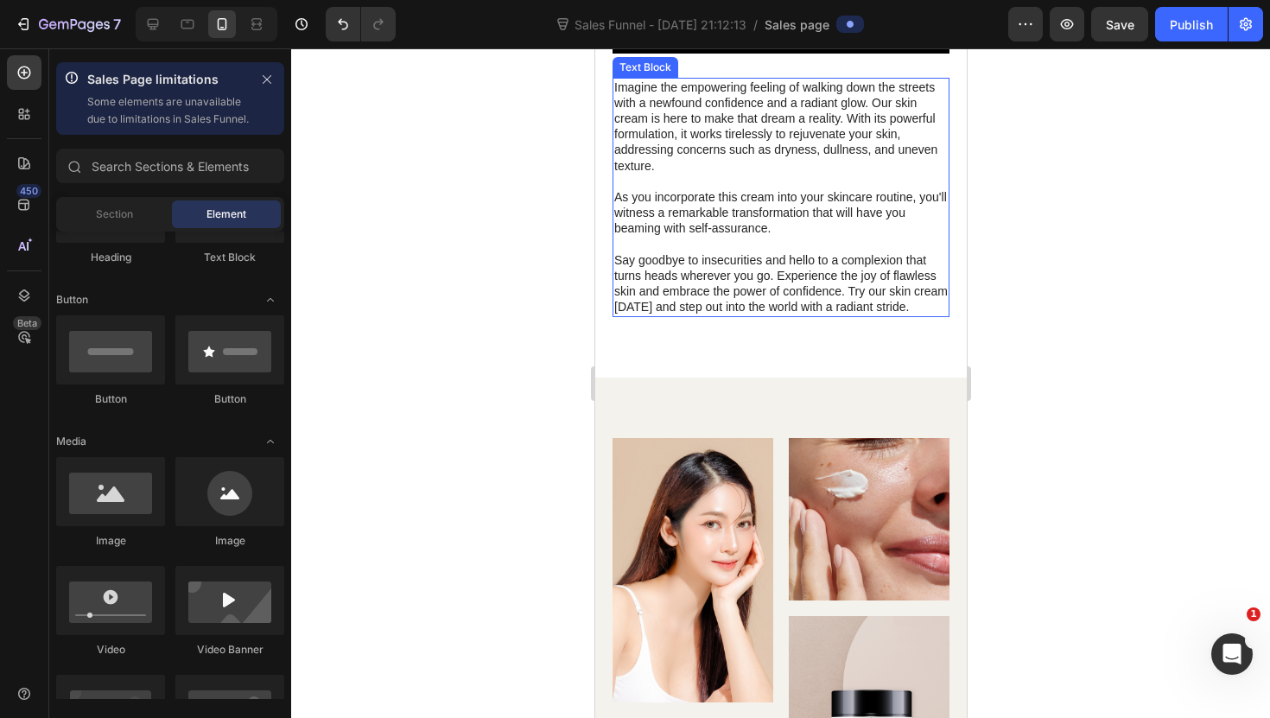
scroll to position [2167, 0]
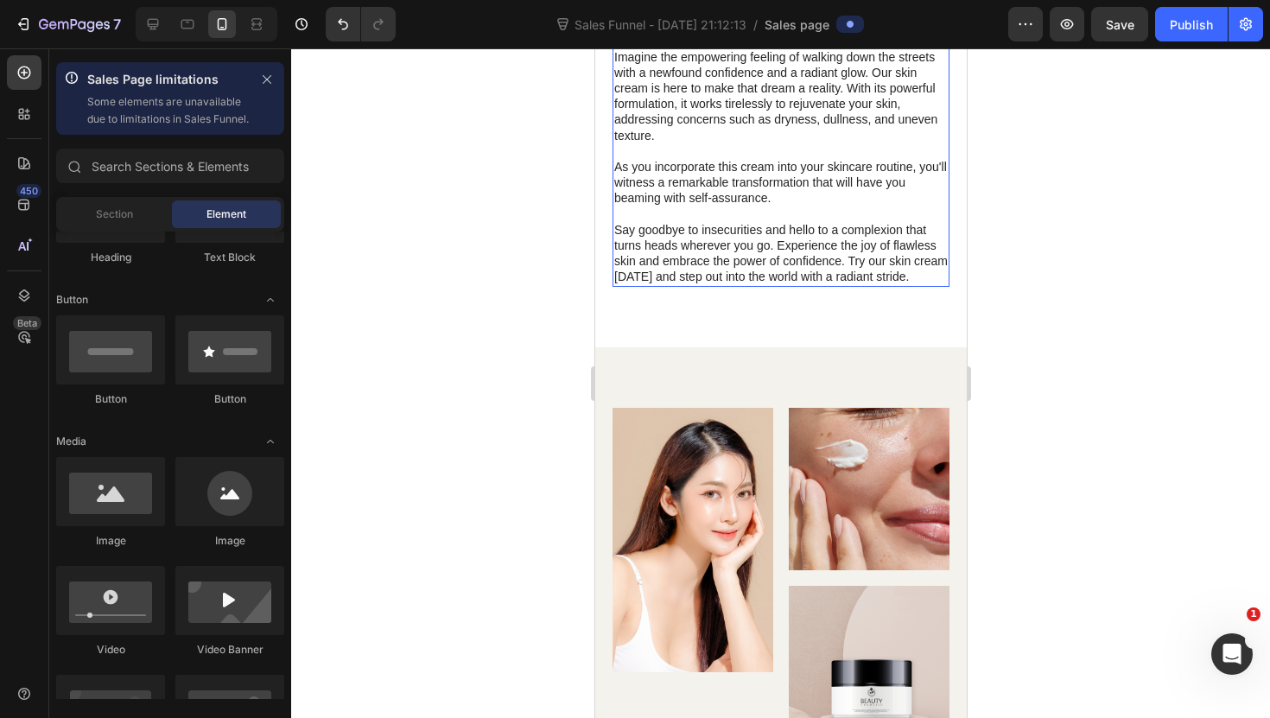
click at [681, 143] on p "Imagine the empowering feeling of walking down the streets with a newfound conf…" at bounding box center [779, 96] width 333 height 94
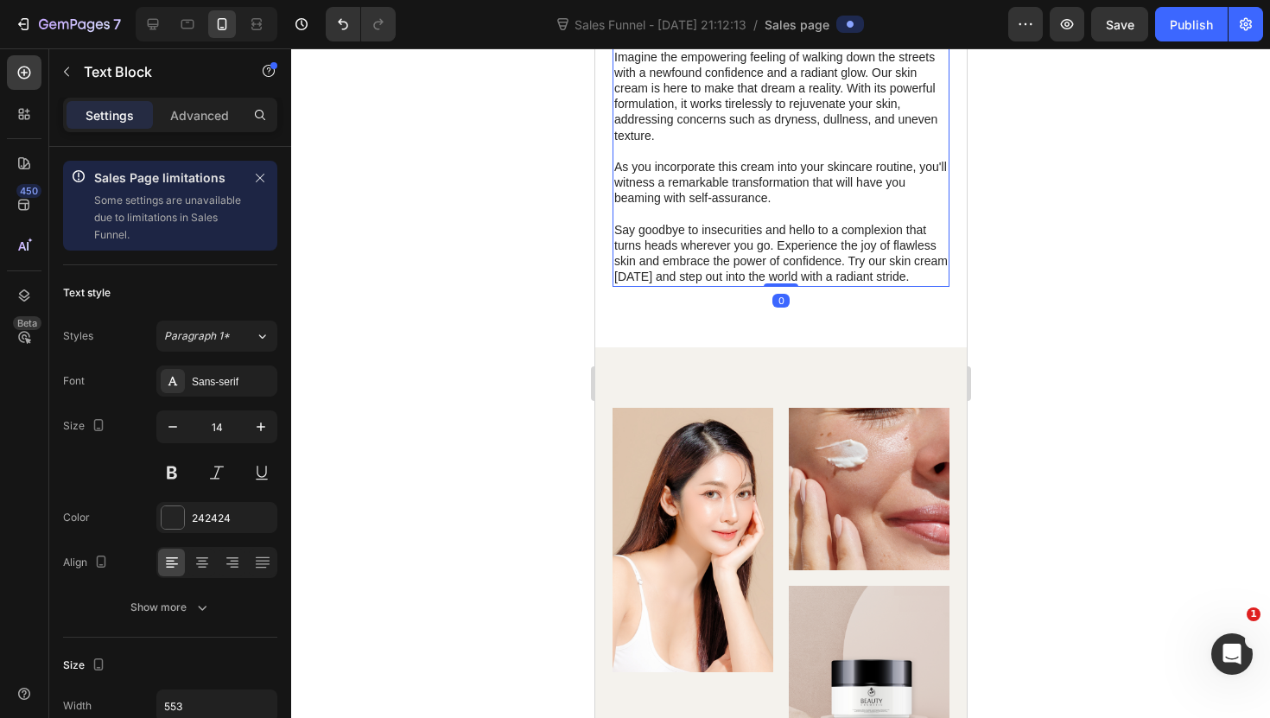
drag, startPoint x: 768, startPoint y: 483, endPoint x: 780, endPoint y: 491, distance: 14.4
click at [768, 285] on p "Say goodbye to insecurities and hello to a complexion that turns heads wherever…" at bounding box center [779, 253] width 333 height 63
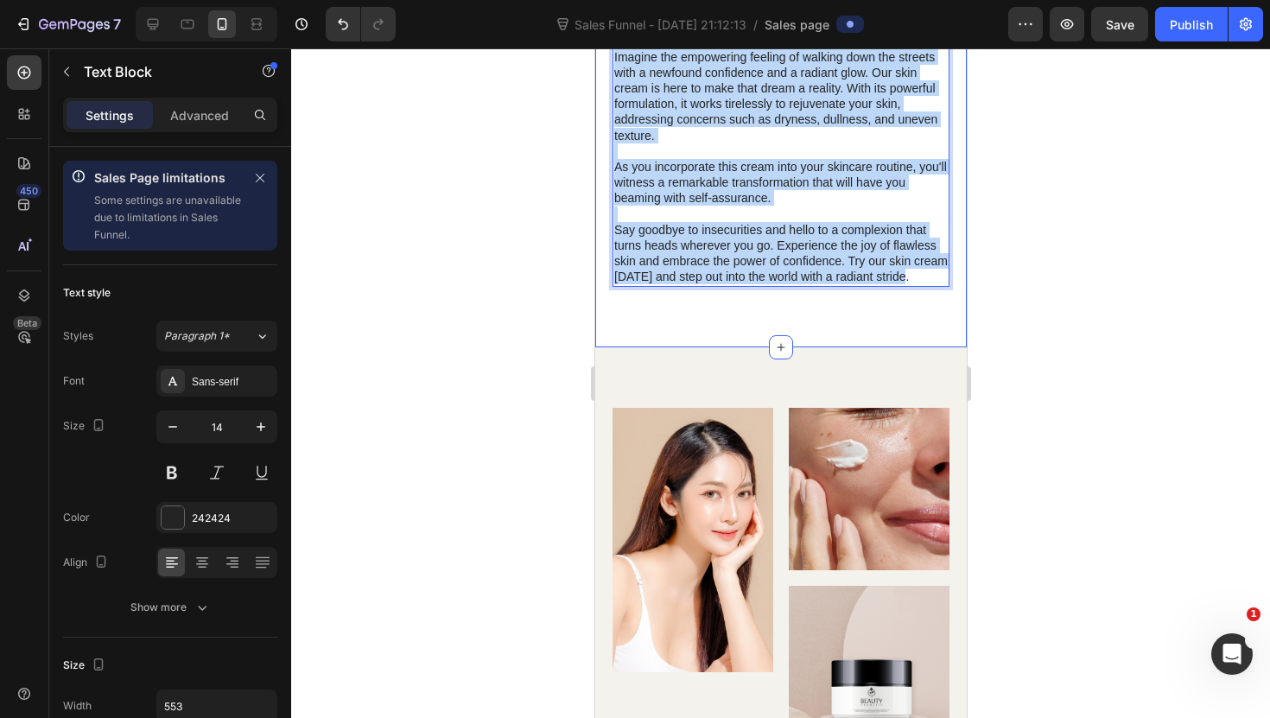
drag, startPoint x: 911, startPoint y: 532, endPoint x: 607, endPoint y: 311, distance: 375.9
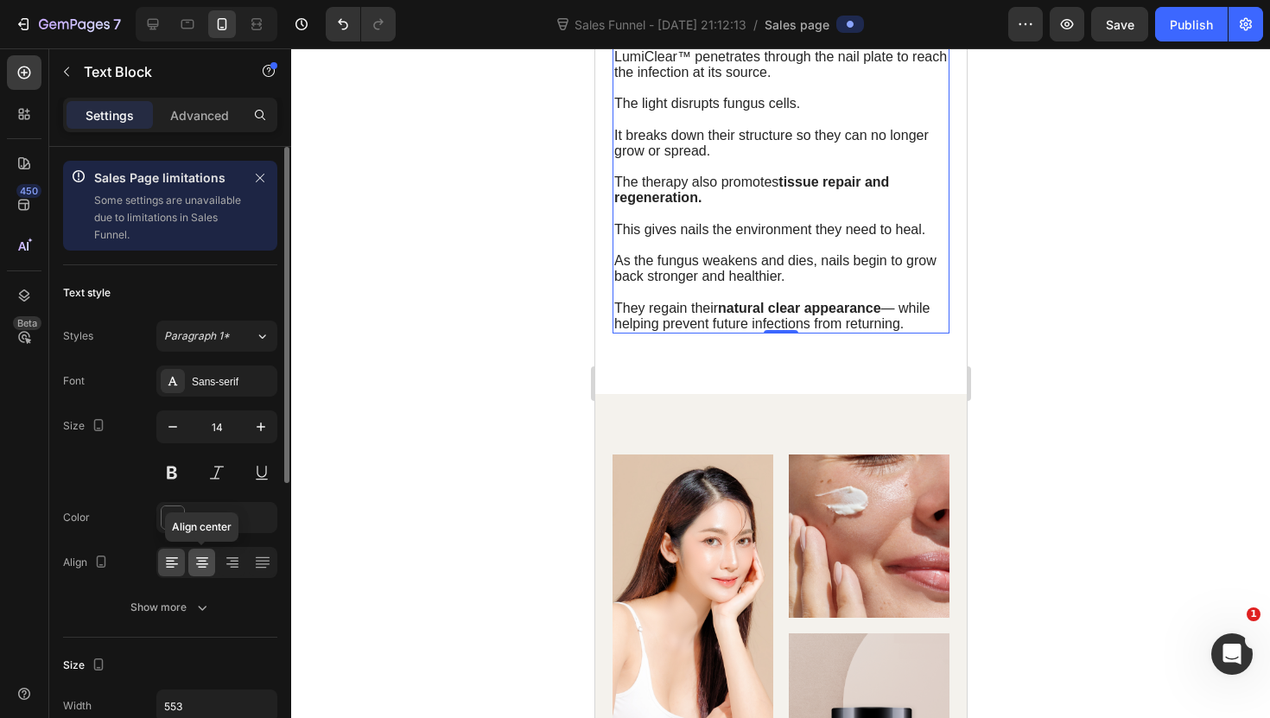
click at [209, 556] on icon at bounding box center [201, 562] width 17 height 17
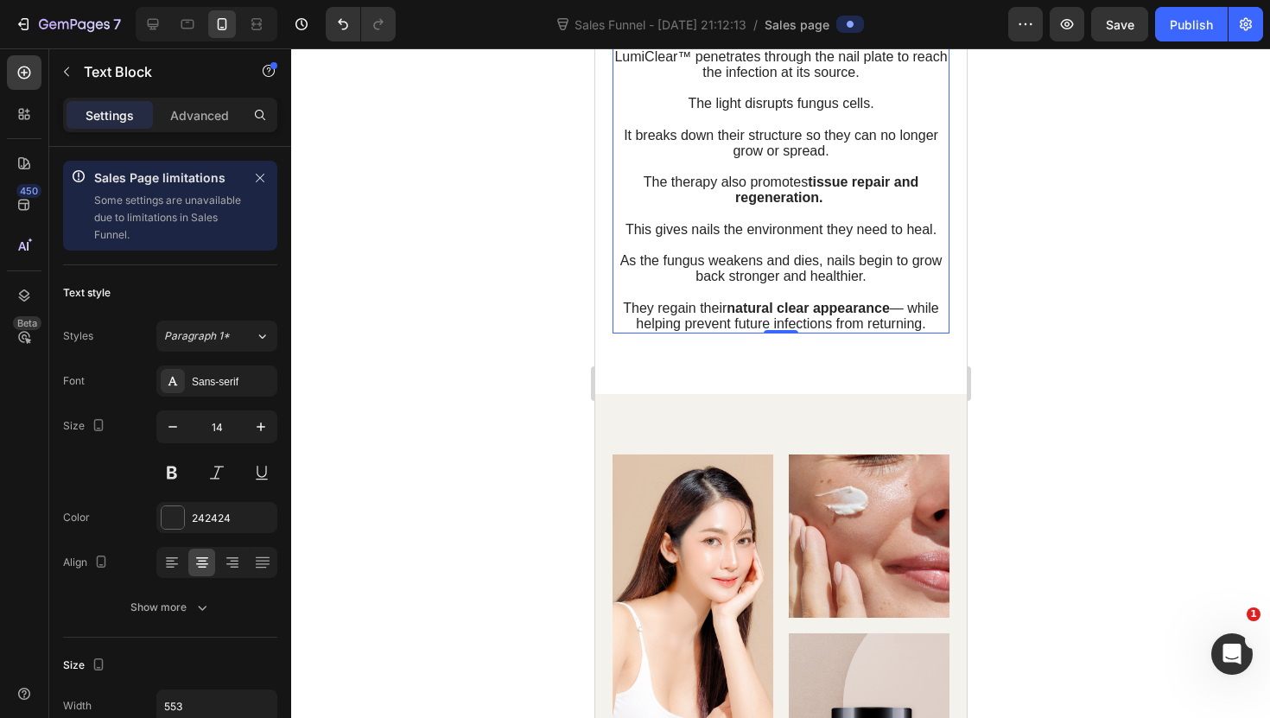
click at [522, 467] on div at bounding box center [780, 382] width 979 height 669
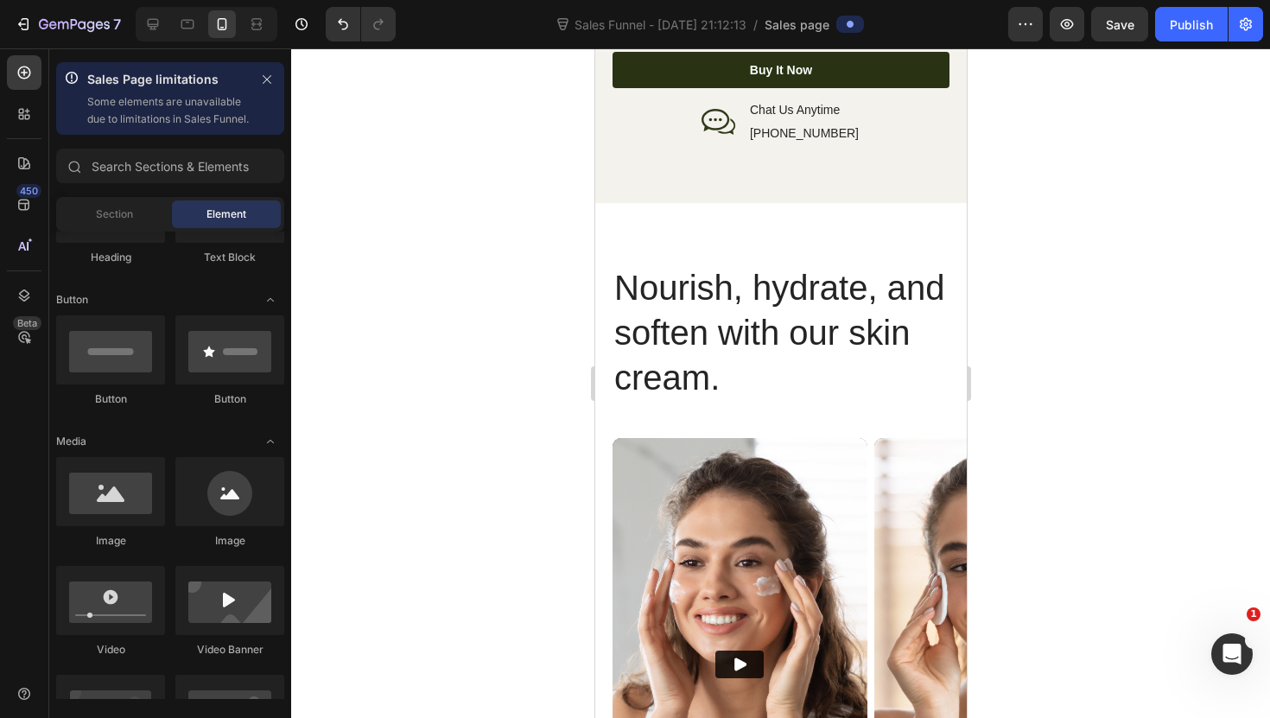
scroll to position [3598, 0]
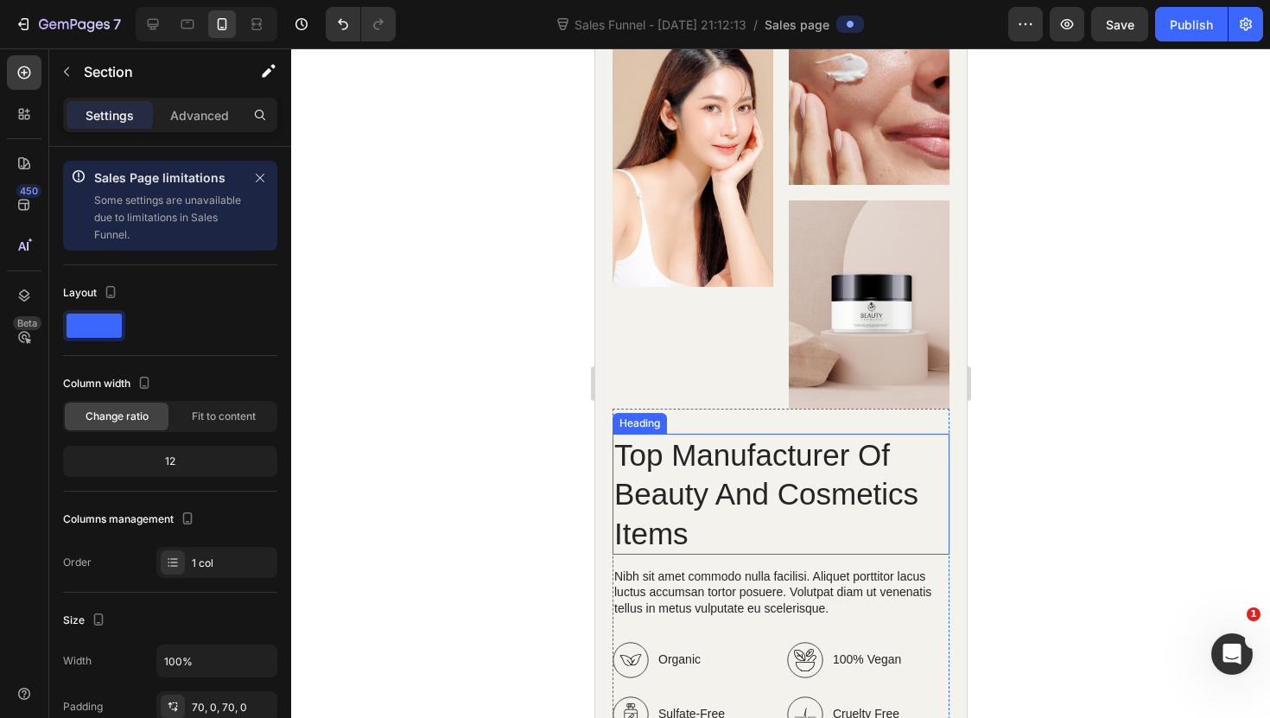
scroll to position [2605, 0]
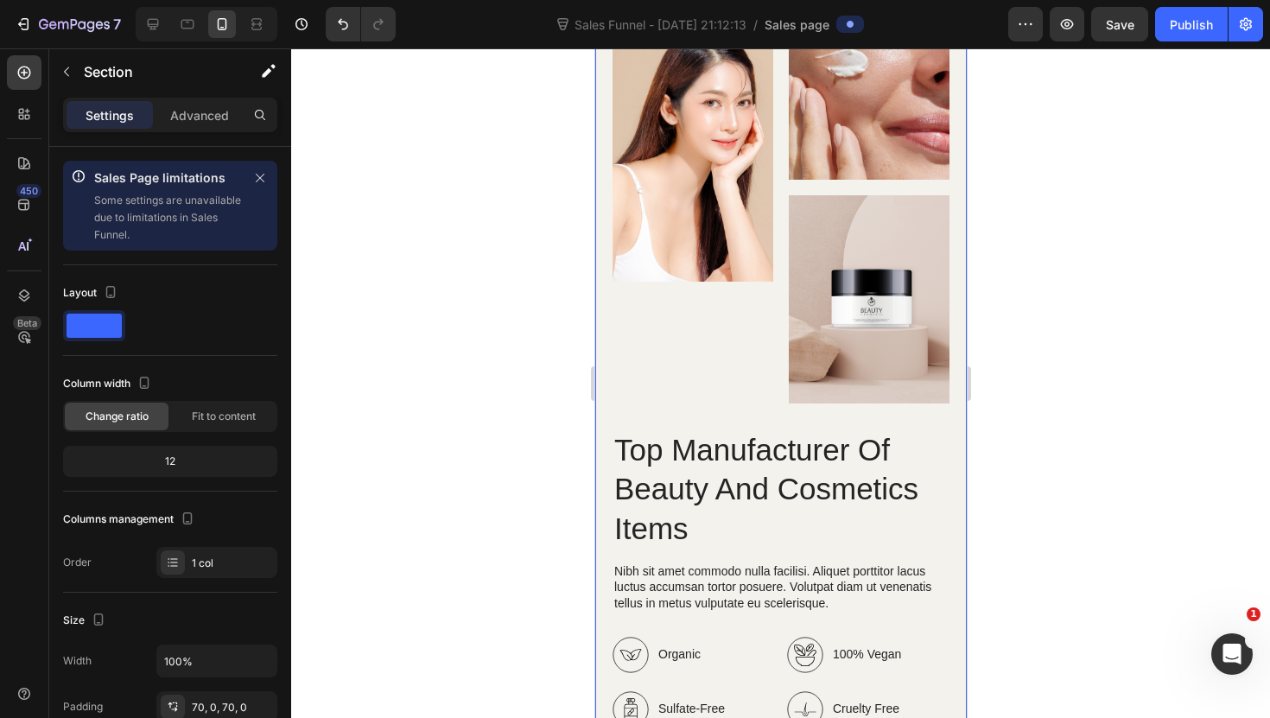
click at [651, 252] on div "Image Image Image Row Top Manufacturer Of Beauty And Cosmetics Items Heading Ni…" at bounding box center [779, 456] width 371 height 1000
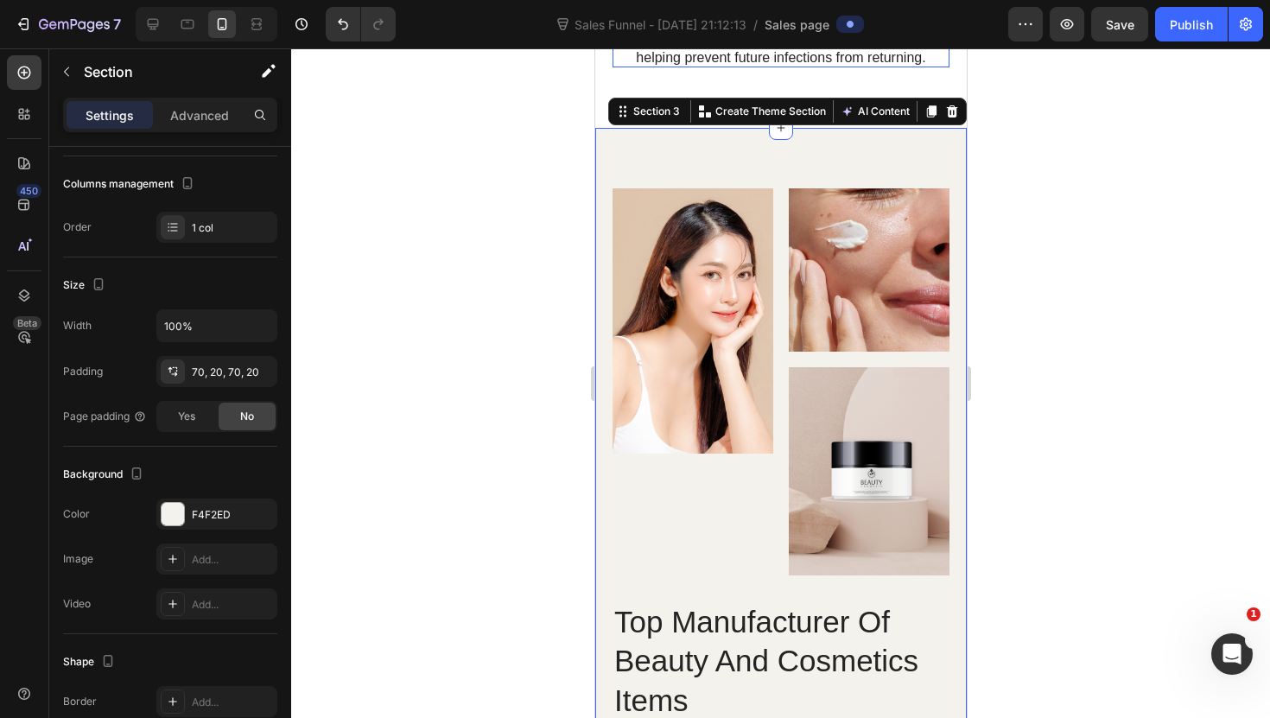
scroll to position [2434, 0]
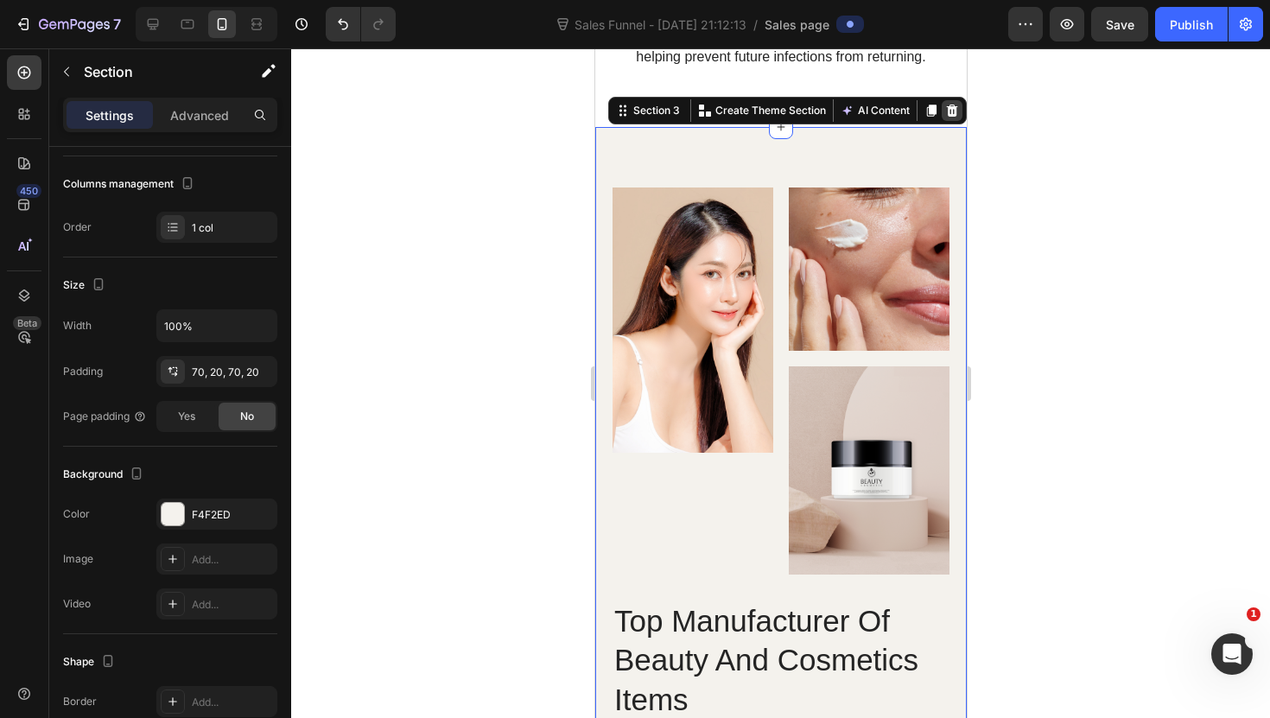
click at [950, 117] on icon at bounding box center [951, 111] width 14 height 14
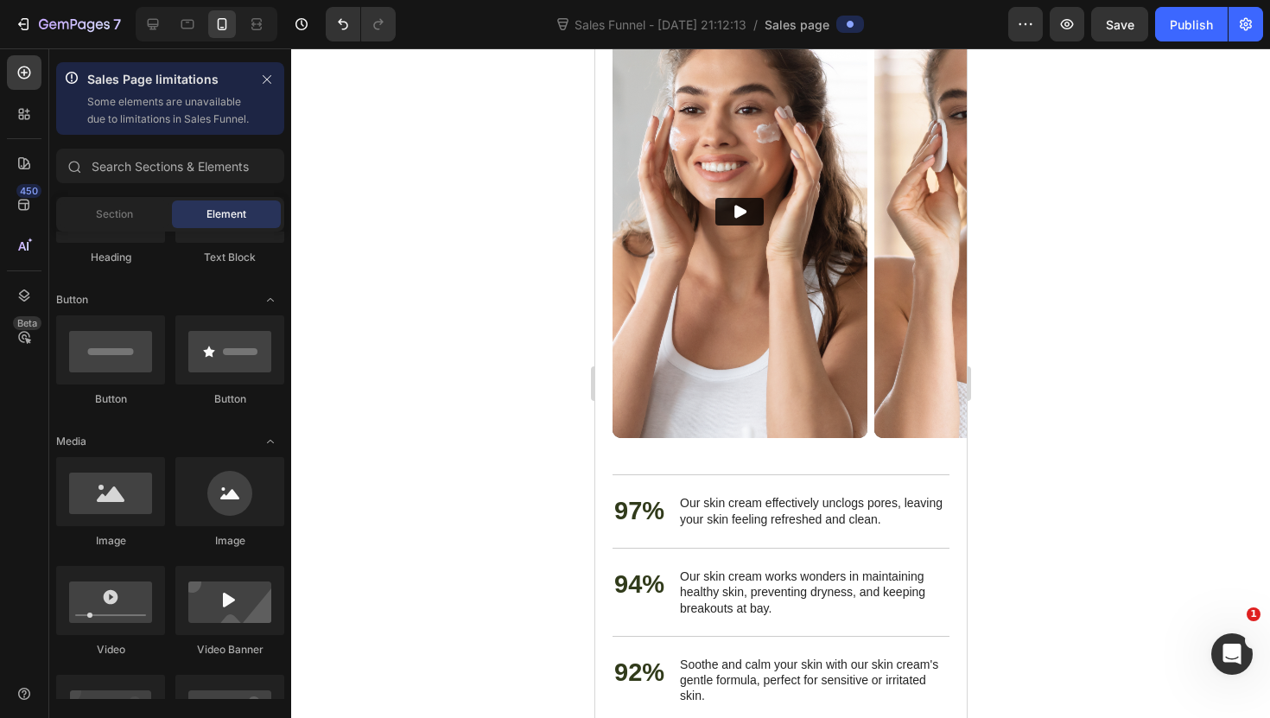
scroll to position [2821, 0]
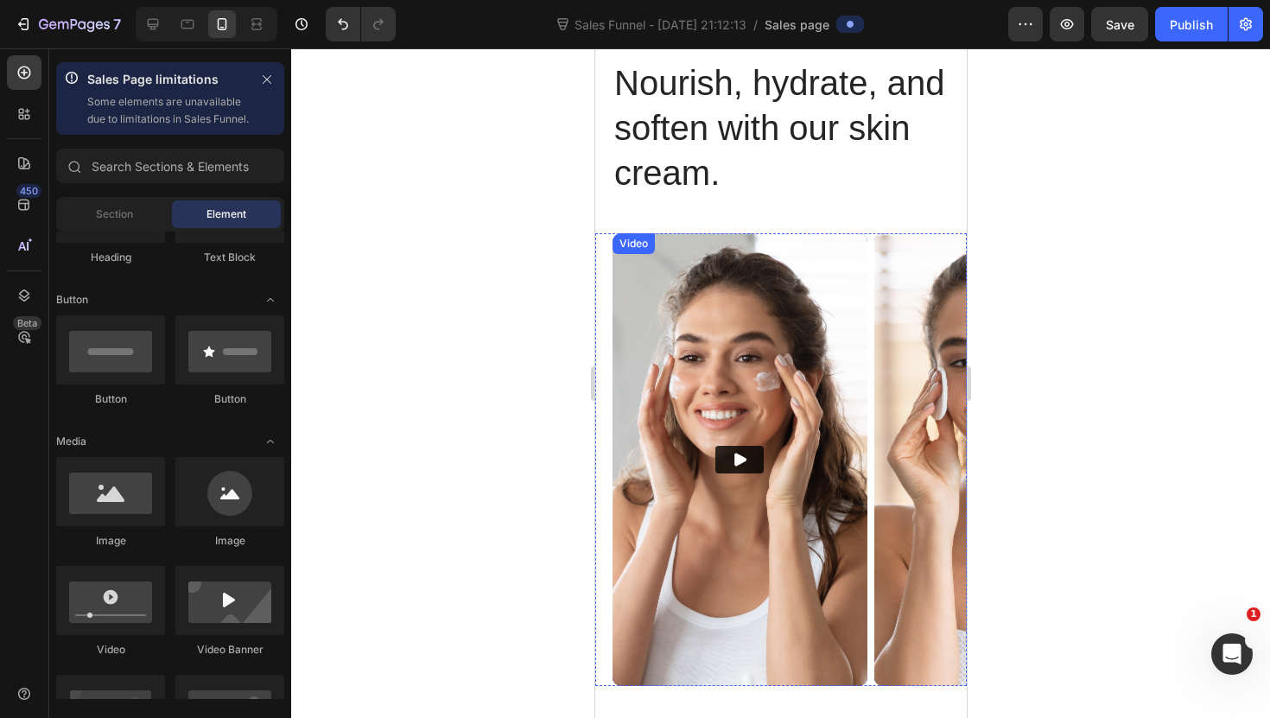
click at [700, 368] on img at bounding box center [738, 459] width 255 height 453
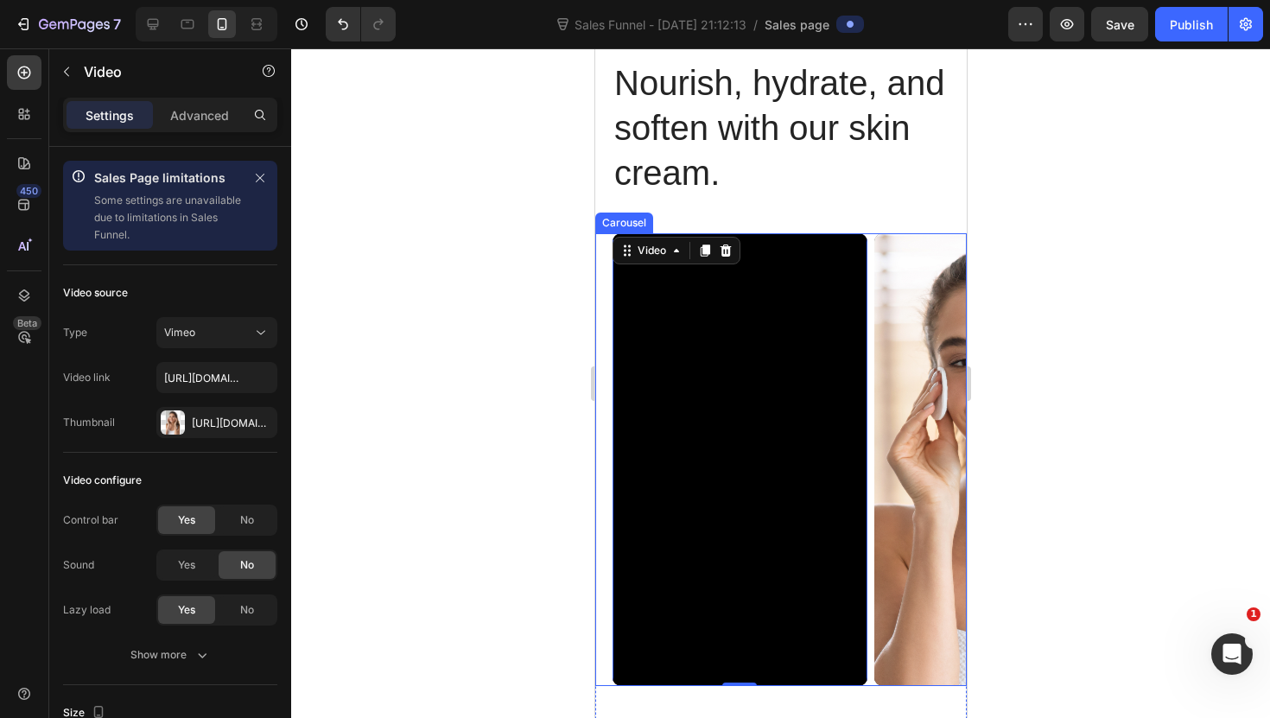
click at [599, 372] on div "Video 0 Video Carousel" at bounding box center [779, 459] width 371 height 453
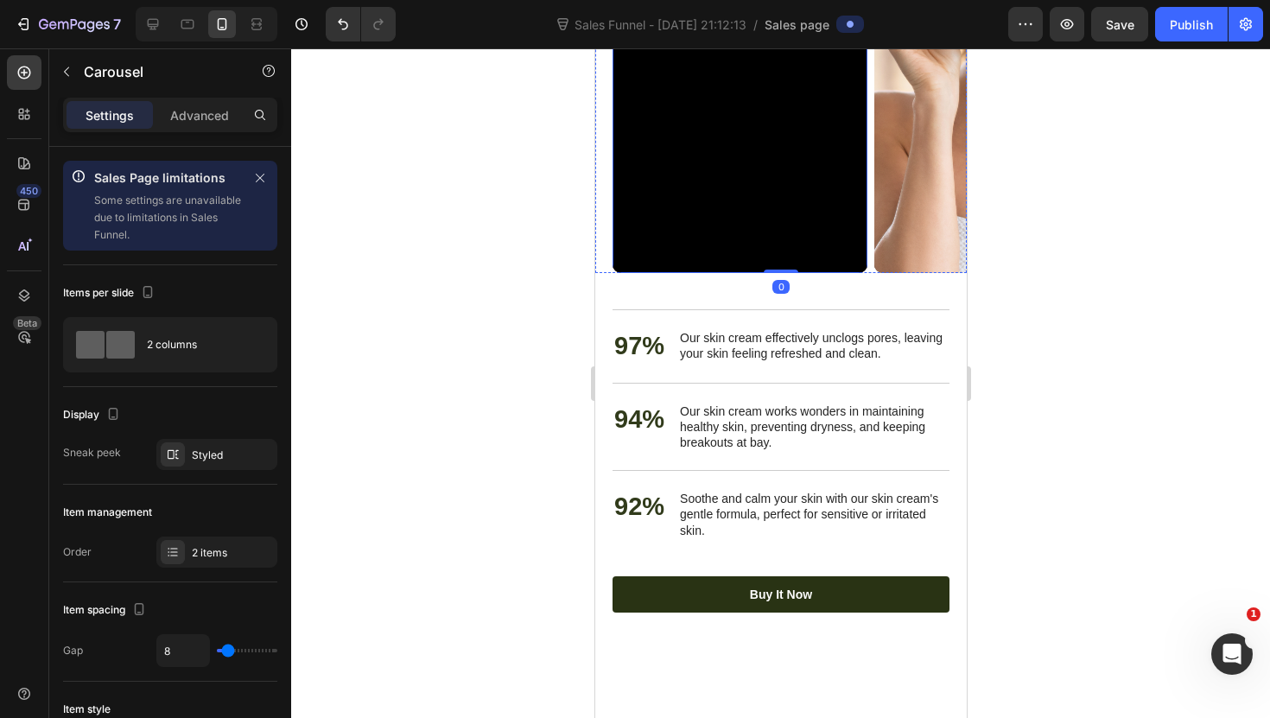
scroll to position [3233, 0]
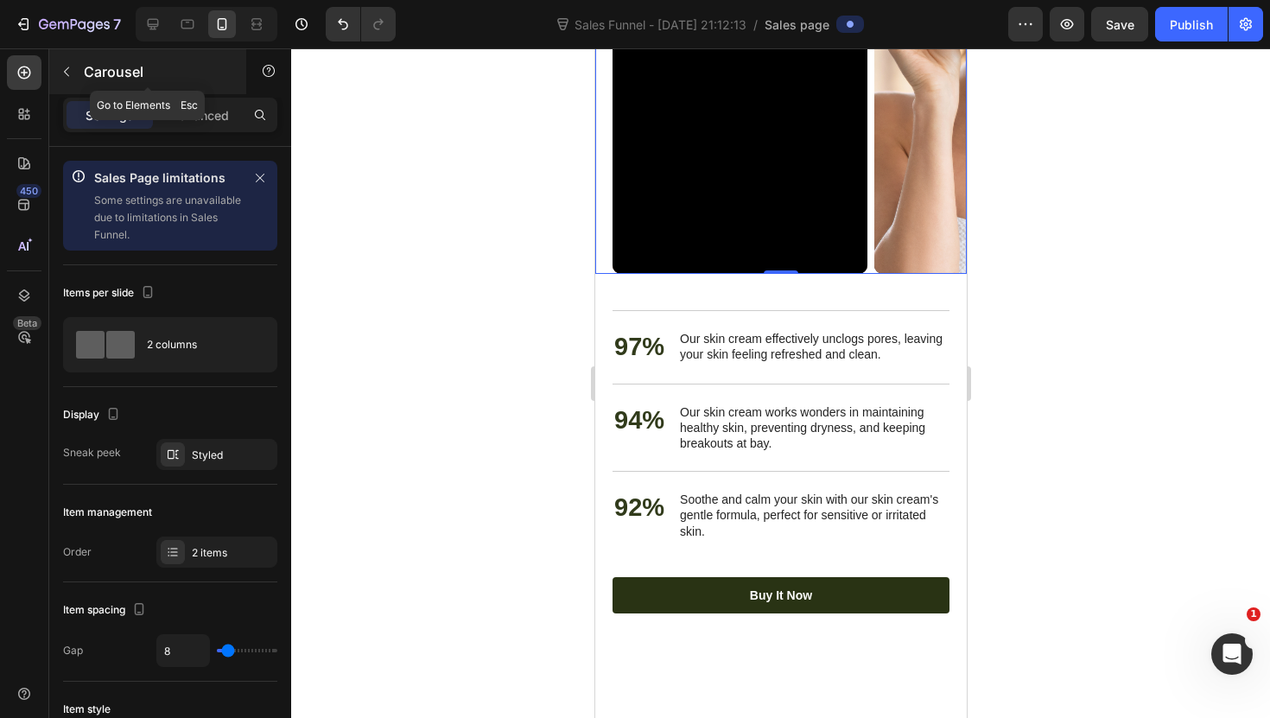
click at [111, 77] on p "Carousel" at bounding box center [157, 71] width 147 height 21
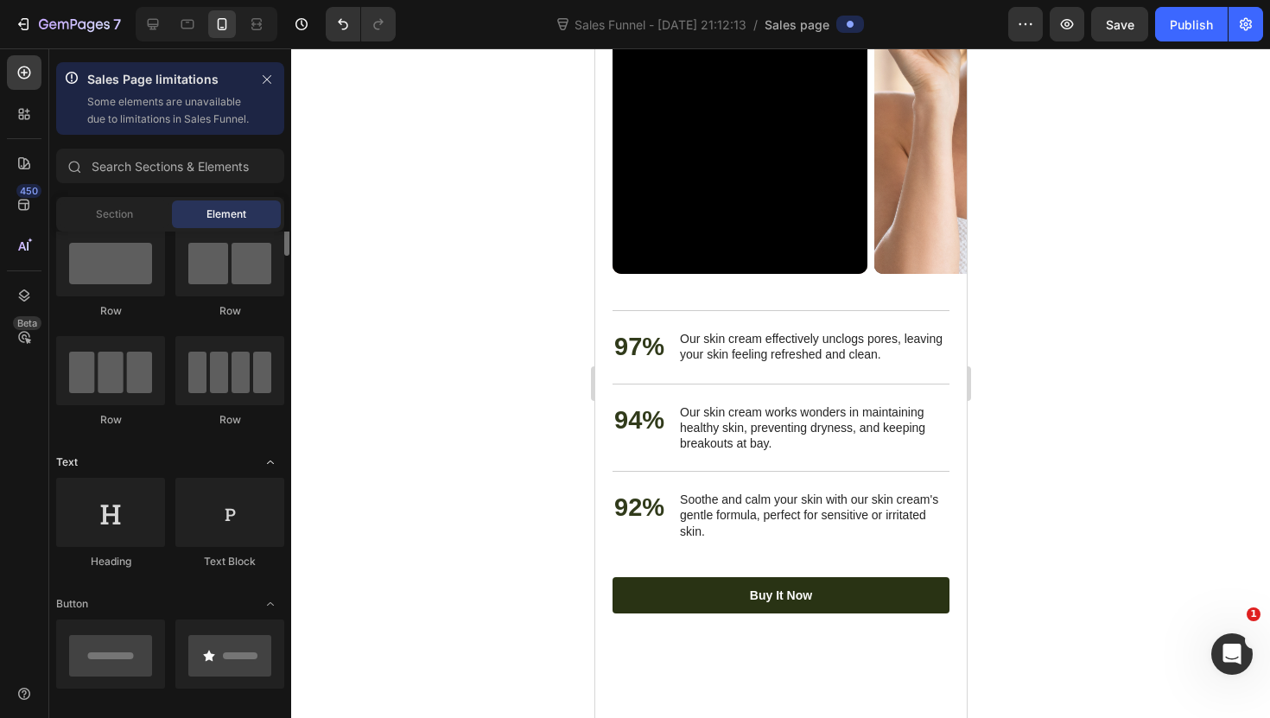
scroll to position [0, 0]
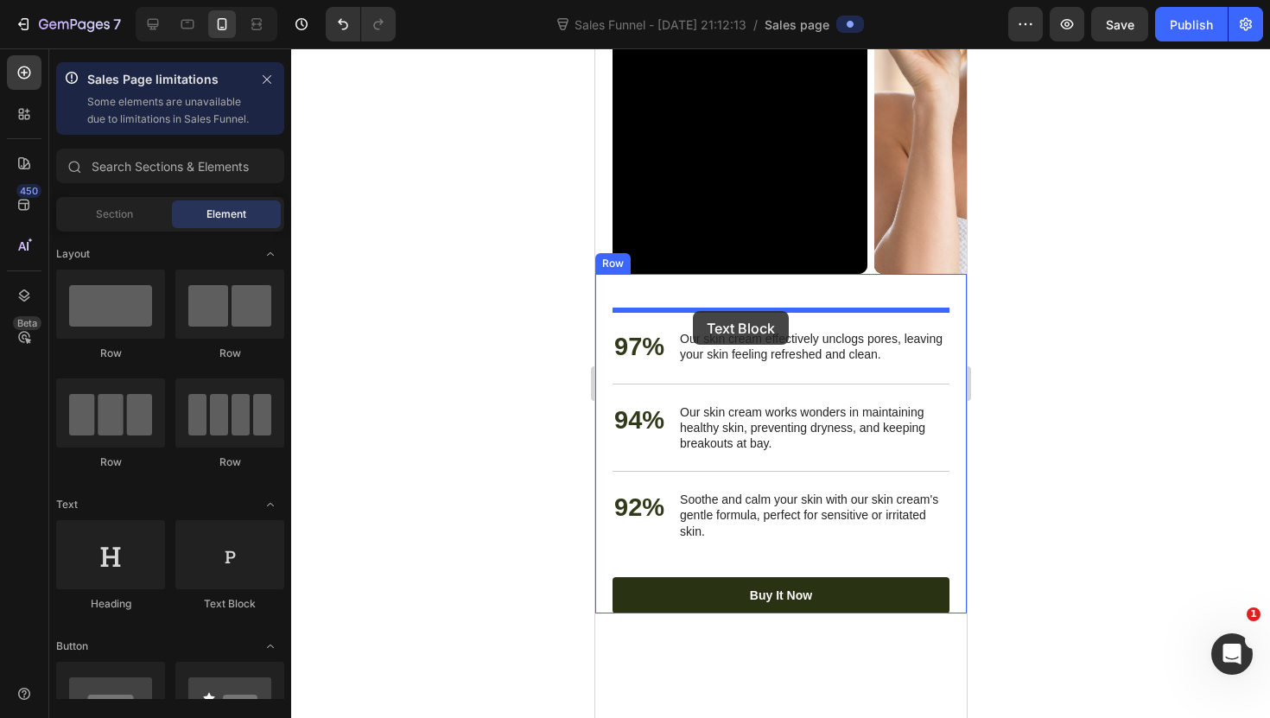
drag, startPoint x: 808, startPoint y: 622, endPoint x: 692, endPoint y: 311, distance: 332.1
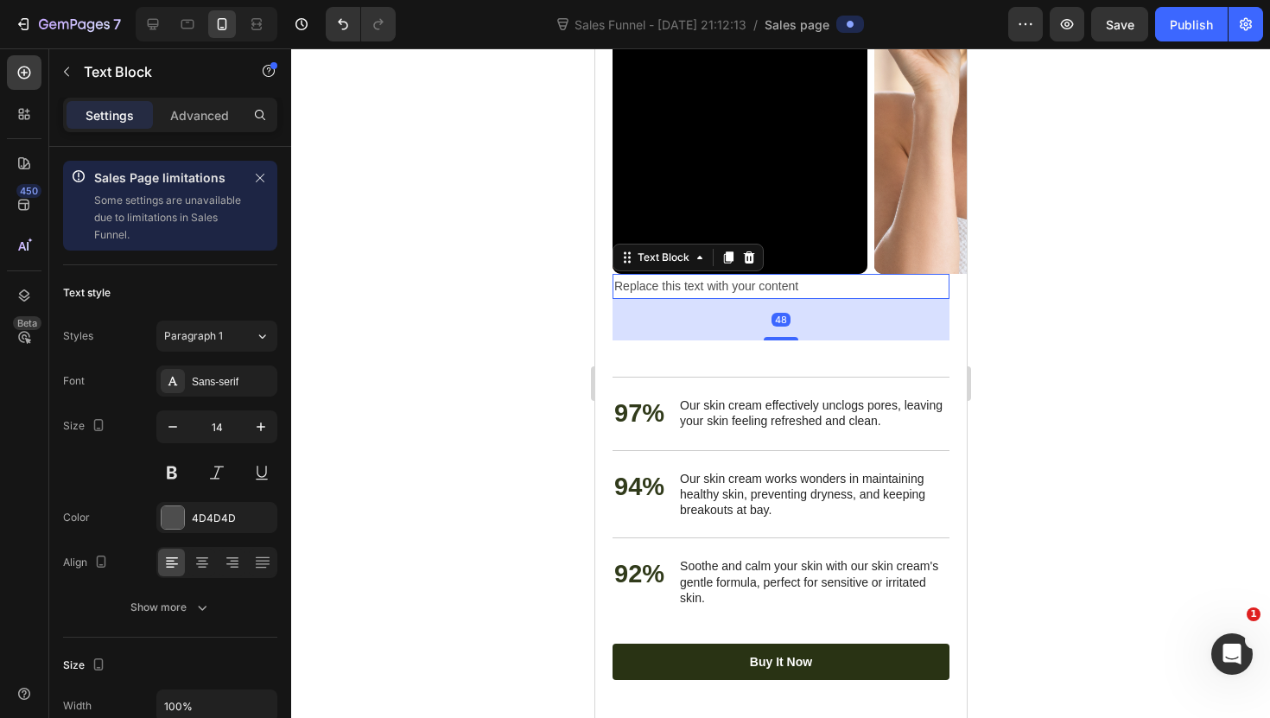
click at [497, 358] on div at bounding box center [780, 382] width 979 height 669
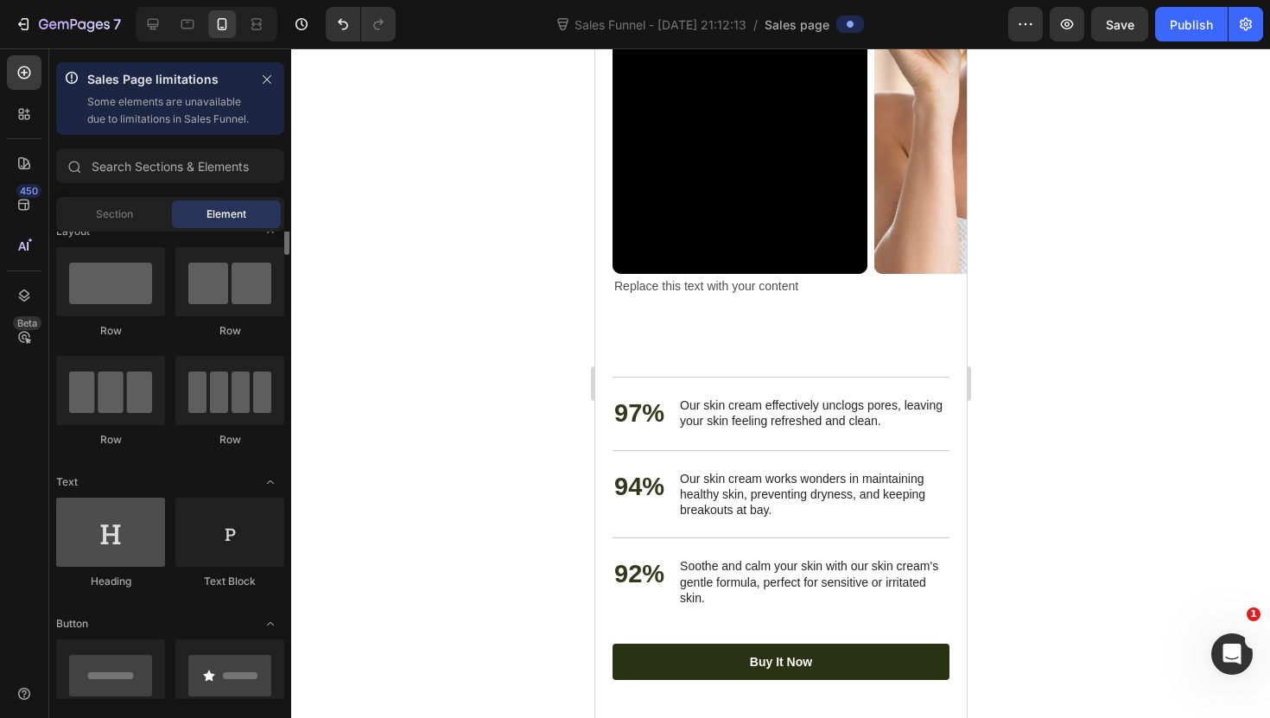
scroll to position [29, 0]
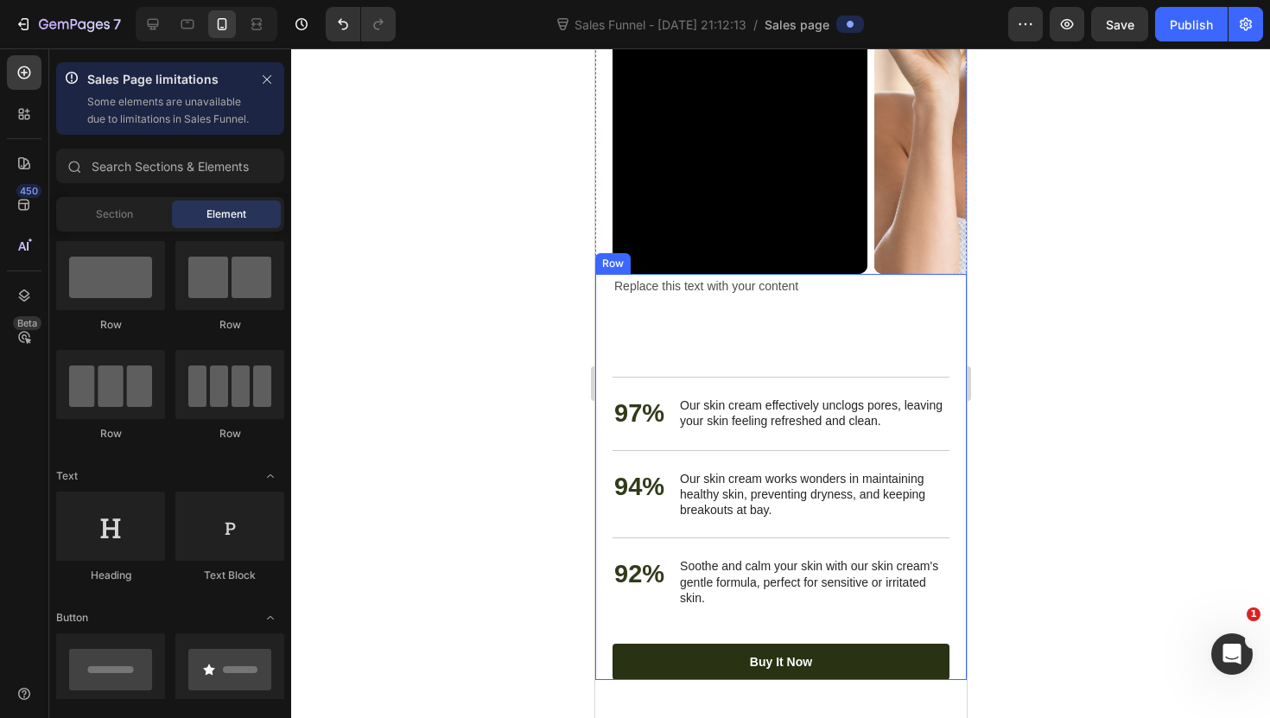
click at [684, 363] on div "Nourish, hydrate, and soften with our skin cream. Heading Replace this text wit…" at bounding box center [779, 477] width 337 height 406
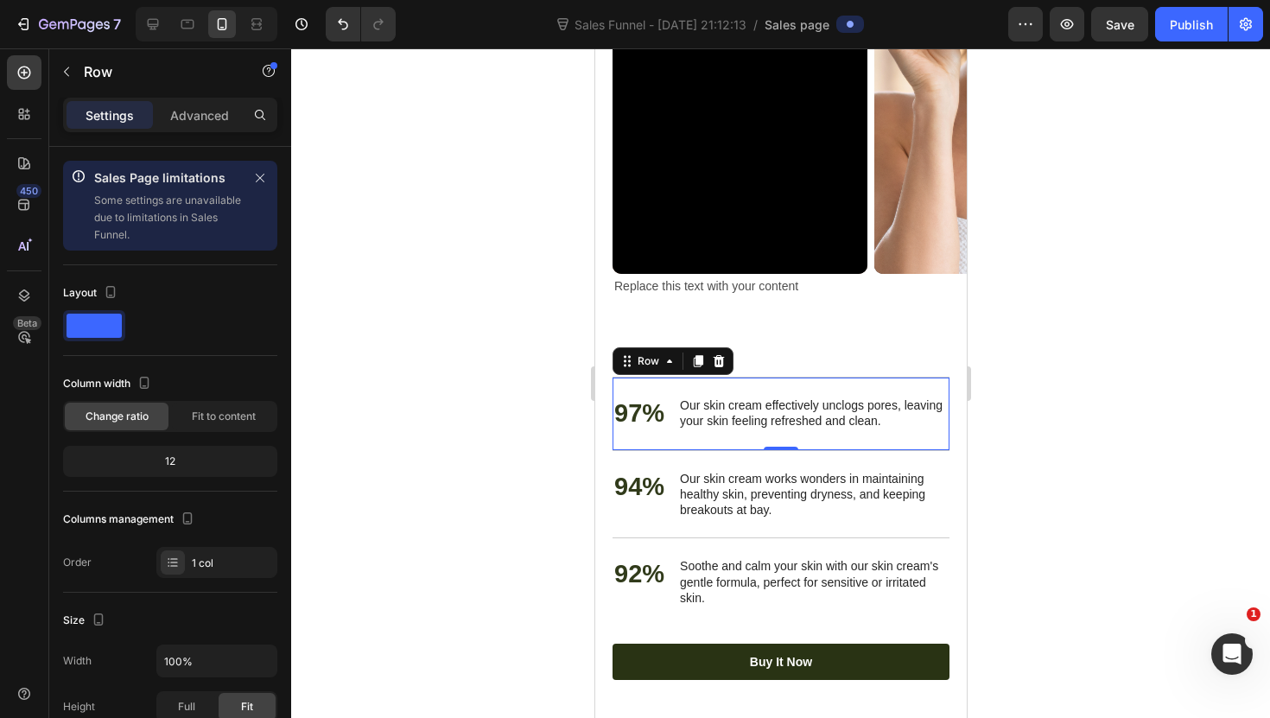
scroll to position [335, 0]
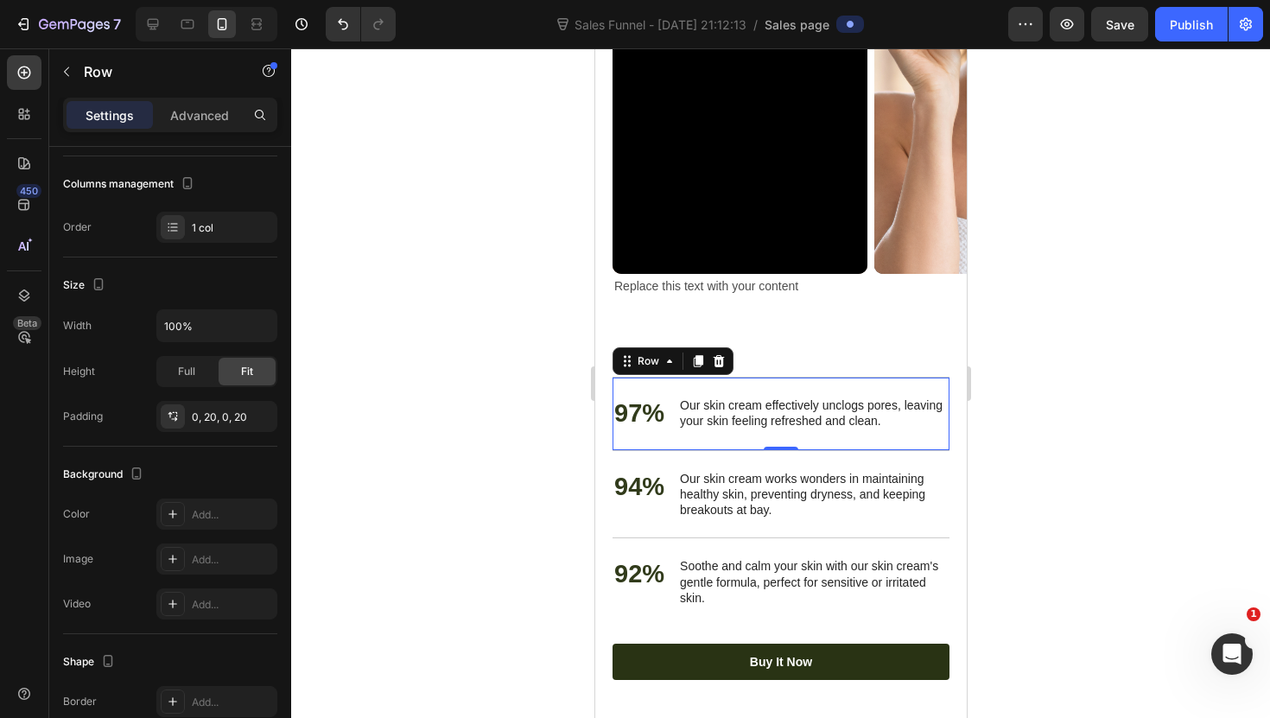
click at [669, 387] on div "97% Text Block Our skin cream effectively unclogs pores, leaving your skin feel…" at bounding box center [779, 413] width 337 height 73
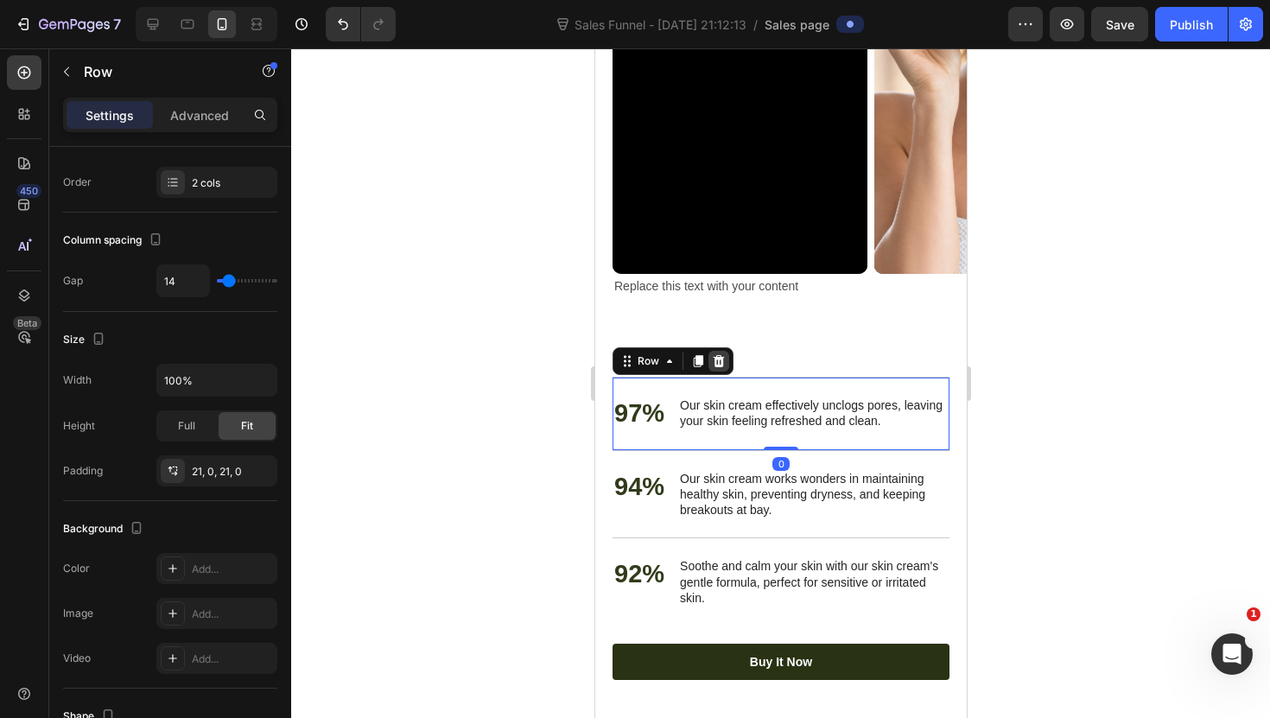
click at [721, 358] on icon at bounding box center [718, 361] width 11 height 12
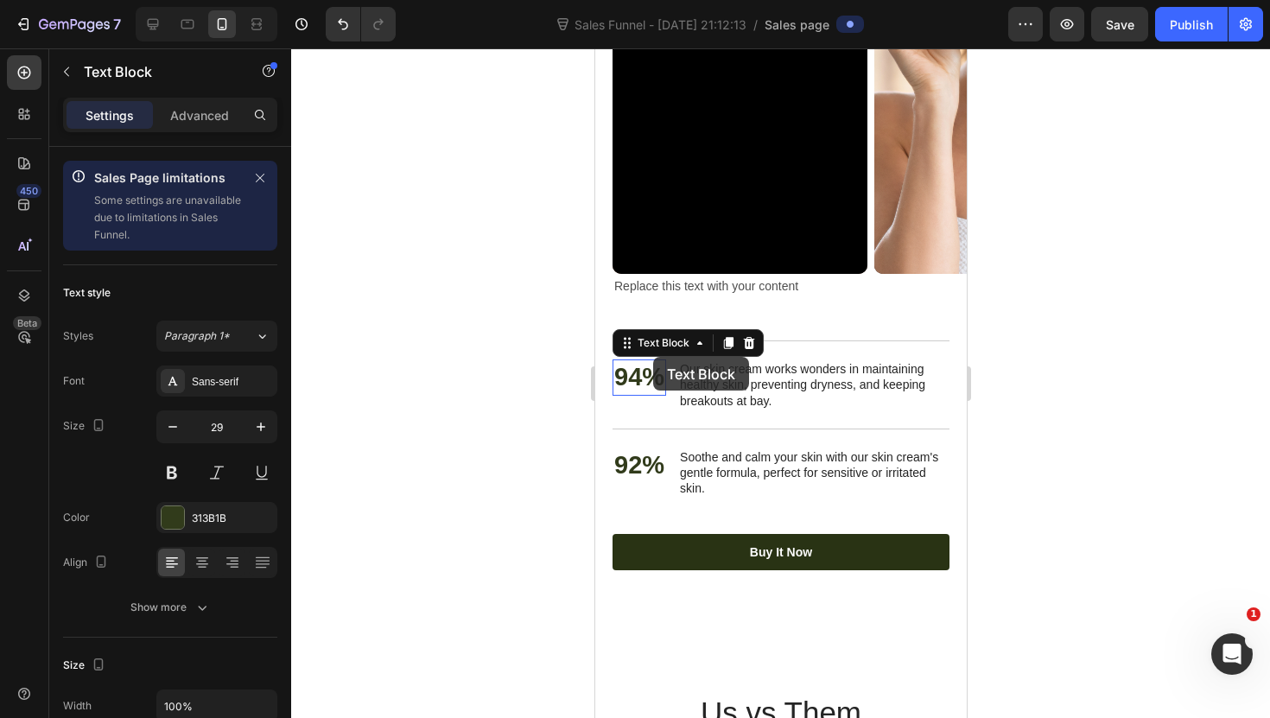
click at [652, 357] on div "94% Text Block 0 Our skin cream works wonders in maintaining healthy skin, prev…" at bounding box center [779, 384] width 337 height 88
click at [668, 398] on div "94% Text Block 0 Our skin cream works wonders in maintaining healthy skin, prev…" at bounding box center [779, 384] width 337 height 88
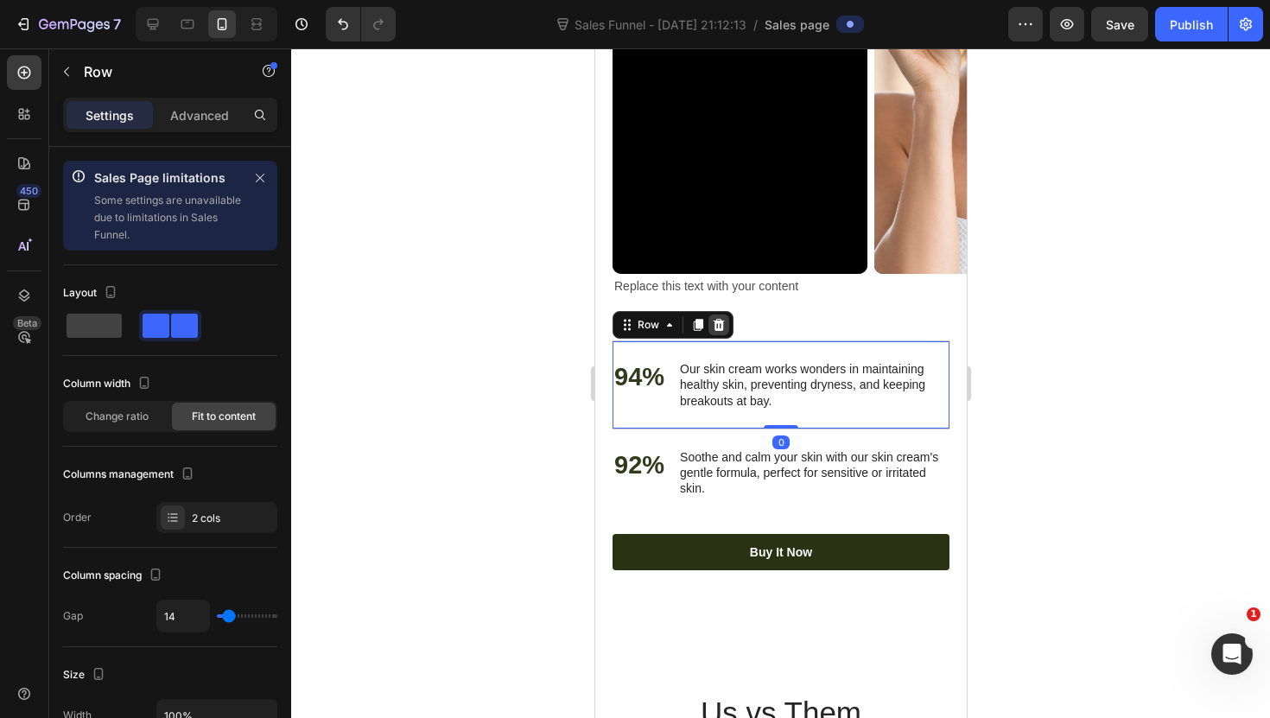
click at [725, 327] on div at bounding box center [717, 324] width 21 height 21
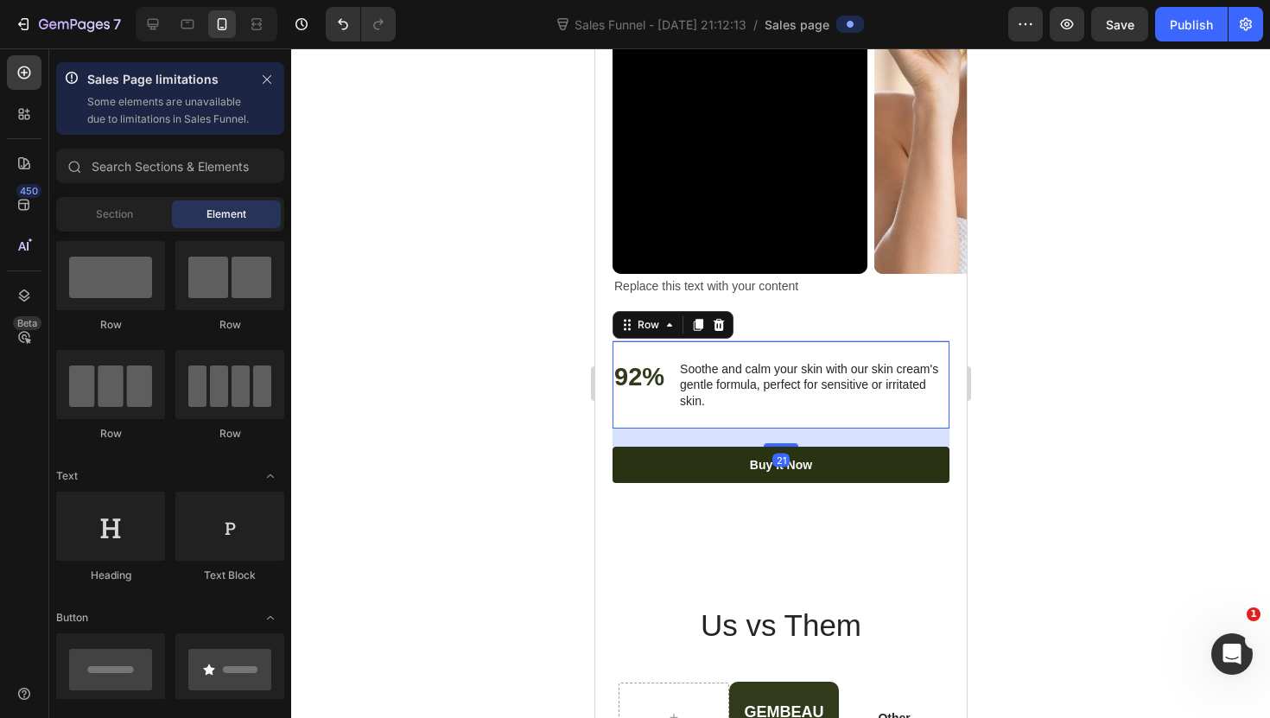
drag, startPoint x: 662, startPoint y: 409, endPoint x: 672, endPoint y: 394, distance: 18.2
click at [663, 409] on div "92% Text Block" at bounding box center [638, 384] width 54 height 51
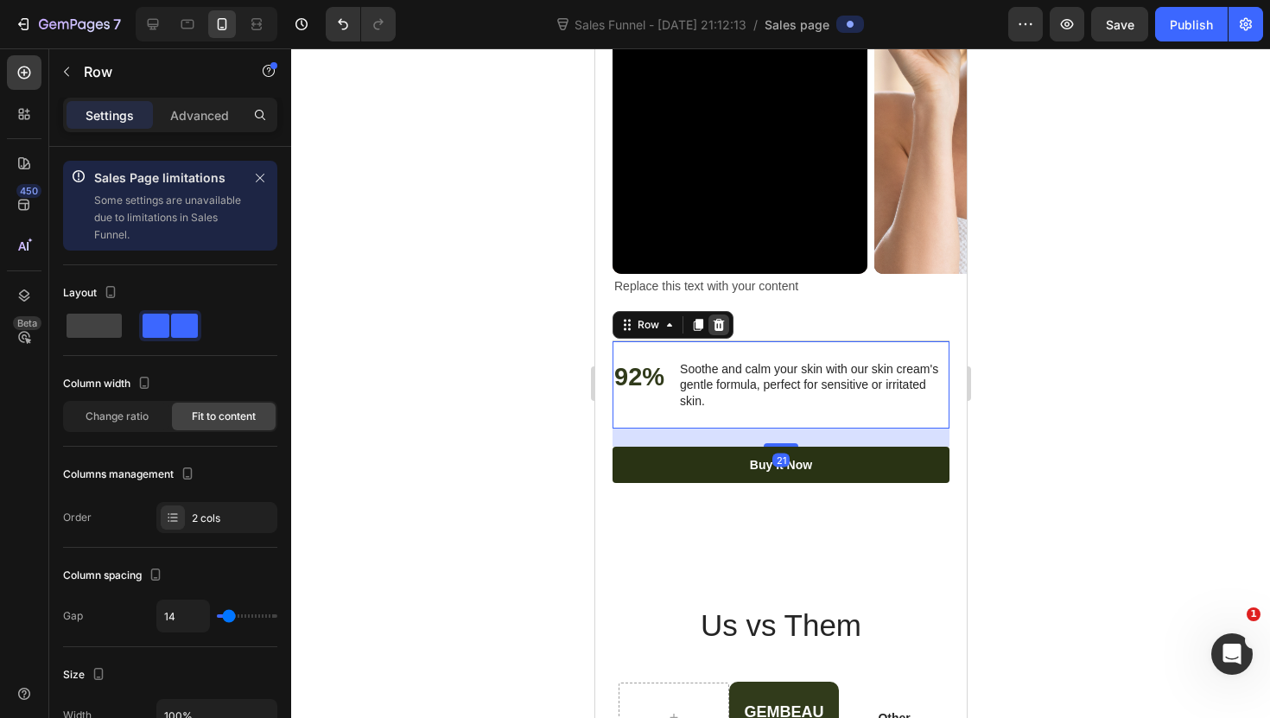
click at [724, 323] on div at bounding box center [717, 324] width 21 height 21
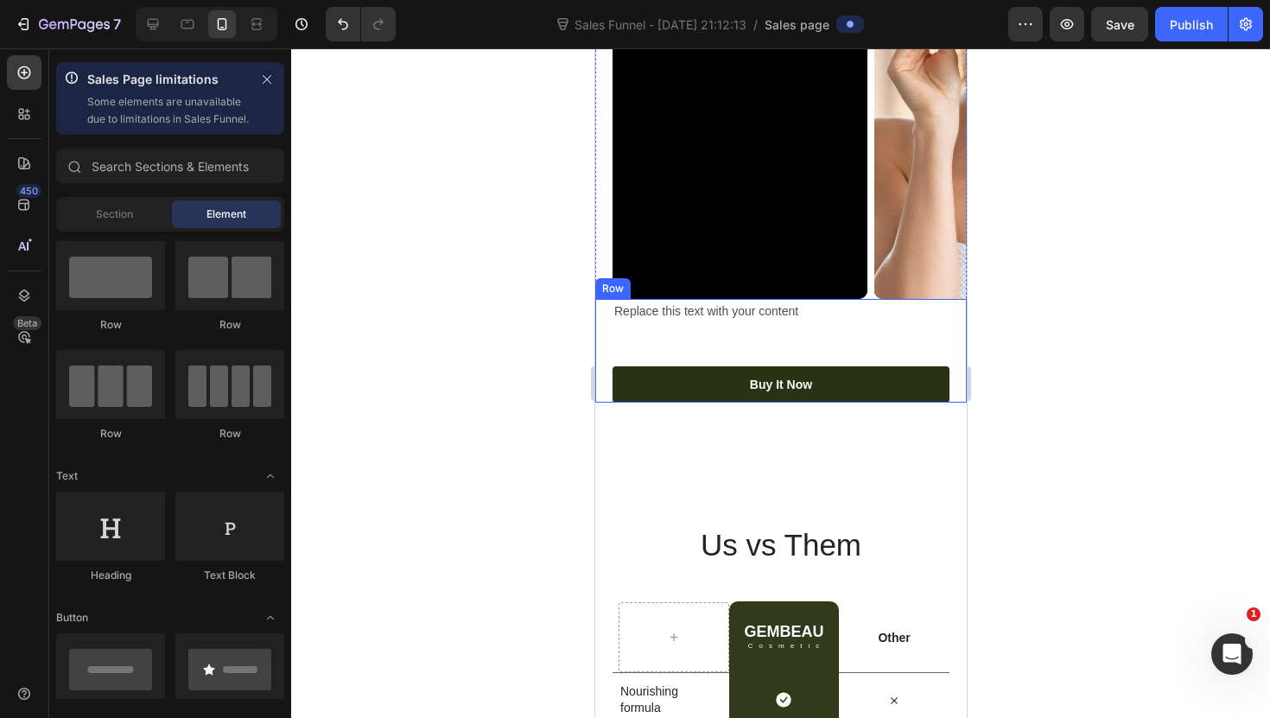
scroll to position [2885, 0]
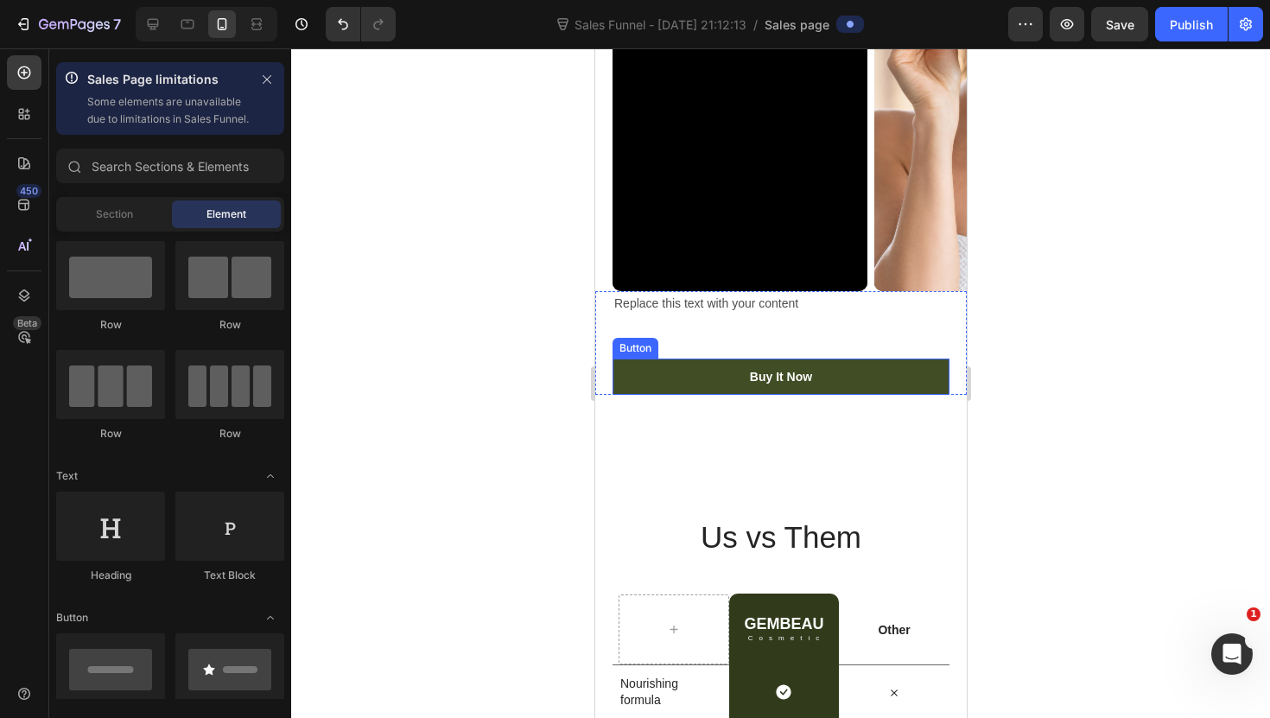
click at [678, 364] on link "Buy It Now" at bounding box center [779, 376] width 337 height 36
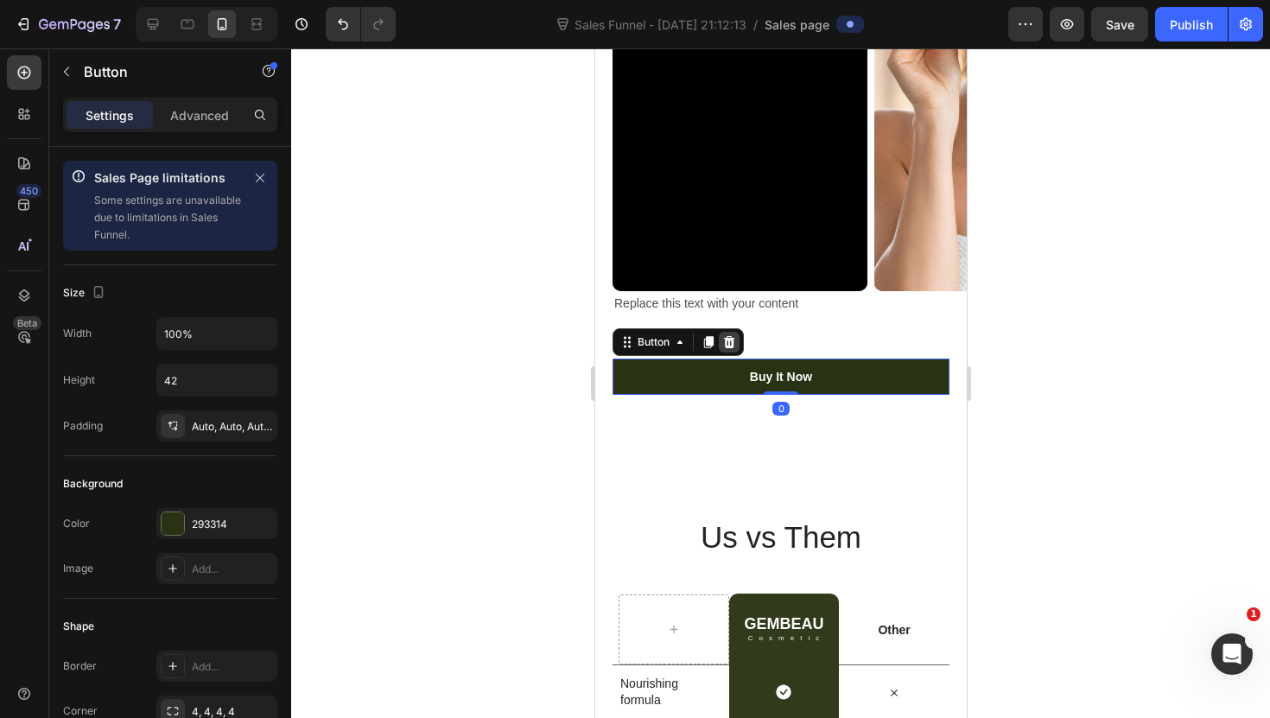
click at [725, 341] on icon at bounding box center [728, 342] width 11 height 12
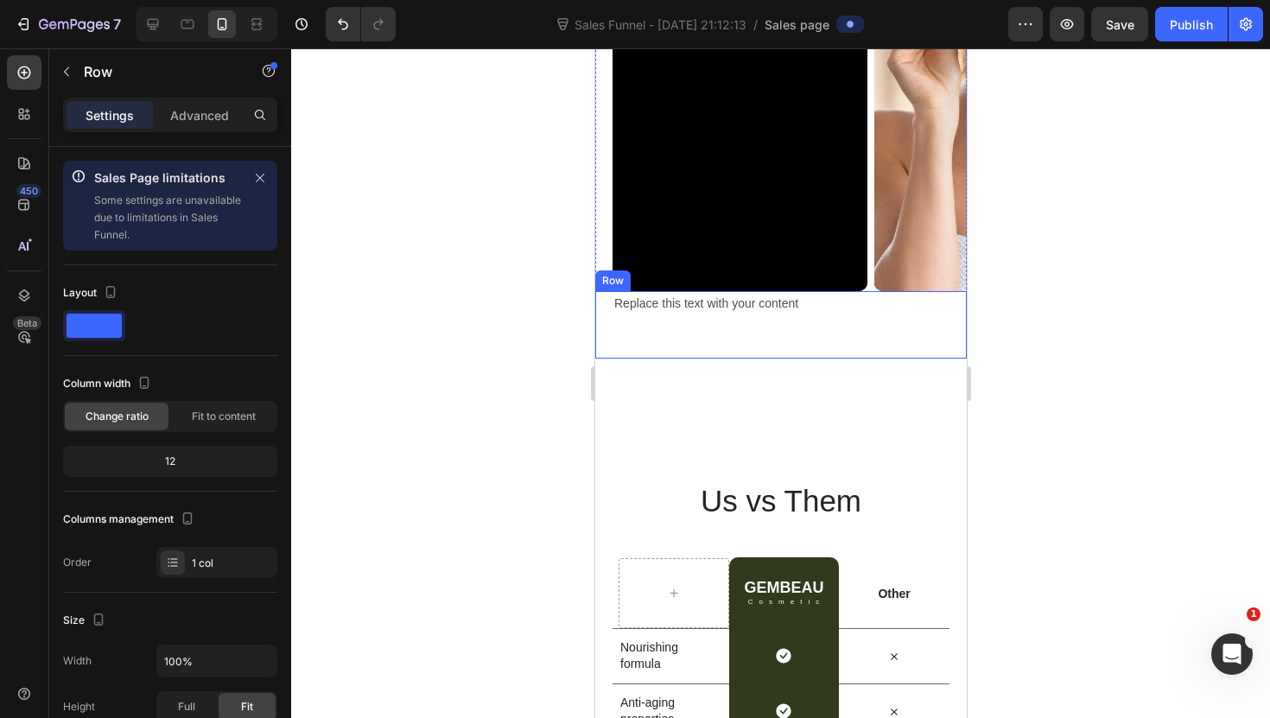
click at [730, 350] on div "Nourish, hydrate, and soften with our skin cream. Heading Replace this text wit…" at bounding box center [779, 324] width 337 height 67
click at [657, 306] on div "Replace this text with your content" at bounding box center [779, 303] width 337 height 25
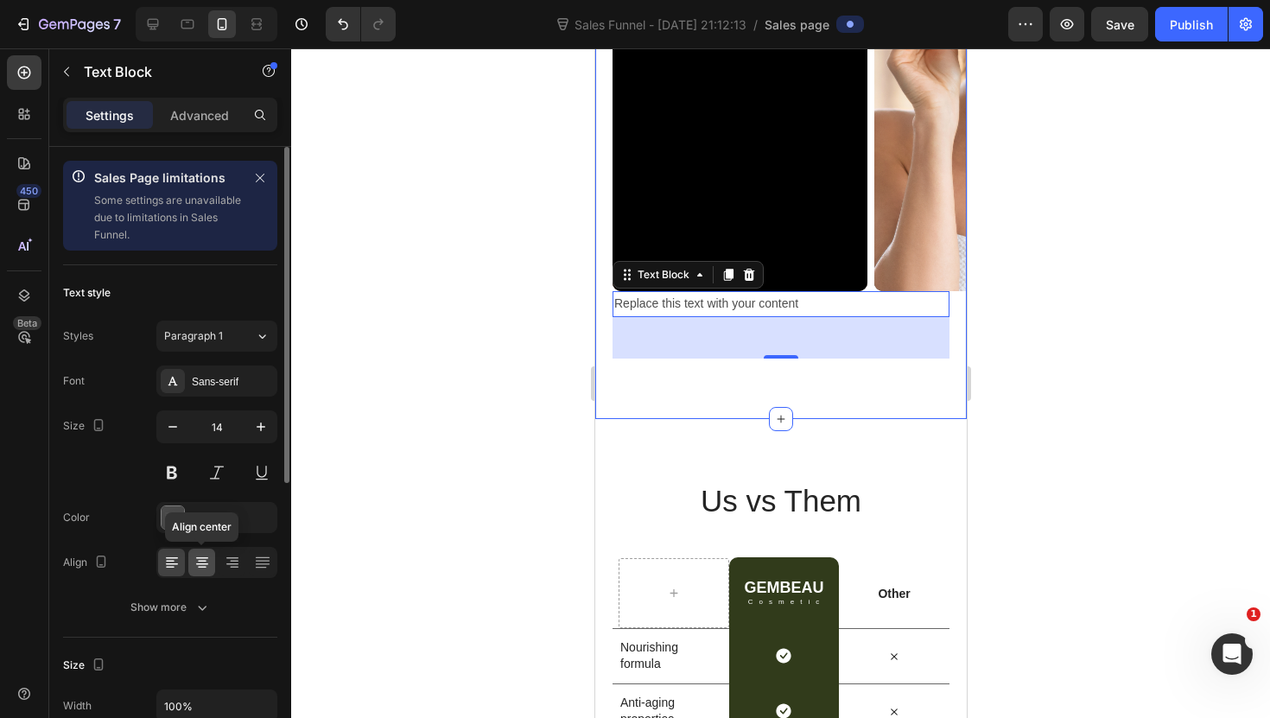
click at [200, 573] on div at bounding box center [201, 562] width 27 height 28
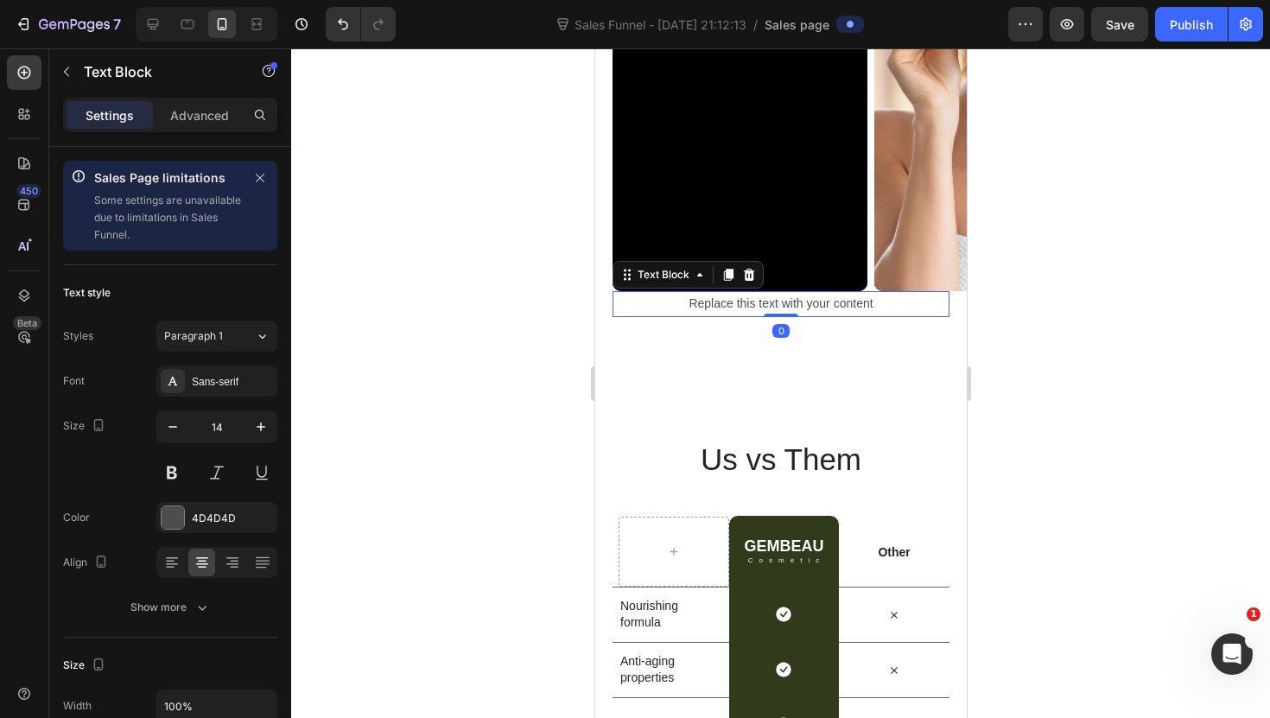
drag, startPoint x: 770, startPoint y: 354, endPoint x: 765, endPoint y: 284, distance: 70.1
click at [765, 284] on div "Nourish, hydrate, and soften with our skin cream. Heading Replace this text wit…" at bounding box center [779, 77] width 371 height 478
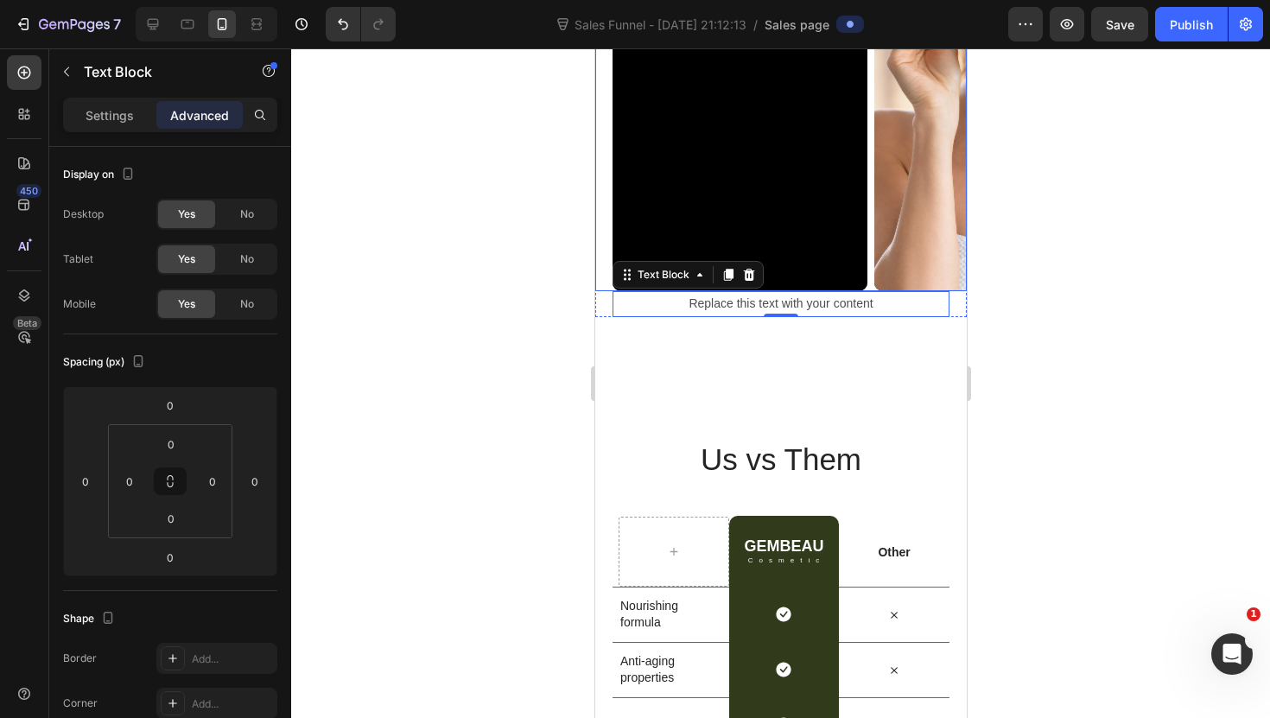
click at [871, 287] on div "Video Video" at bounding box center [788, 64] width 354 height 453
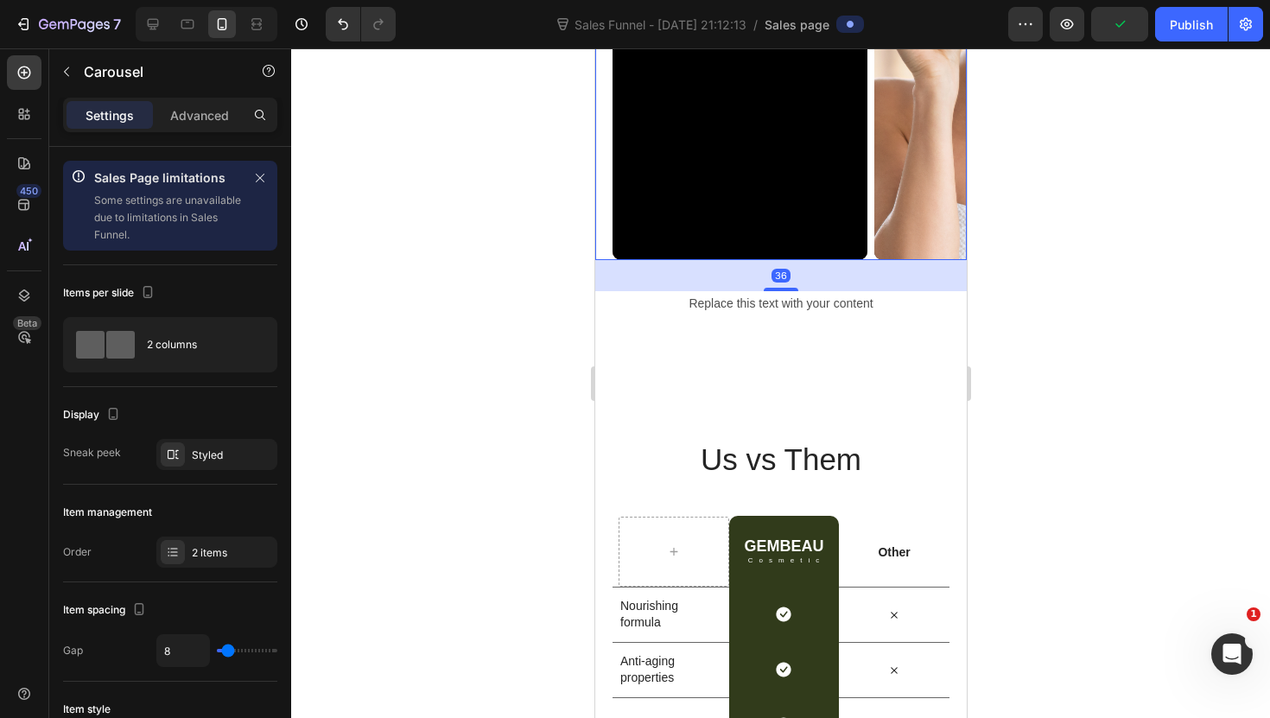
scroll to position [2915, 0]
drag, startPoint x: 786, startPoint y: 290, endPoint x: 787, endPoint y: 320, distance: 30.2
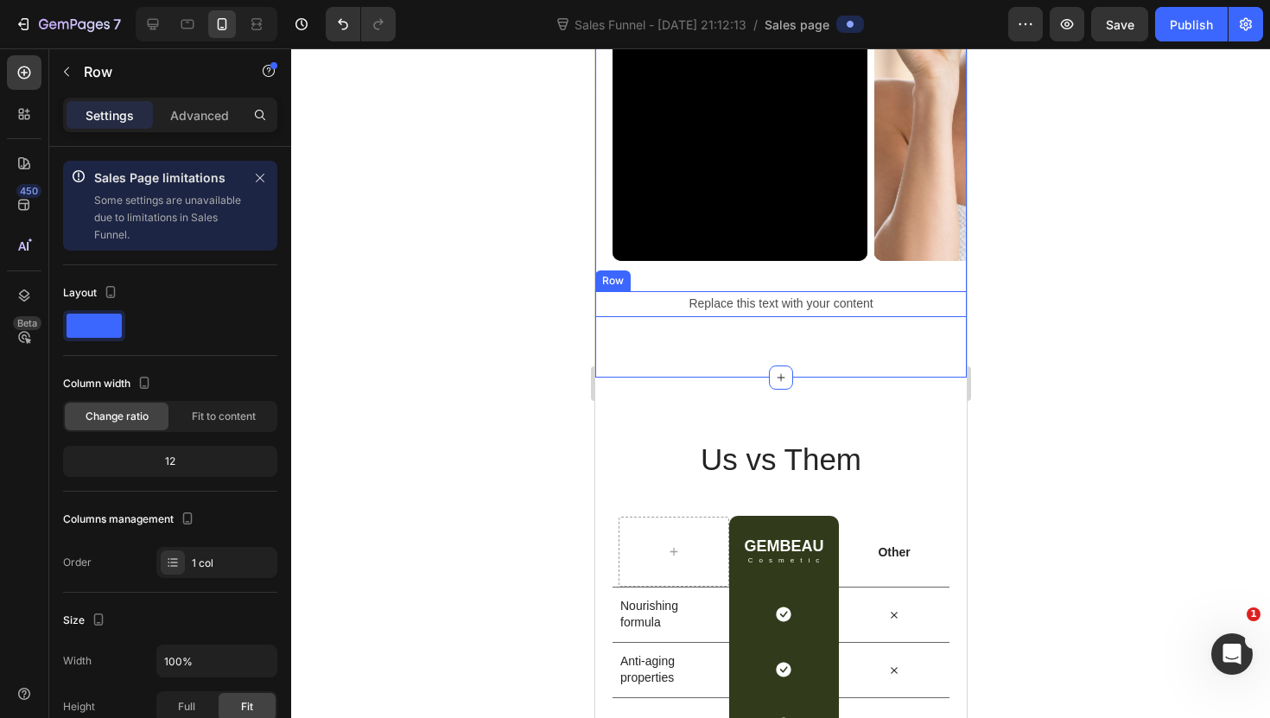
click at [604, 296] on div "Nourish, hydrate, and soften with our skin cream. Heading Replace this text wit…" at bounding box center [779, 303] width 371 height 25
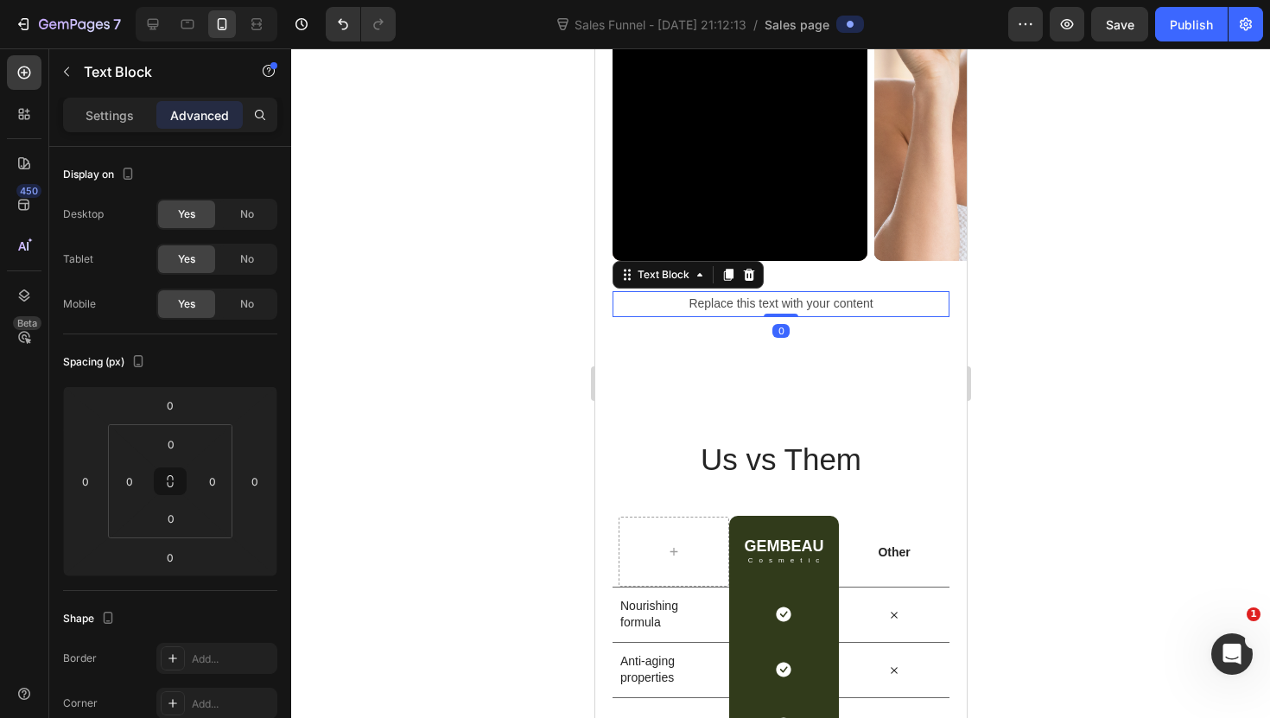
click at [752, 301] on div "Replace this text with your content" at bounding box center [779, 303] width 337 height 25
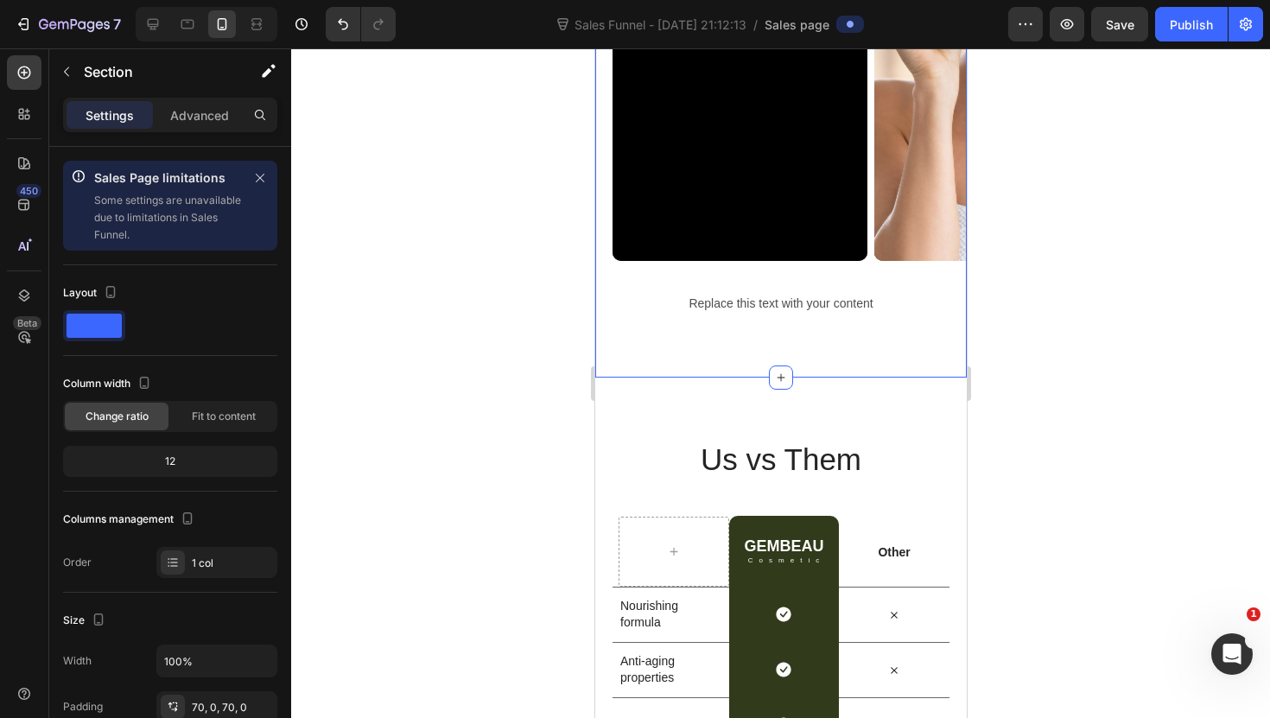
click at [706, 293] on div "Replace this text with your content" at bounding box center [779, 303] width 337 height 25
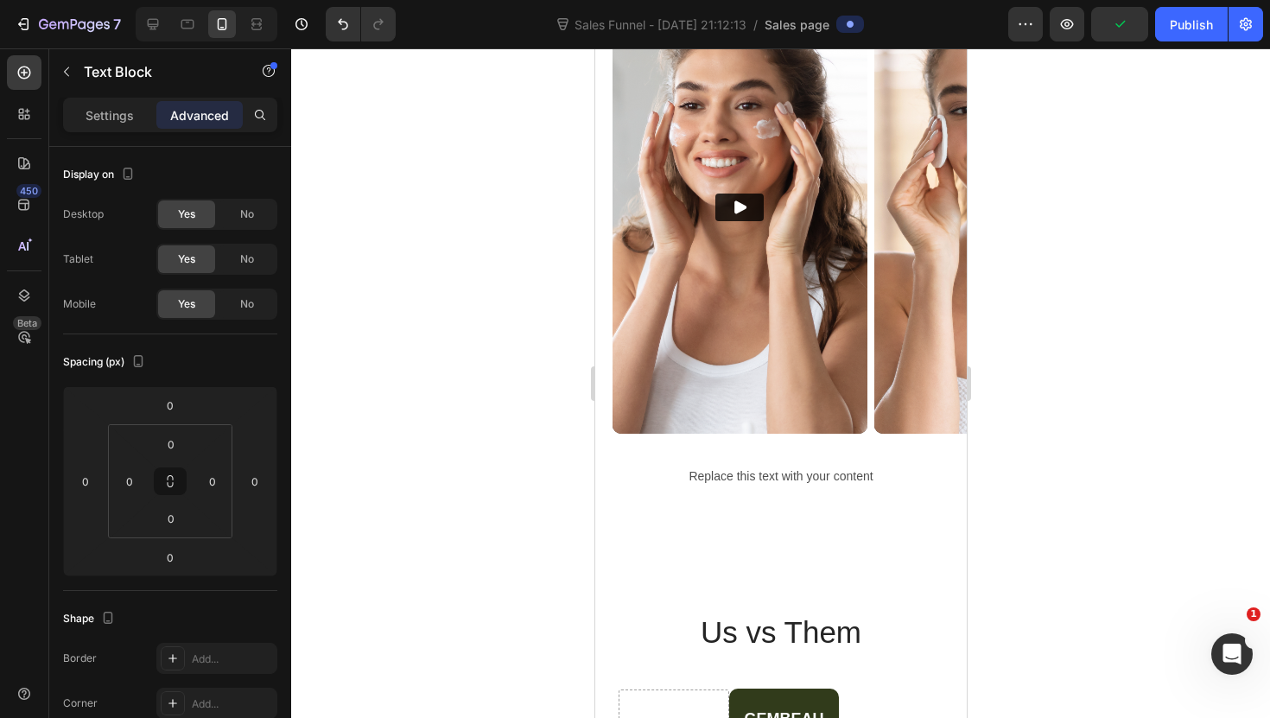
scroll to position [2737, 0]
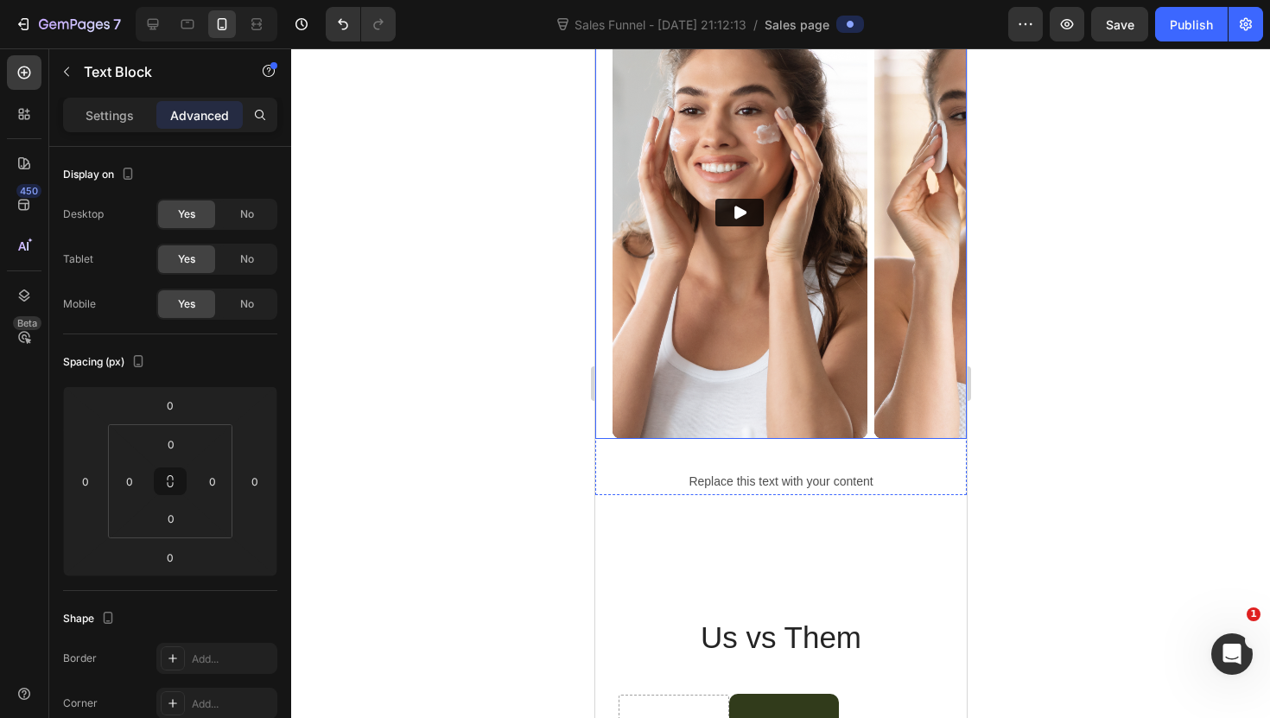
click at [604, 424] on div "Video Video Carousel" at bounding box center [779, 212] width 371 height 453
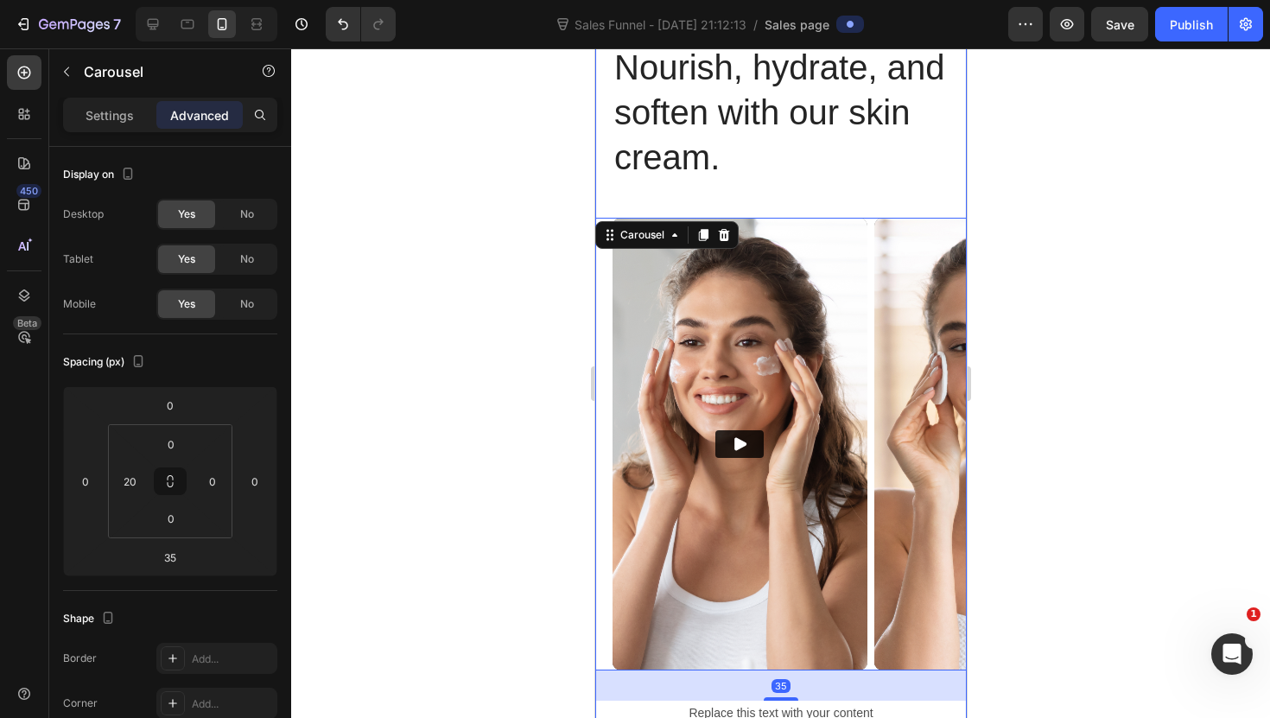
scroll to position [2492, 0]
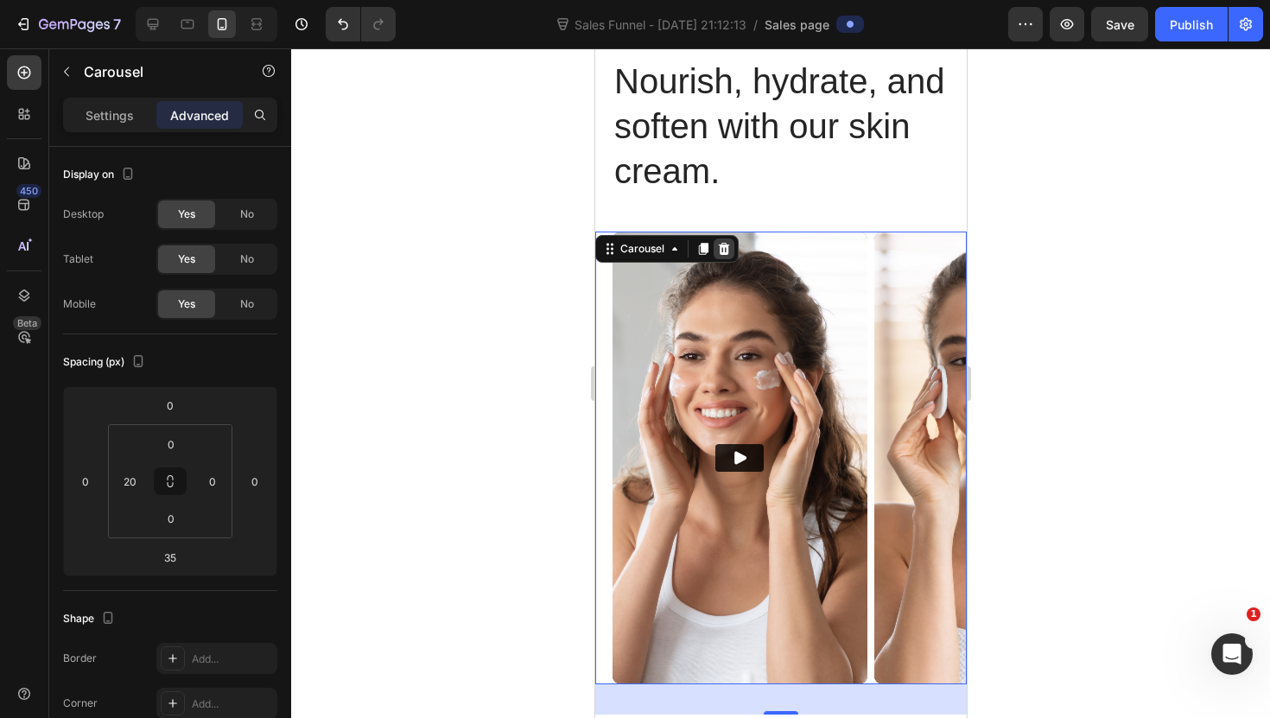
click at [724, 252] on icon at bounding box center [723, 249] width 11 height 12
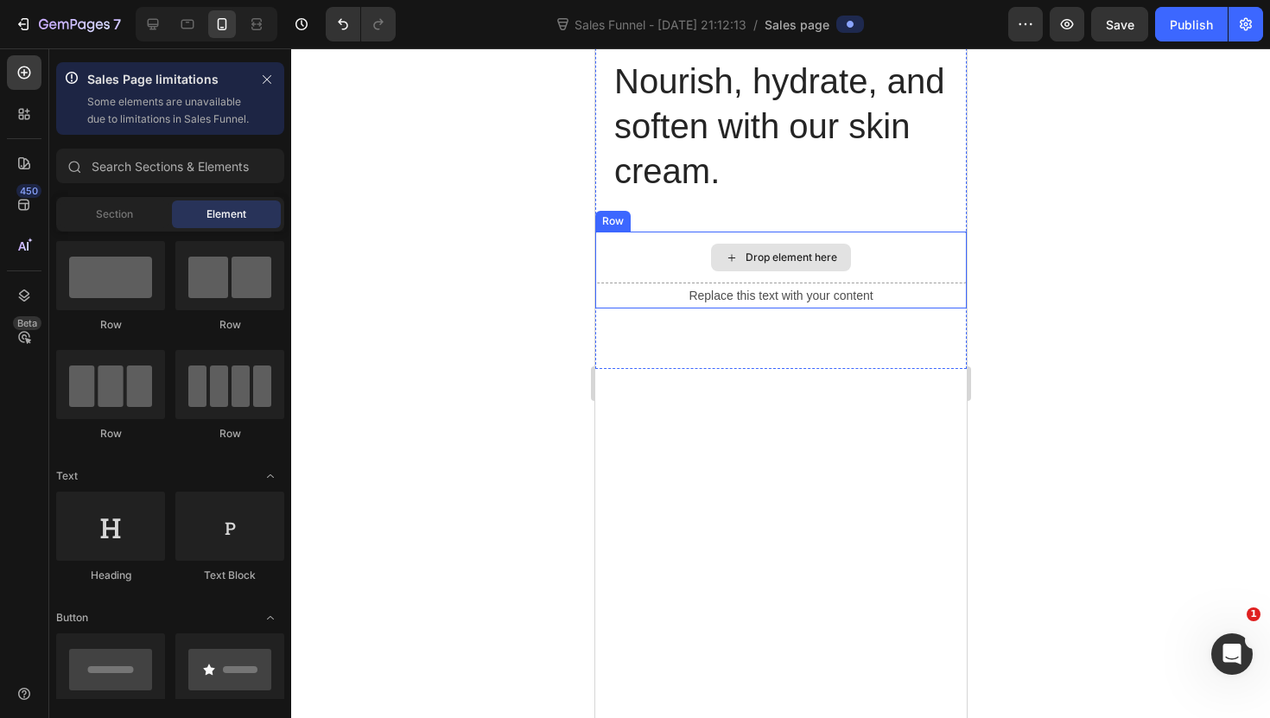
click at [674, 260] on div "Drop element here" at bounding box center [779, 257] width 371 height 52
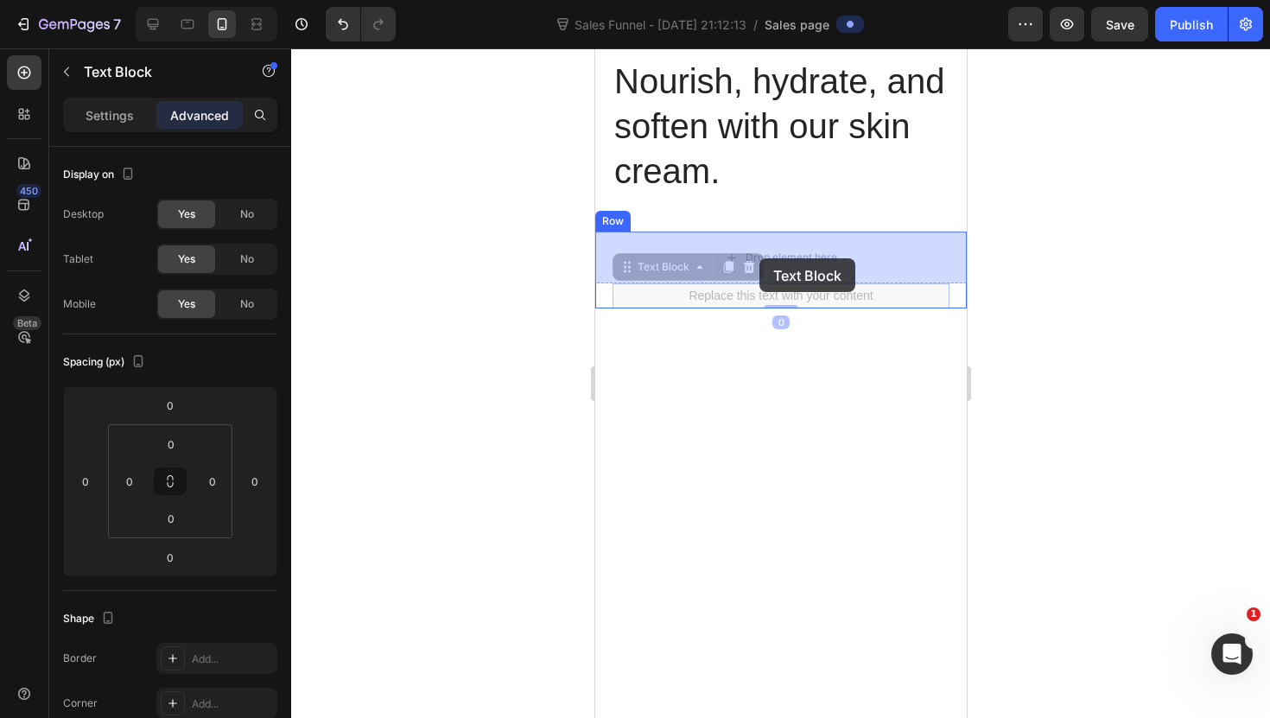
drag, startPoint x: 754, startPoint y: 295, endPoint x: 758, endPoint y: 258, distance: 37.4
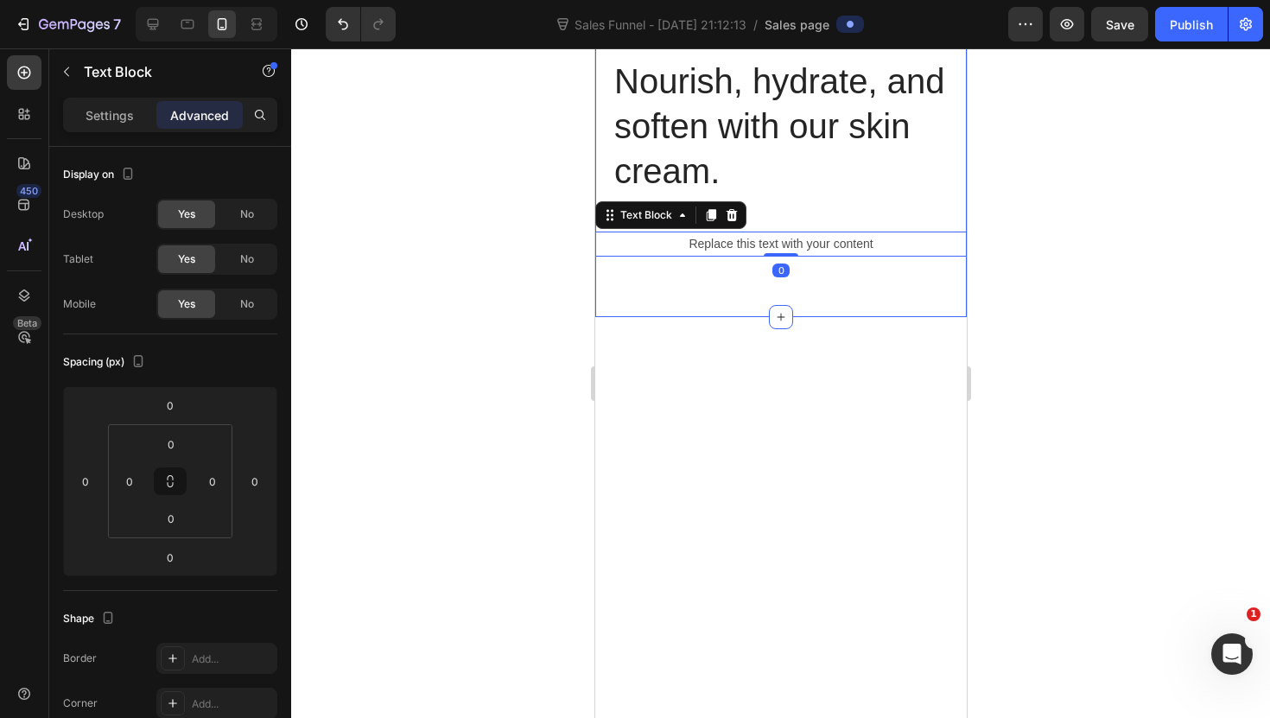
click at [639, 279] on div "Nourish, hydrate, and soften with our skin cream. Heading Nourish, hydrate, and…" at bounding box center [779, 157] width 371 height 320
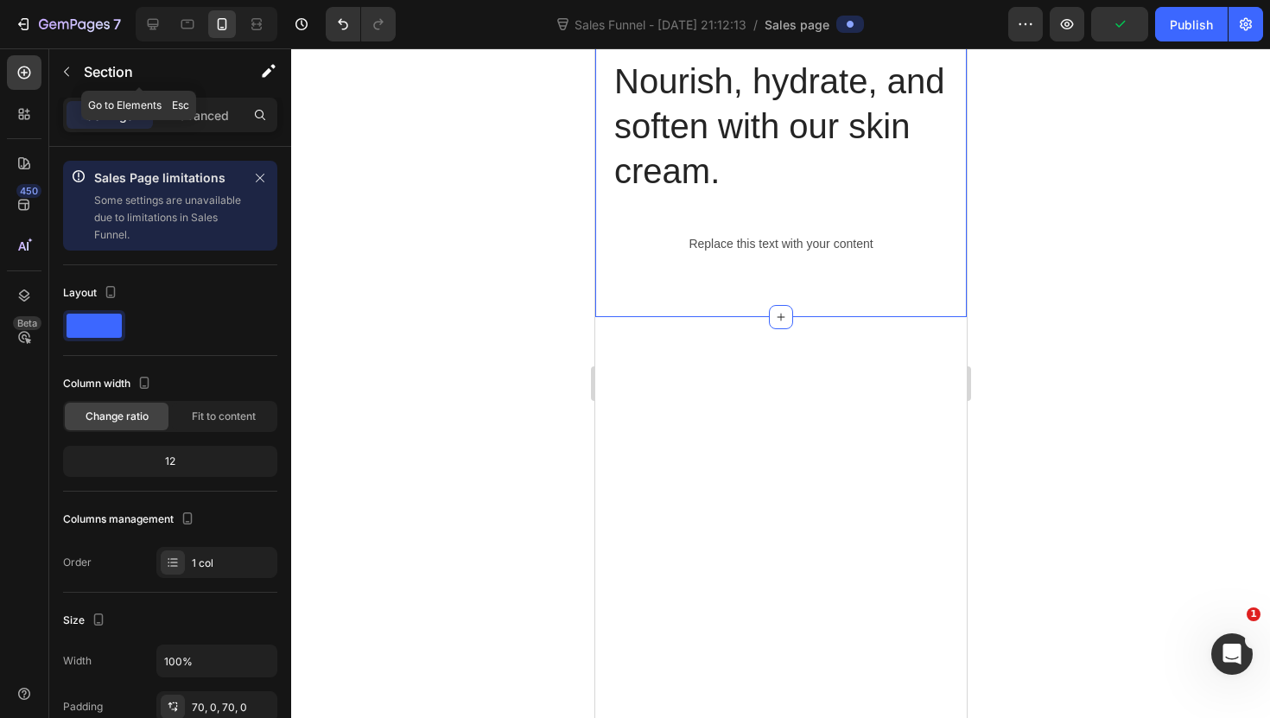
drag, startPoint x: 106, startPoint y: 58, endPoint x: 117, endPoint y: 77, distance: 22.1
click at [107, 59] on div "Section" at bounding box center [139, 71] width 180 height 45
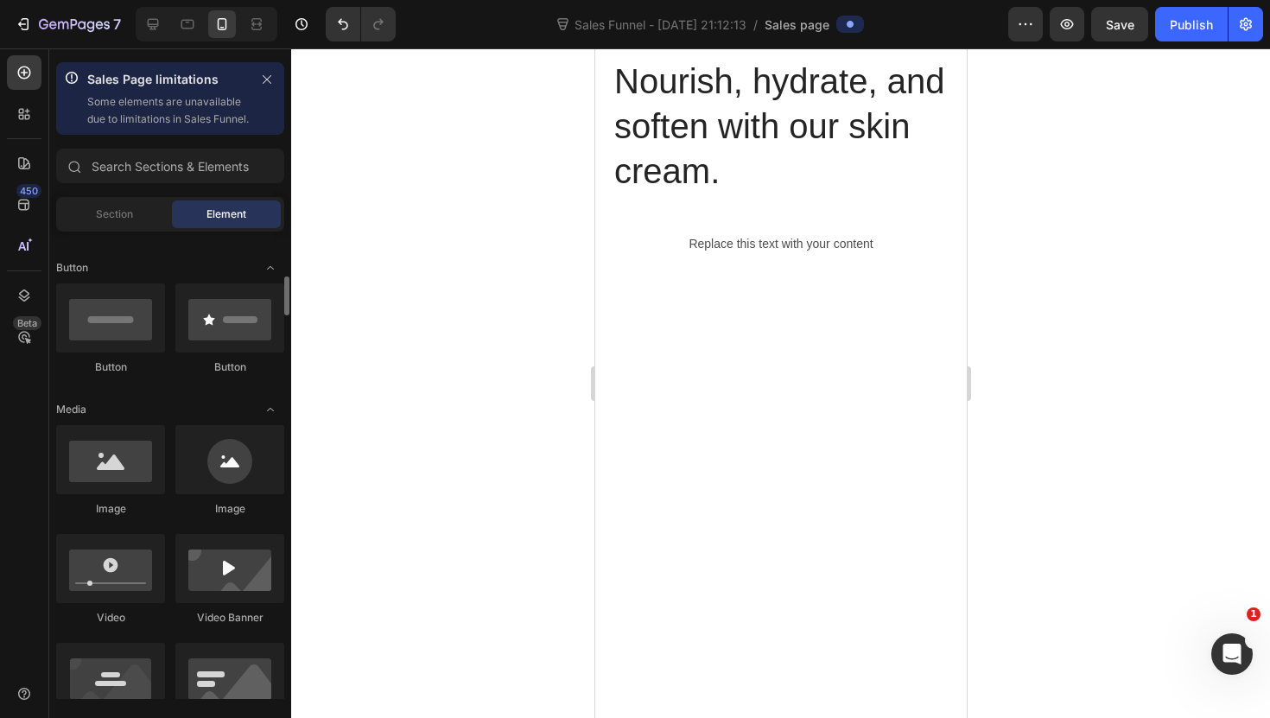
scroll to position [394, 0]
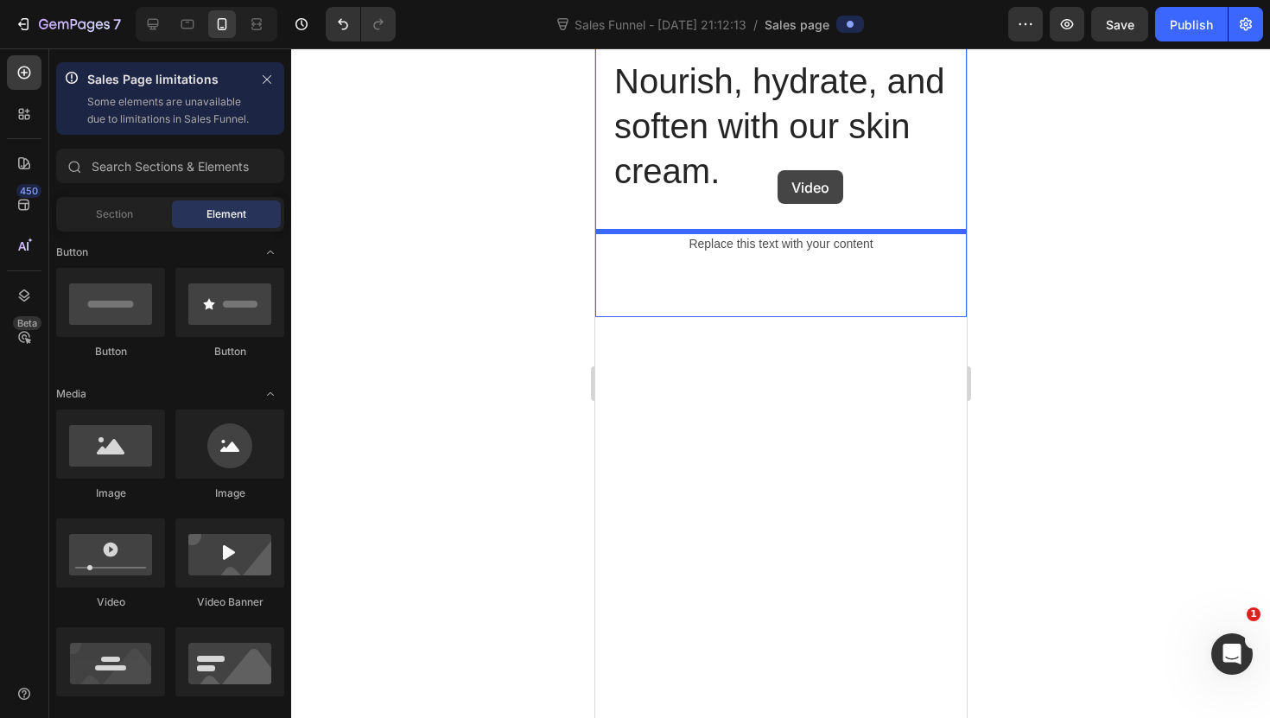
drag, startPoint x: 740, startPoint y: 599, endPoint x: 776, endPoint y: 170, distance: 429.9
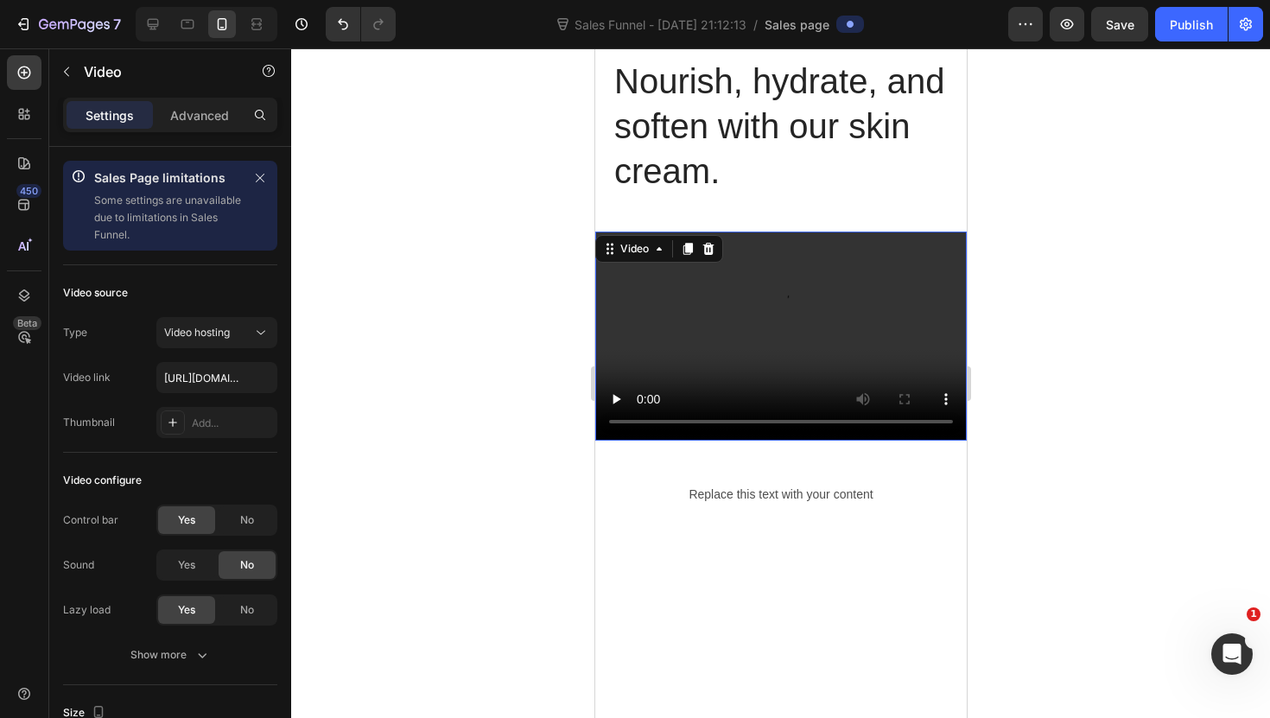
click at [441, 332] on div at bounding box center [780, 382] width 979 height 669
click at [757, 375] on video at bounding box center [779, 335] width 371 height 209
click at [101, 72] on p "Video" at bounding box center [157, 71] width 147 height 21
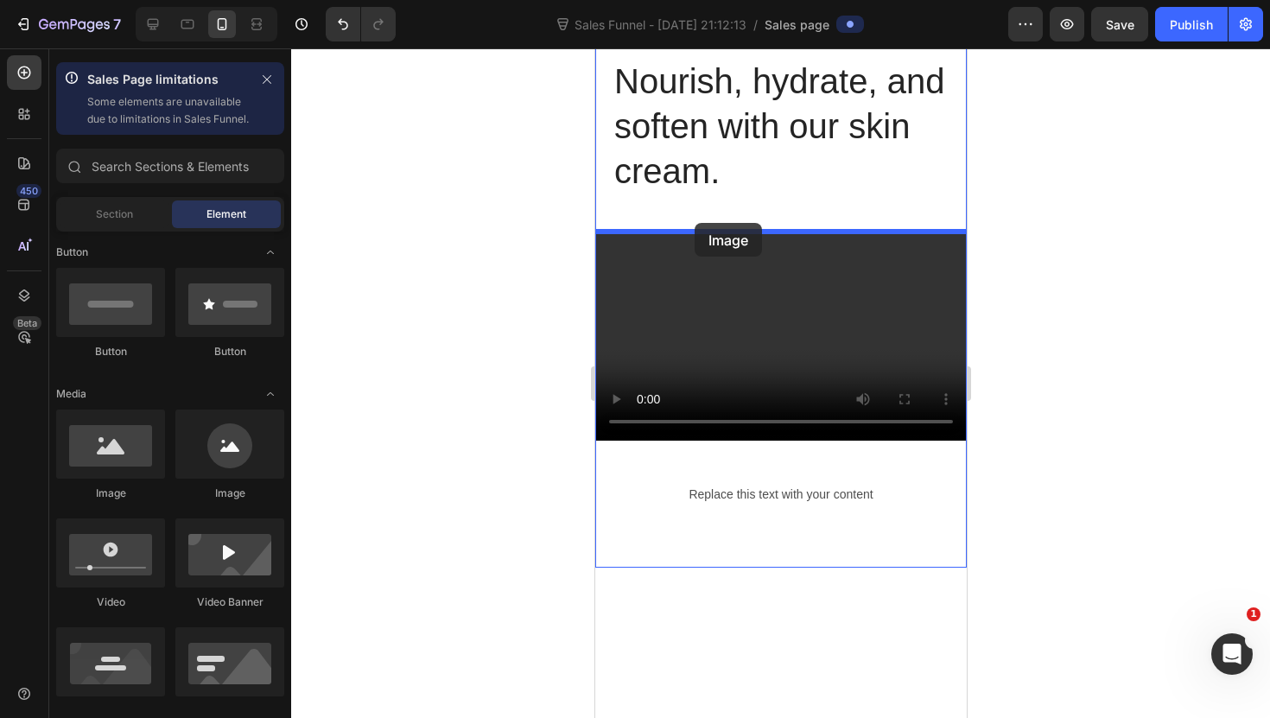
drag, startPoint x: 757, startPoint y: 520, endPoint x: 694, endPoint y: 223, distance: 303.7
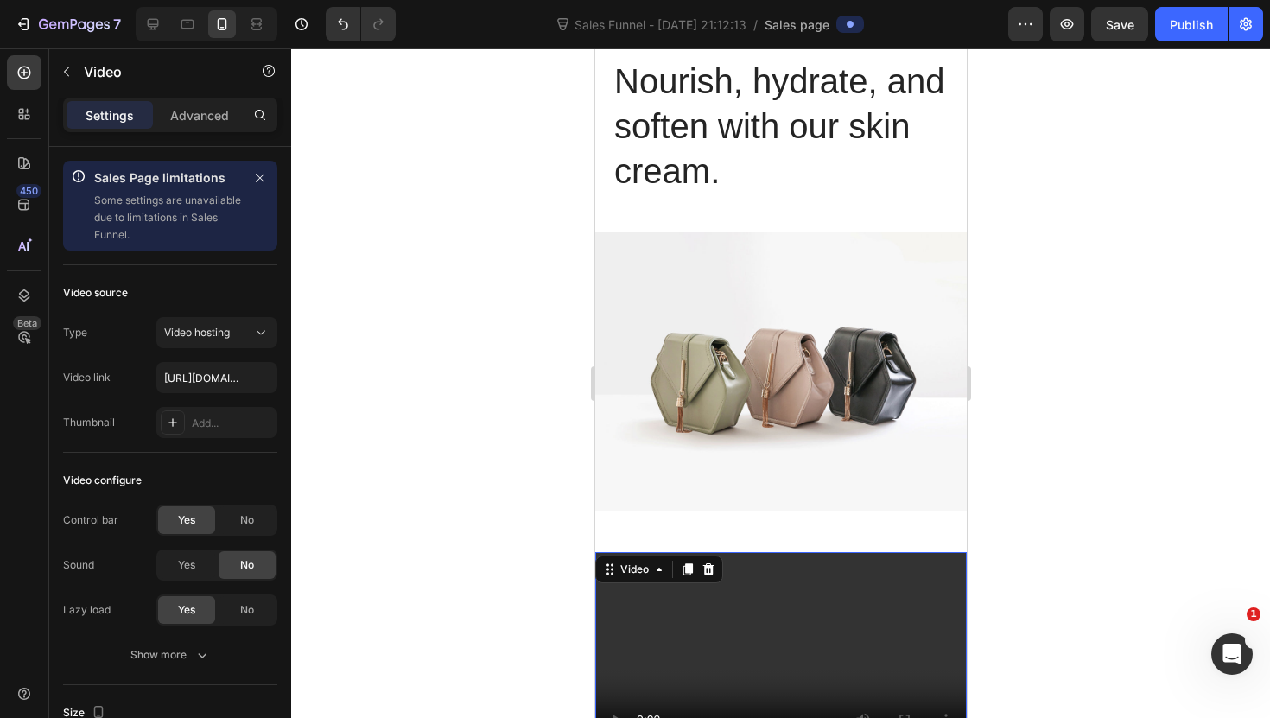
click at [848, 553] on video at bounding box center [779, 656] width 371 height 209
click at [706, 567] on icon at bounding box center [707, 569] width 11 height 12
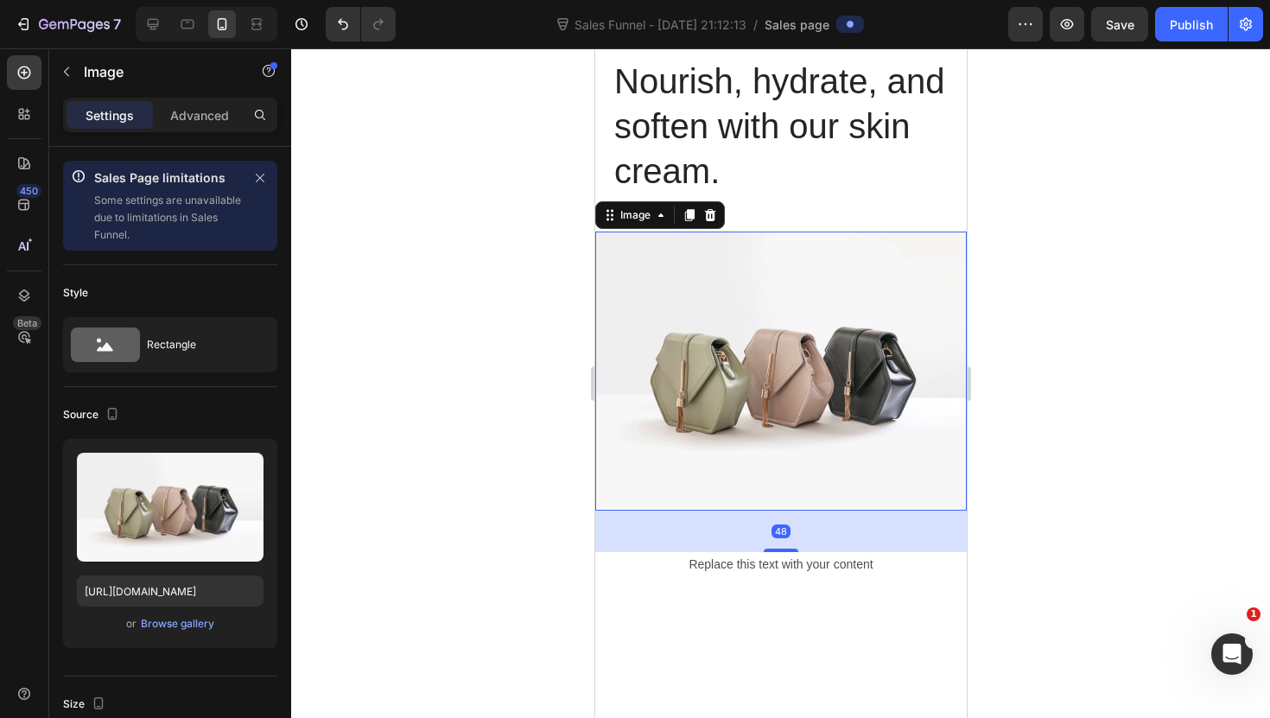
click at [744, 396] on img at bounding box center [779, 370] width 371 height 279
click at [218, 587] on input "[URL][DOMAIN_NAME]" at bounding box center [170, 590] width 187 height 31
paste input "0814/3303/5053/files/gempages_518785439750947622-919fc83b-6931-4500-9786-0d4981…"
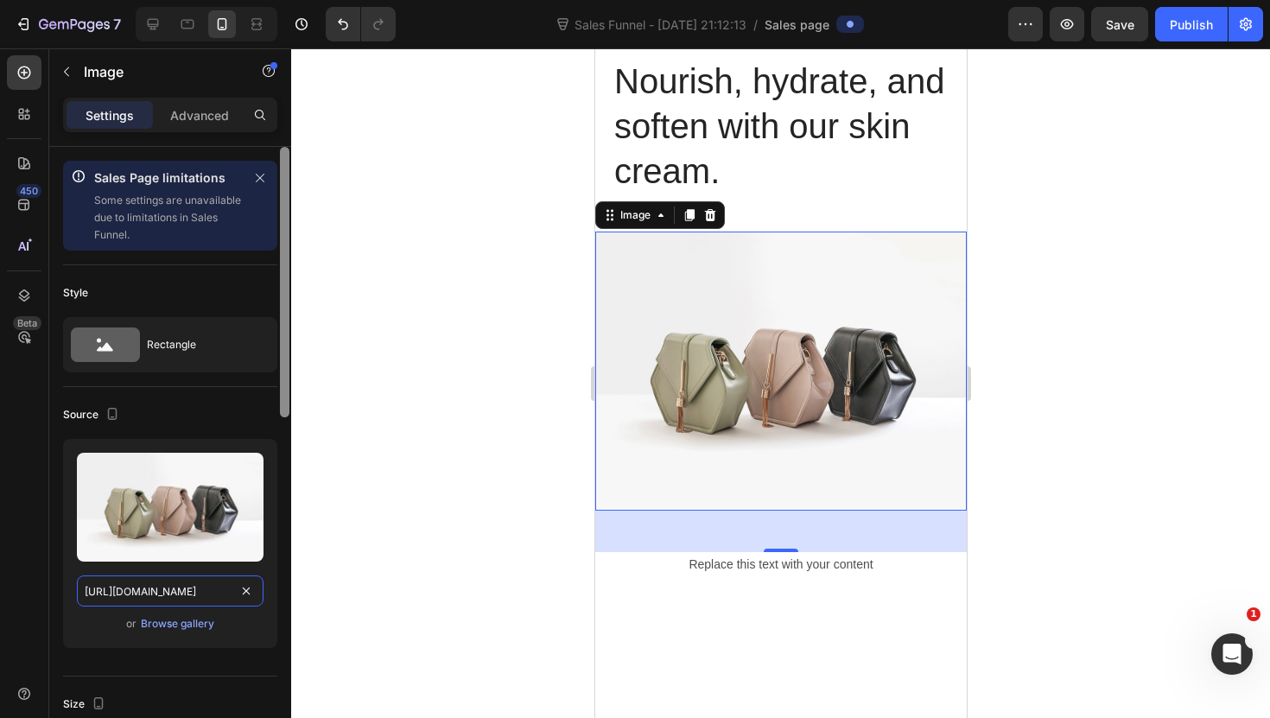
scroll to position [0, 542]
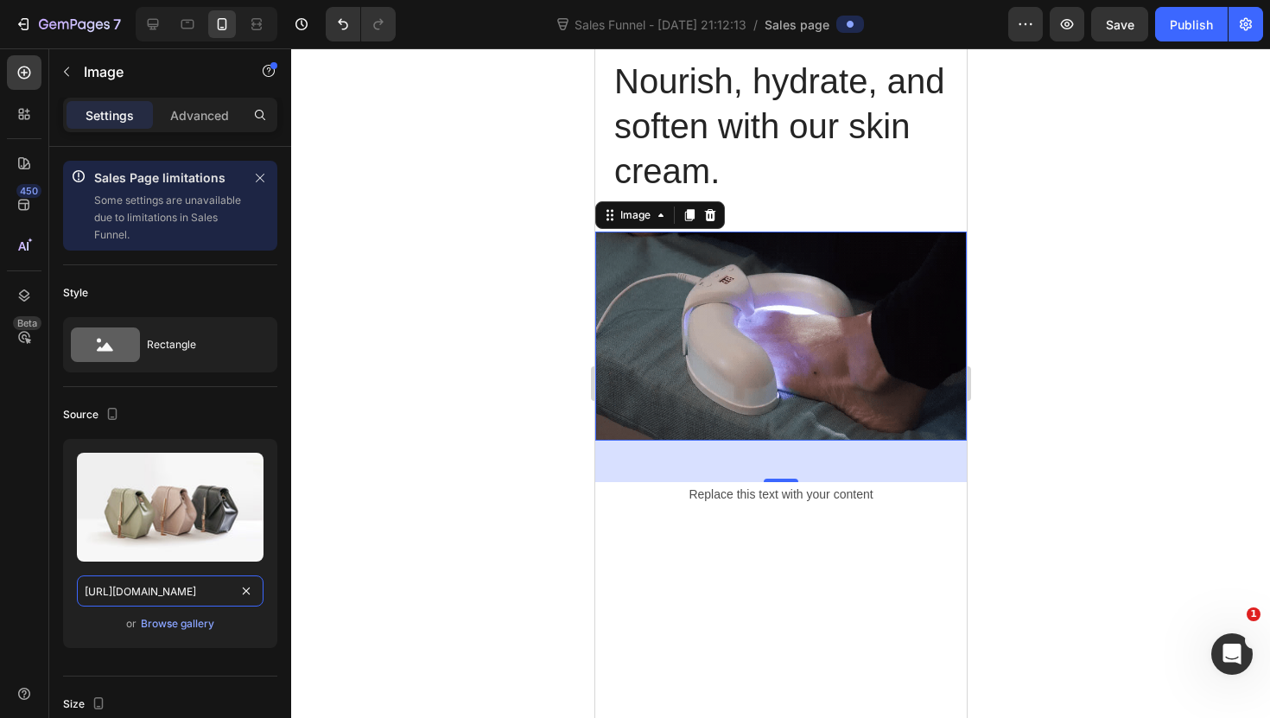
type input "[URL][DOMAIN_NAME]"
click at [355, 581] on div at bounding box center [780, 382] width 979 height 669
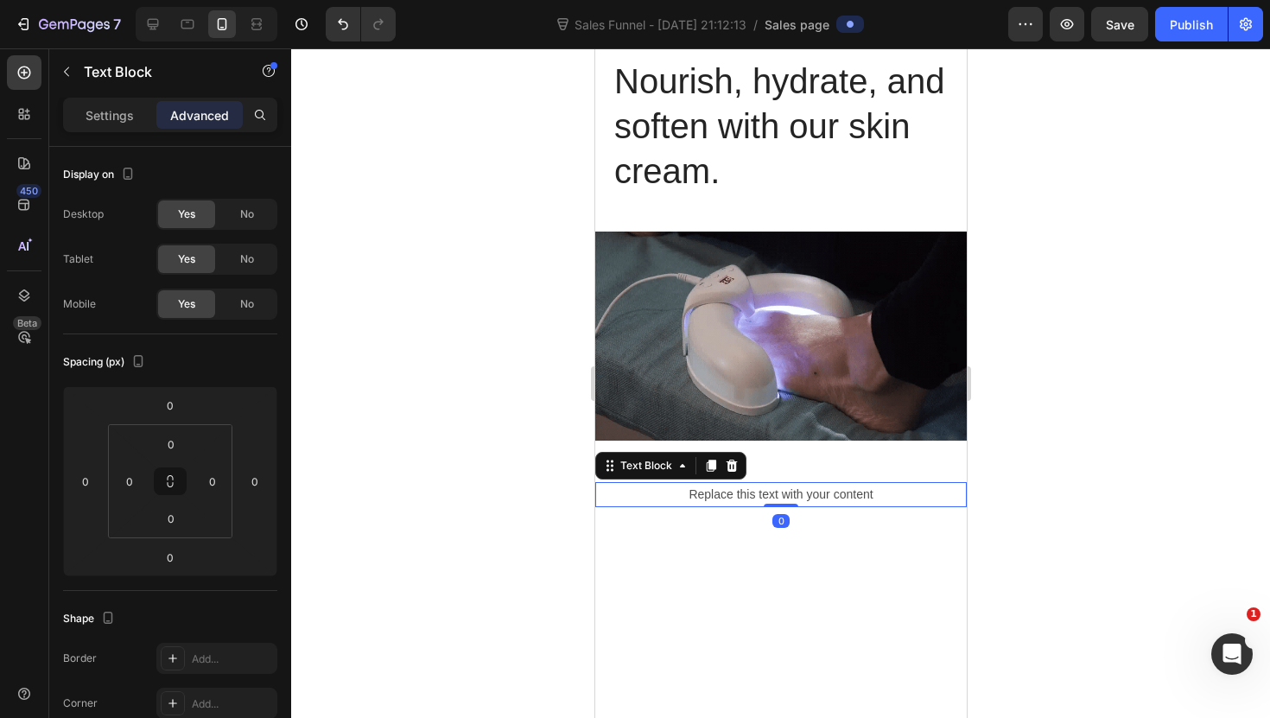
click at [721, 484] on div "Replace this text with your content" at bounding box center [779, 494] width 371 height 25
click at [759, 493] on div "Replace this text with your content" at bounding box center [779, 494] width 371 height 25
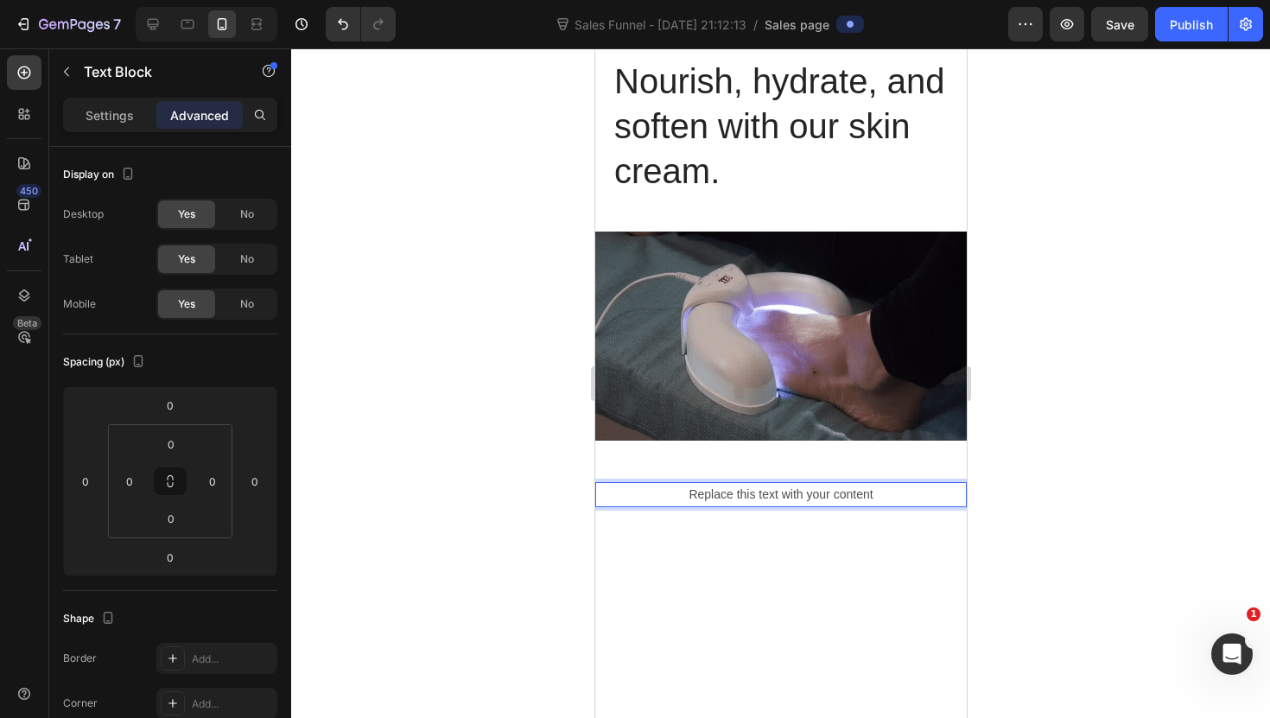
click at [759, 493] on p "Replace this text with your content" at bounding box center [780, 495] width 368 height 22
click at [760, 493] on p "Replace this text with your content" at bounding box center [780, 495] width 368 height 22
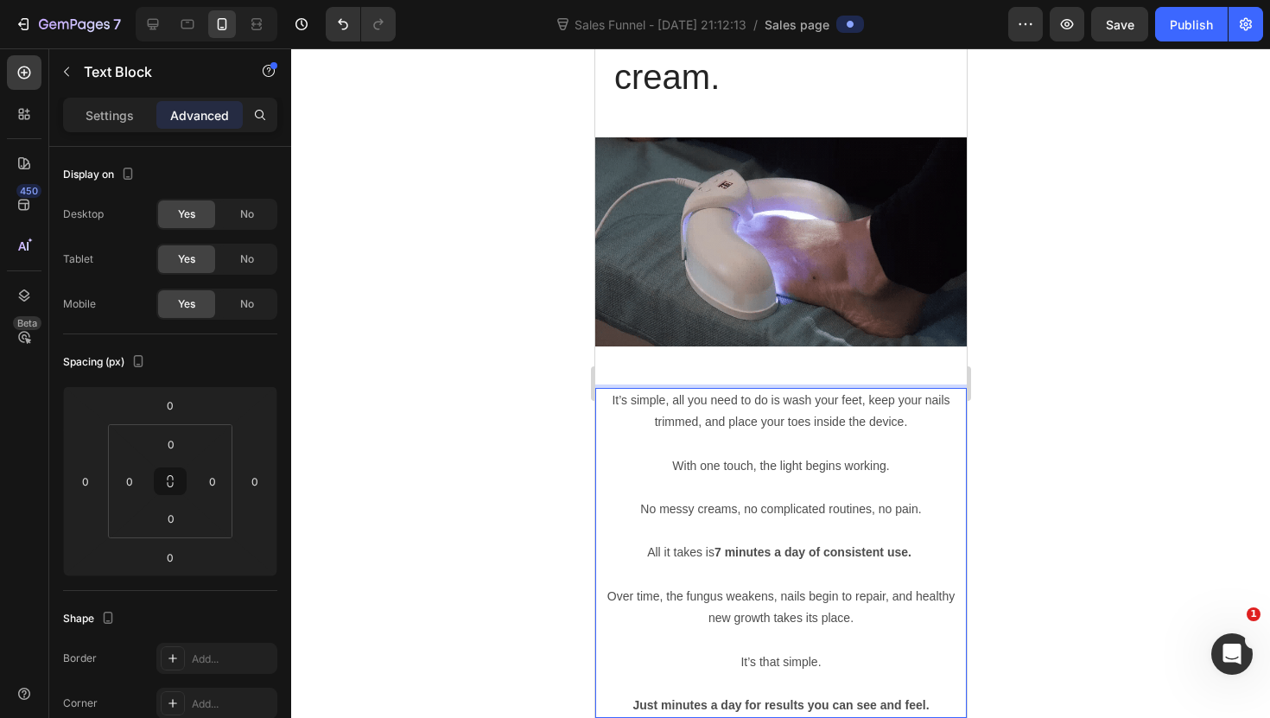
scroll to position [2597, 0]
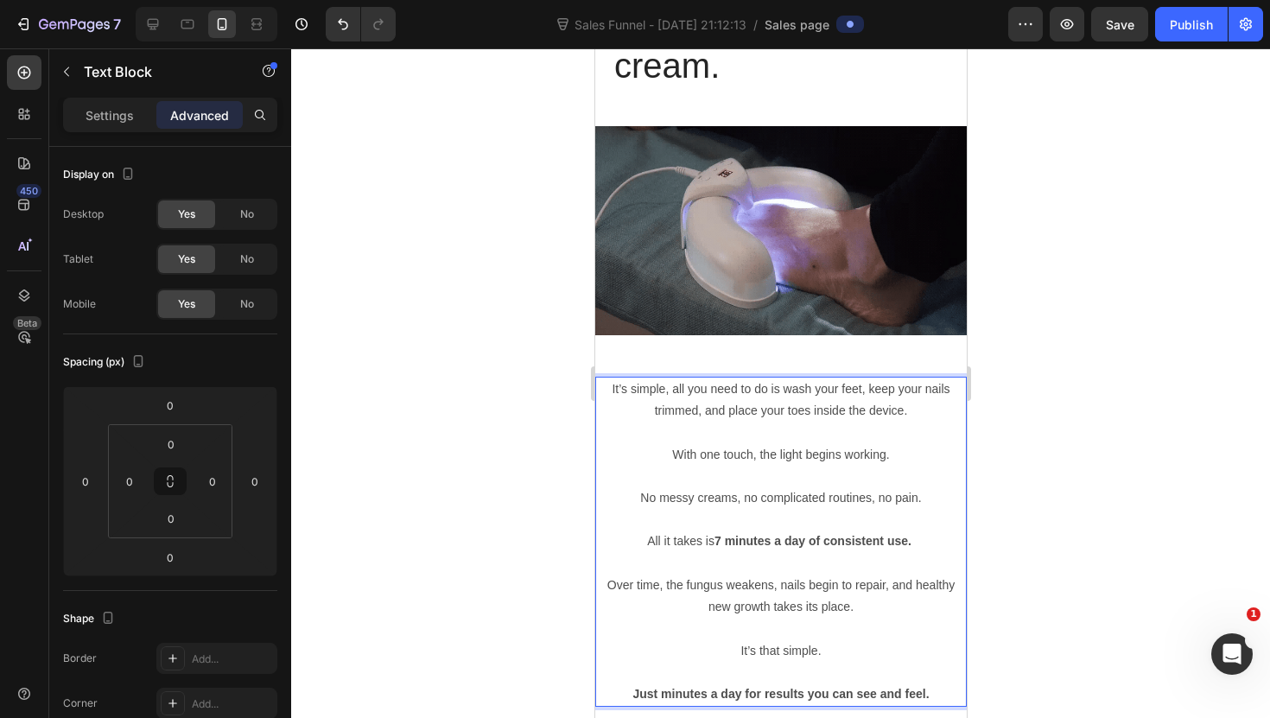
click at [504, 474] on div at bounding box center [780, 382] width 979 height 669
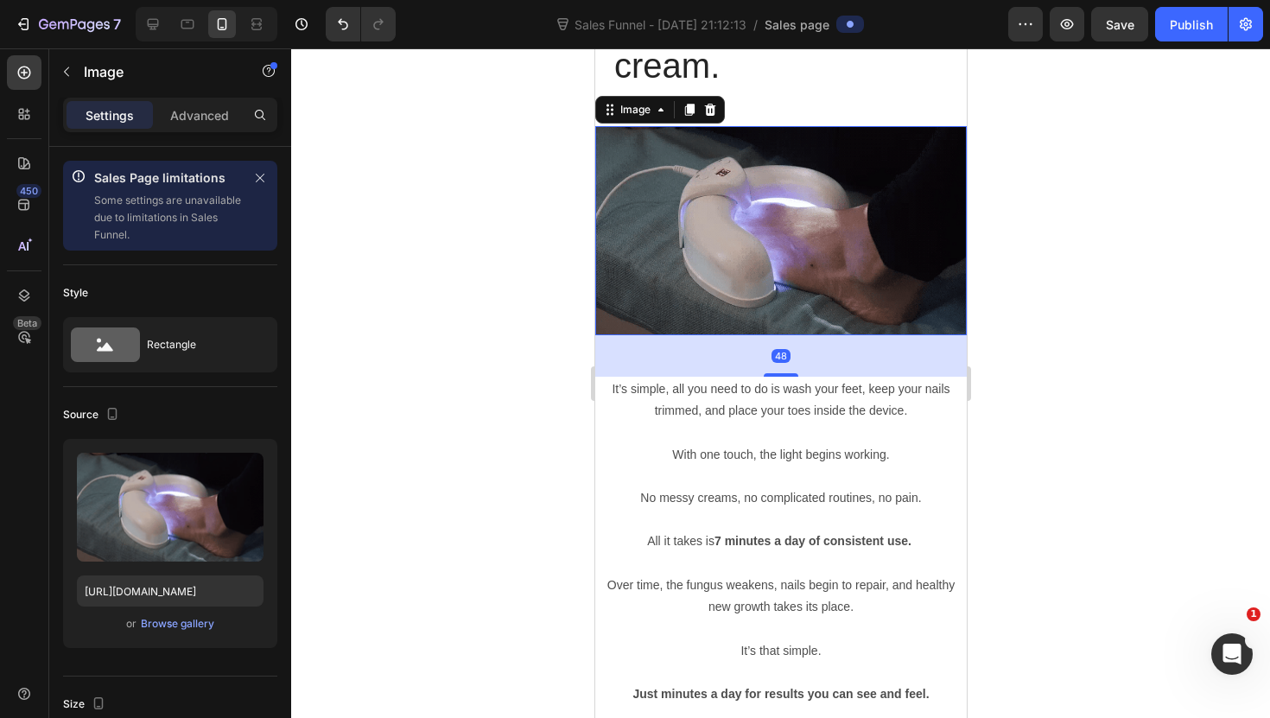
click at [670, 242] on img at bounding box center [779, 230] width 371 height 209
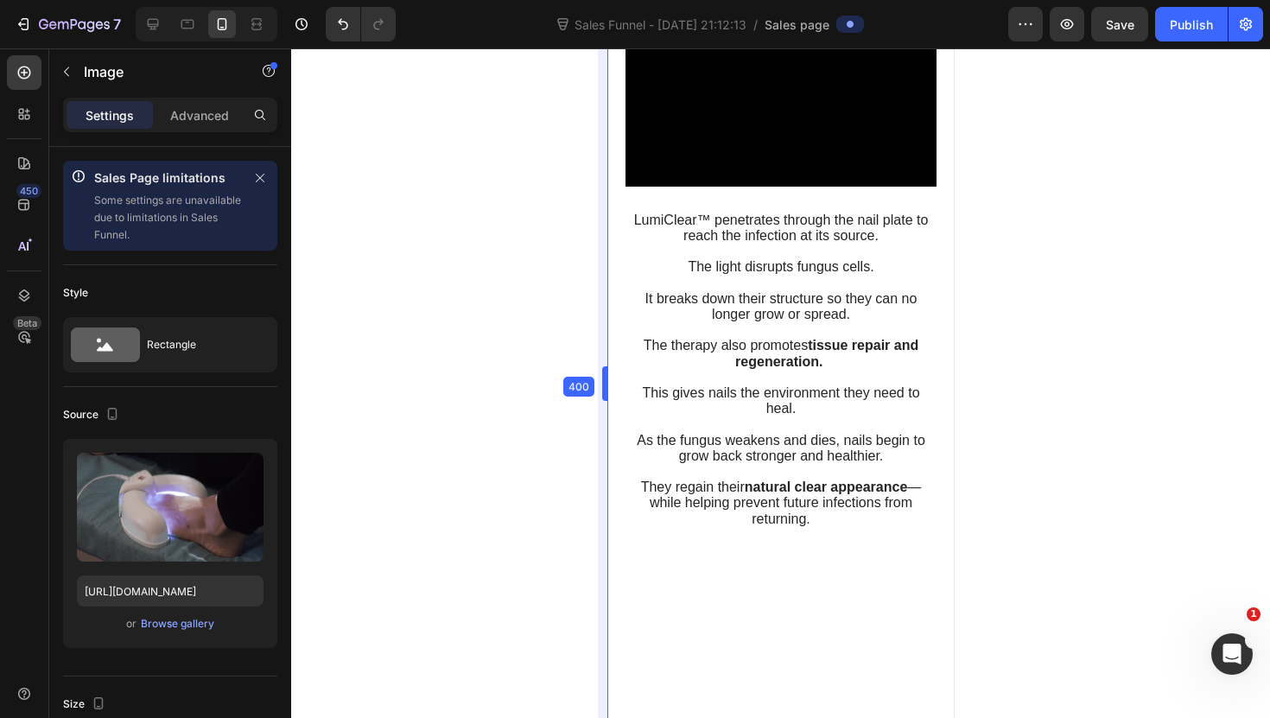
scroll to position [1992, 0]
drag, startPoint x: 594, startPoint y: 287, endPoint x: 621, endPoint y: 284, distance: 26.9
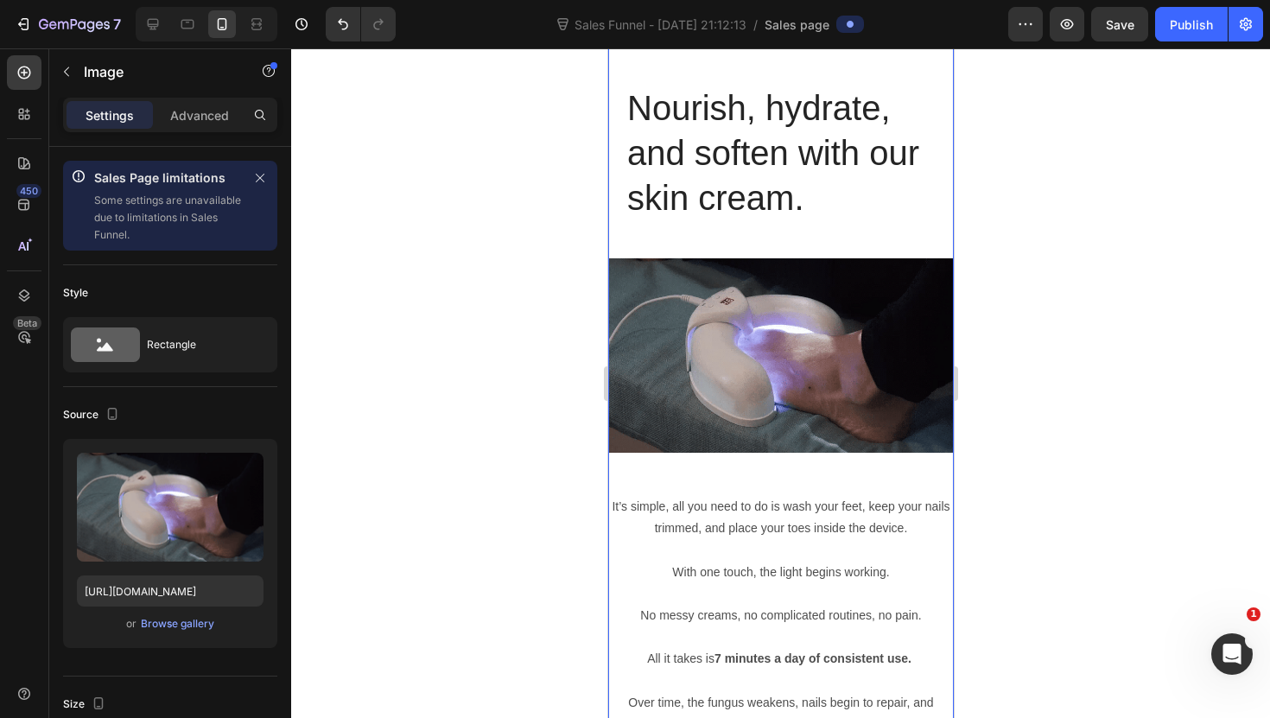
scroll to position [2797, 0]
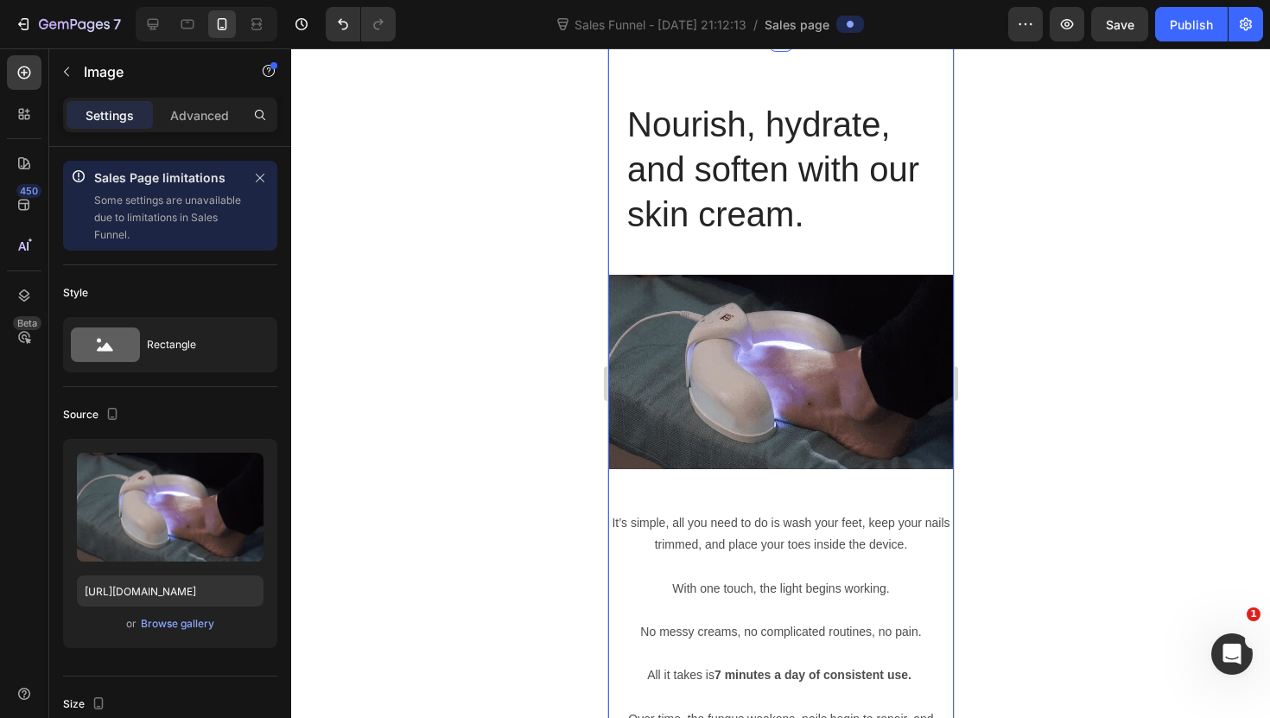
click at [735, 331] on img at bounding box center [779, 372] width 345 height 194
click at [686, 332] on img at bounding box center [779, 372] width 345 height 194
click at [637, 289] on img at bounding box center [779, 372] width 345 height 194
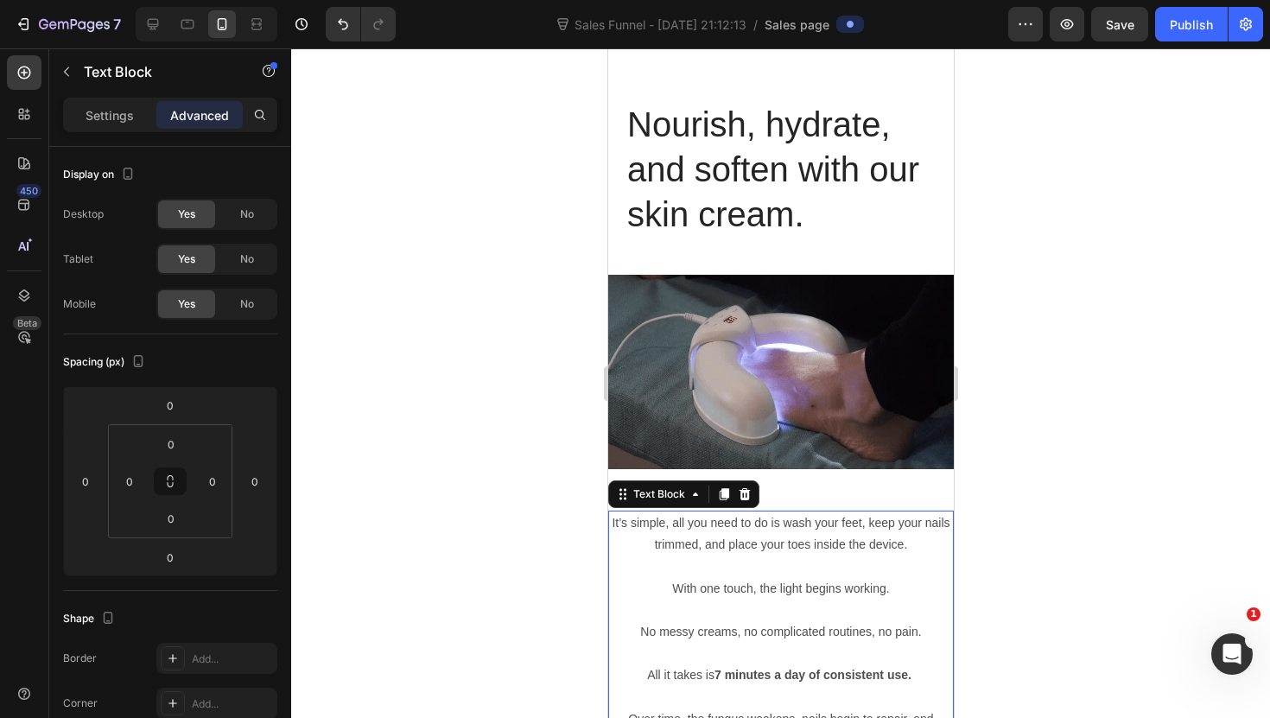
click at [779, 586] on p "With one touch, the light begins working." at bounding box center [780, 589] width 342 height 22
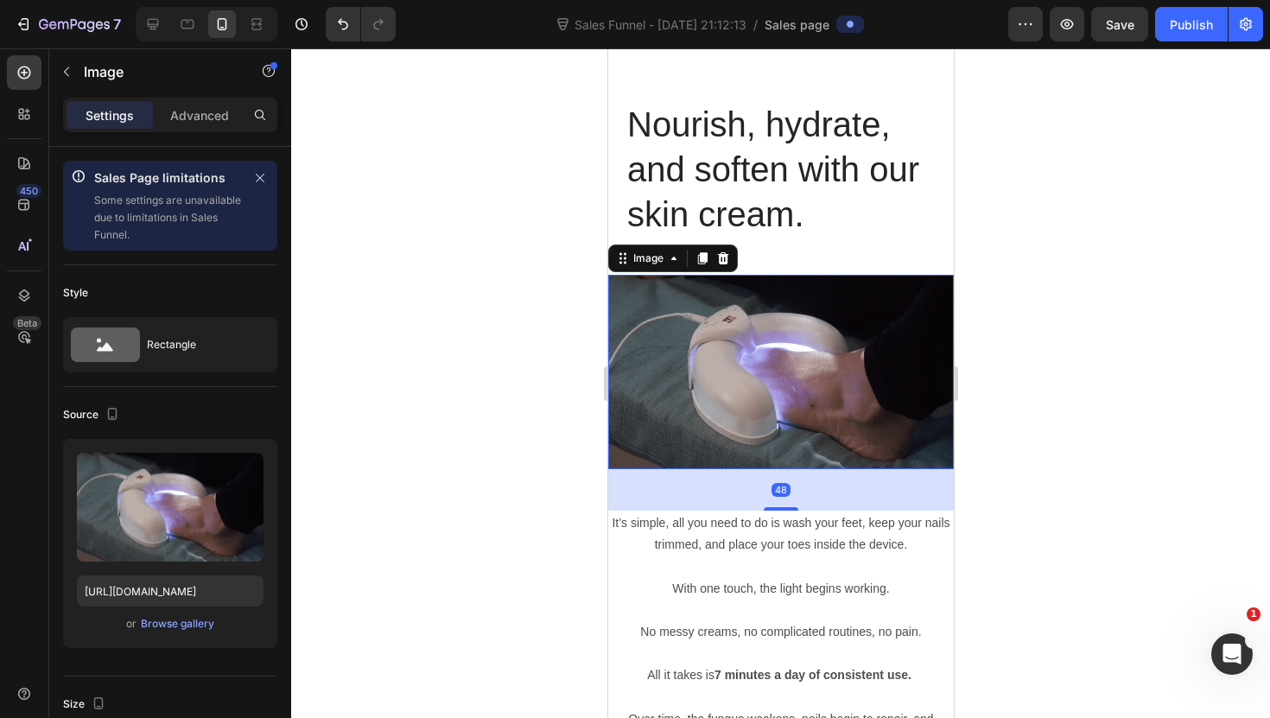
click at [709, 410] on img at bounding box center [779, 372] width 345 height 194
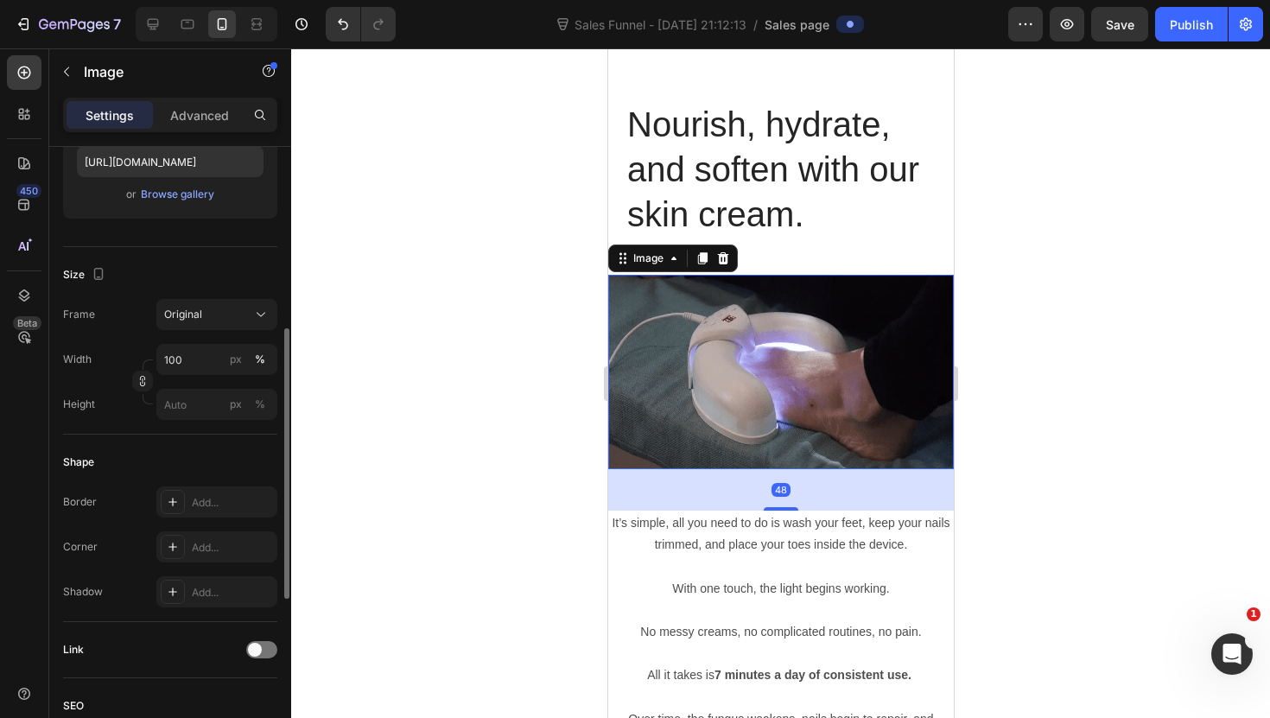
scroll to position [432, 0]
click at [560, 425] on div at bounding box center [780, 382] width 979 height 669
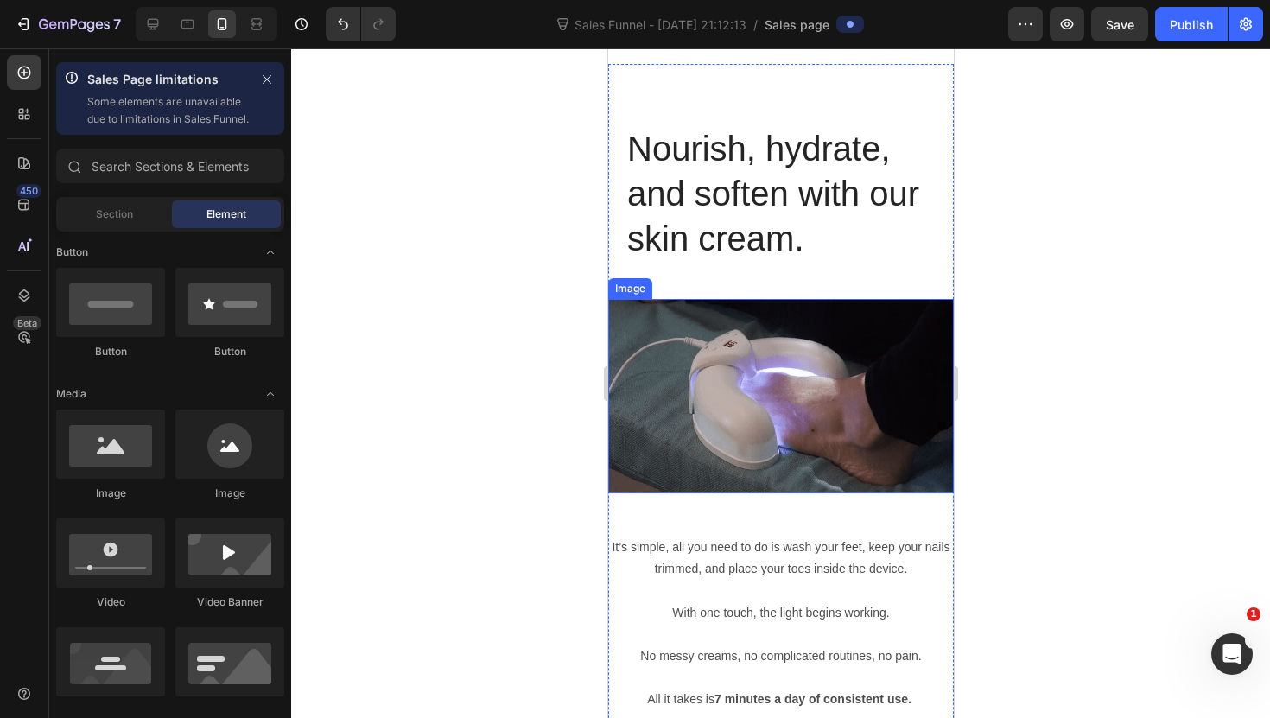
scroll to position [2466, 0]
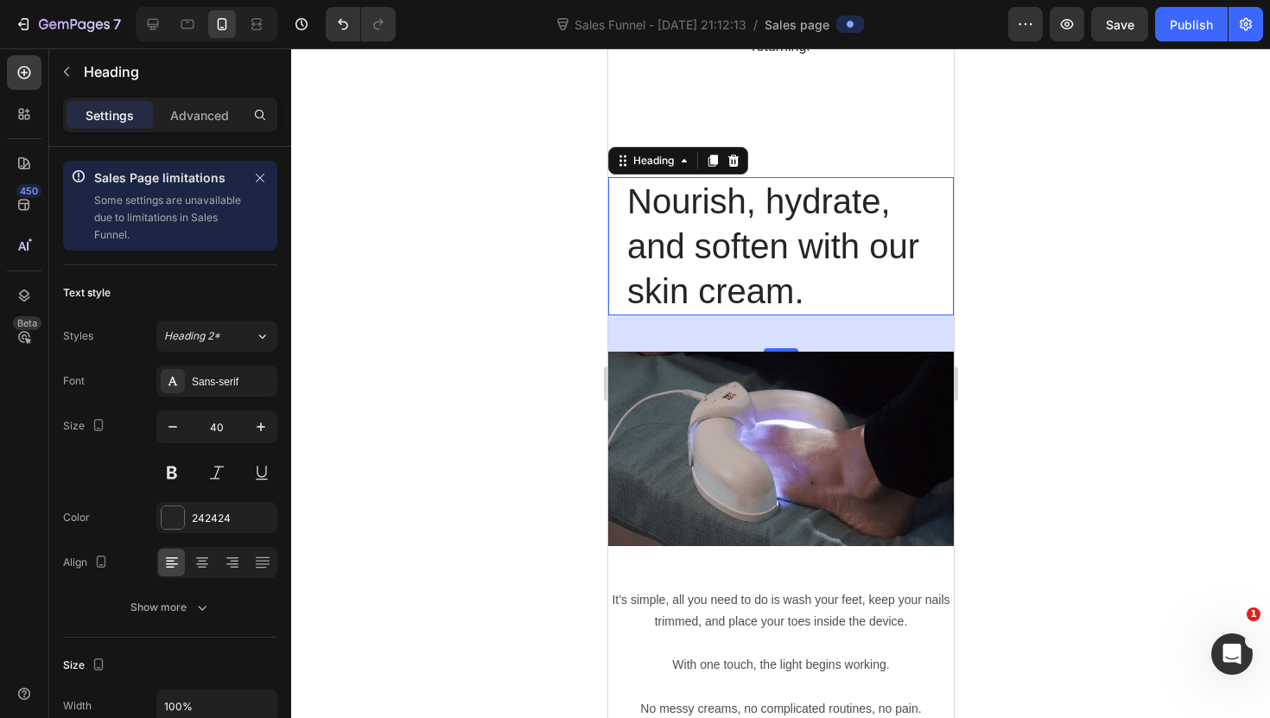
click at [757, 315] on h2 "Nourish, hydrate, and soften with our skin cream." at bounding box center [779, 246] width 311 height 138
click at [201, 548] on div at bounding box center [201, 562] width 27 height 28
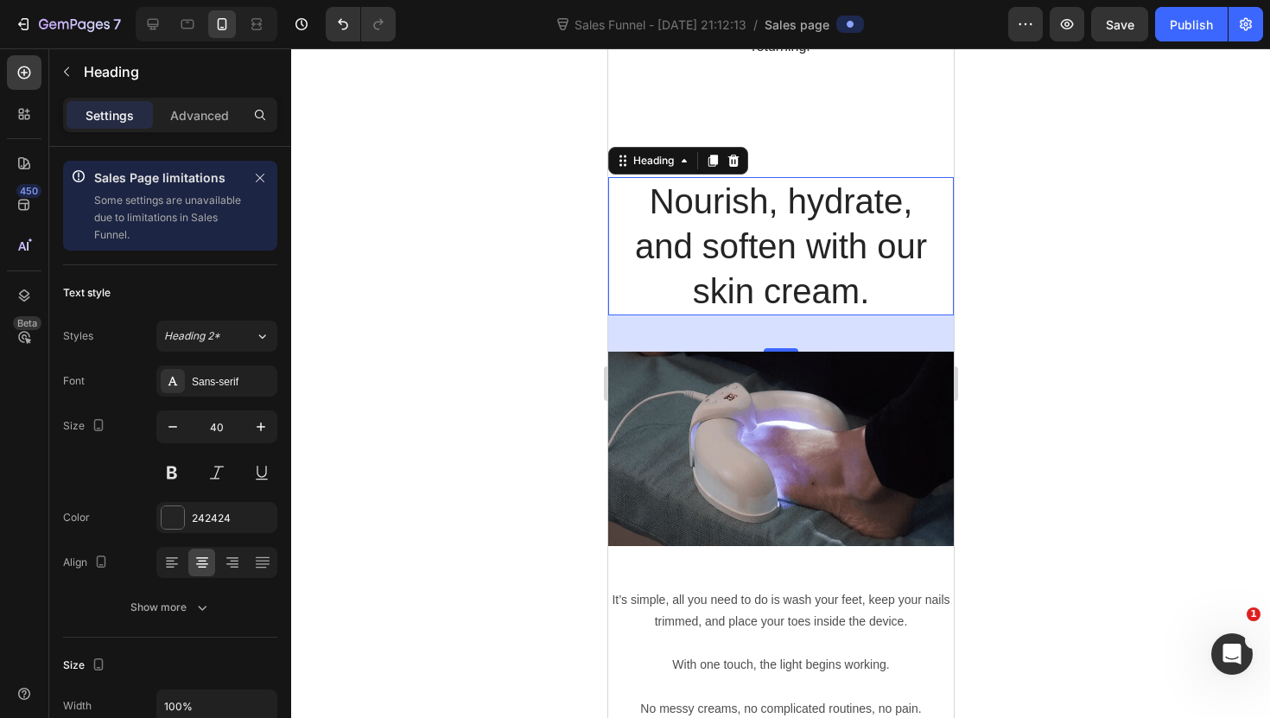
click at [786, 315] on h2 "Nourish, hydrate, and soften with our skin cream." at bounding box center [779, 246] width 311 height 138
